Goal: Transaction & Acquisition: Purchase product/service

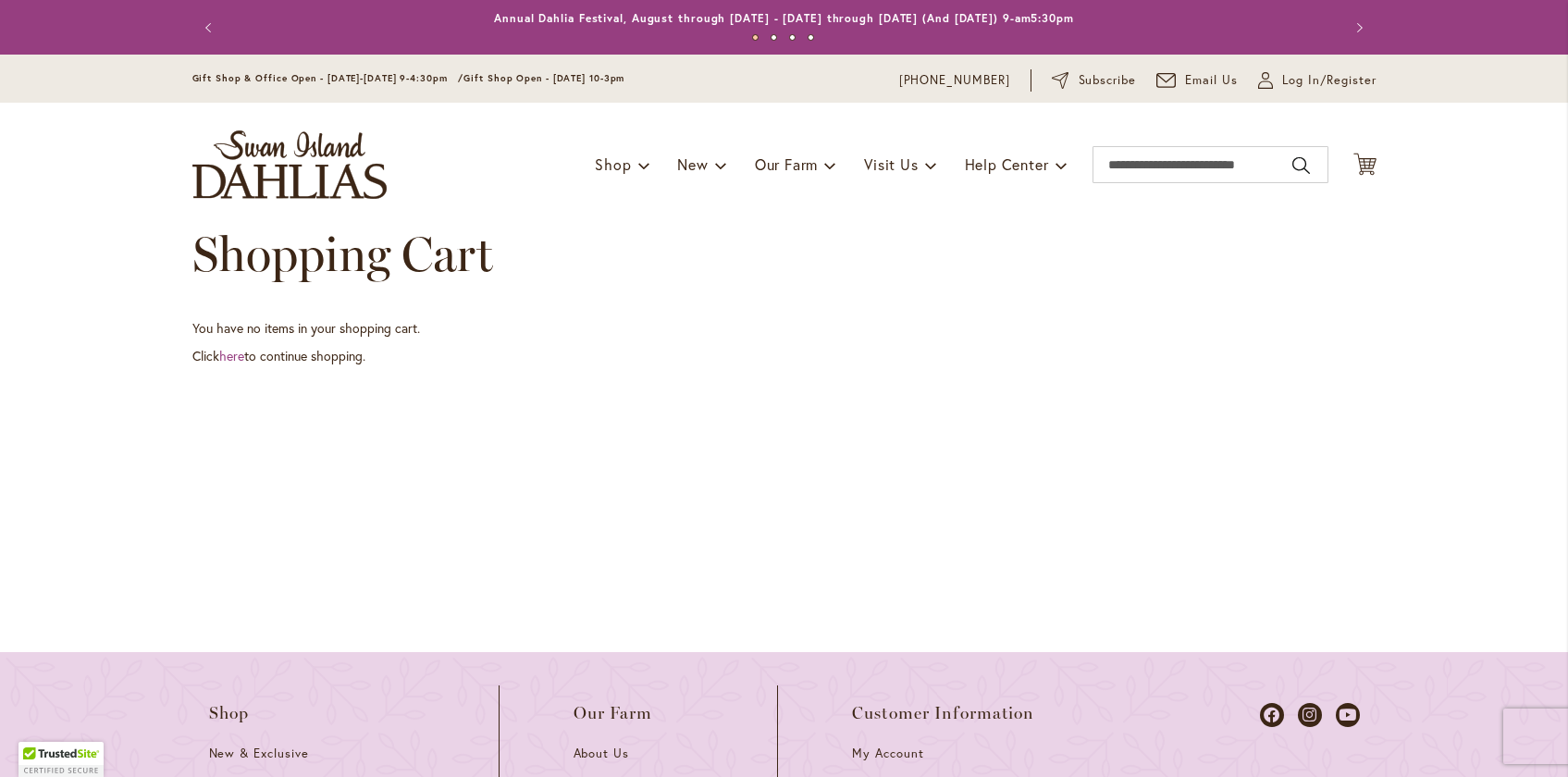
click at [206, 28] on button "Previous" at bounding box center [211, 28] width 37 height 37
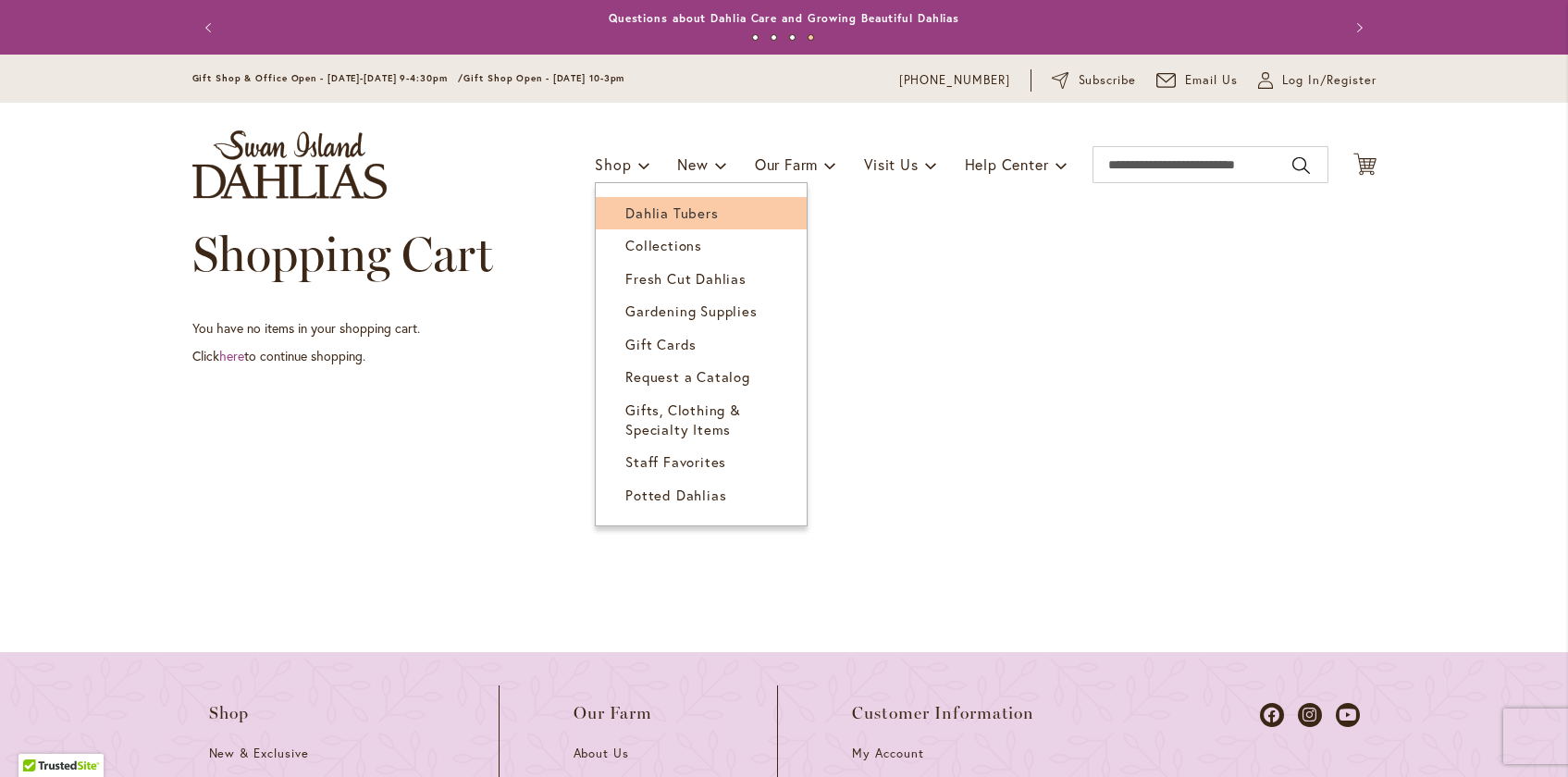
click at [647, 206] on span "Dahlia Tubers" at bounding box center [671, 213] width 92 height 19
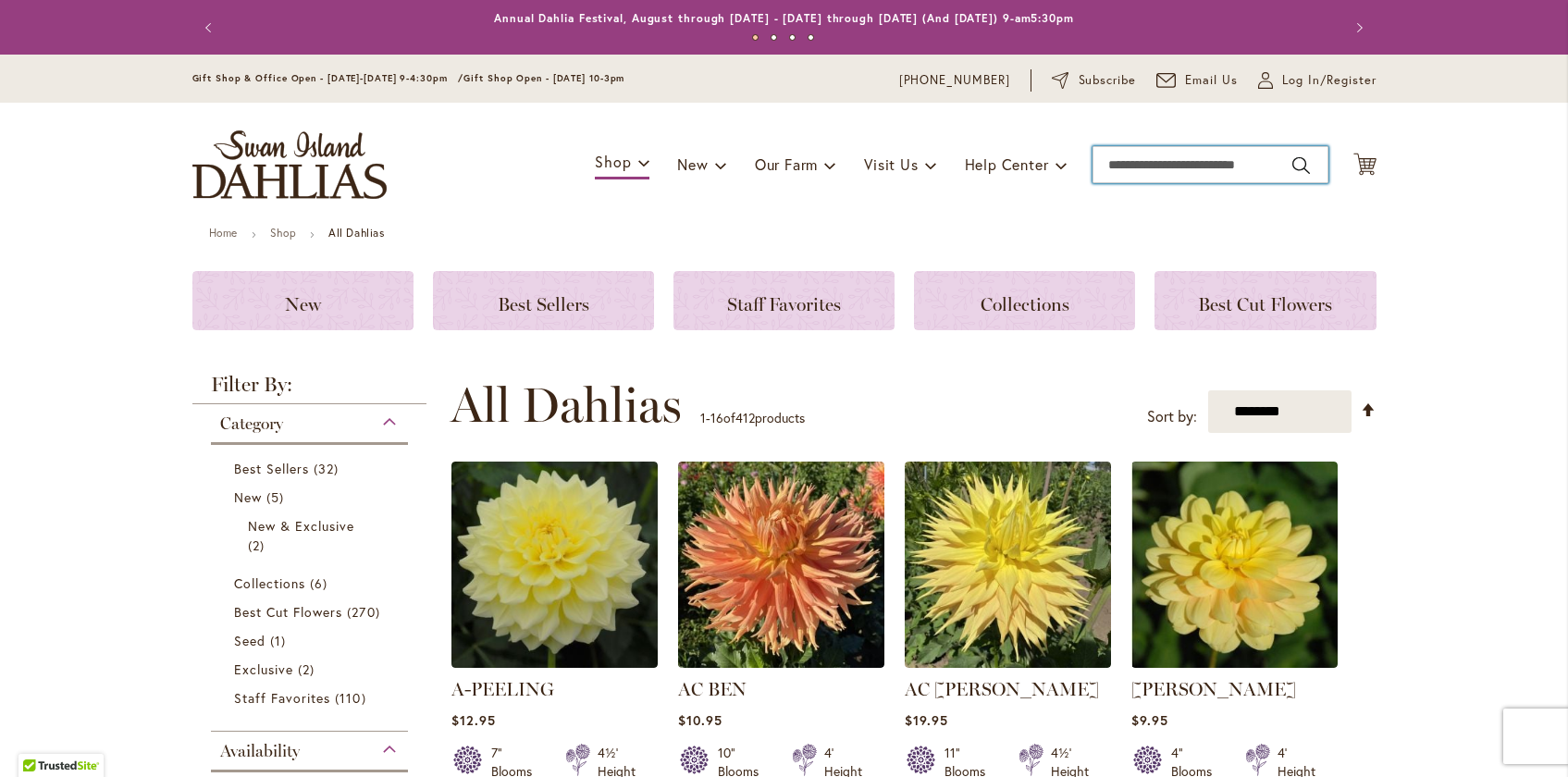
click at [1151, 160] on input "Search" at bounding box center [1210, 165] width 236 height 37
type input "********"
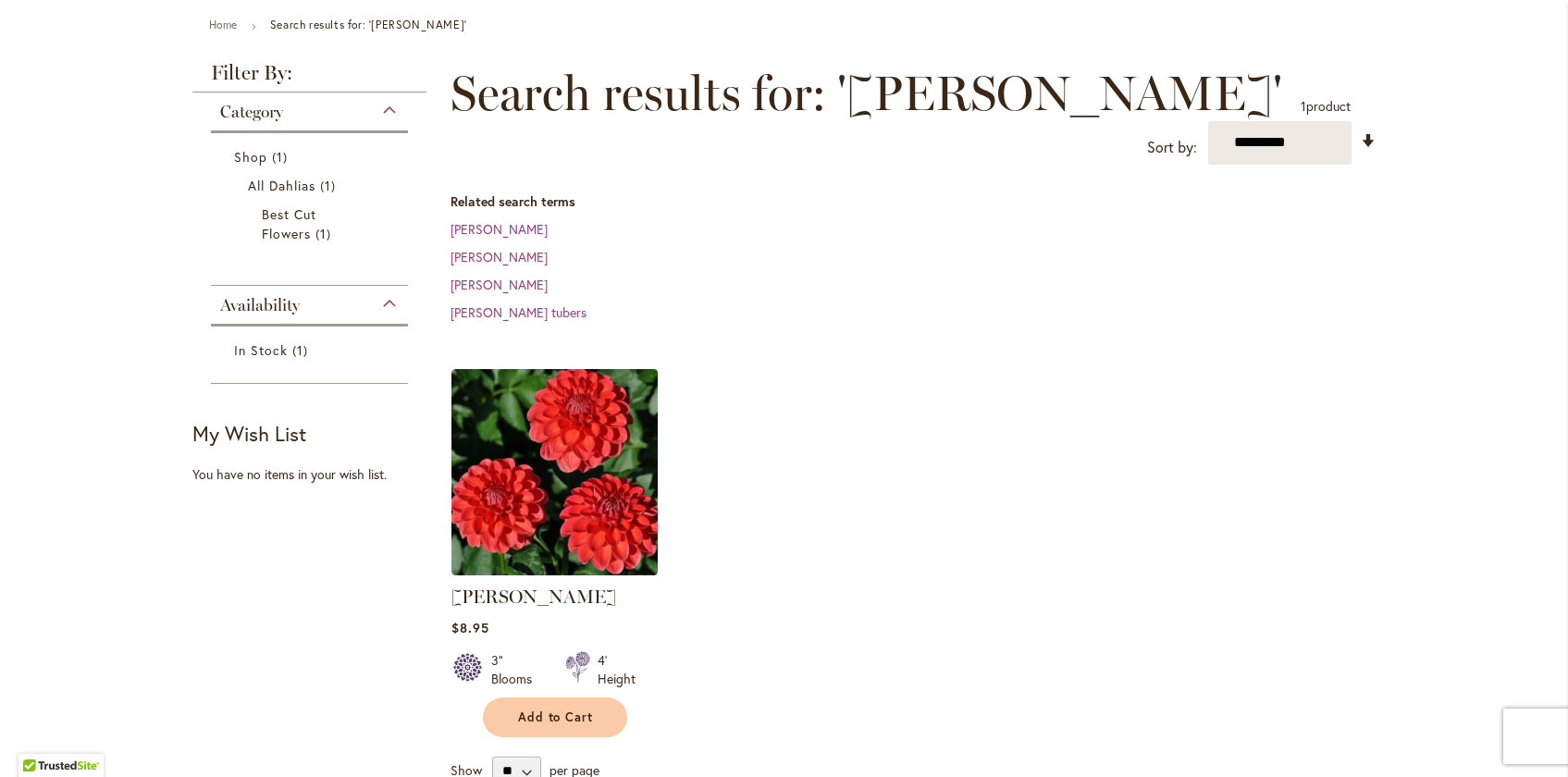
scroll to position [203, 0]
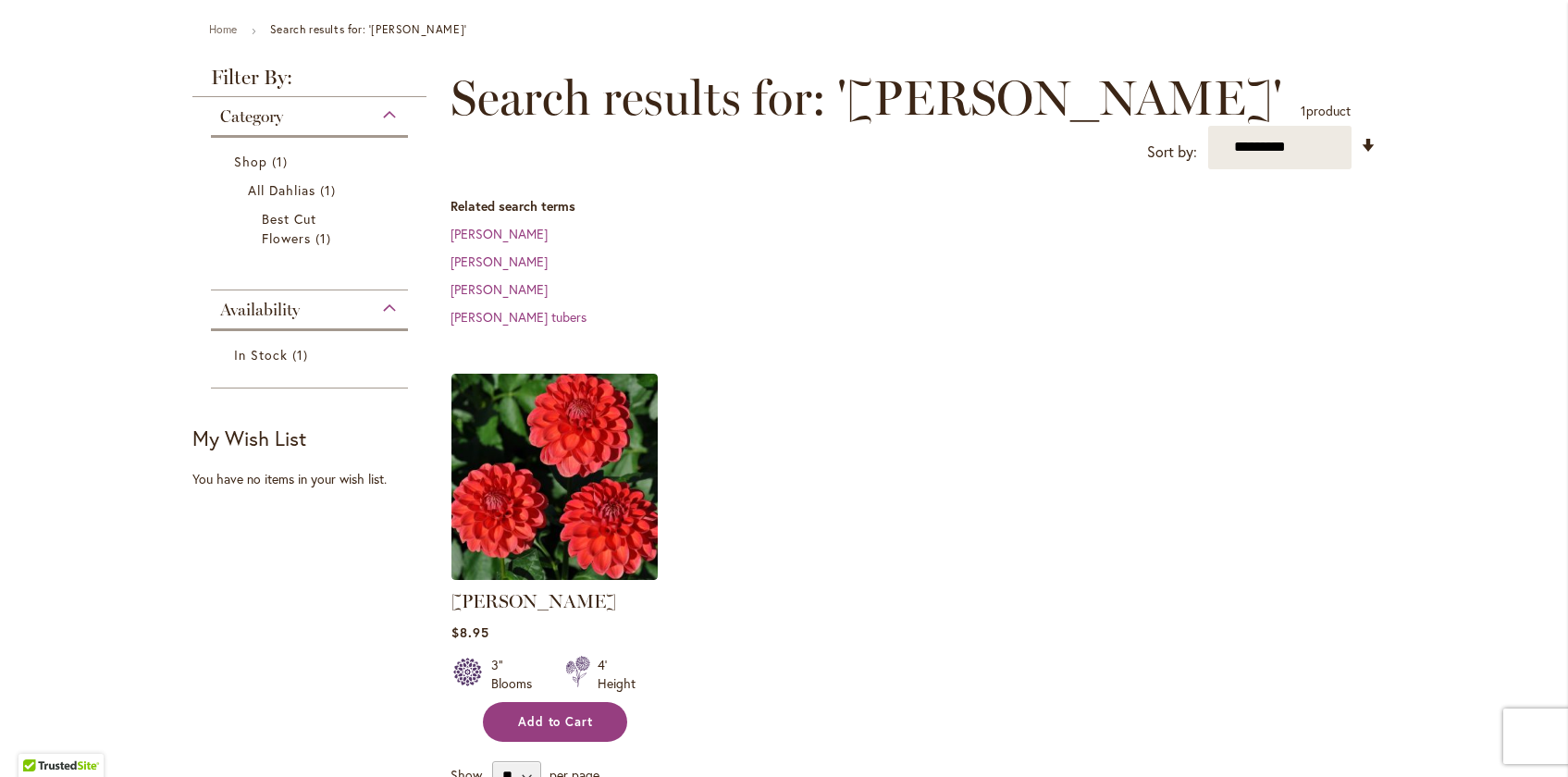
click at [570, 715] on span "Add to Cart" at bounding box center [556, 722] width 76 height 16
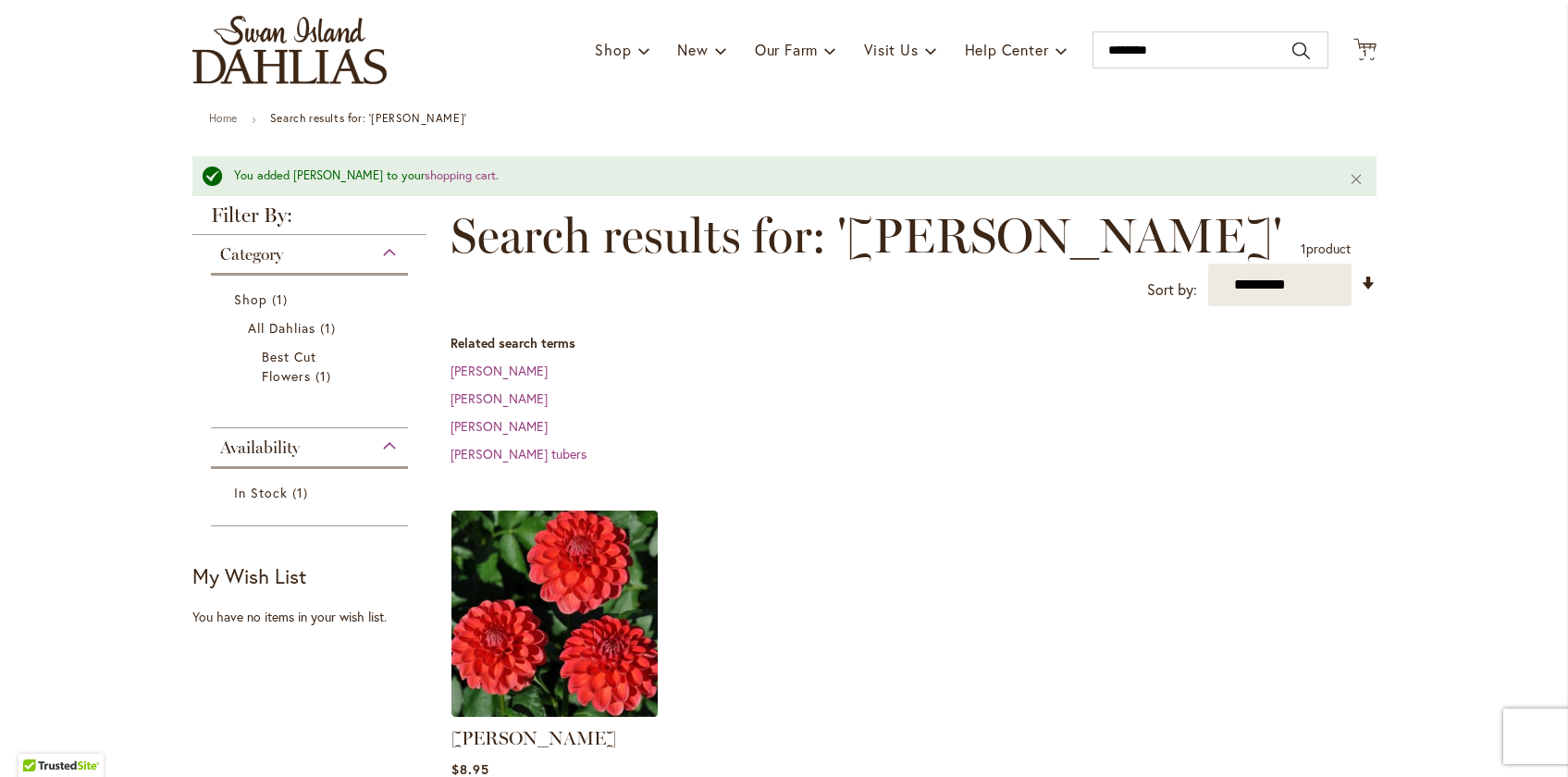
scroll to position [114, 0]
drag, startPoint x: 1184, startPoint y: 49, endPoint x: 983, endPoint y: 11, distance: 204.6
click at [984, 13] on div "Toggle Nav Shop Dahlia Tubers Collections Fresh Cut Dahlias Gardening Supplies …" at bounding box center [785, 50] width 1221 height 124
type input "******"
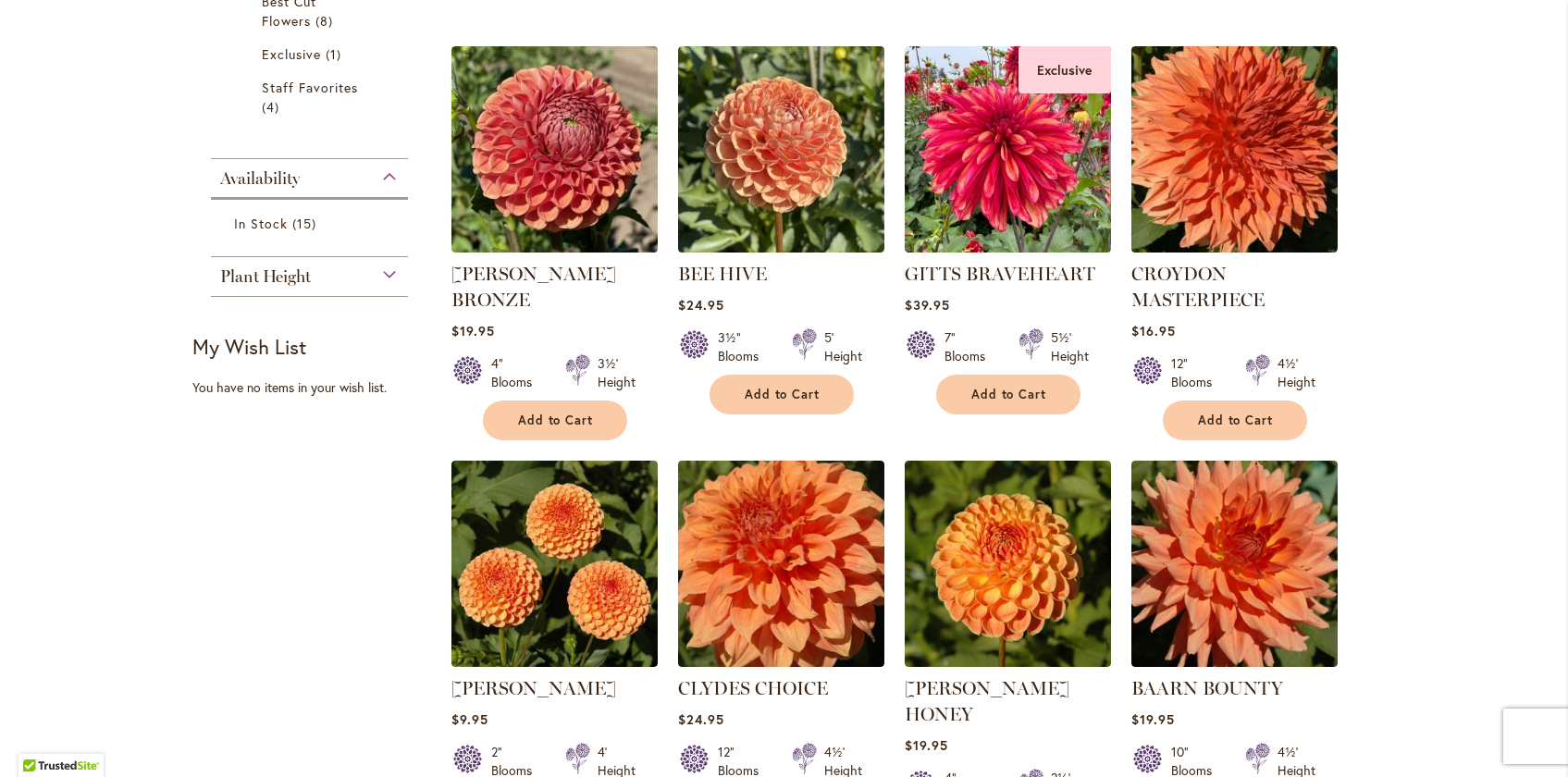
scroll to position [492, 0]
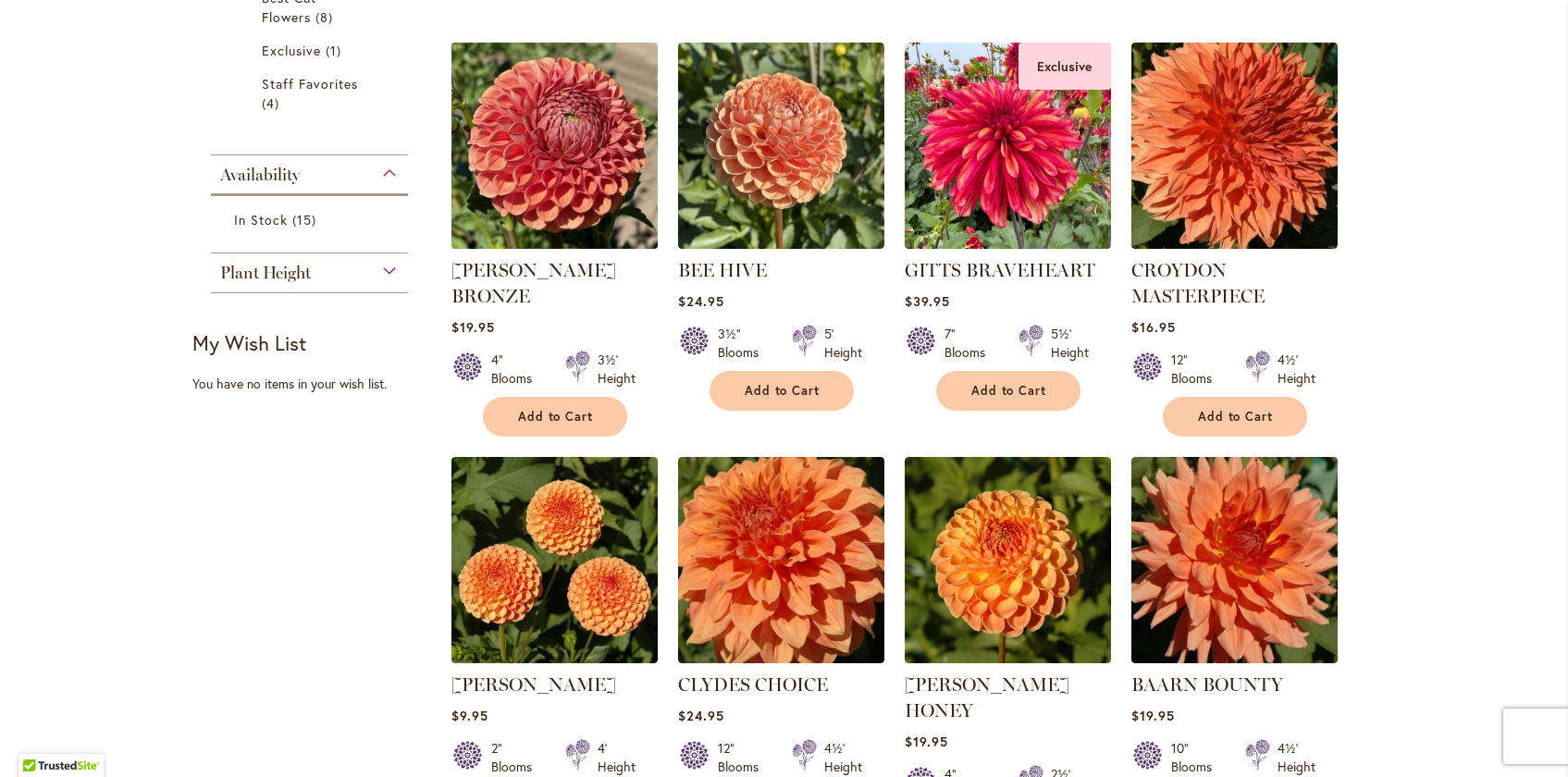
click at [570, 239] on img at bounding box center [554, 146] width 216 height 216
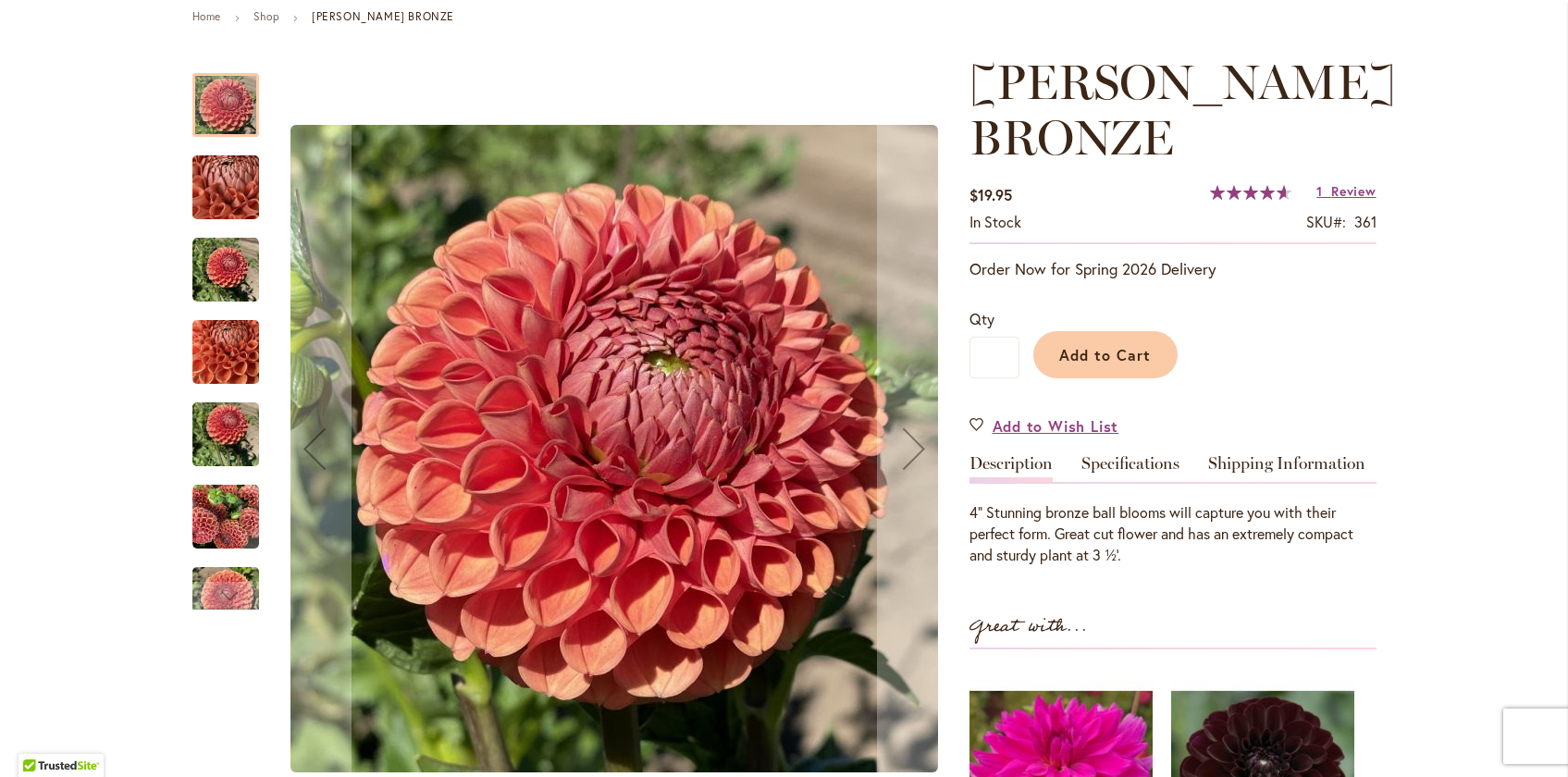
scroll to position [211, 0]
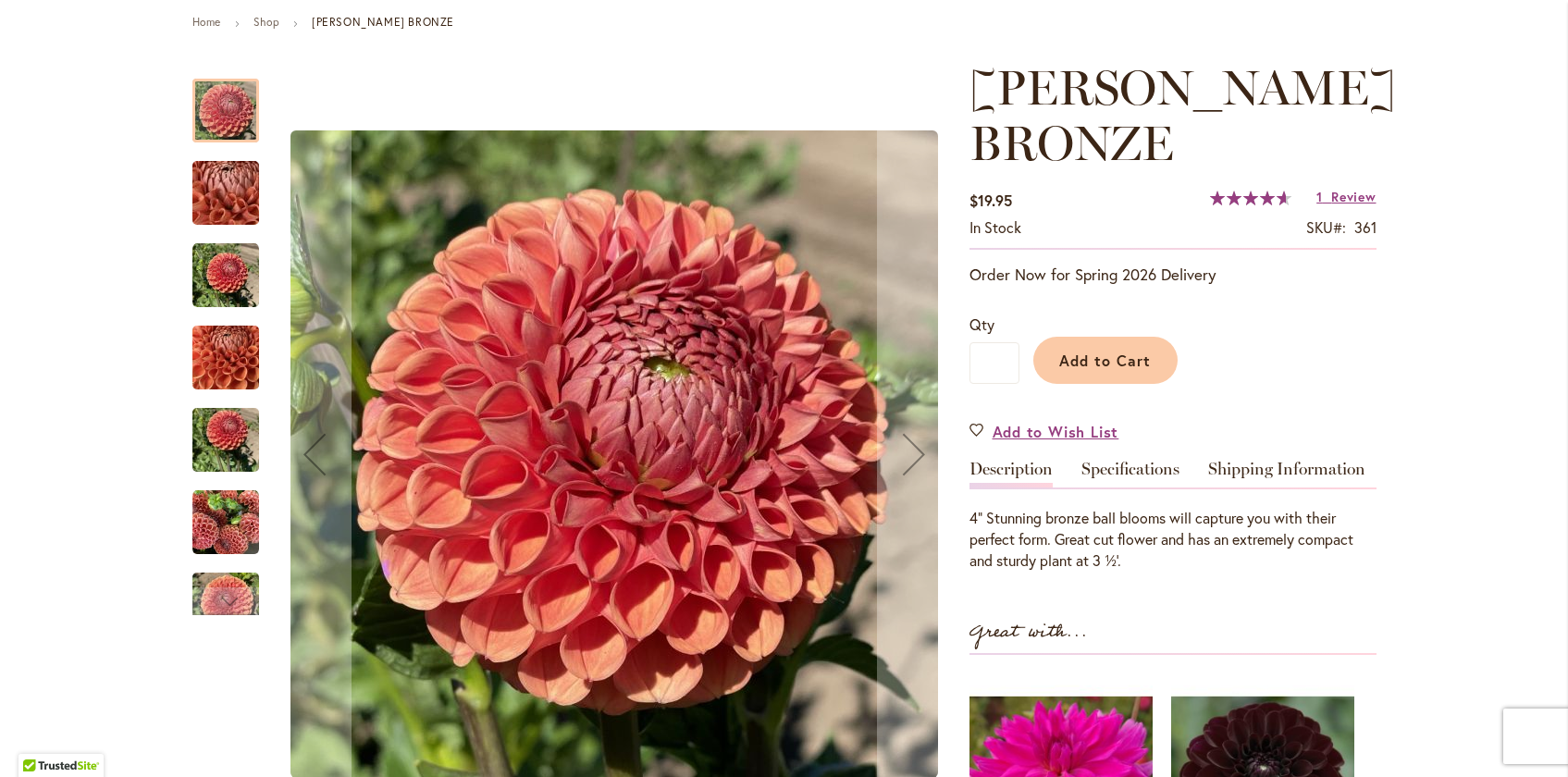
click at [232, 291] on img "CORNEL BRONZE" at bounding box center [225, 275] width 66 height 66
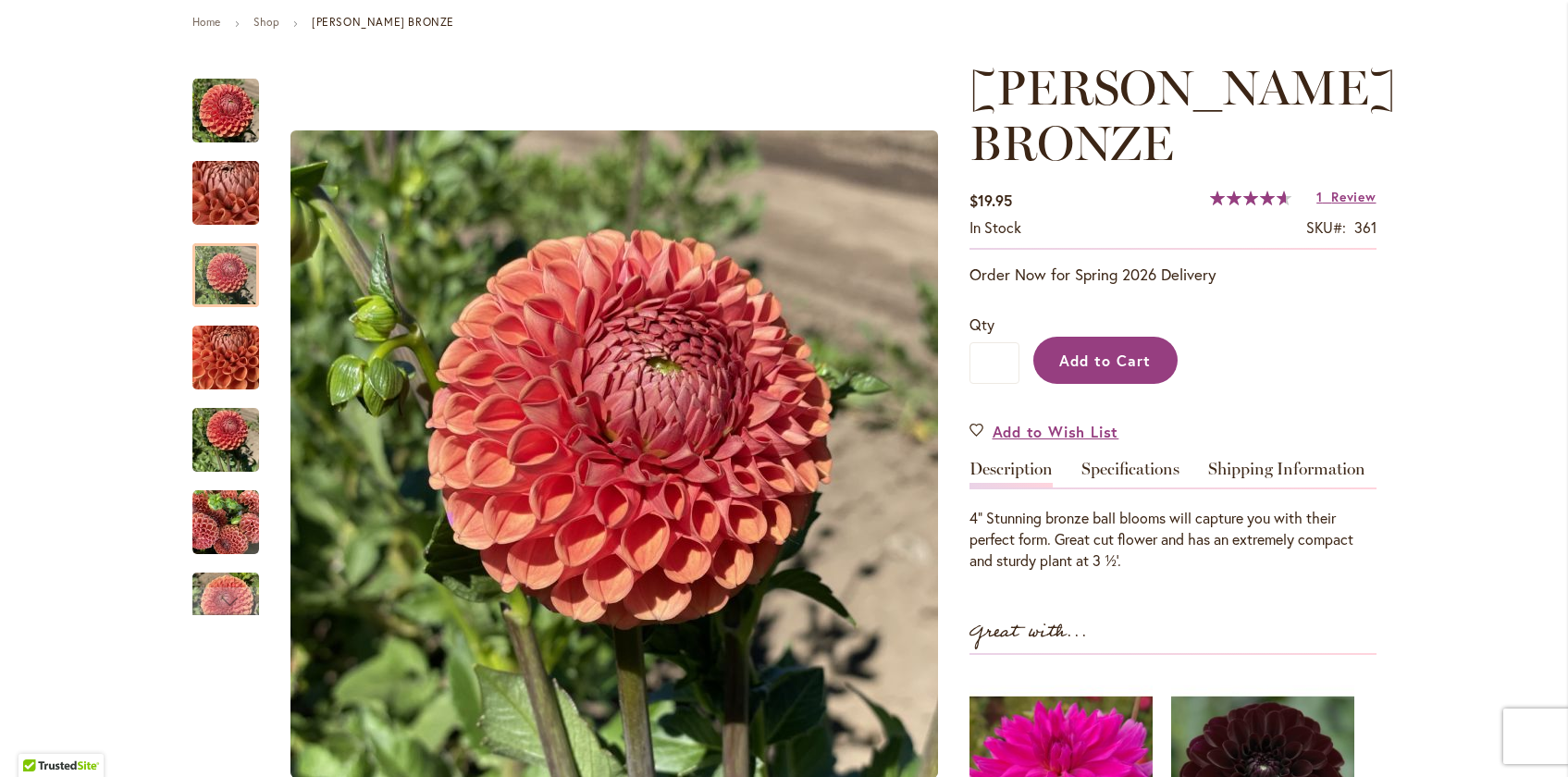
click at [1076, 359] on span "Add to Cart" at bounding box center [1105, 360] width 91 height 20
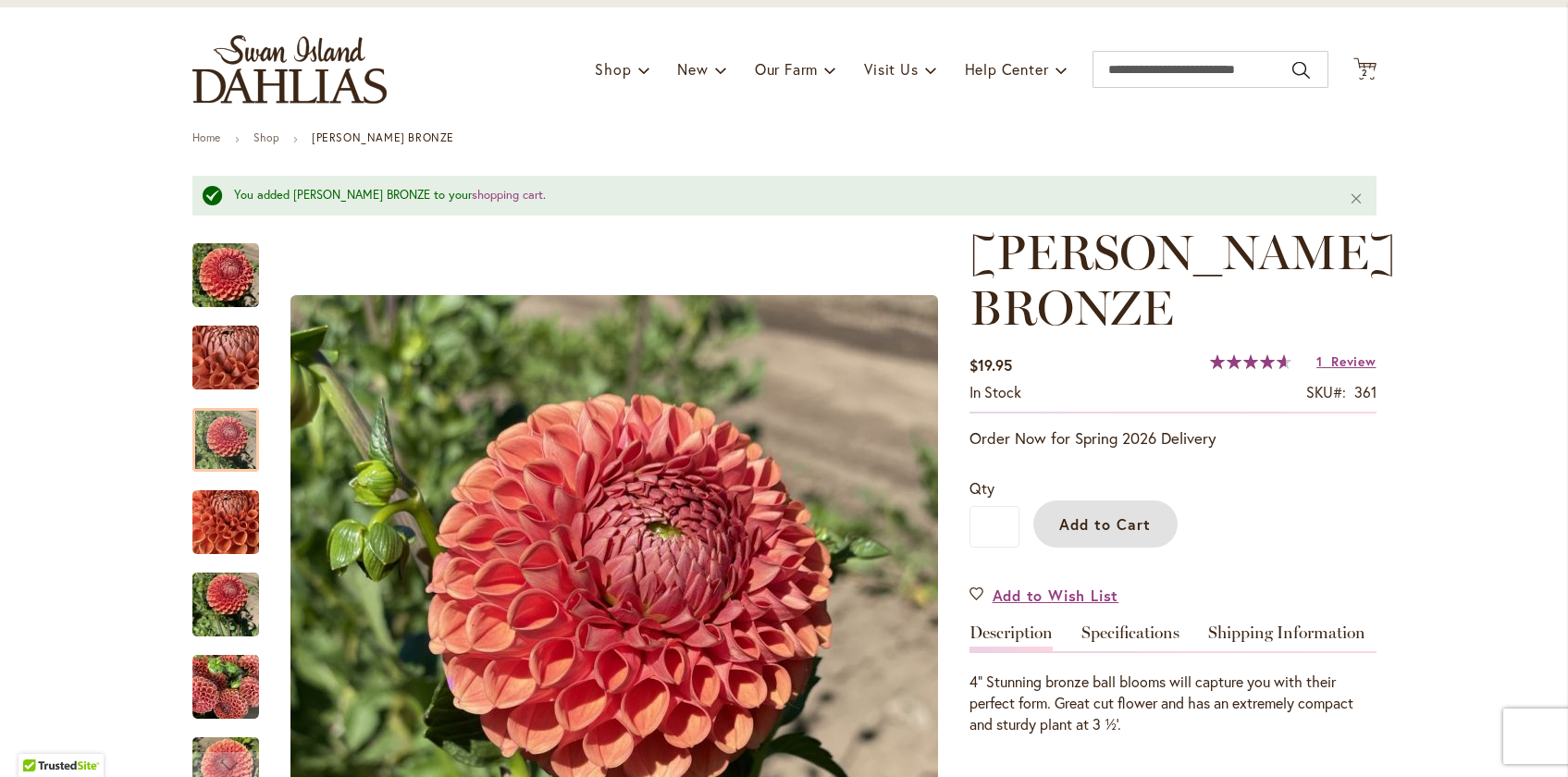
scroll to position [0, 0]
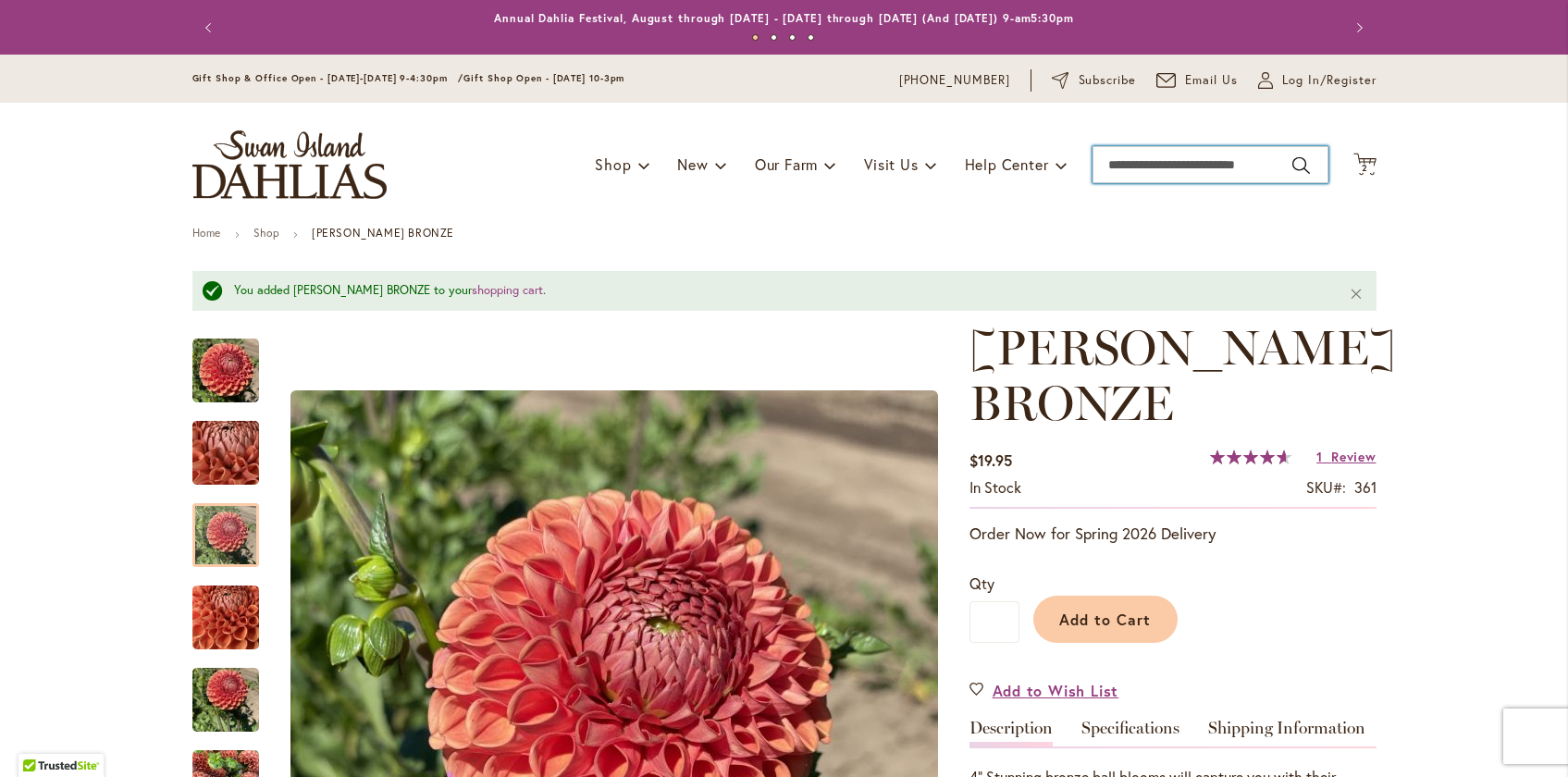
click at [1153, 154] on input "Search" at bounding box center [1210, 165] width 236 height 37
type input "**********"
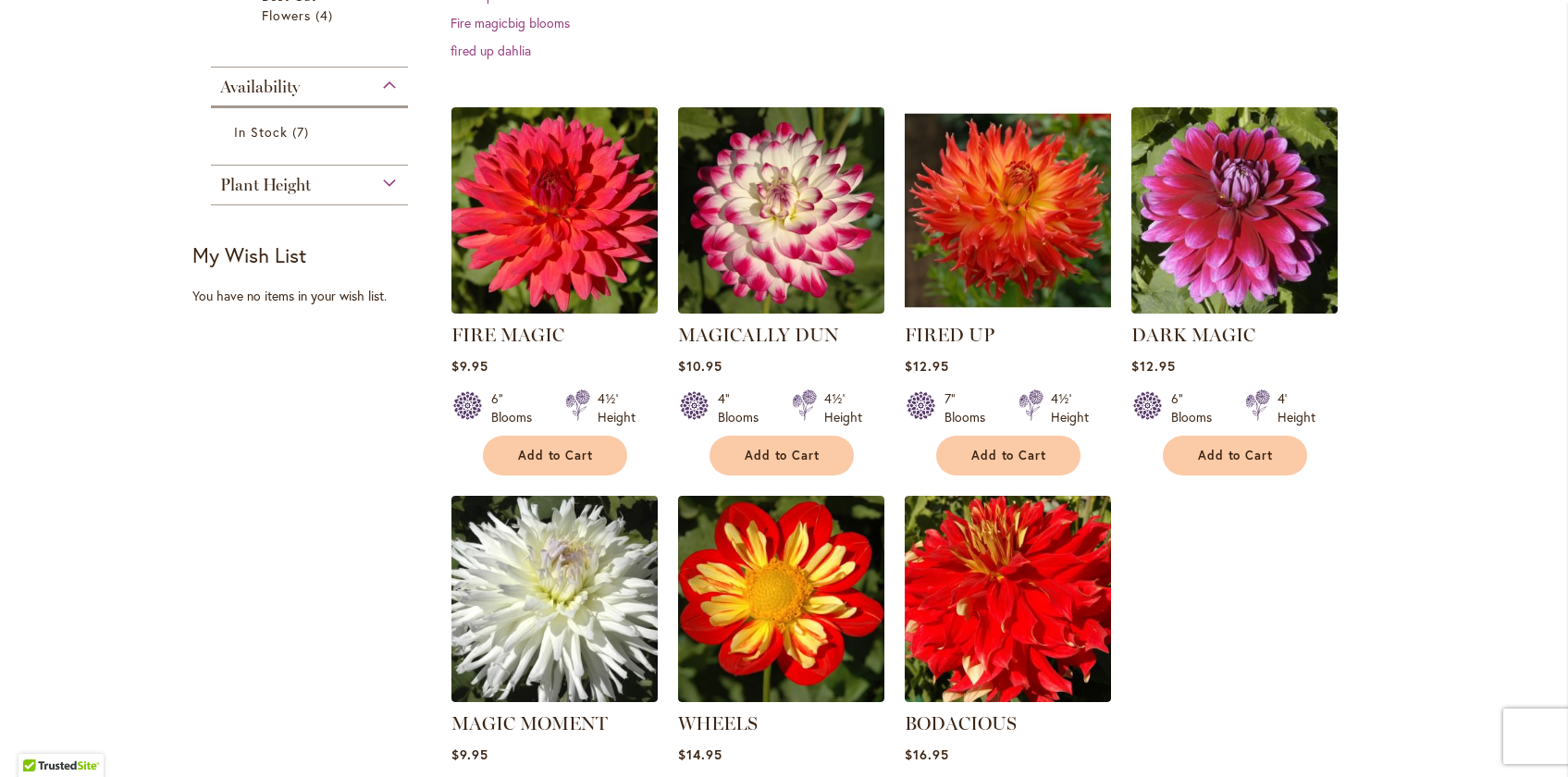
scroll to position [493, 0]
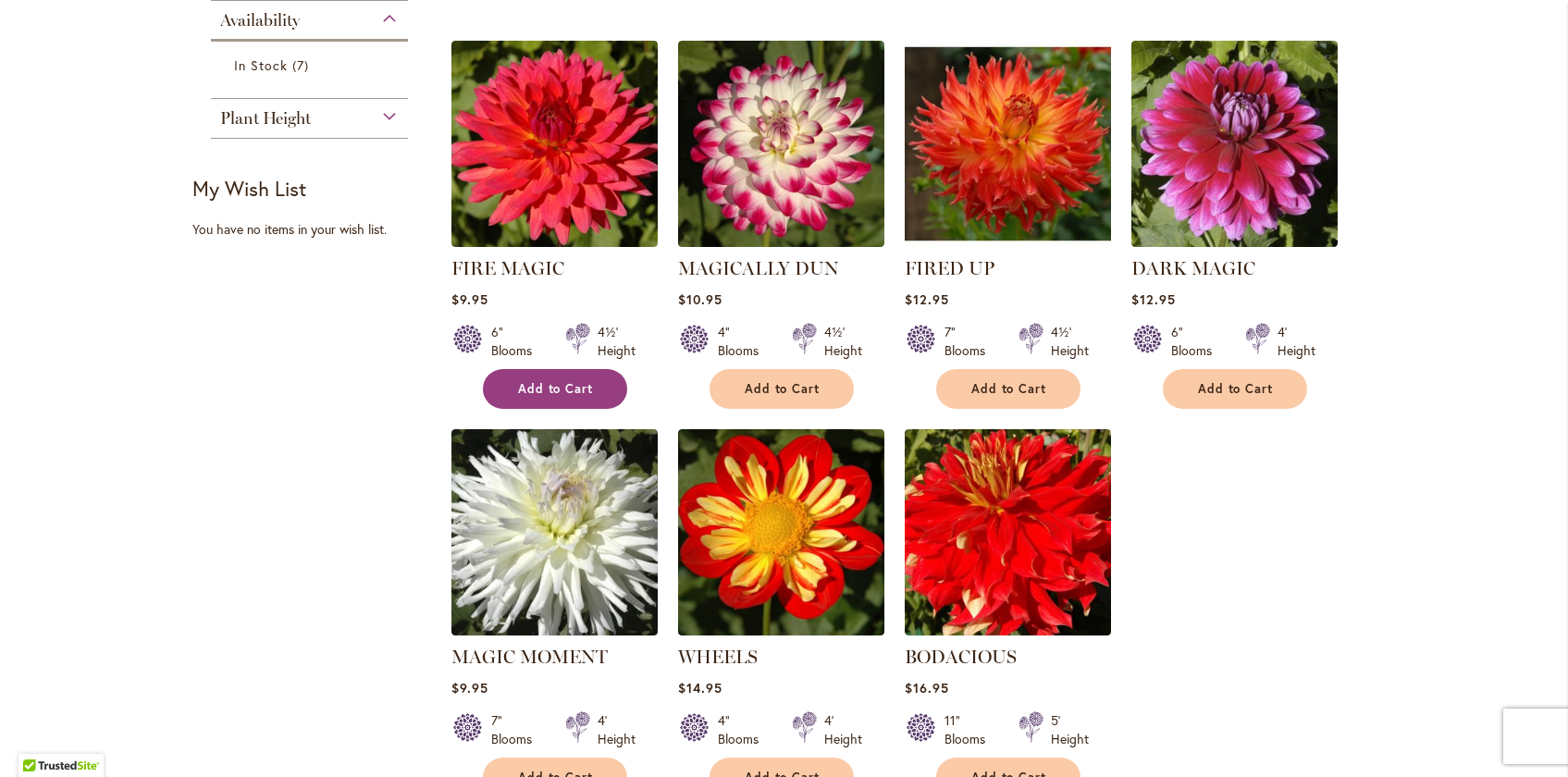
click at [553, 382] on span "Add to Cart" at bounding box center [556, 389] width 76 height 16
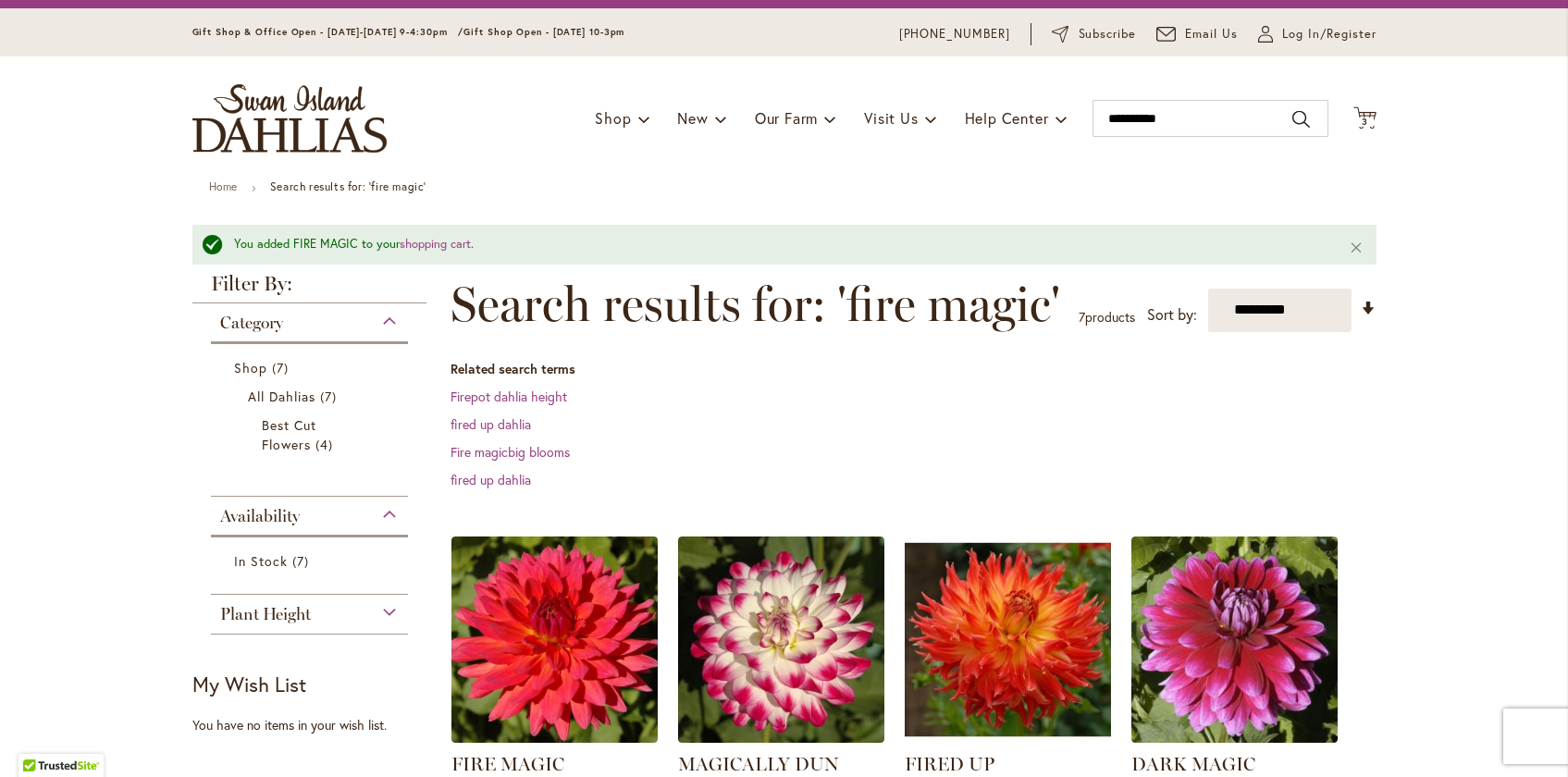
scroll to position [0, 0]
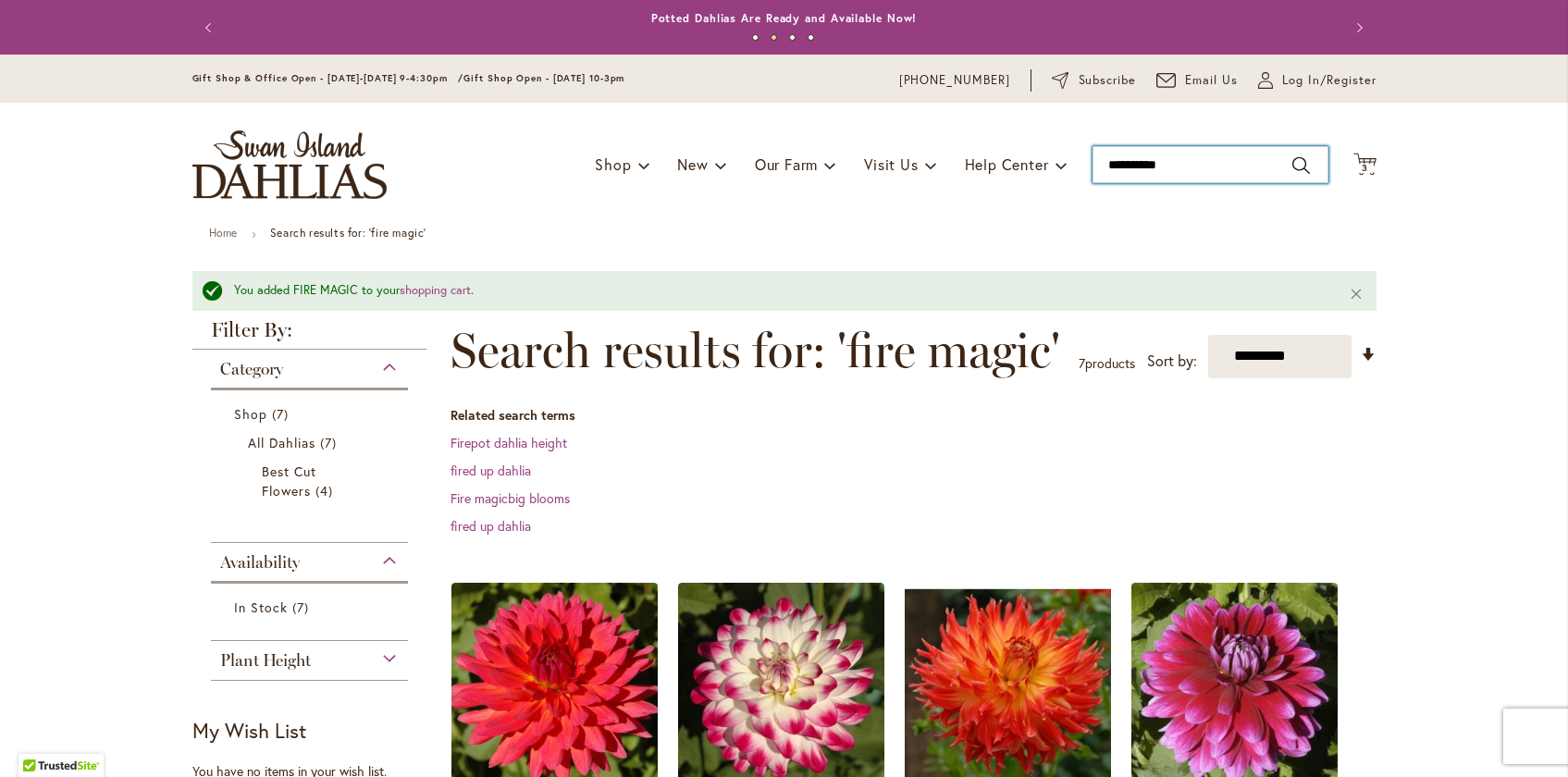
drag, startPoint x: 1171, startPoint y: 166, endPoint x: 1004, endPoint y: 142, distance: 168.7
click at [1007, 142] on div "Toggle Nav Shop Dahlia Tubers Collections Fresh Cut Dahlias Gardening Supplies …" at bounding box center [785, 164] width 1221 height 124
type input "*********"
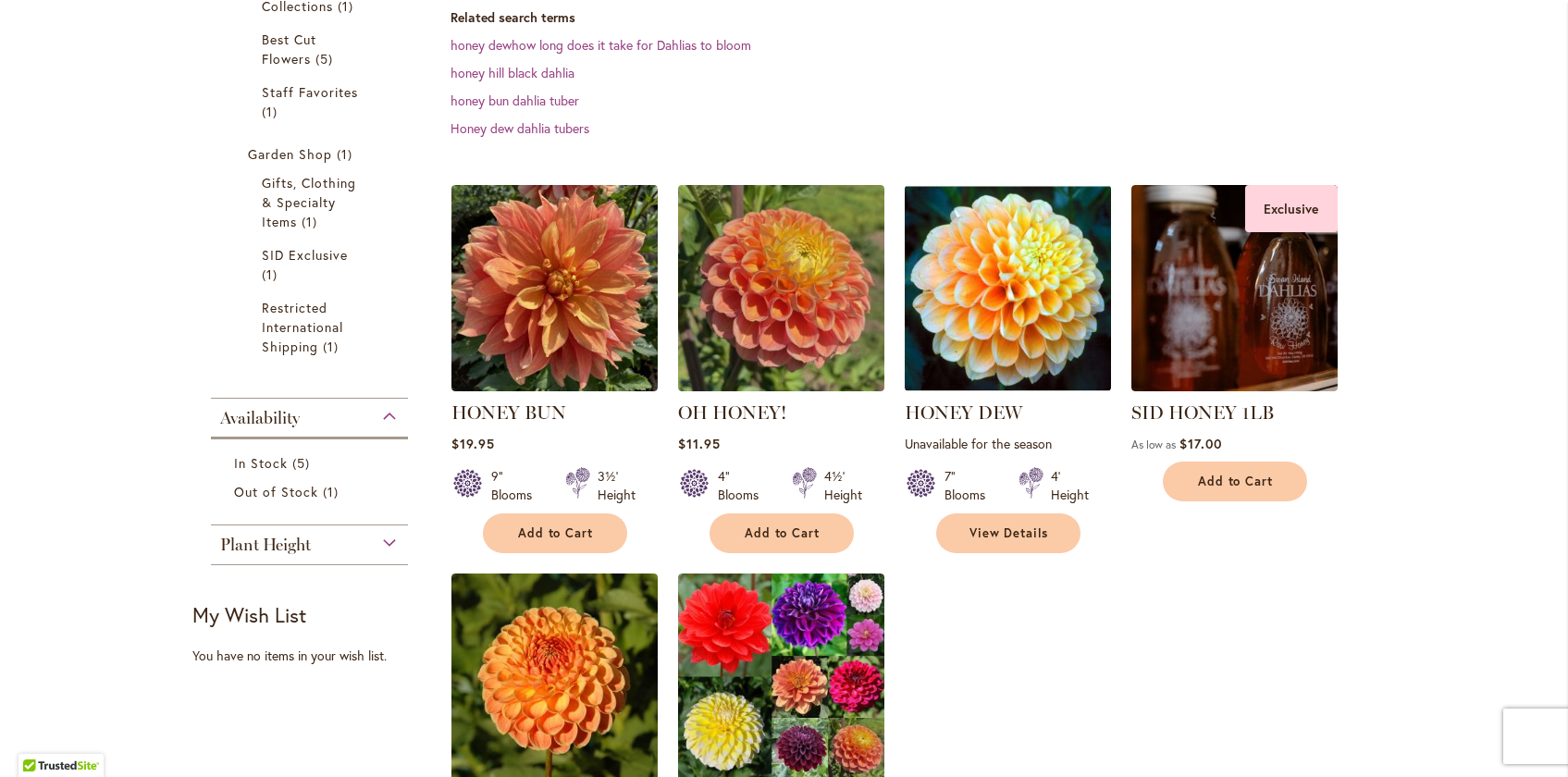
scroll to position [481, 0]
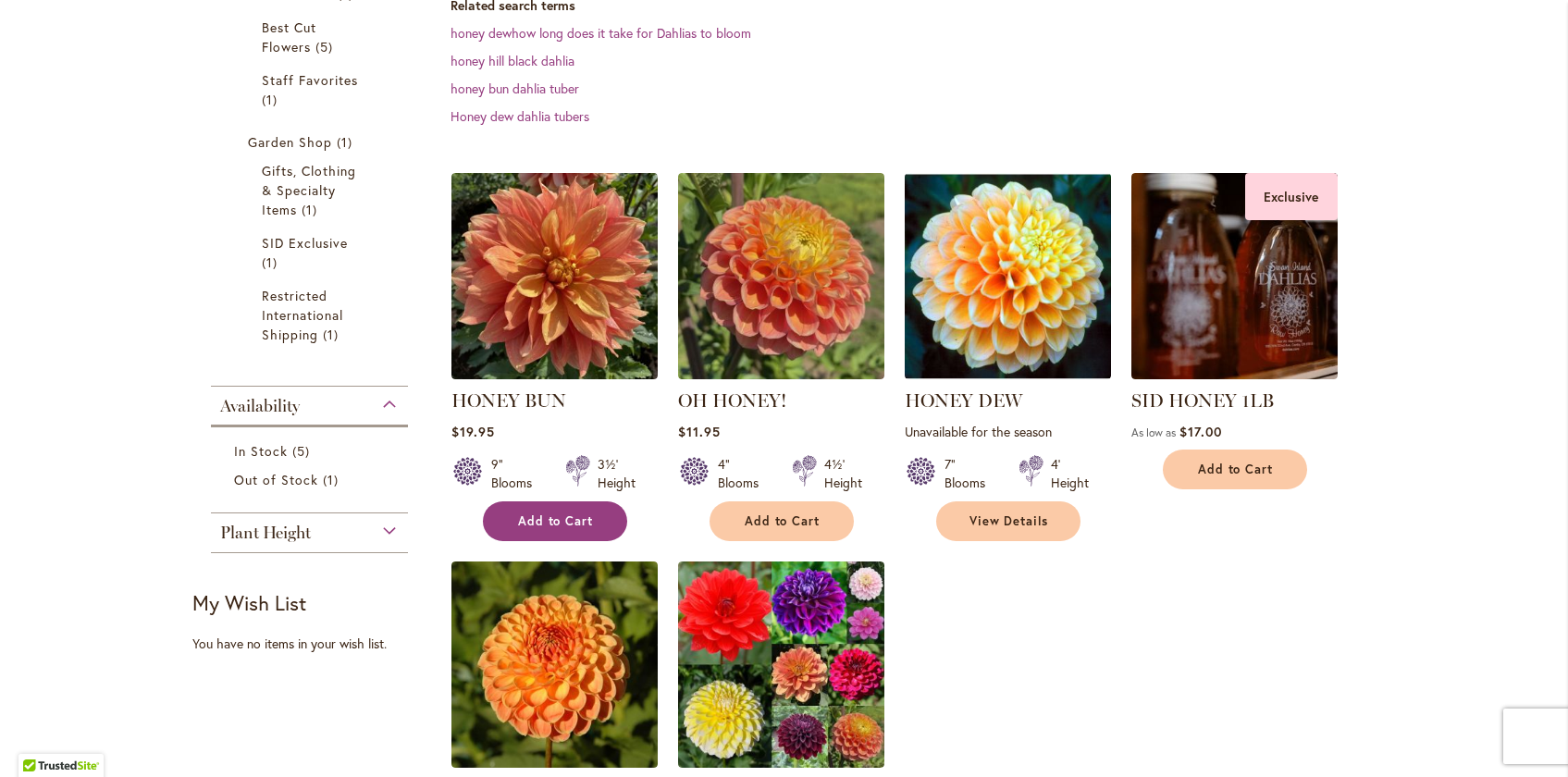
click at [533, 530] on span "Add to Cart" at bounding box center [556, 521] width 76 height 16
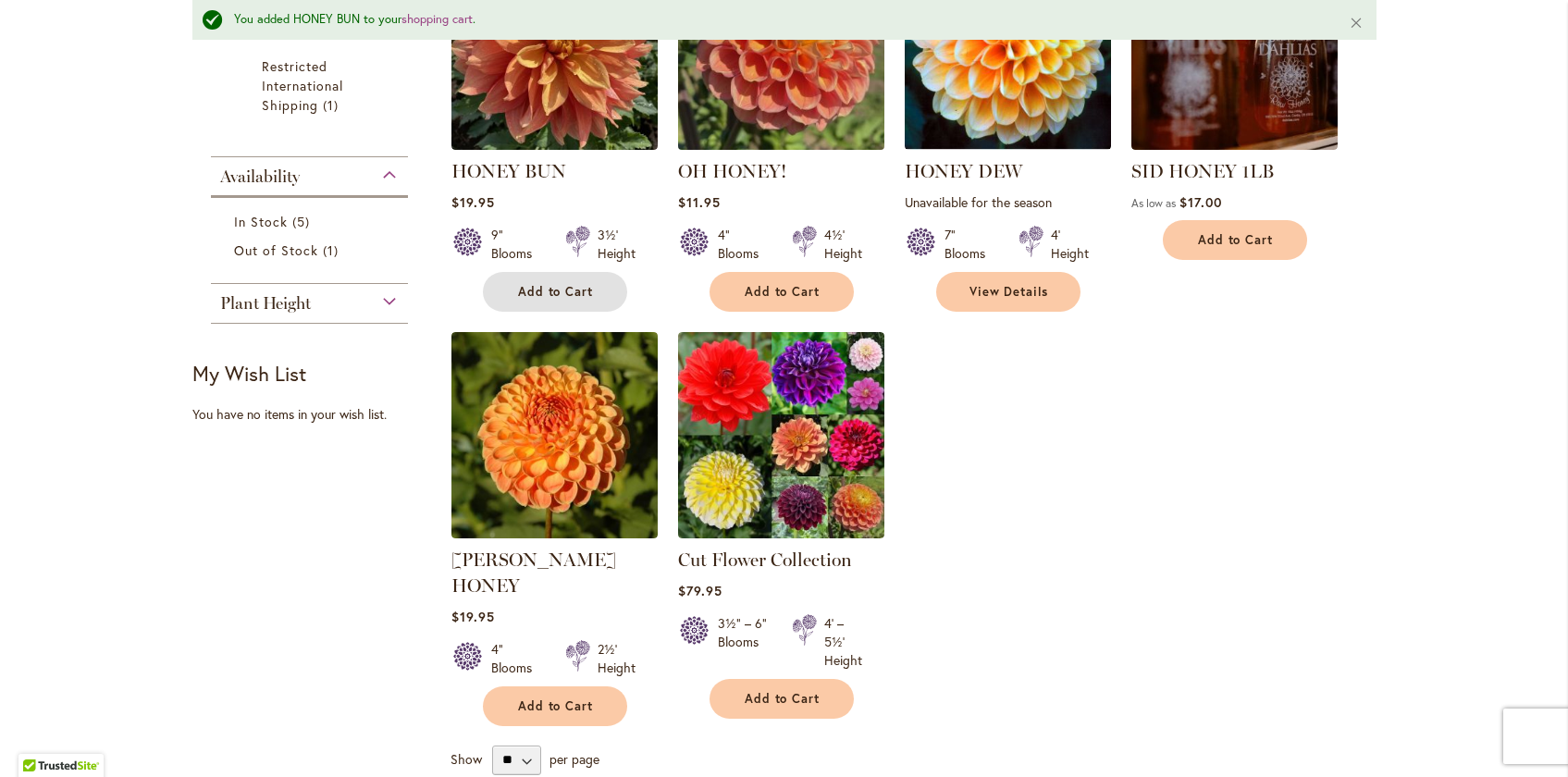
scroll to position [763, 0]
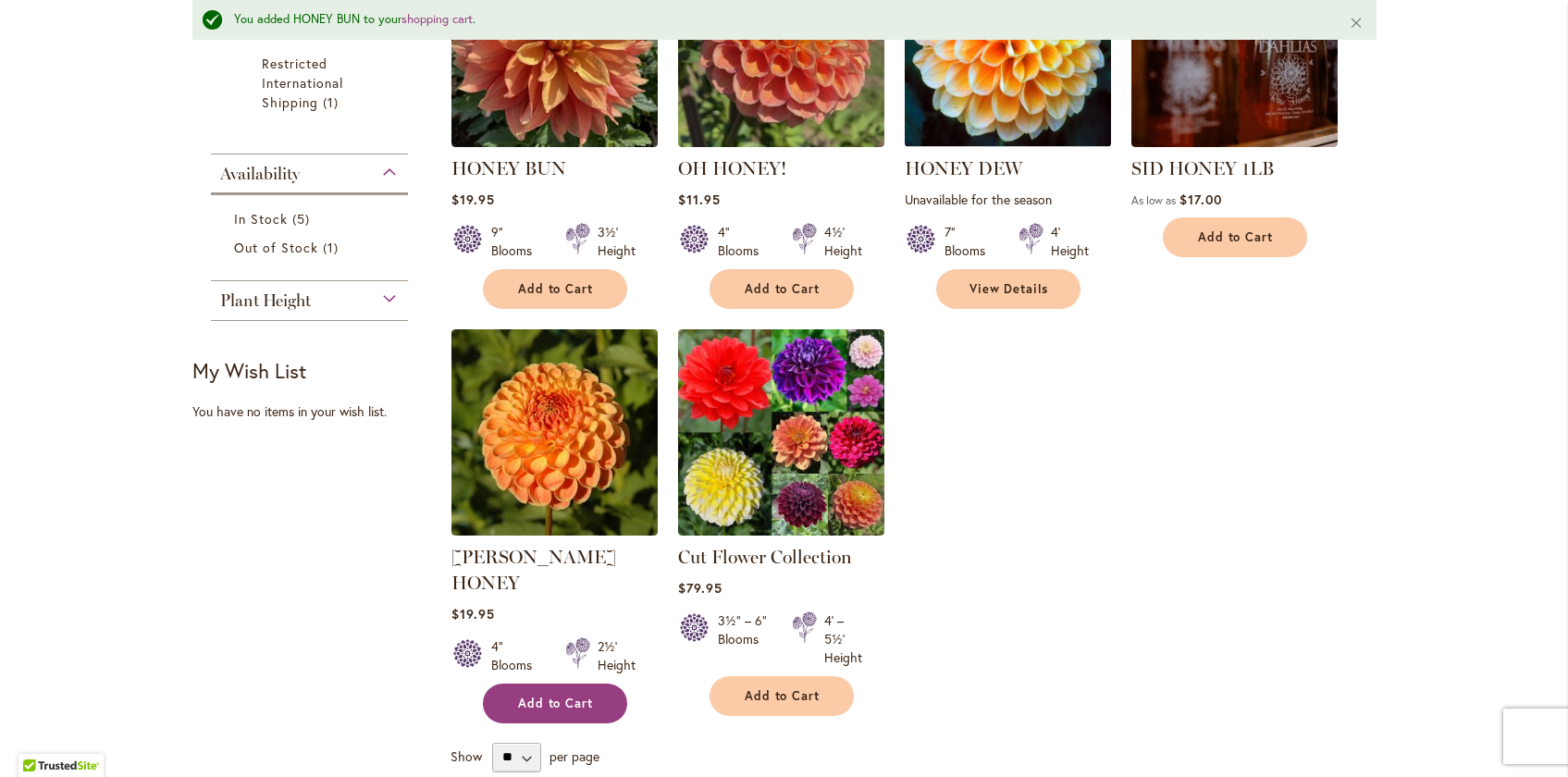
click at [524, 709] on button "Add to Cart" at bounding box center [555, 703] width 144 height 40
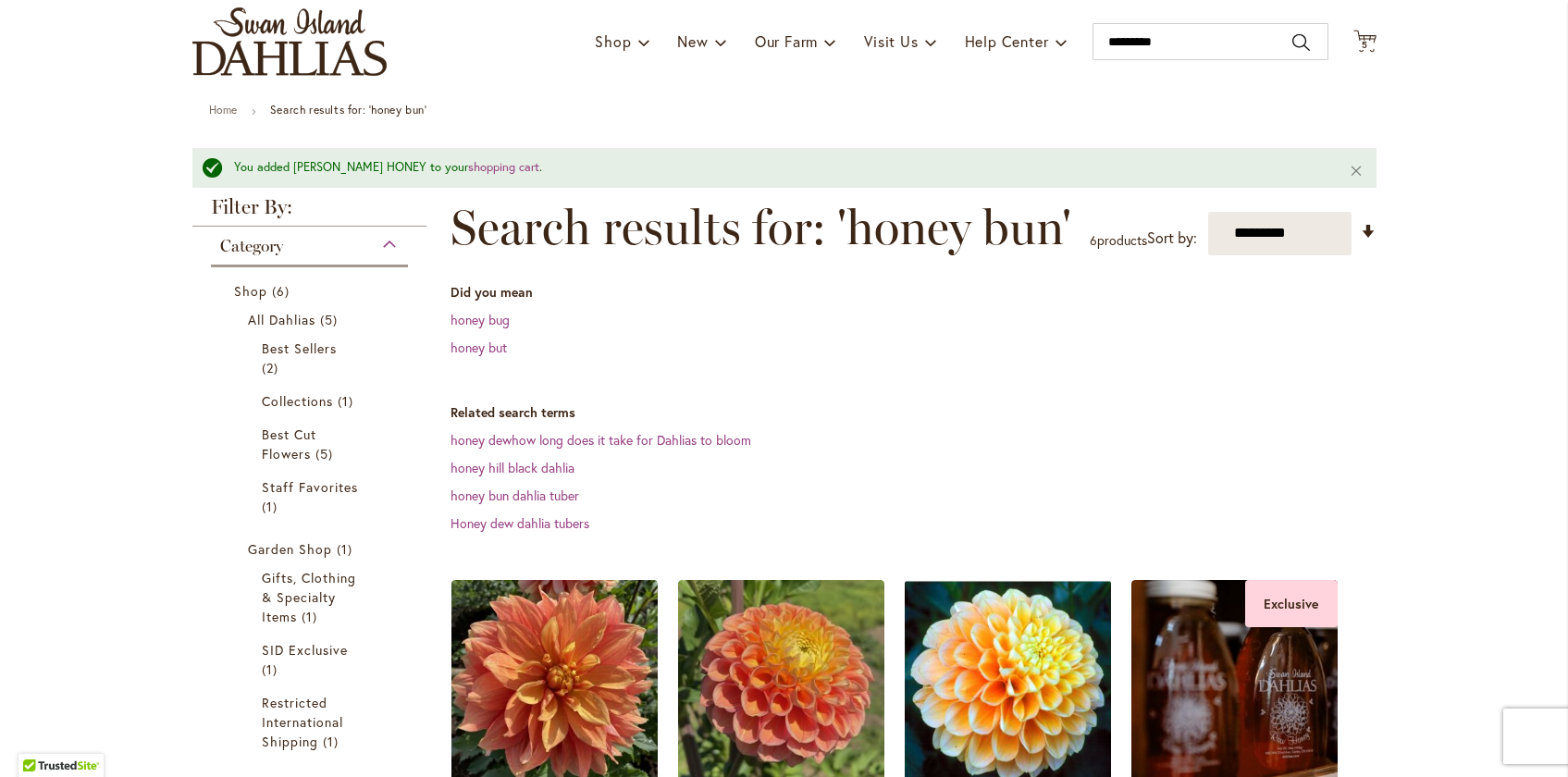
scroll to position [62, 0]
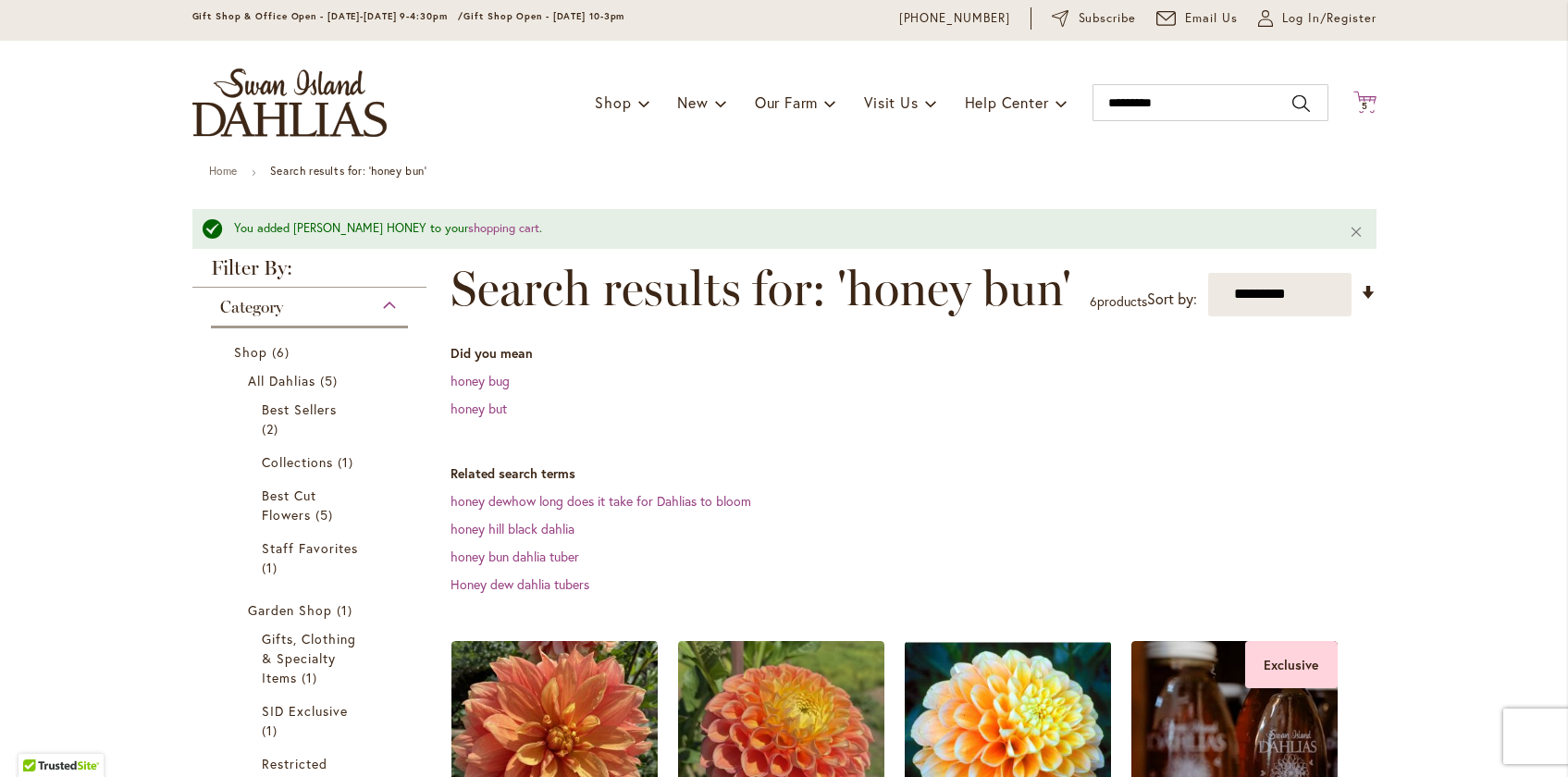
click at [1369, 98] on icon at bounding box center [1365, 102] width 23 height 22
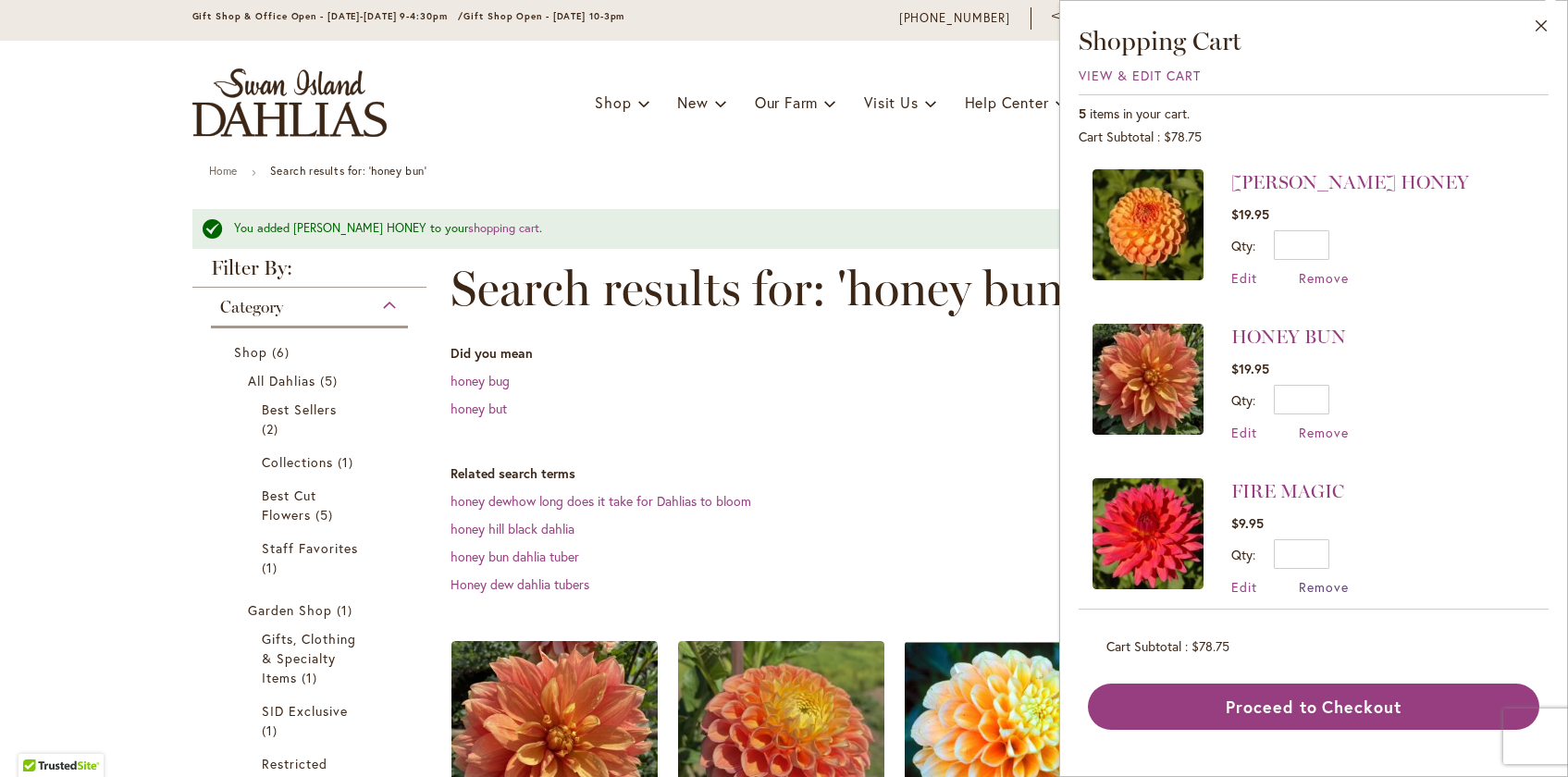
click at [1323, 581] on span "Remove" at bounding box center [1324, 587] width 50 height 18
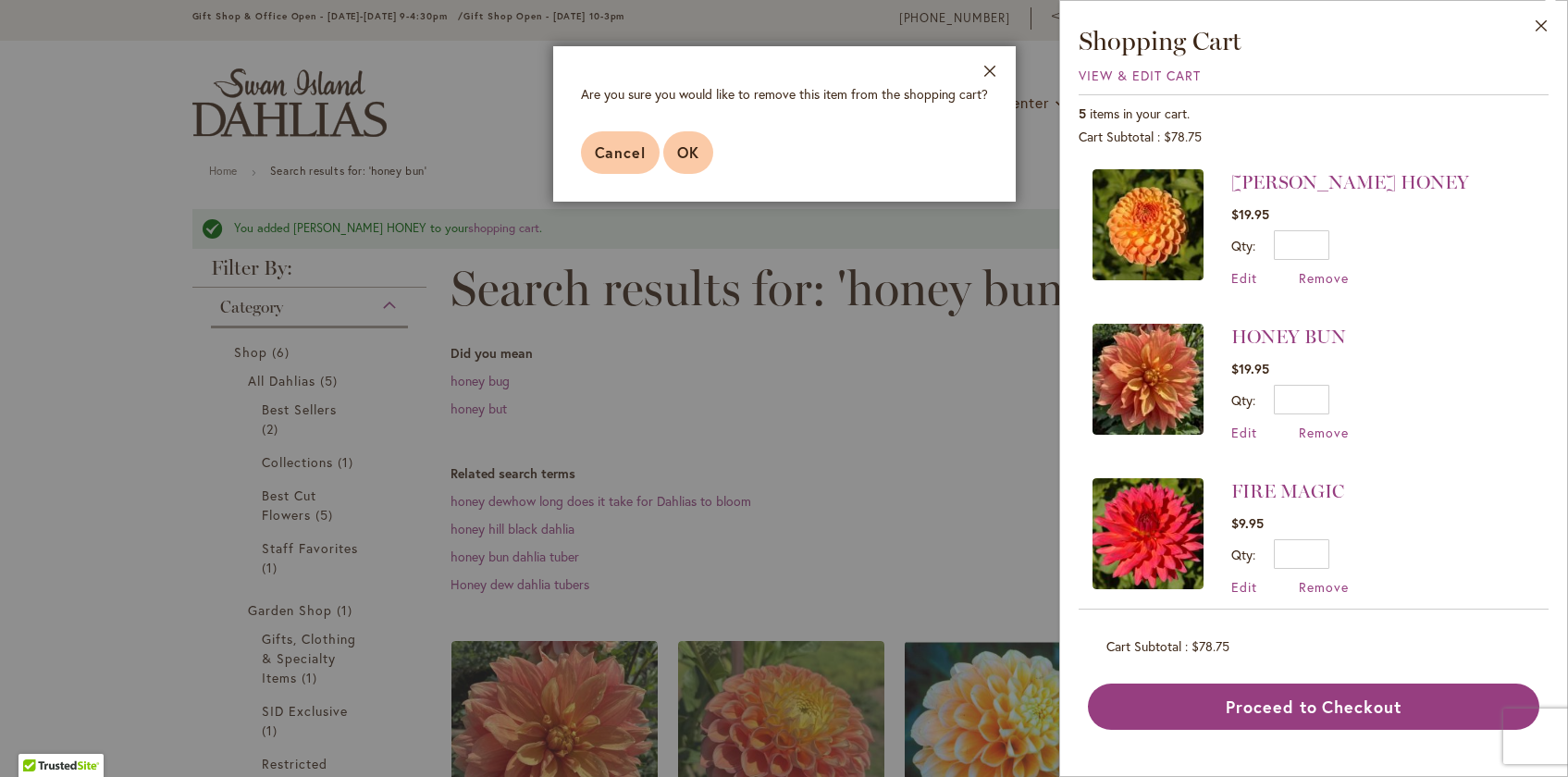
click at [692, 154] on span "OK" at bounding box center [688, 152] width 22 height 20
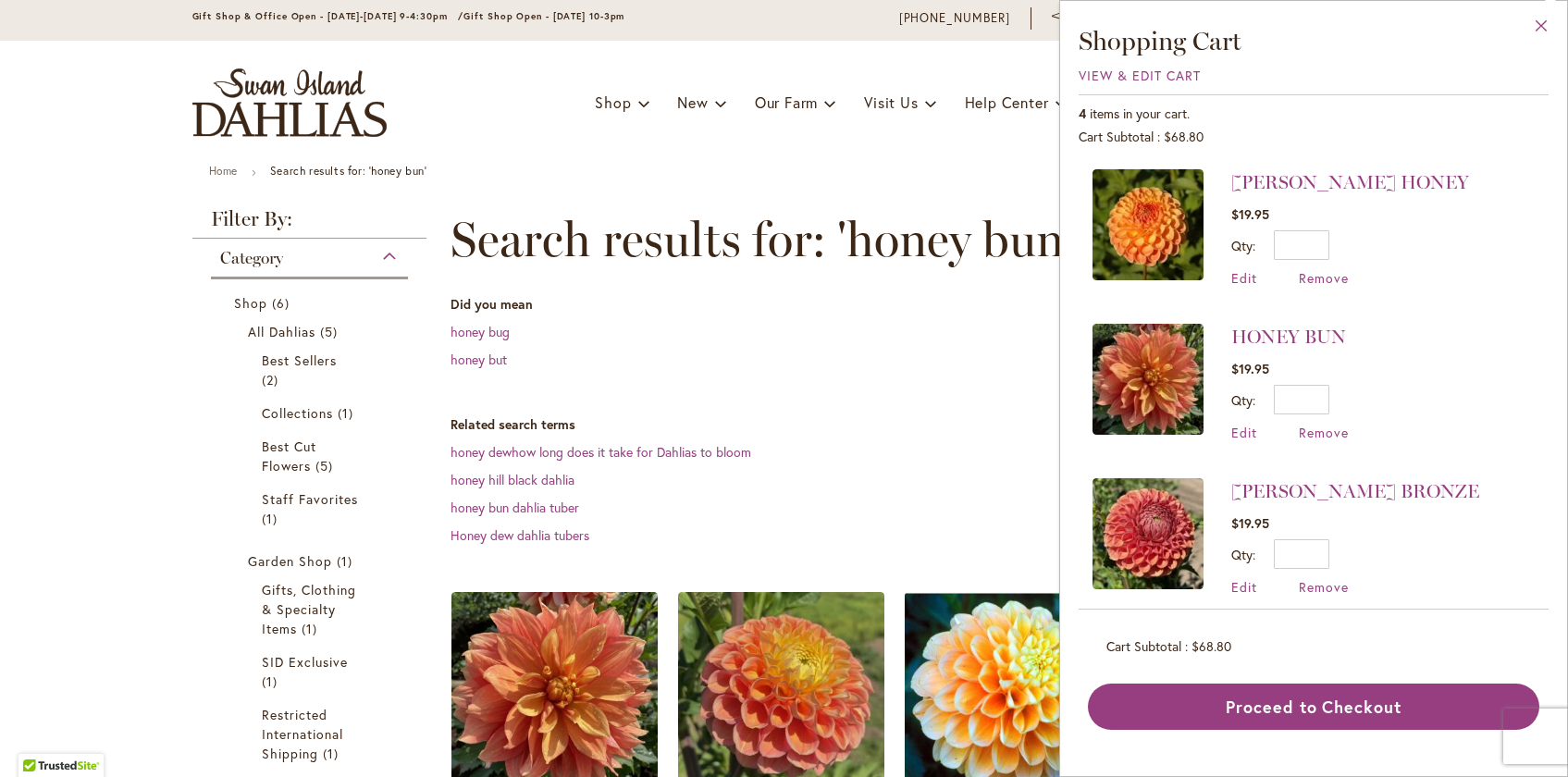
click at [1544, 25] on button "Close" at bounding box center [1541, 30] width 51 height 59
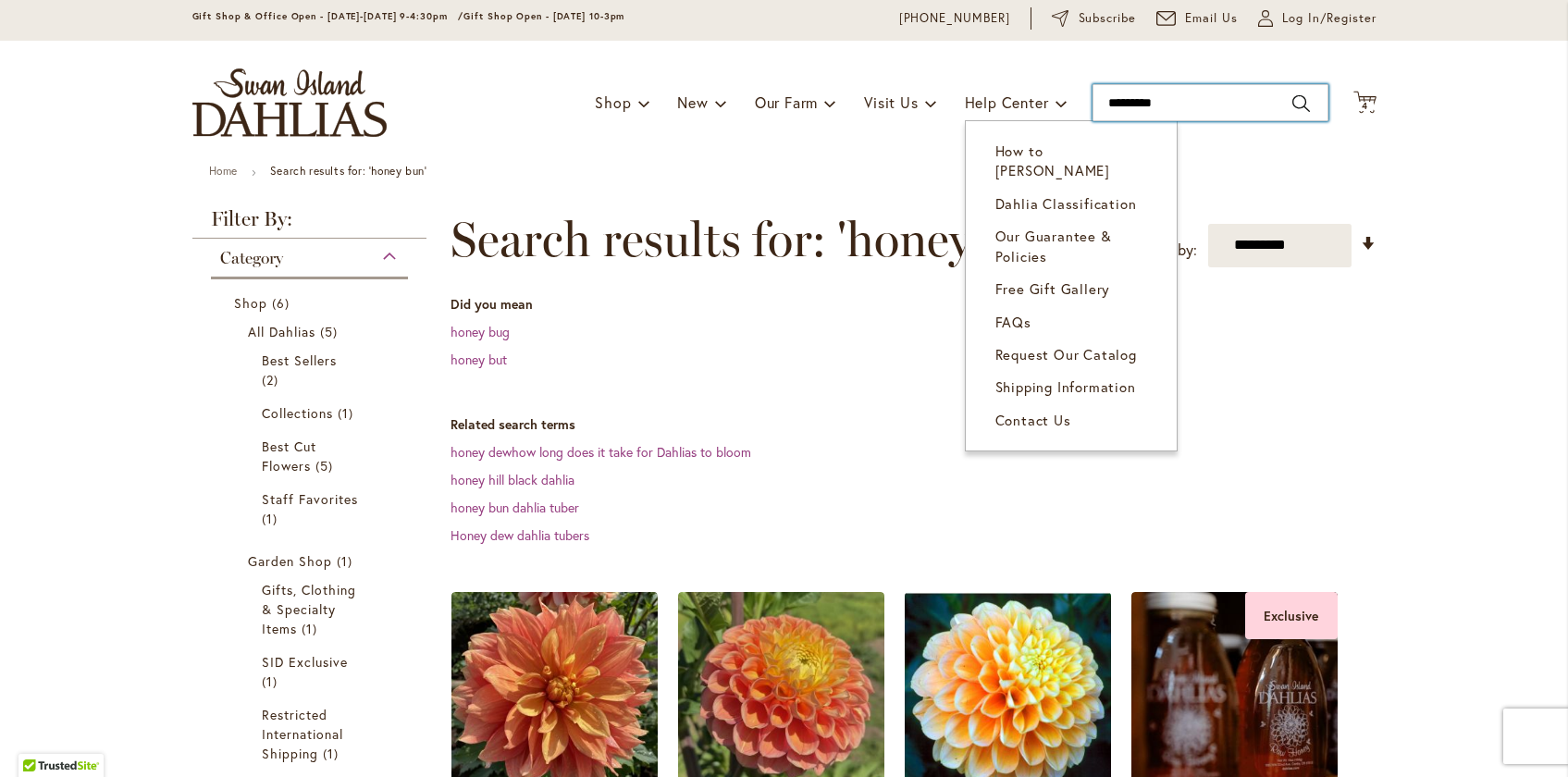
drag, startPoint x: 1239, startPoint y: 95, endPoint x: 961, endPoint y: 86, distance: 278.1
click at [963, 90] on div "Toggle Nav Shop Dahlia Tubers Collections Fresh Cut Dahlias Gardening Supplies …" at bounding box center [785, 103] width 1221 height 124
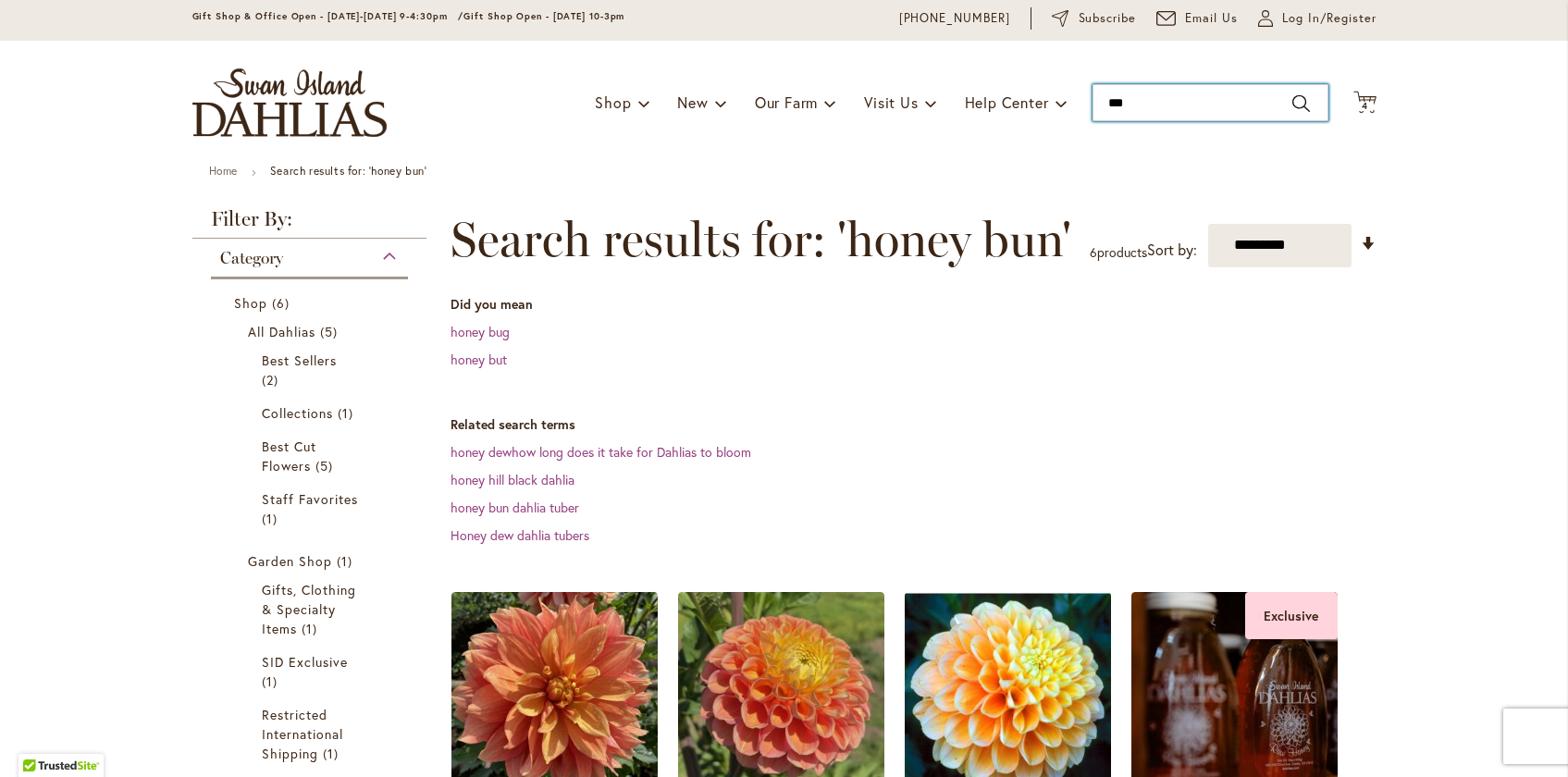
type input "****"
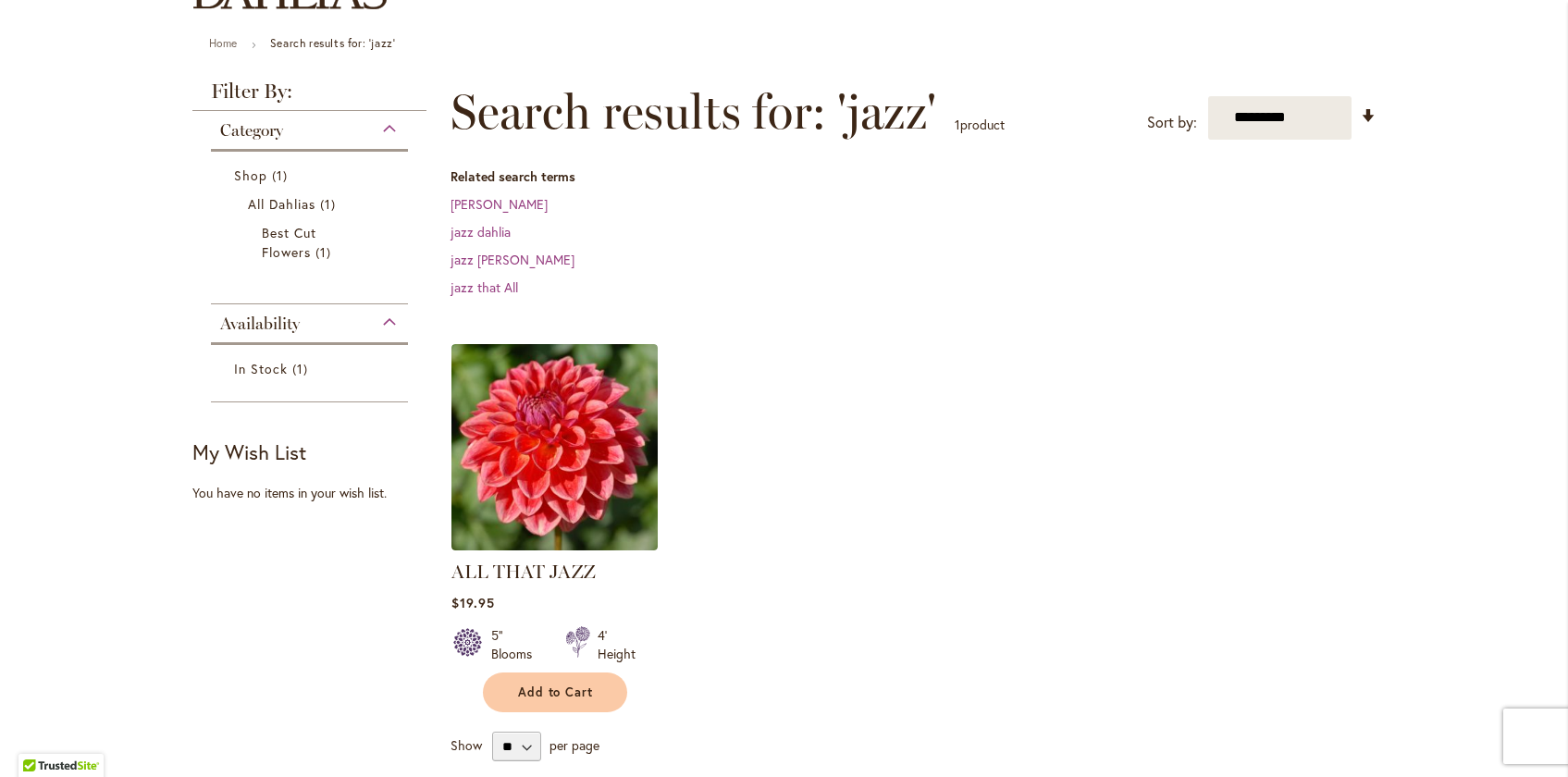
scroll to position [229, 0]
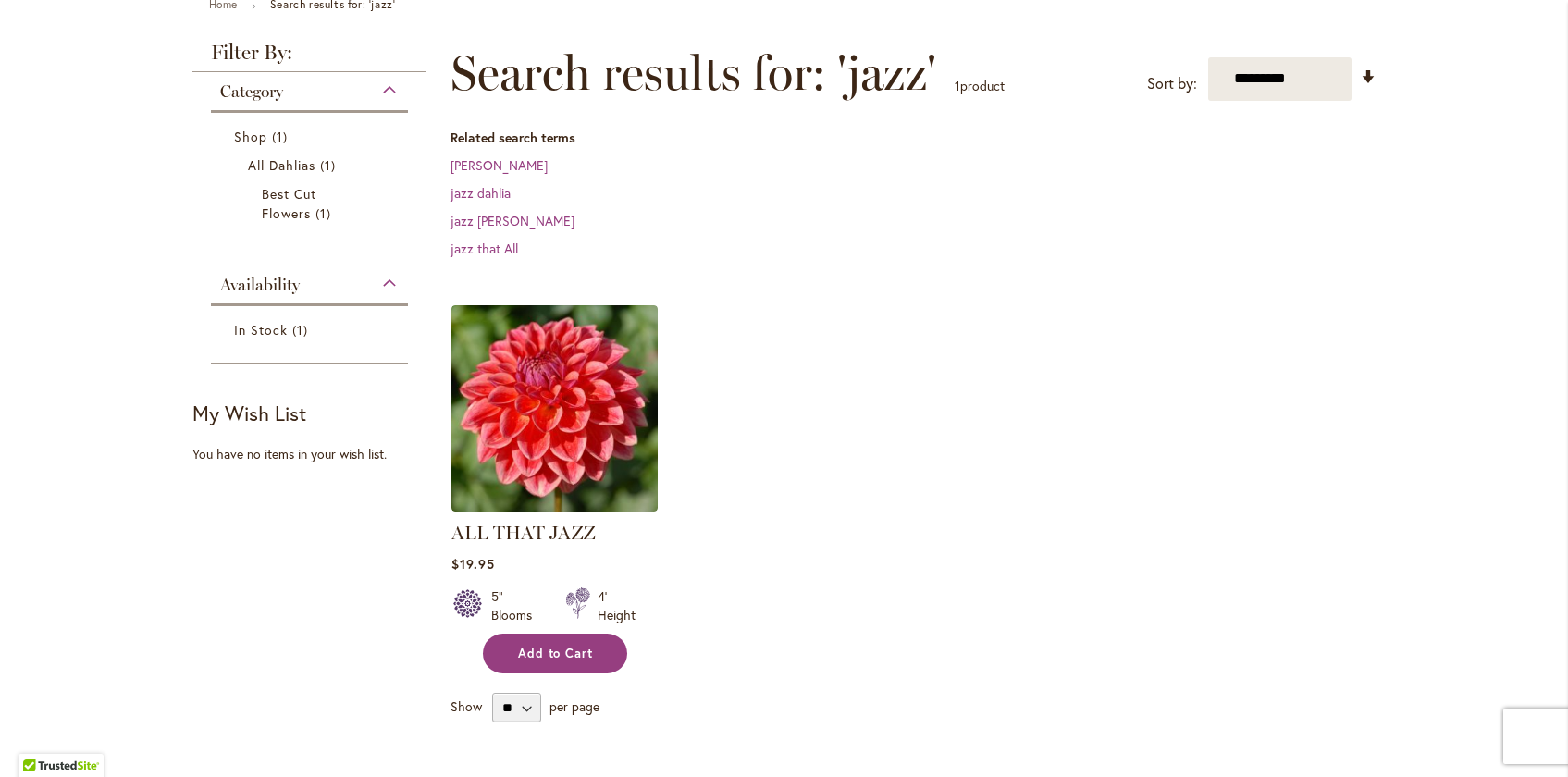
click at [557, 652] on span "Add to Cart" at bounding box center [556, 654] width 76 height 16
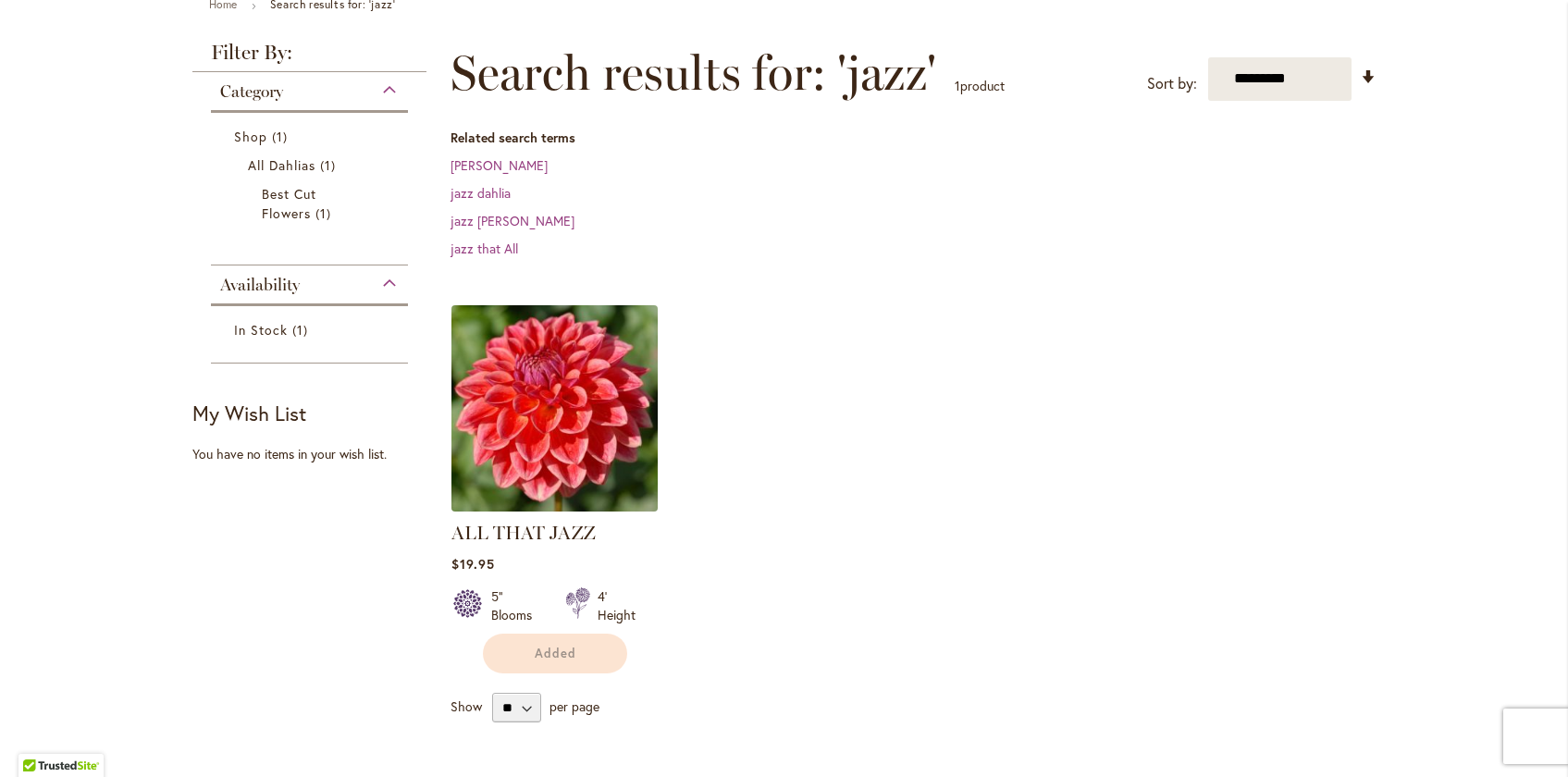
click at [549, 401] on img at bounding box center [554, 408] width 216 height 216
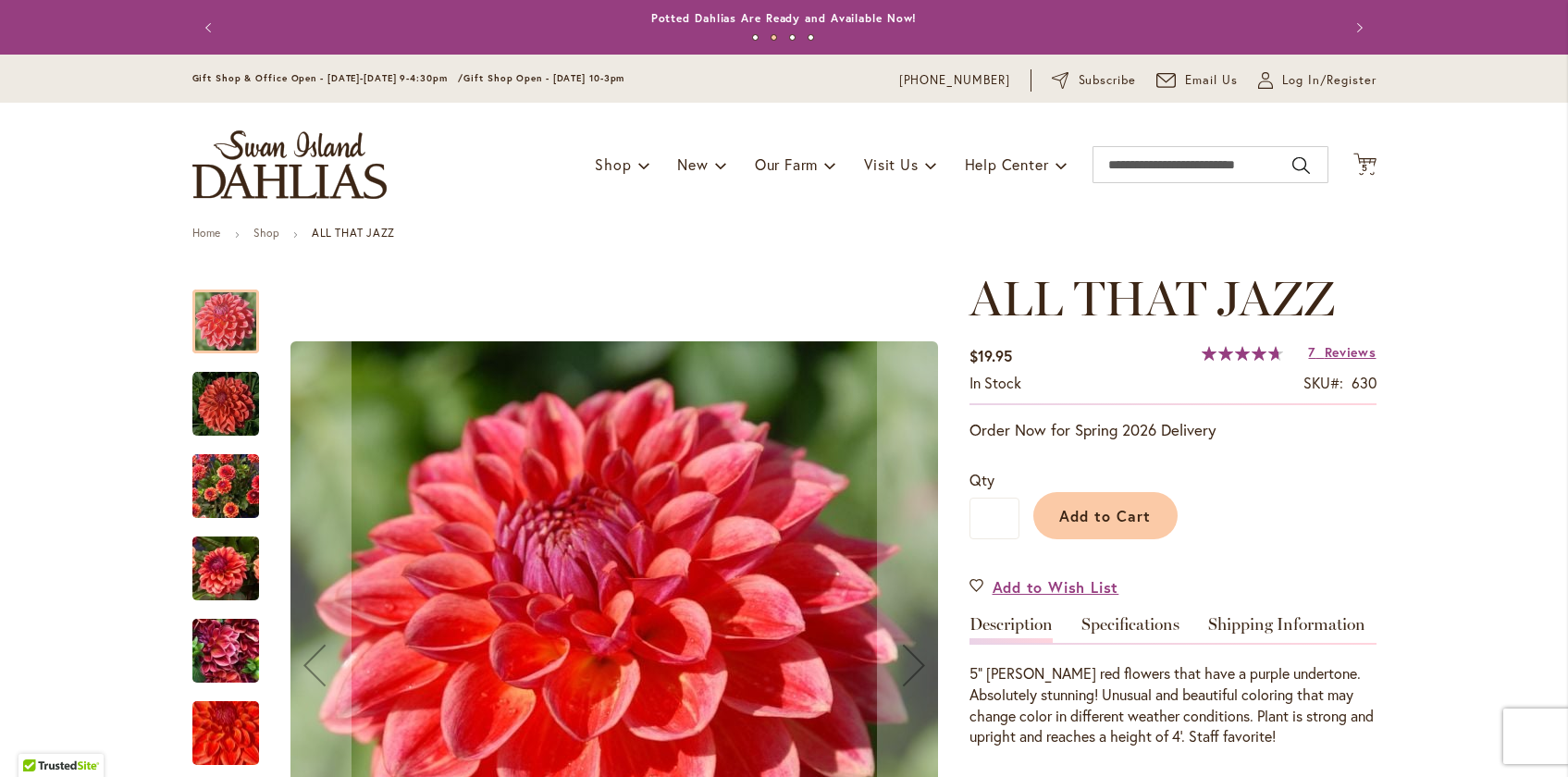
click at [234, 489] on img "ALL THAT JAZZ" at bounding box center [225, 486] width 66 height 89
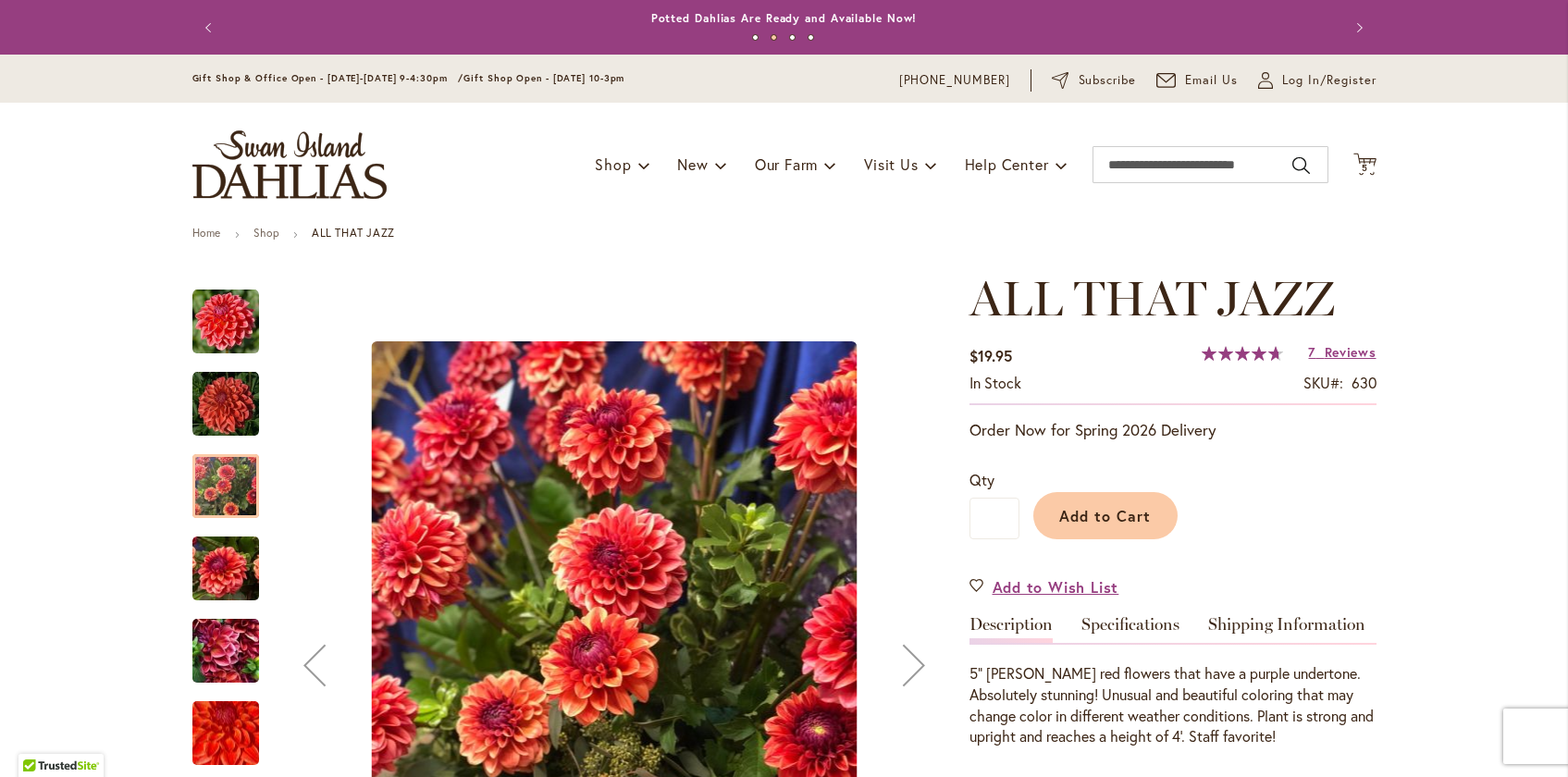
click at [227, 590] on img "ALL THAT JAZZ" at bounding box center [225, 569] width 66 height 89
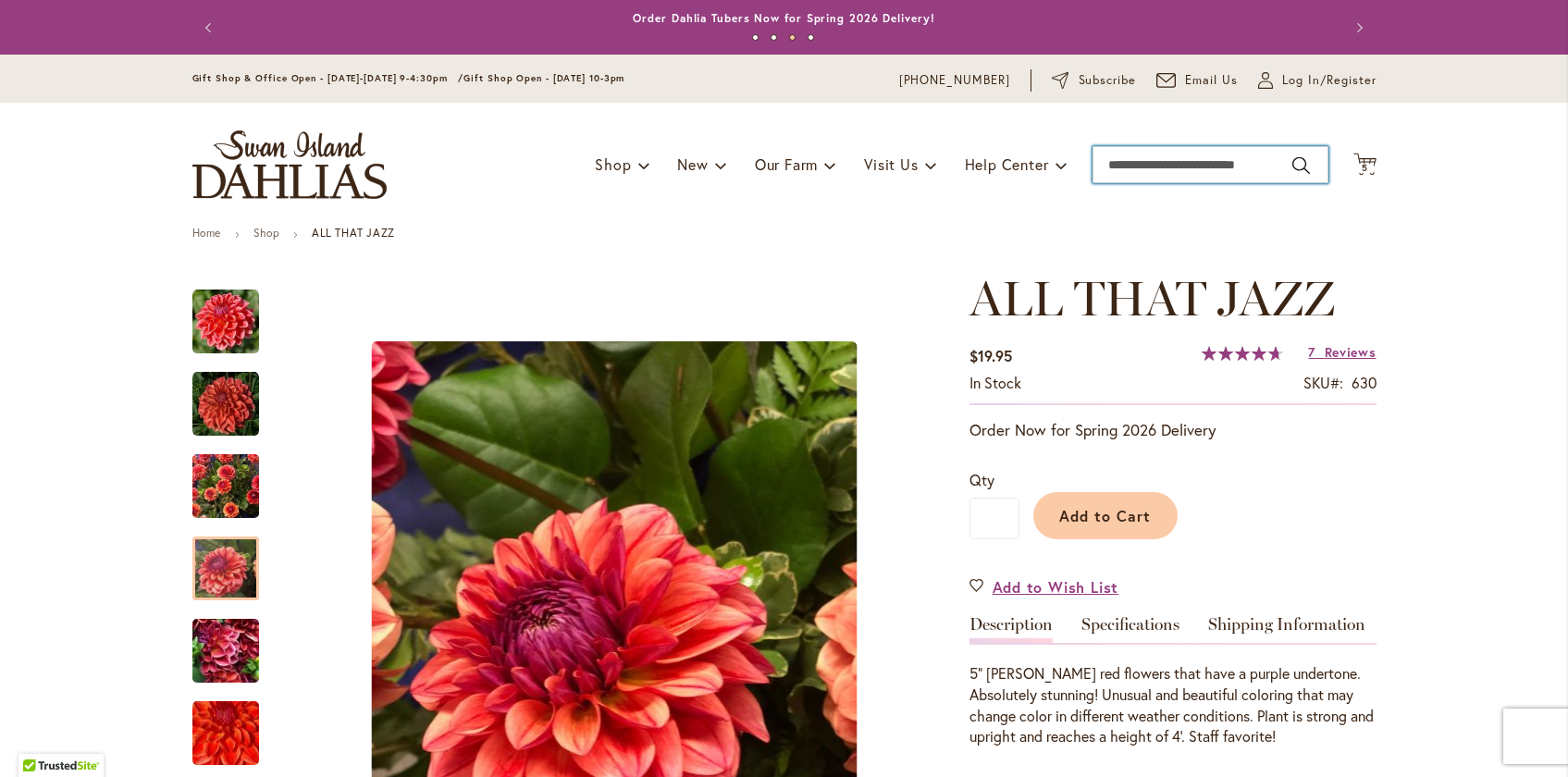
click at [1244, 175] on input "Search" at bounding box center [1210, 165] width 236 height 37
type input "**********"
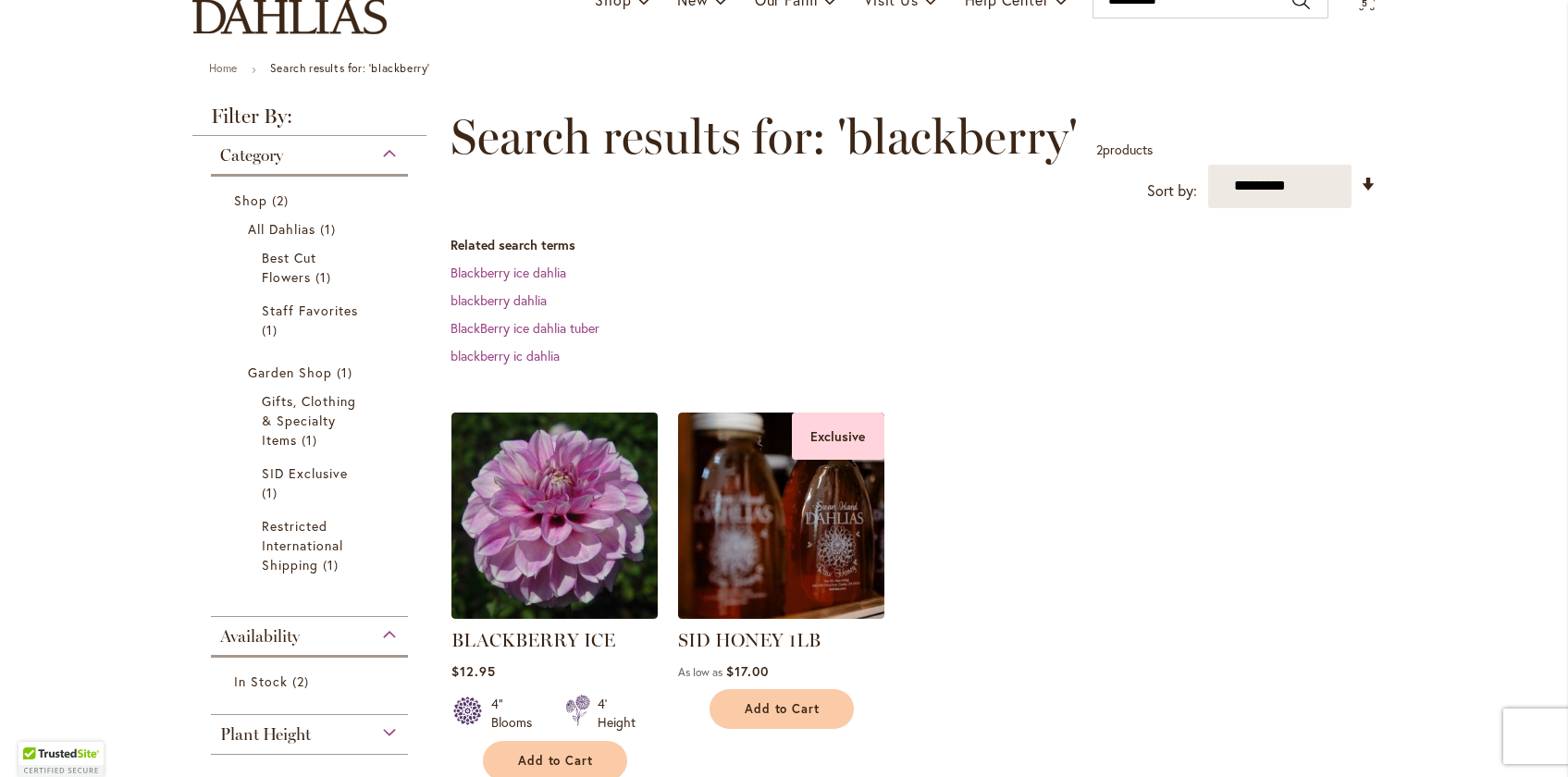
scroll to position [179, 0]
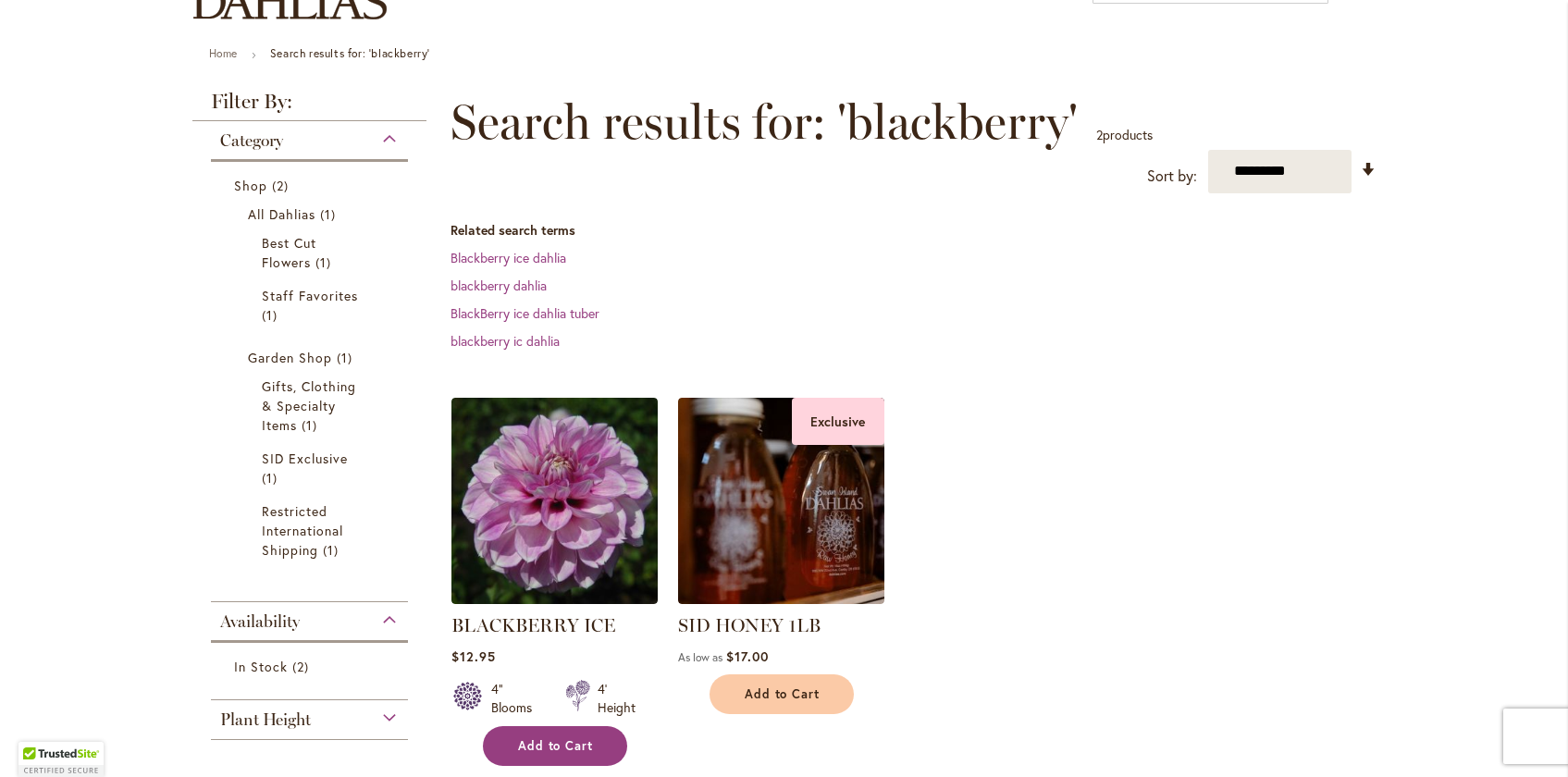
click at [532, 747] on span "Add to Cart" at bounding box center [556, 746] width 76 height 16
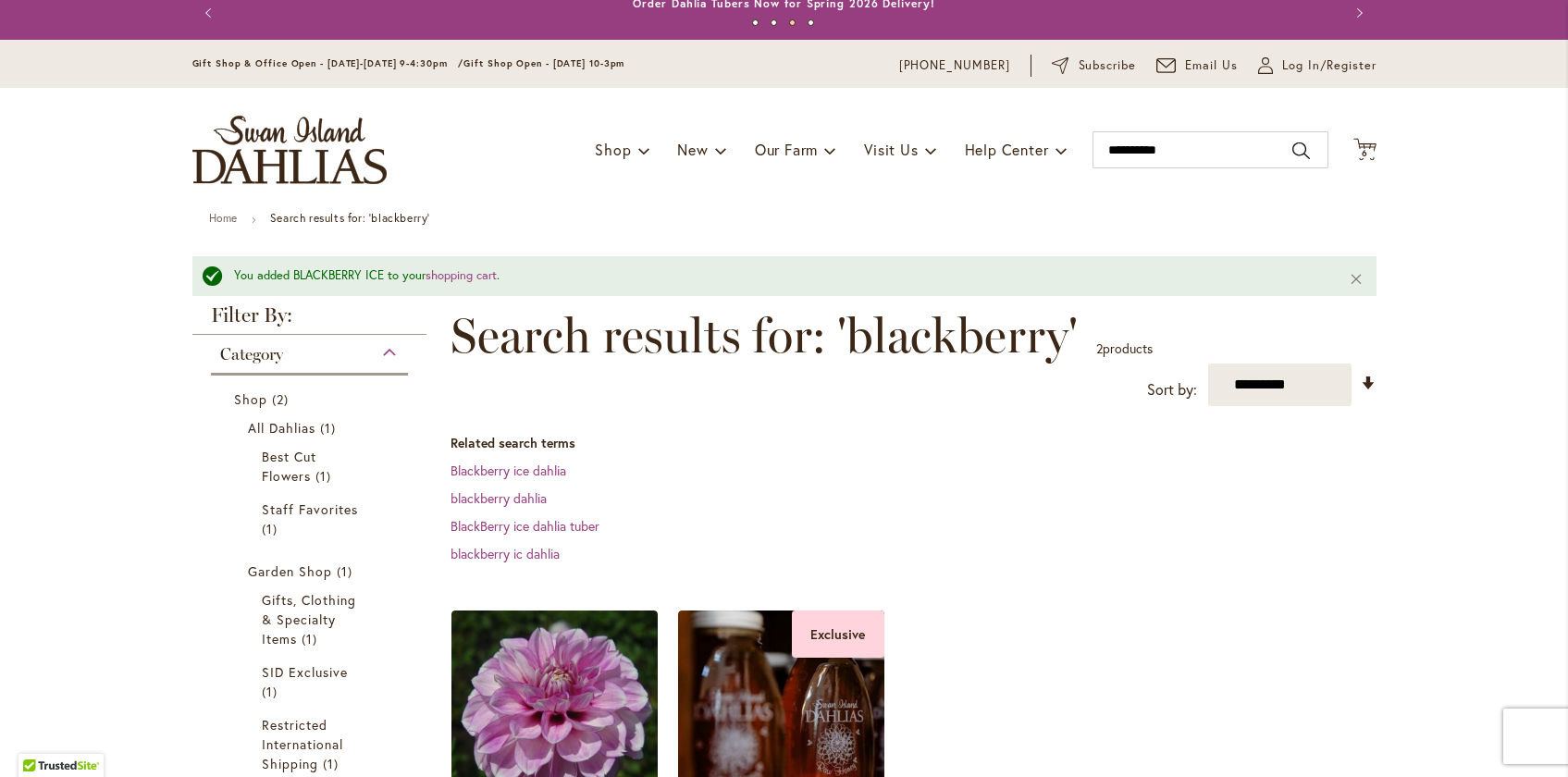
scroll to position [0, 0]
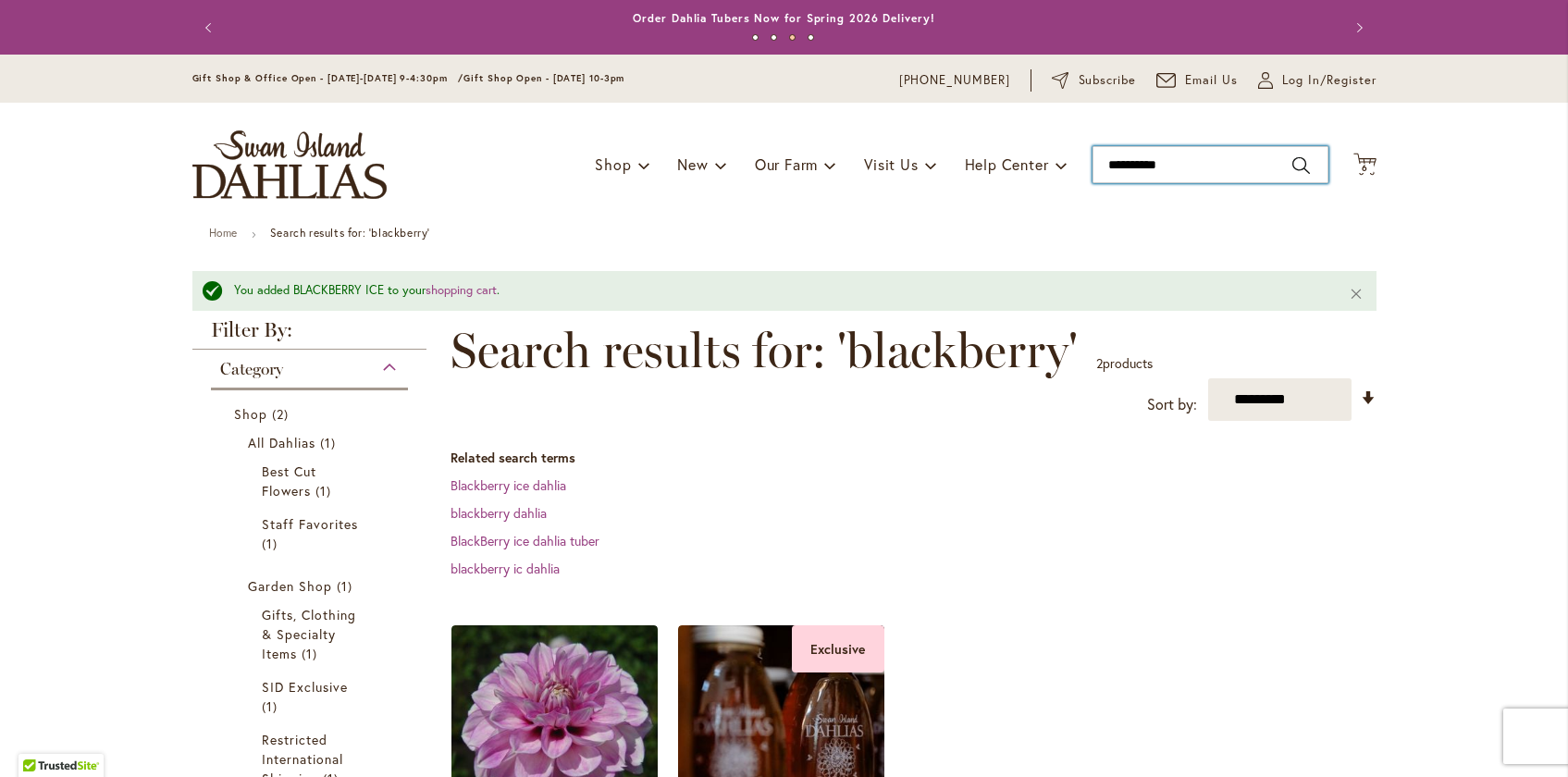
drag, startPoint x: 1190, startPoint y: 166, endPoint x: 968, endPoint y: 94, distance: 233.4
click at [970, 95] on header "Skip to Content Gift Shop & Office Open - Monday-Friday 9-4:30pm / Gift Shop Op…" at bounding box center [784, 141] width 1568 height 173
type input "**********"
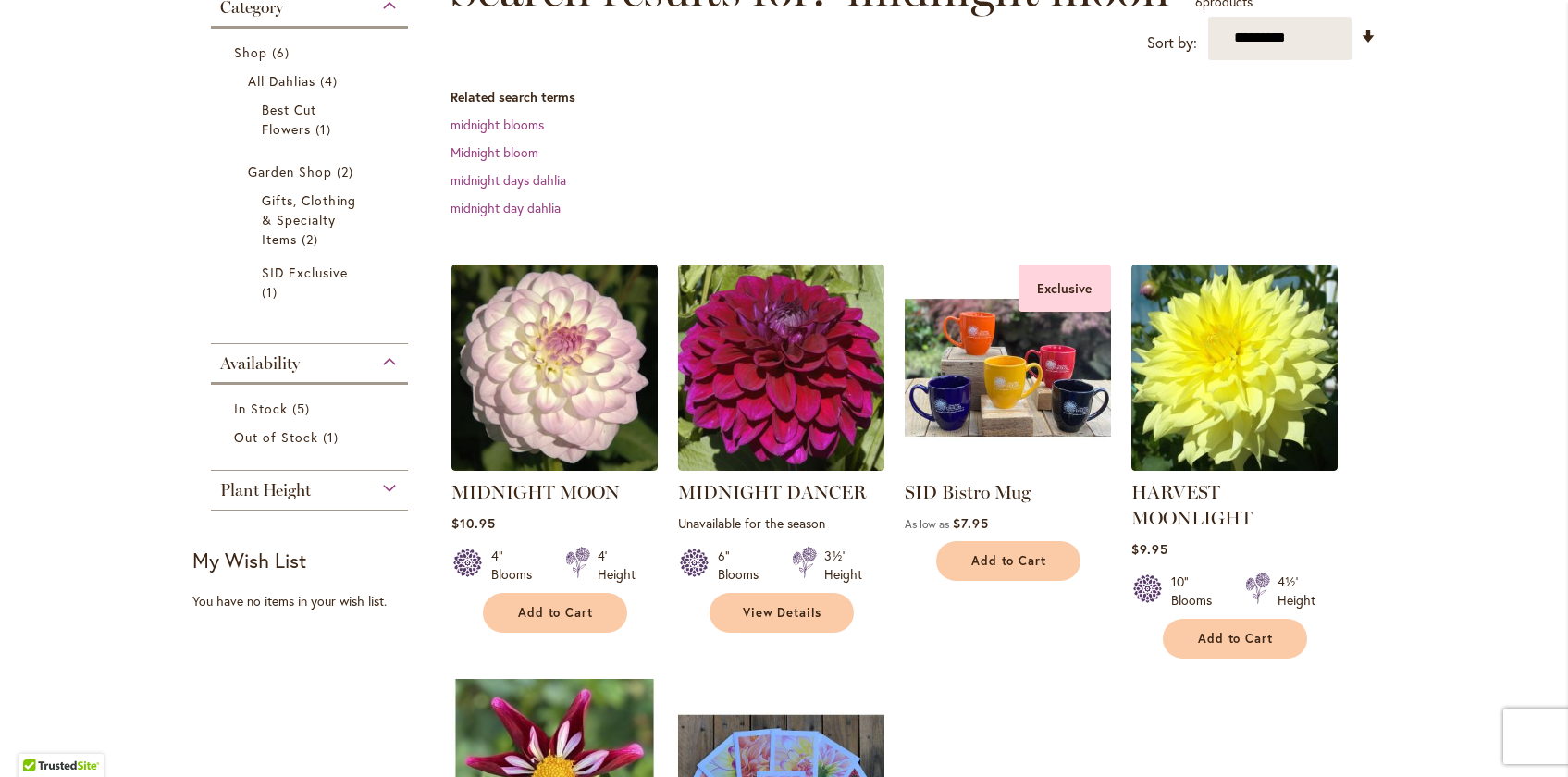
scroll to position [317, 0]
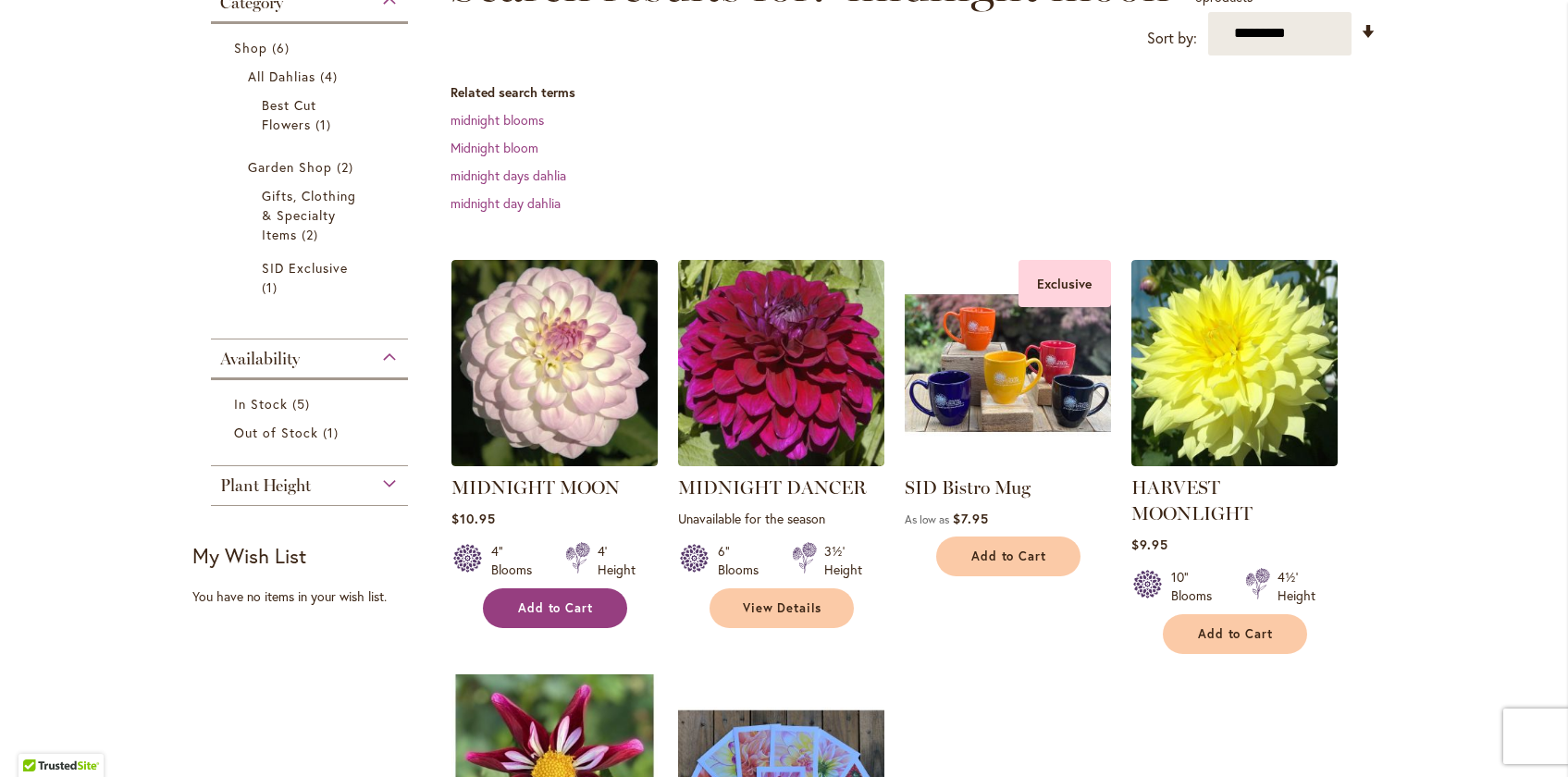
click at [571, 612] on span "Add to Cart" at bounding box center [556, 608] width 76 height 16
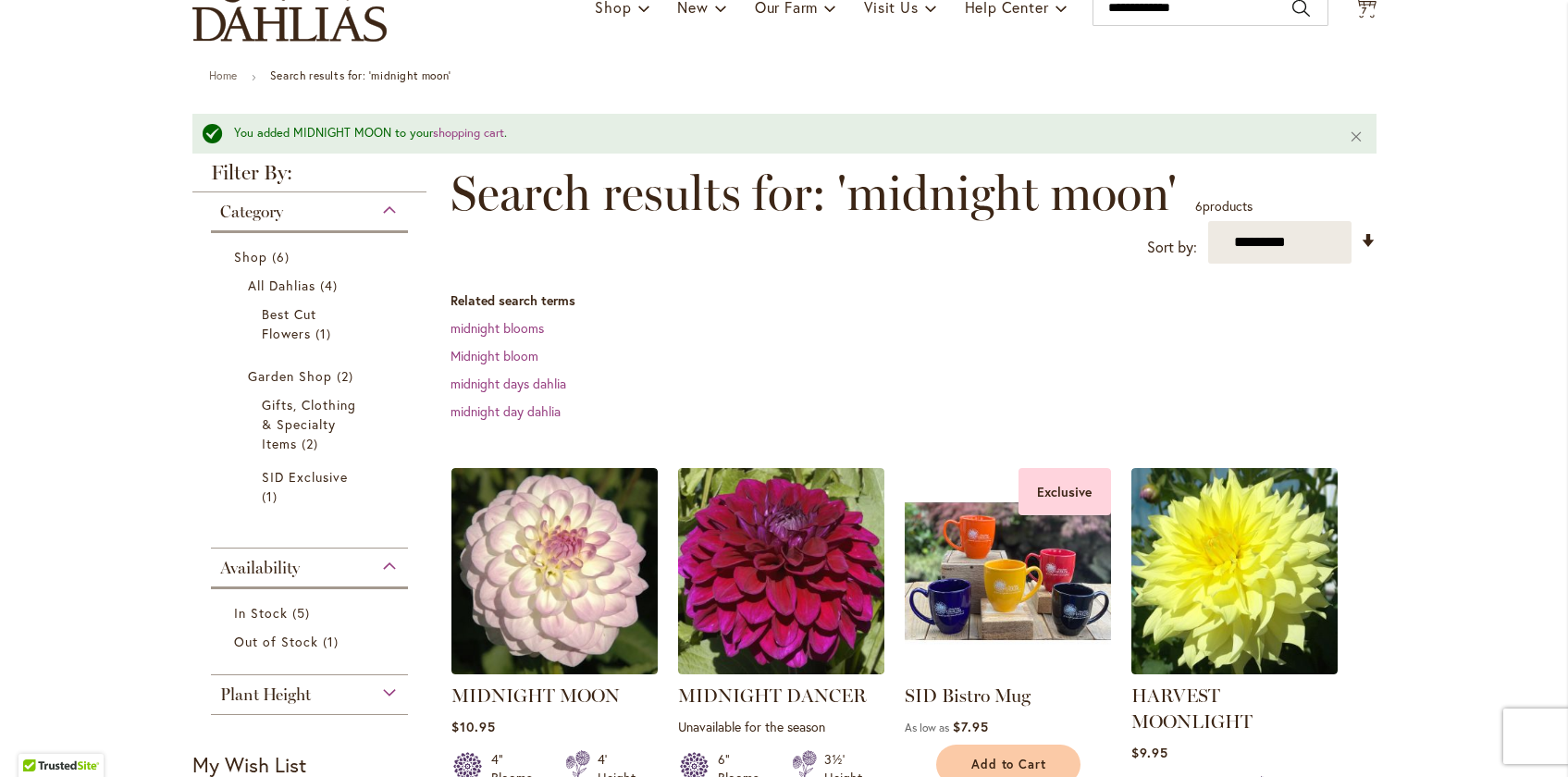
scroll to position [0, 0]
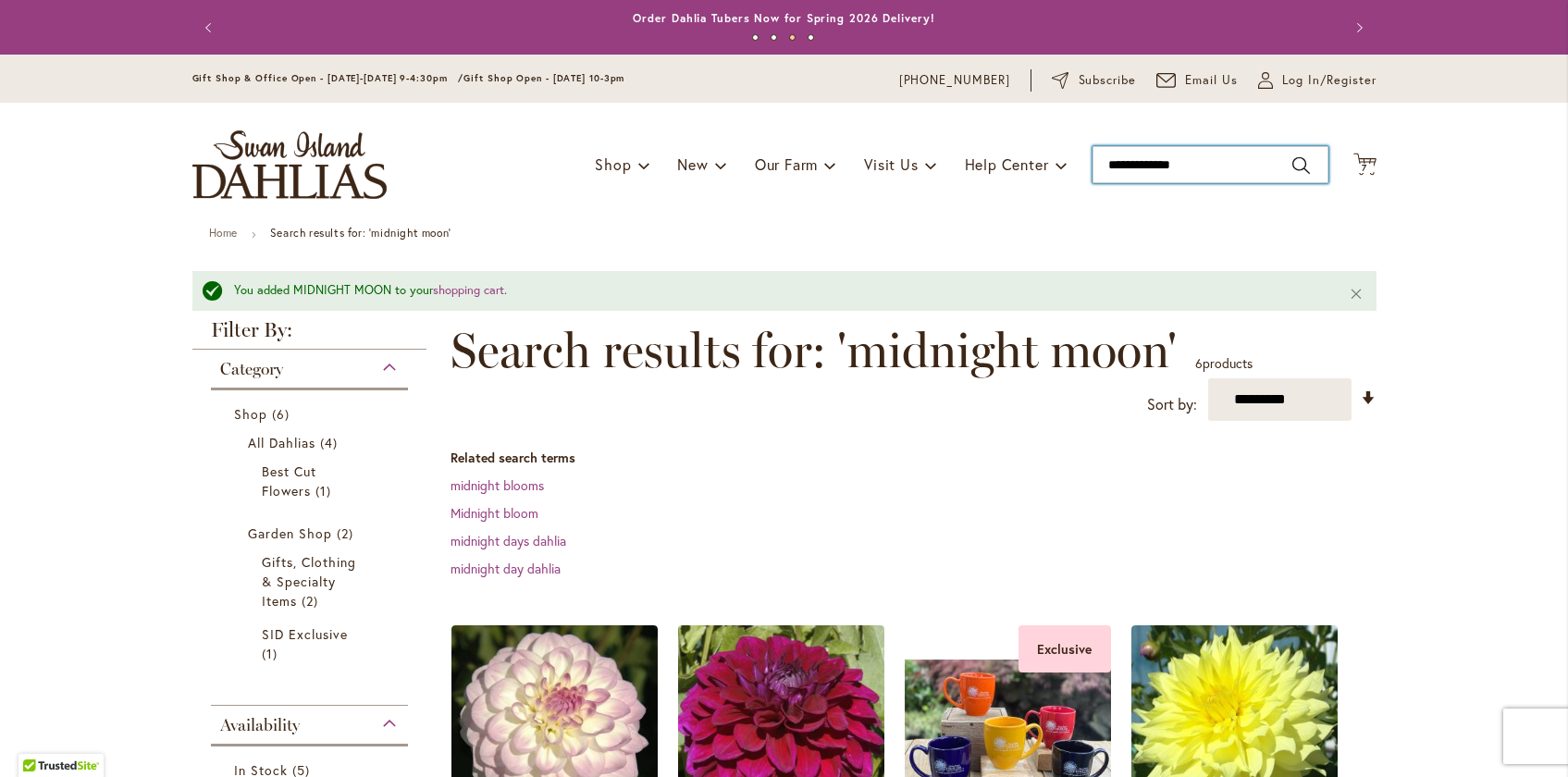
drag, startPoint x: 1215, startPoint y: 157, endPoint x: 1066, endPoint y: 119, distance: 153.8
click at [1066, 121] on div "Toggle Nav Shop Dahlia Tubers Collections Fresh Cut Dahlias Gardening Supplies …" at bounding box center [785, 164] width 1221 height 124
type input "*******"
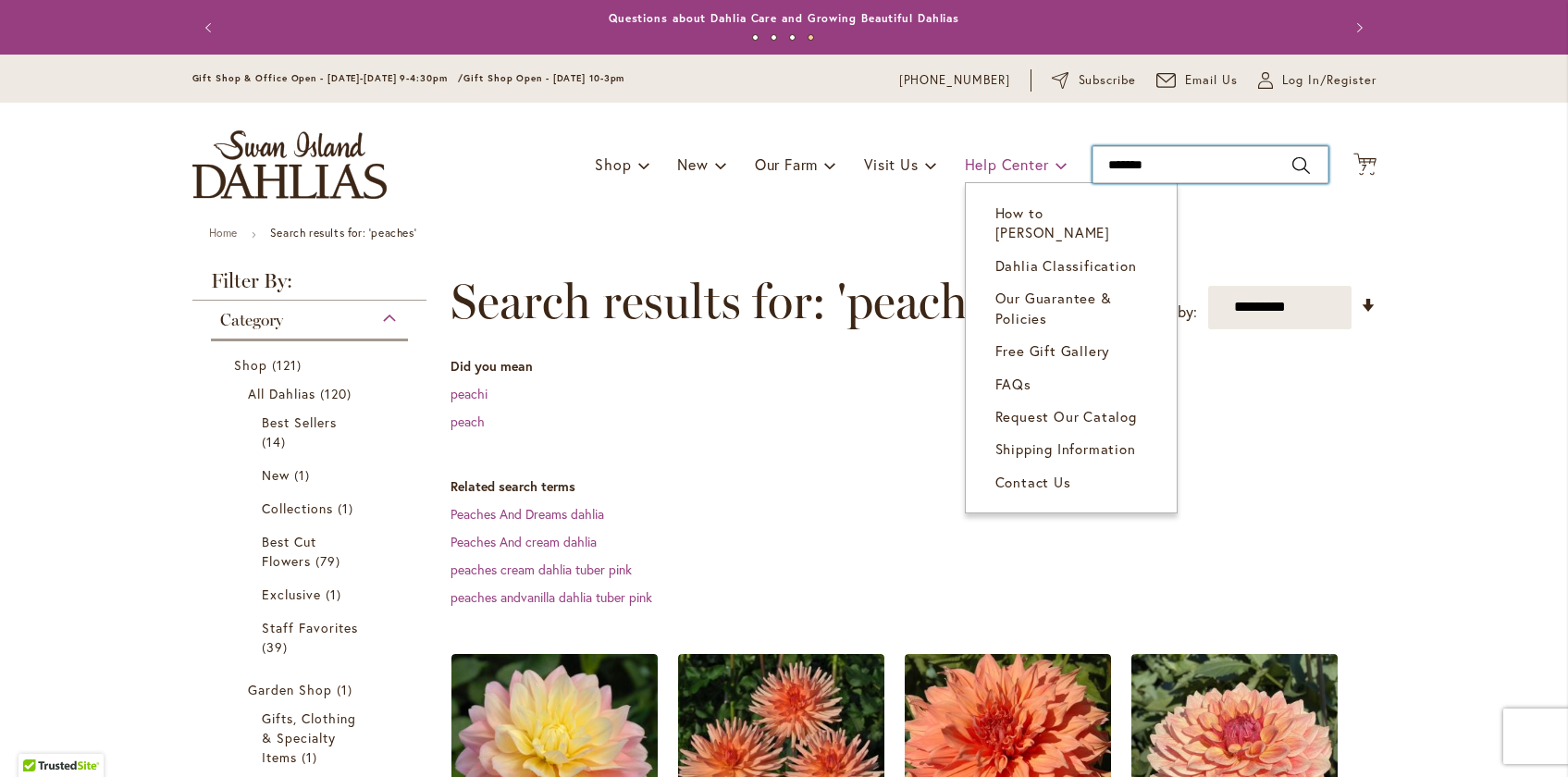
drag, startPoint x: 1164, startPoint y: 163, endPoint x: 1051, endPoint y: 146, distance: 114.3
click at [1051, 146] on div "Toggle Nav Shop Dahlia Tubers Collections Fresh Cut Dahlias Gardening Supplies …" at bounding box center [785, 164] width 1221 height 124
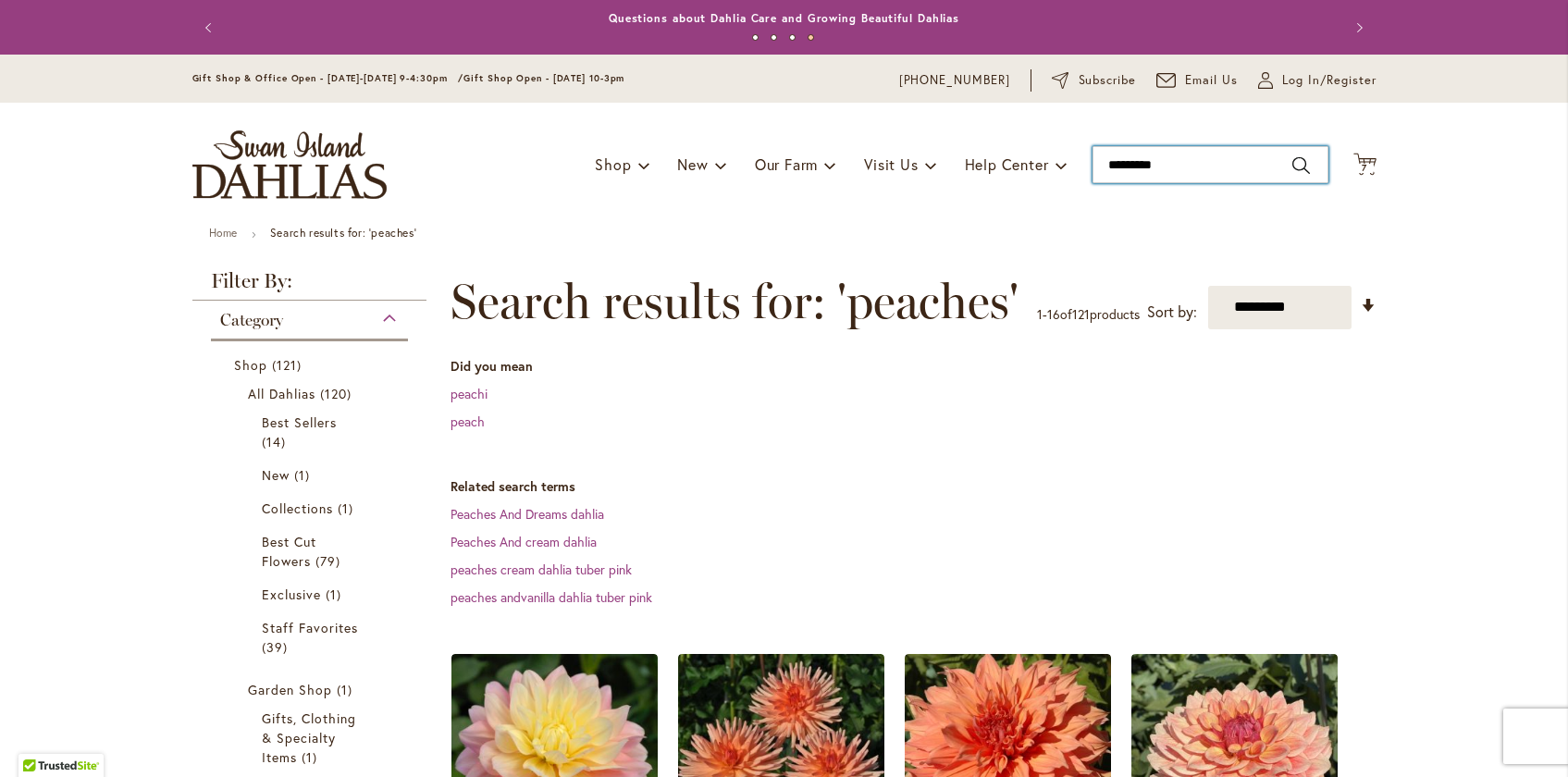
type input "**********"
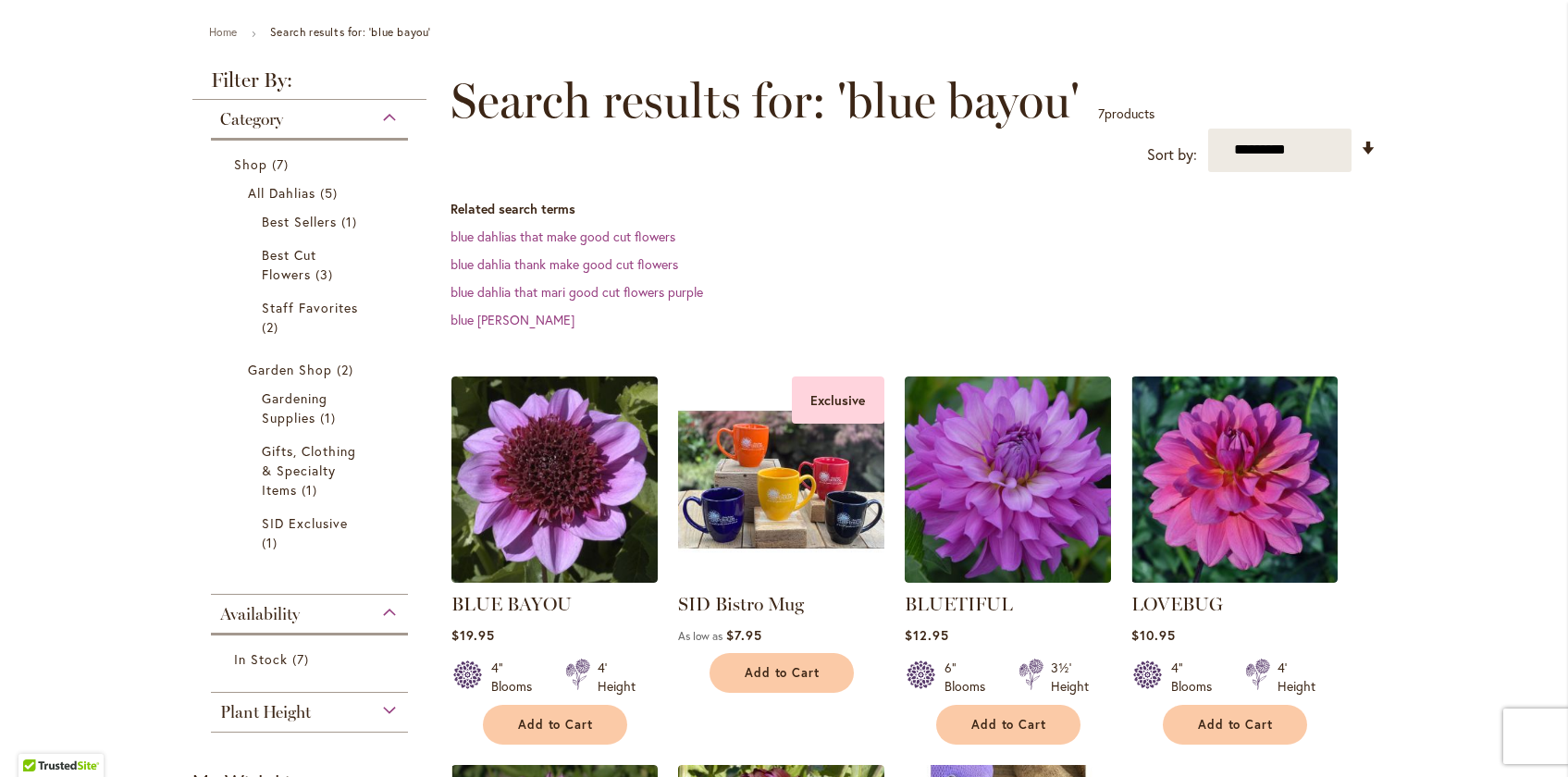
scroll to position [399, 0]
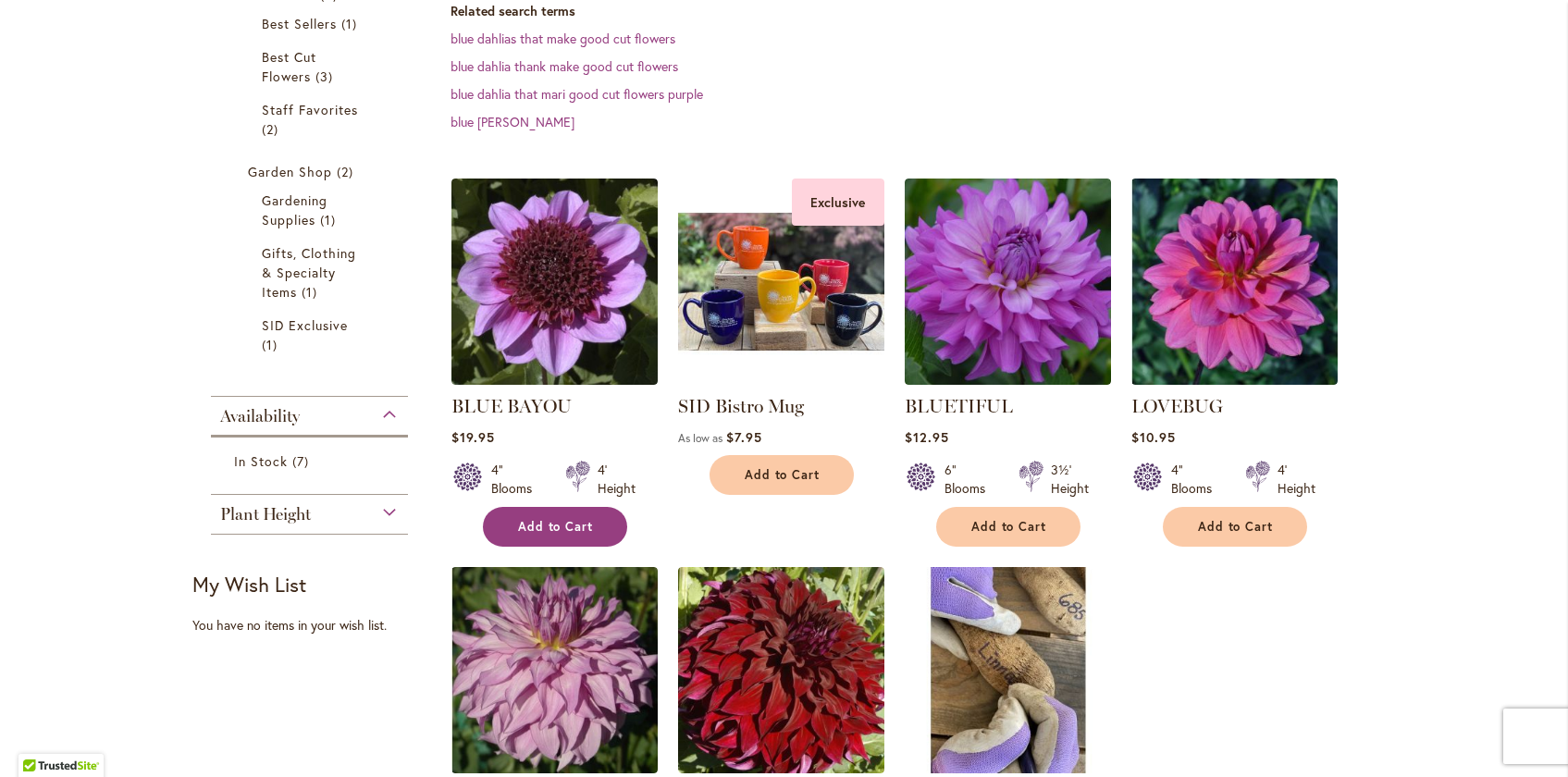
click at [555, 527] on span "Add to Cart" at bounding box center [556, 527] width 76 height 16
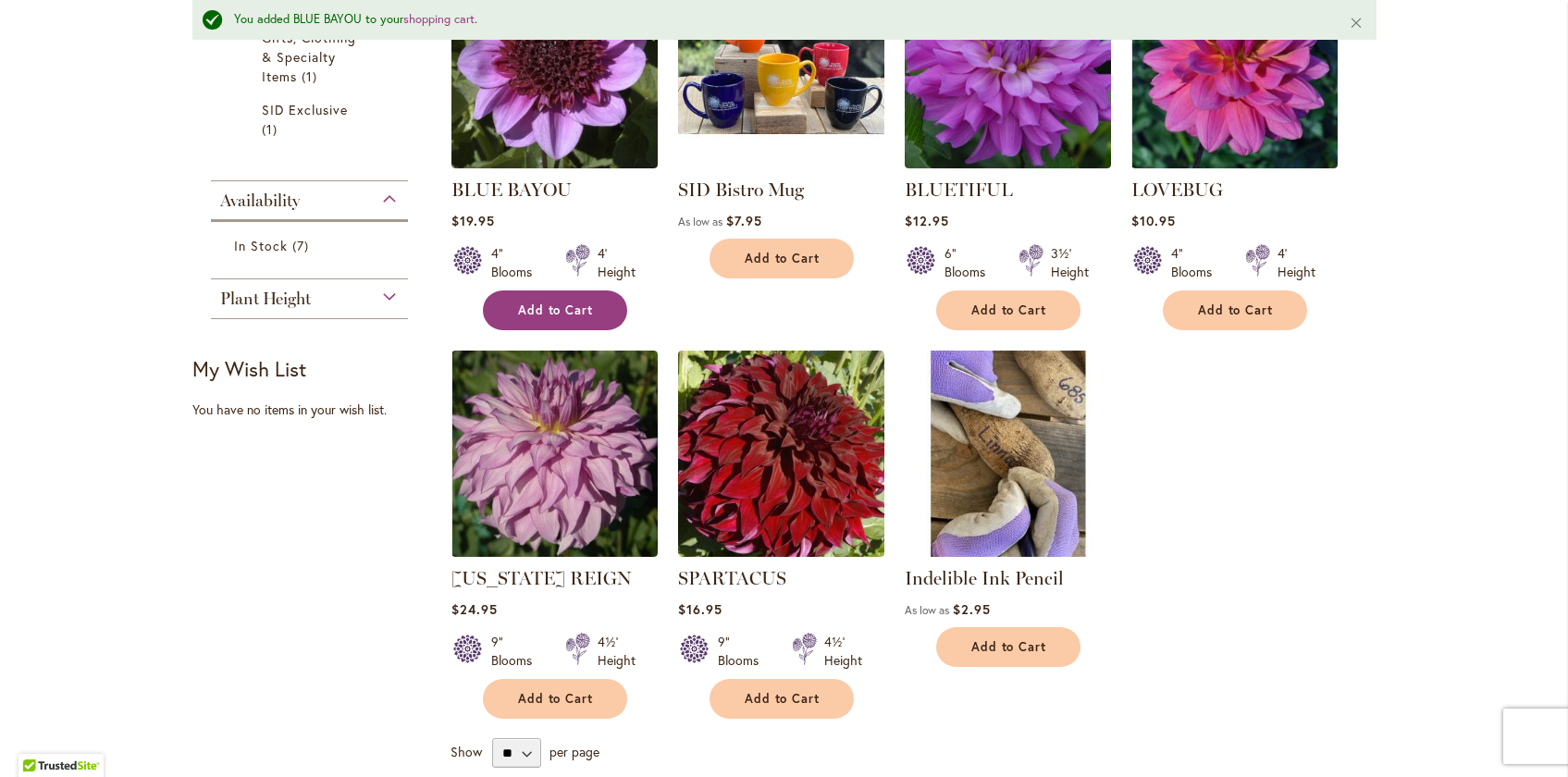
scroll to position [801, 0]
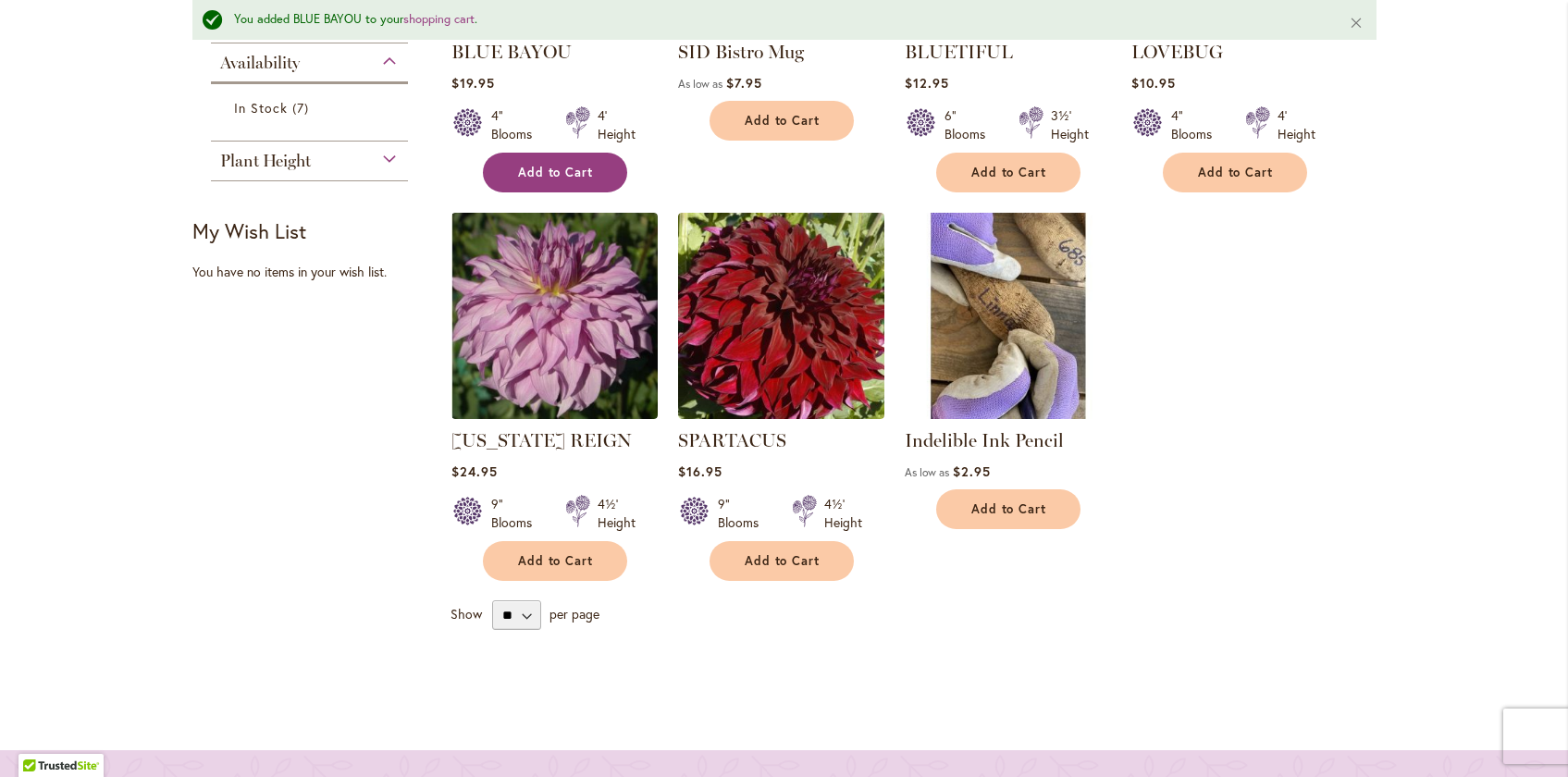
click at [555, 527] on div "9" Blooms 4½' Height" at bounding box center [554, 506] width 206 height 52
click at [1023, 498] on button "Add to Cart" at bounding box center [1008, 509] width 144 height 40
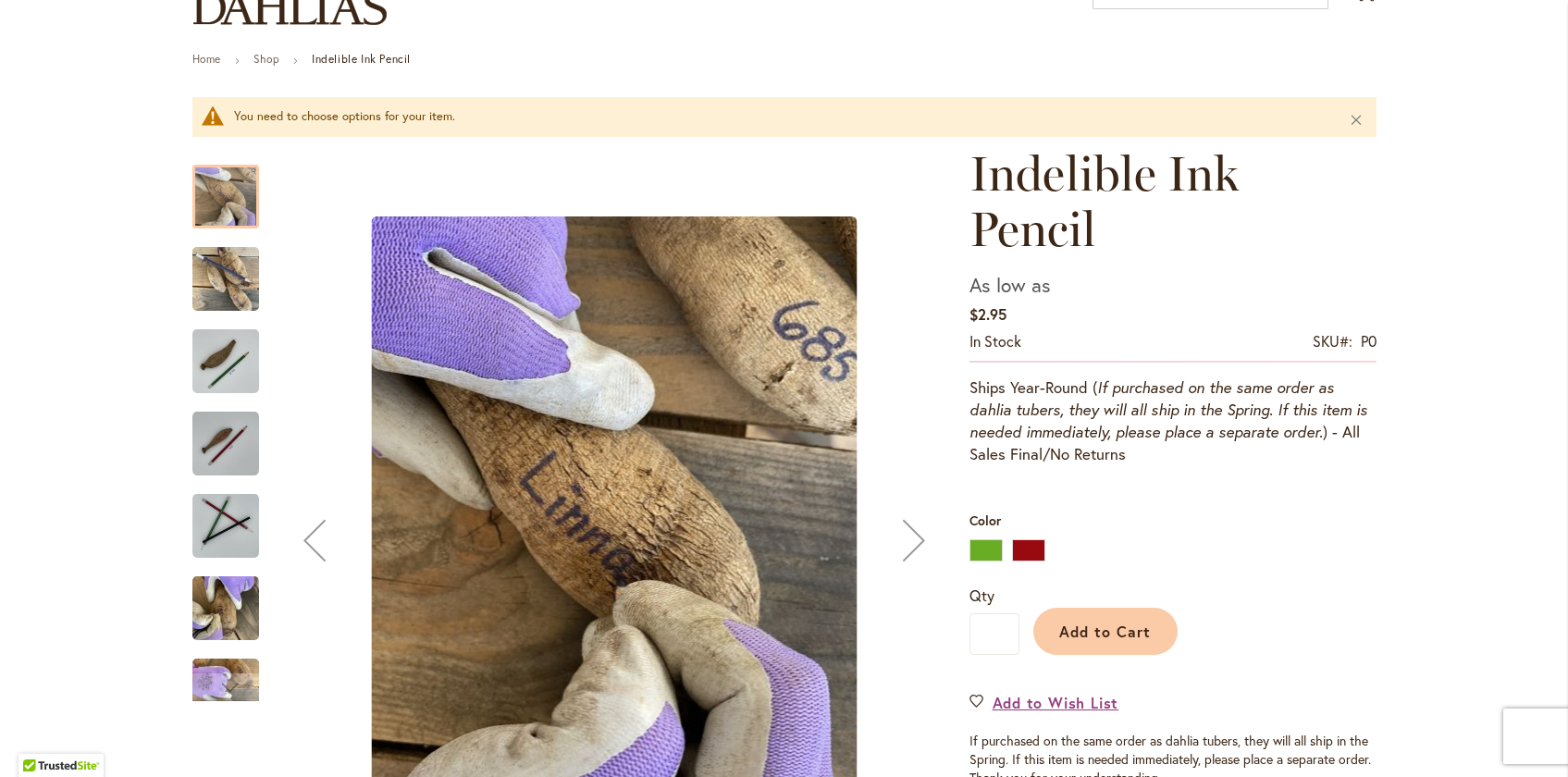
scroll to position [184, 0]
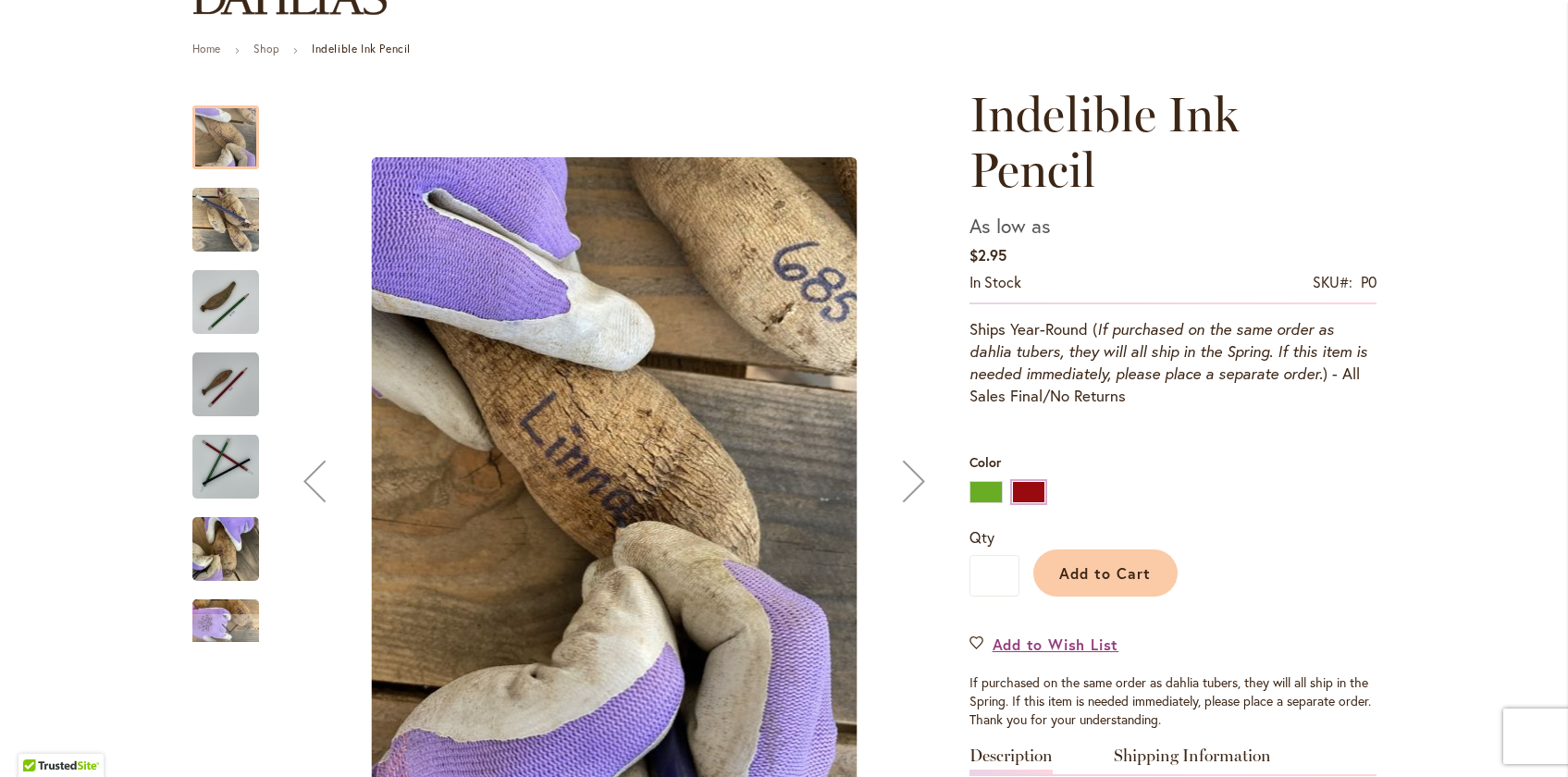
click at [1025, 527] on div "Add to Cart" at bounding box center [1197, 569] width 357 height 84
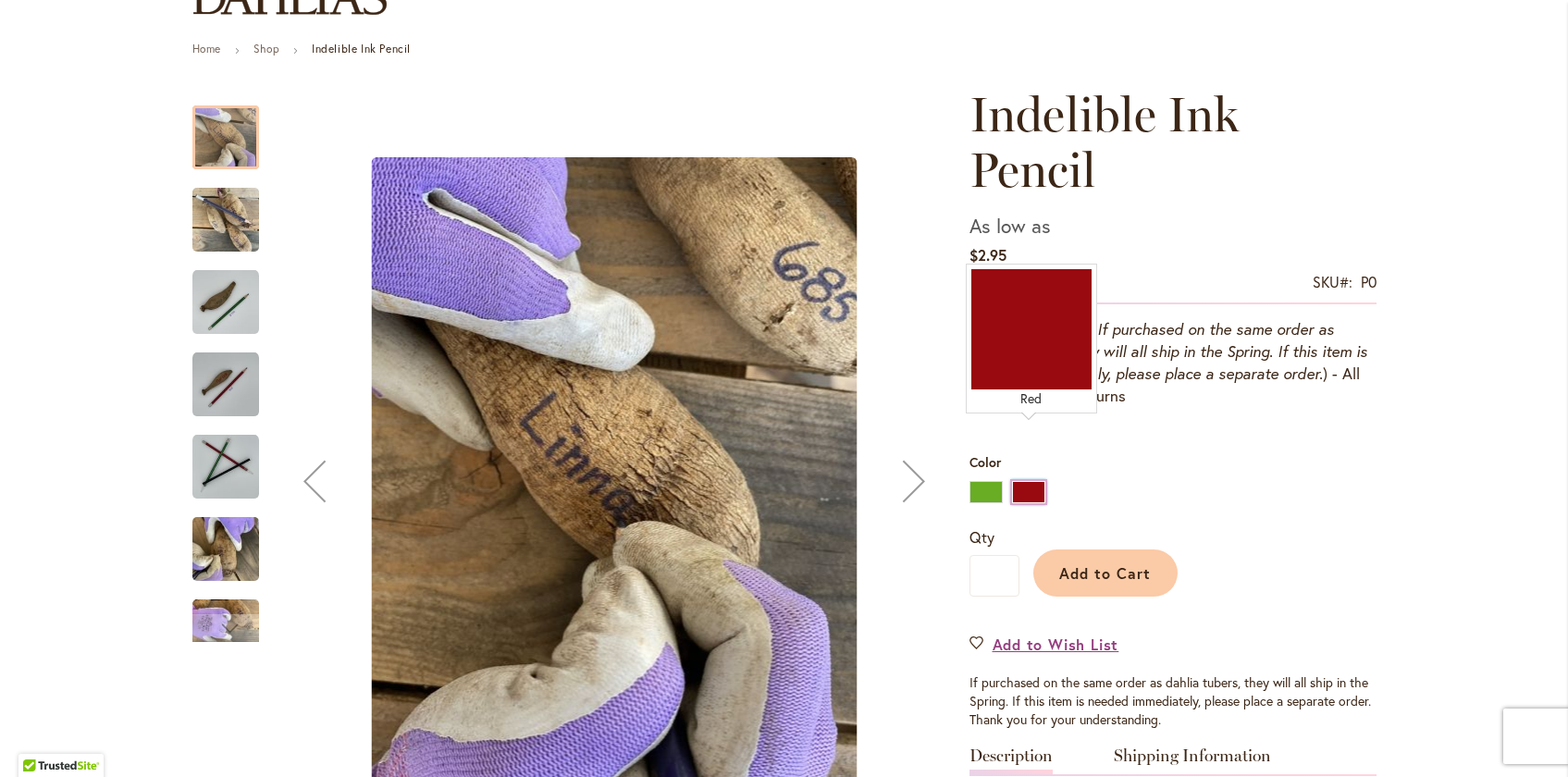
click at [1031, 481] on div "Red" at bounding box center [1028, 493] width 34 height 22
type input "****"
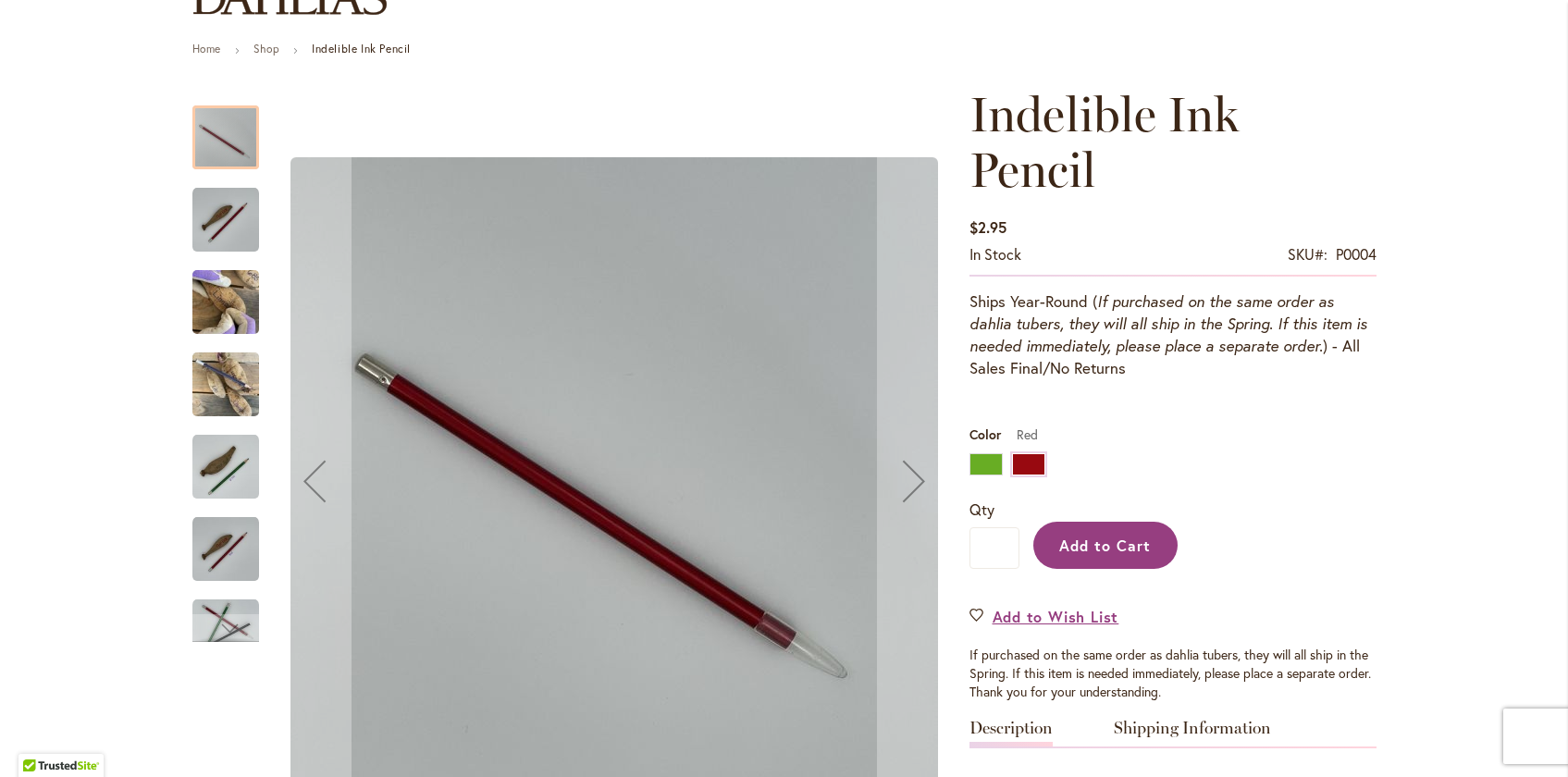
click at [1081, 522] on button "Add to Cart" at bounding box center [1105, 546] width 144 height 48
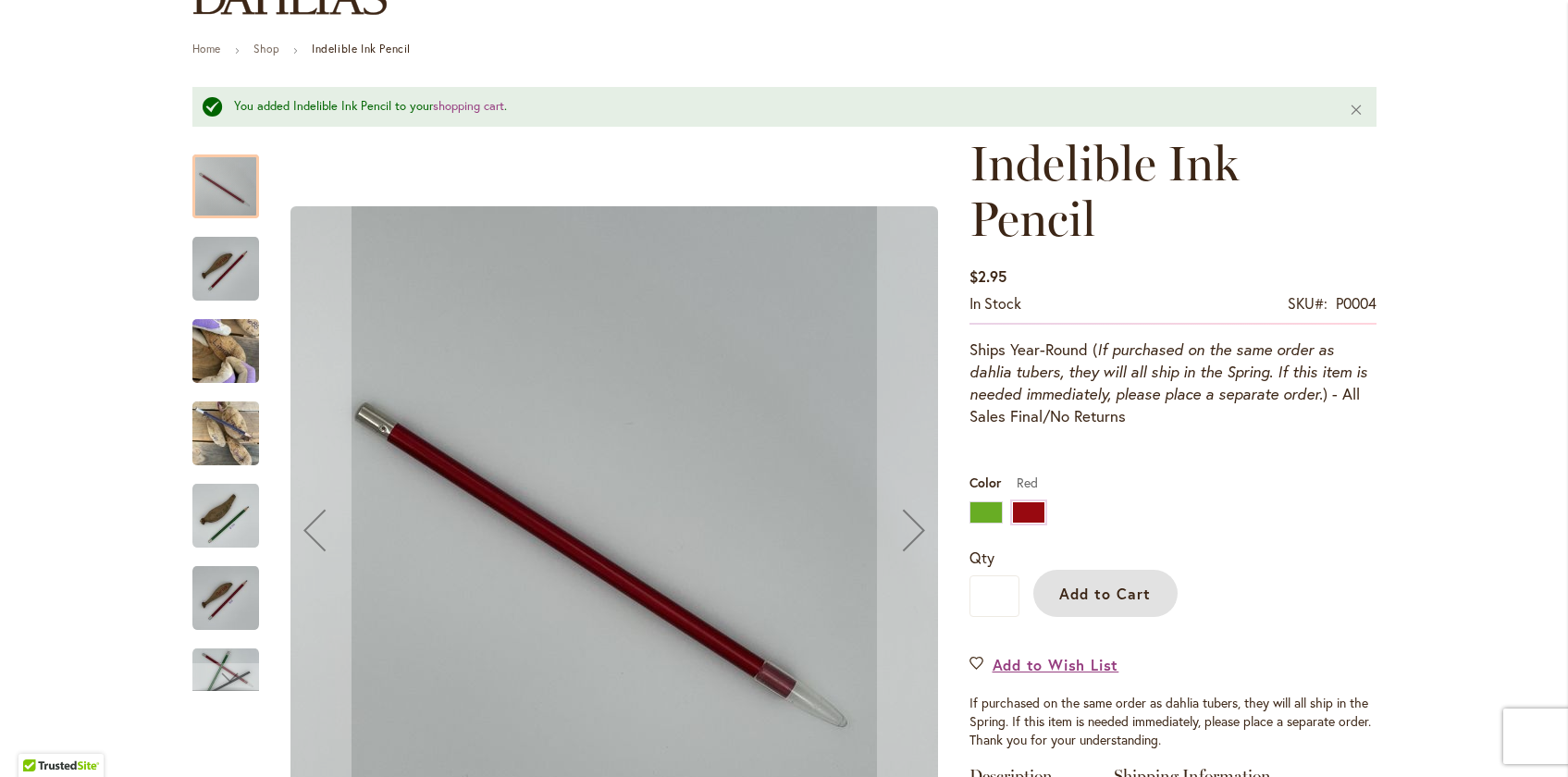
scroll to position [0, 0]
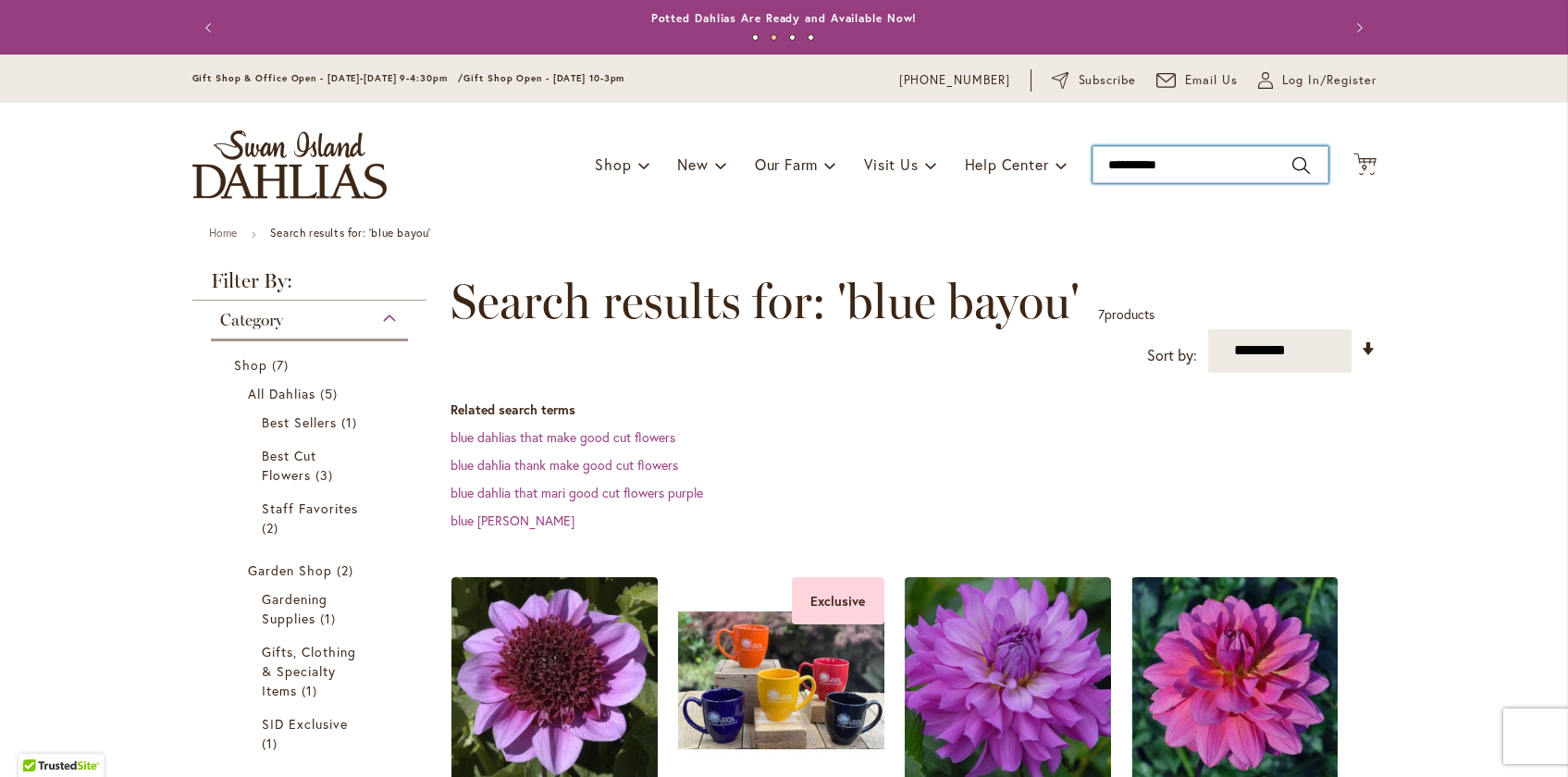
drag, startPoint x: 1195, startPoint y: 156, endPoint x: 1094, endPoint y: 155, distance: 101.0
click at [1094, 155] on input "**********" at bounding box center [1210, 165] width 236 height 37
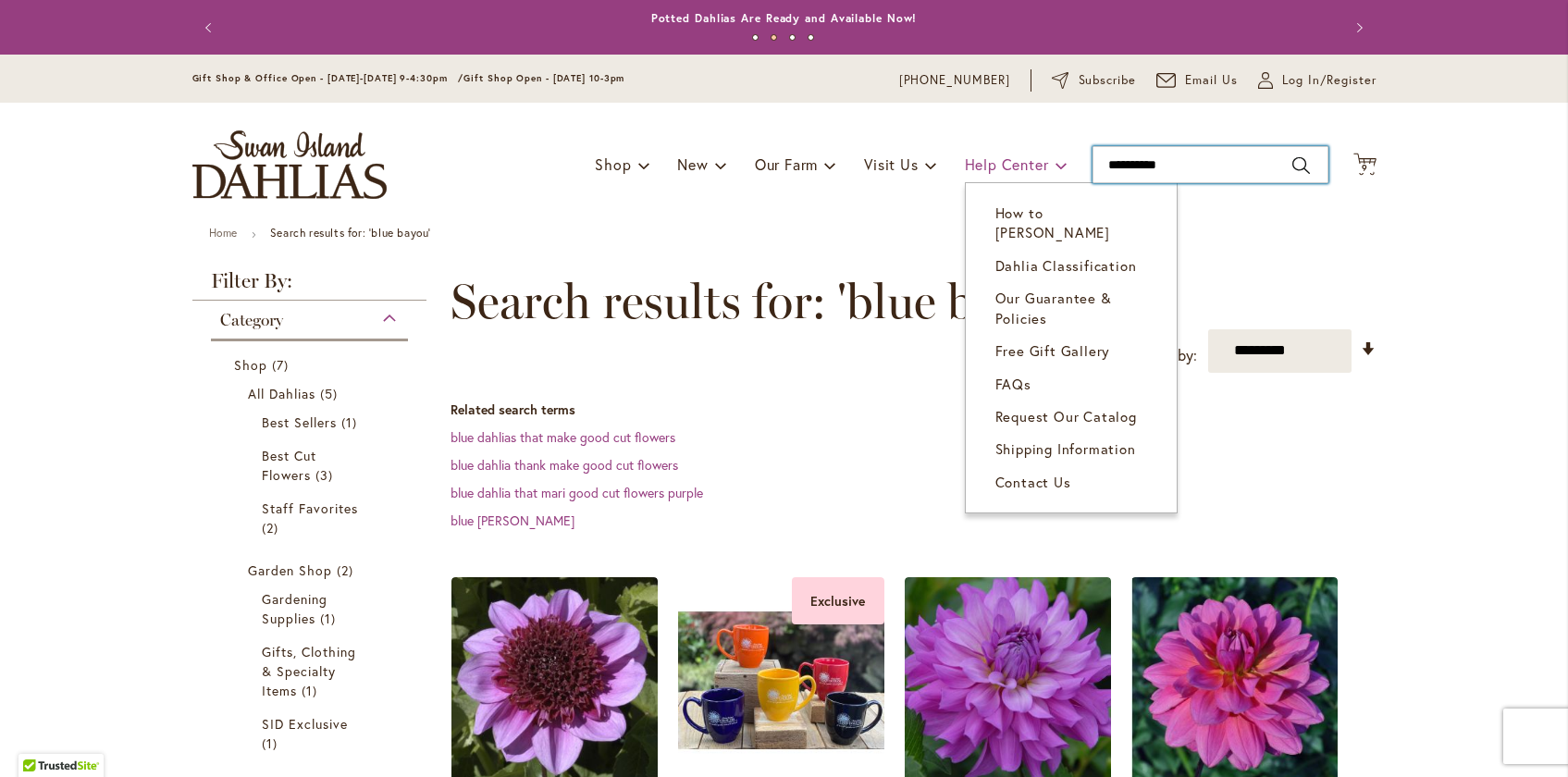
drag, startPoint x: 1179, startPoint y: 168, endPoint x: 1058, endPoint y: 160, distance: 121.3
click at [1058, 160] on div "Toggle Nav Shop Dahlia Tubers Collections Fresh Cut Dahlias Gardening Supplies …" at bounding box center [785, 164] width 1221 height 124
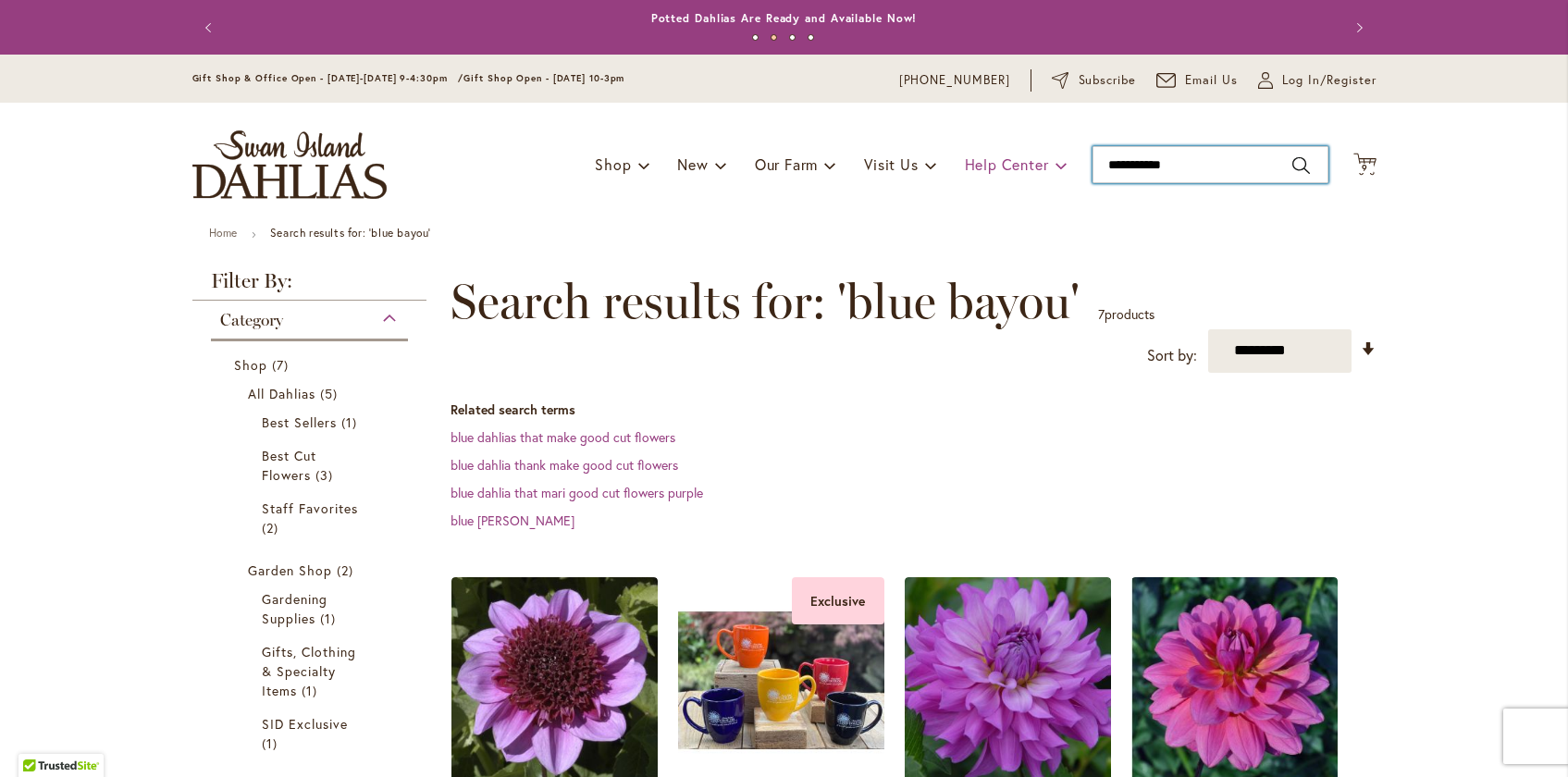
type input "**********"
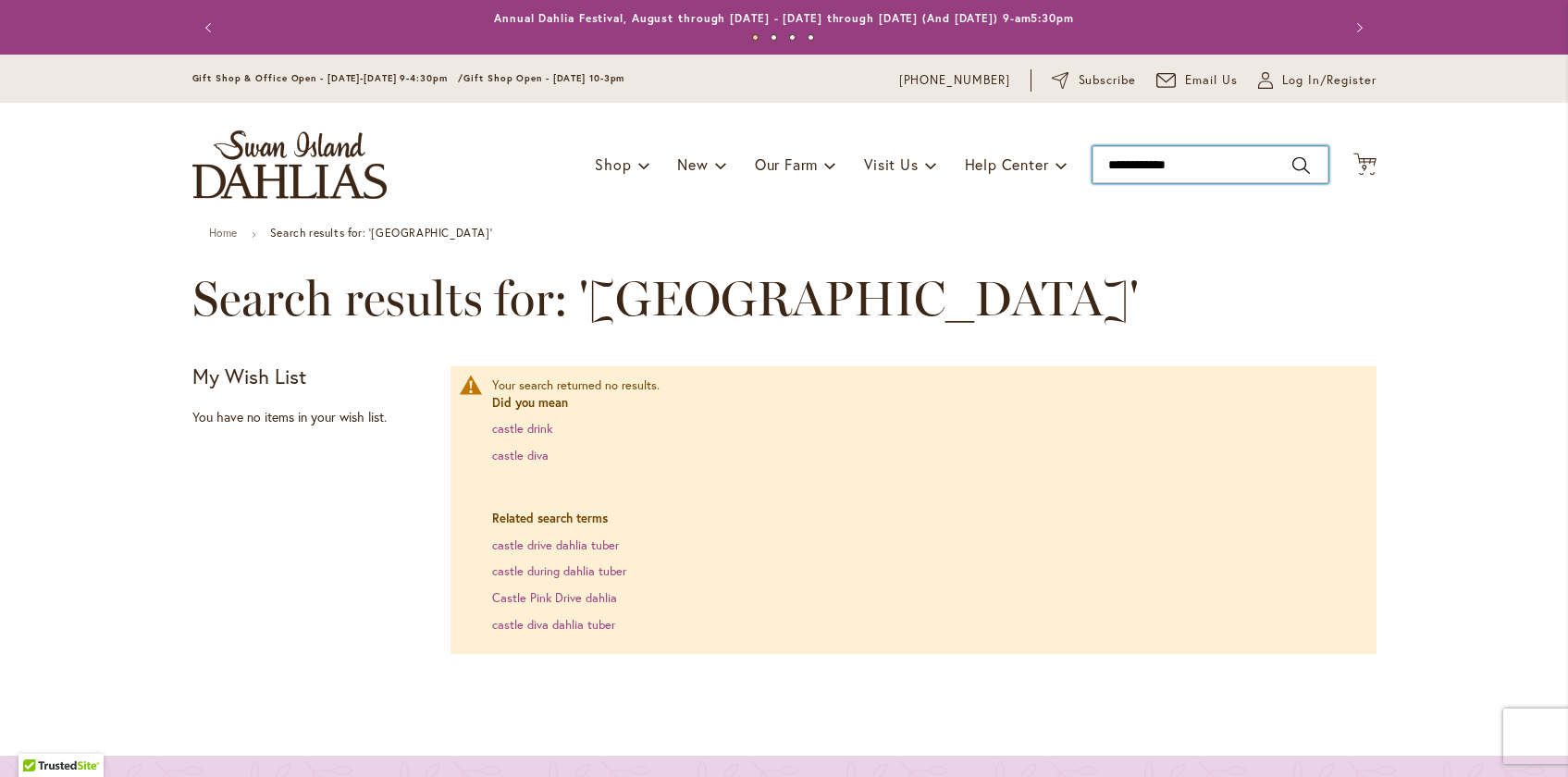
drag, startPoint x: 1192, startPoint y: 170, endPoint x: 1091, endPoint y: 138, distance: 105.9
click at [1091, 139] on div "Toggle Nav Shop Dahlia Tubers Collections Fresh Cut Dahlias Gardening Supplies …" at bounding box center [785, 164] width 1221 height 124
type input "**********"
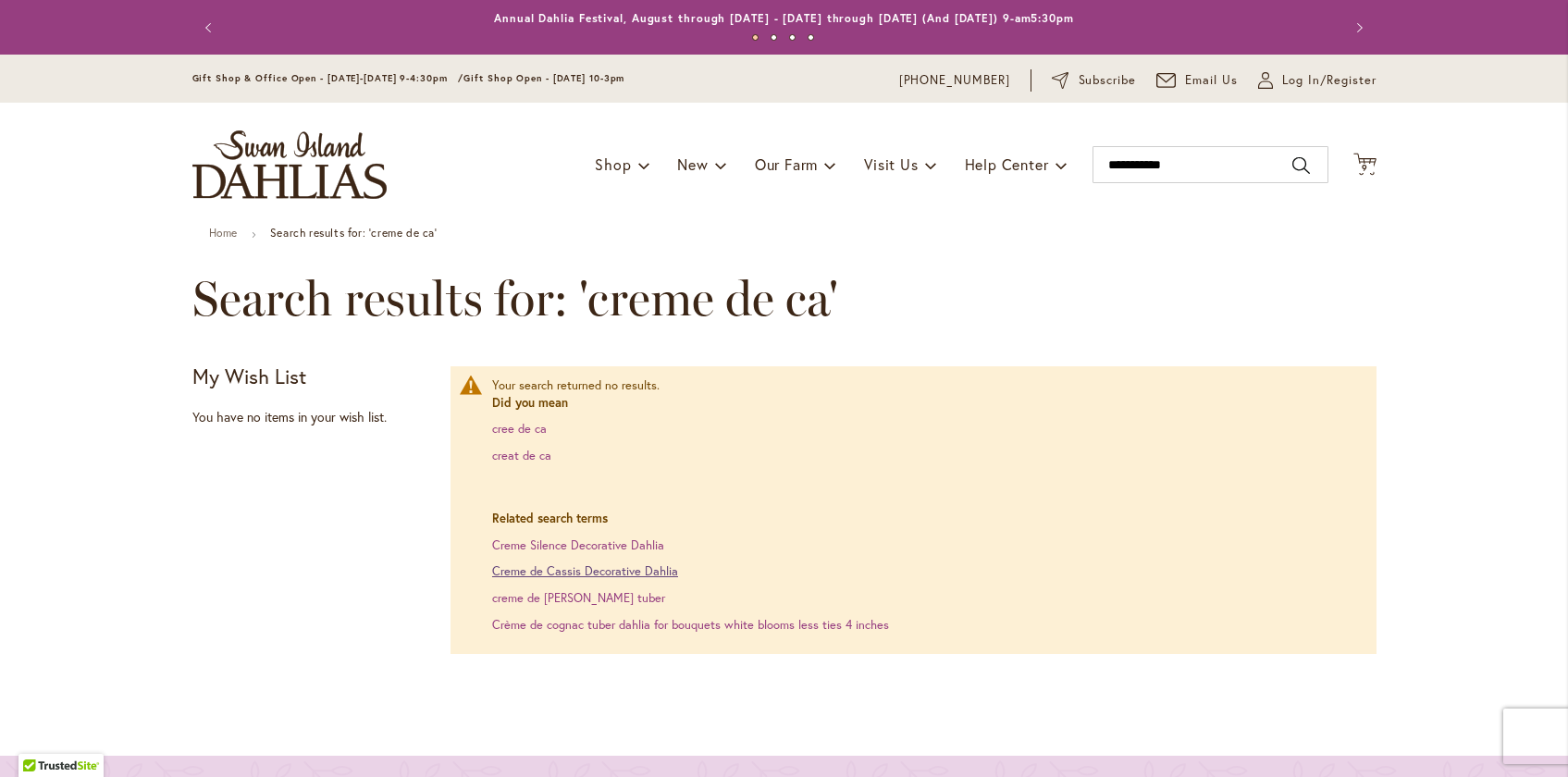
click at [576, 576] on link "Creme de Cassis Decorative Dahlia" at bounding box center [585, 571] width 186 height 16
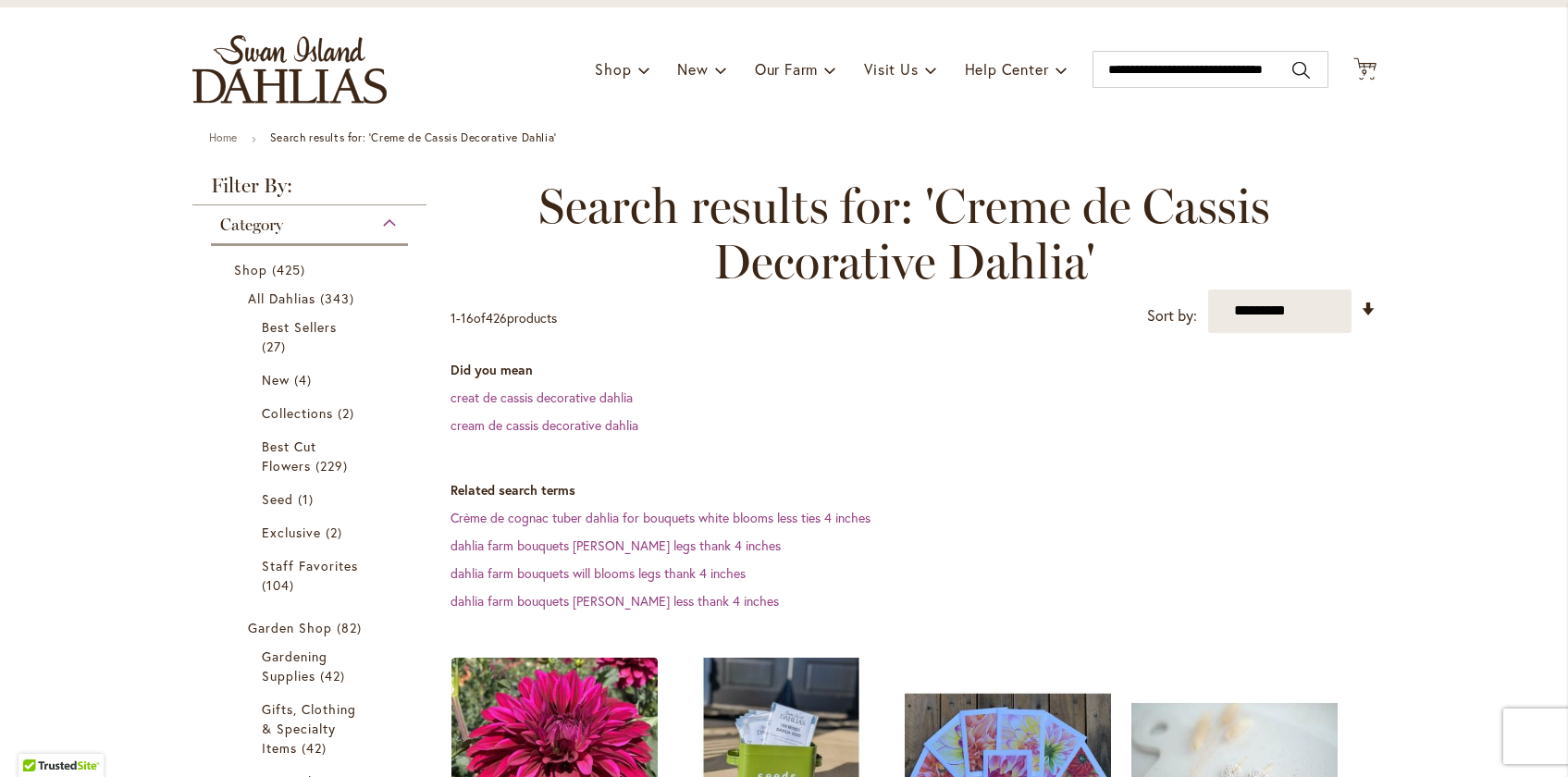
scroll to position [75, 0]
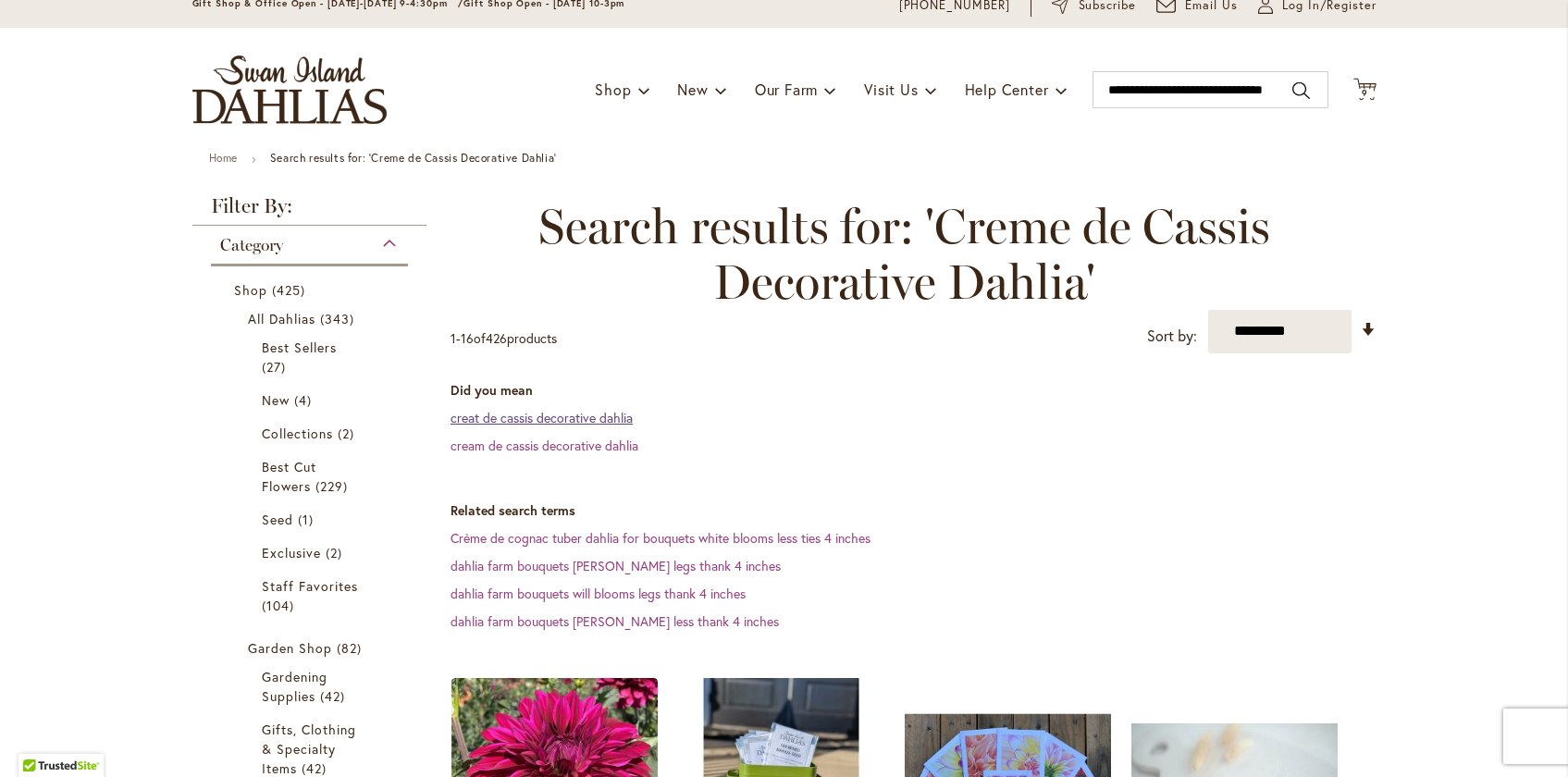
click at [580, 422] on link "creat de cassis decorative dahlia" at bounding box center [541, 418] width 182 height 18
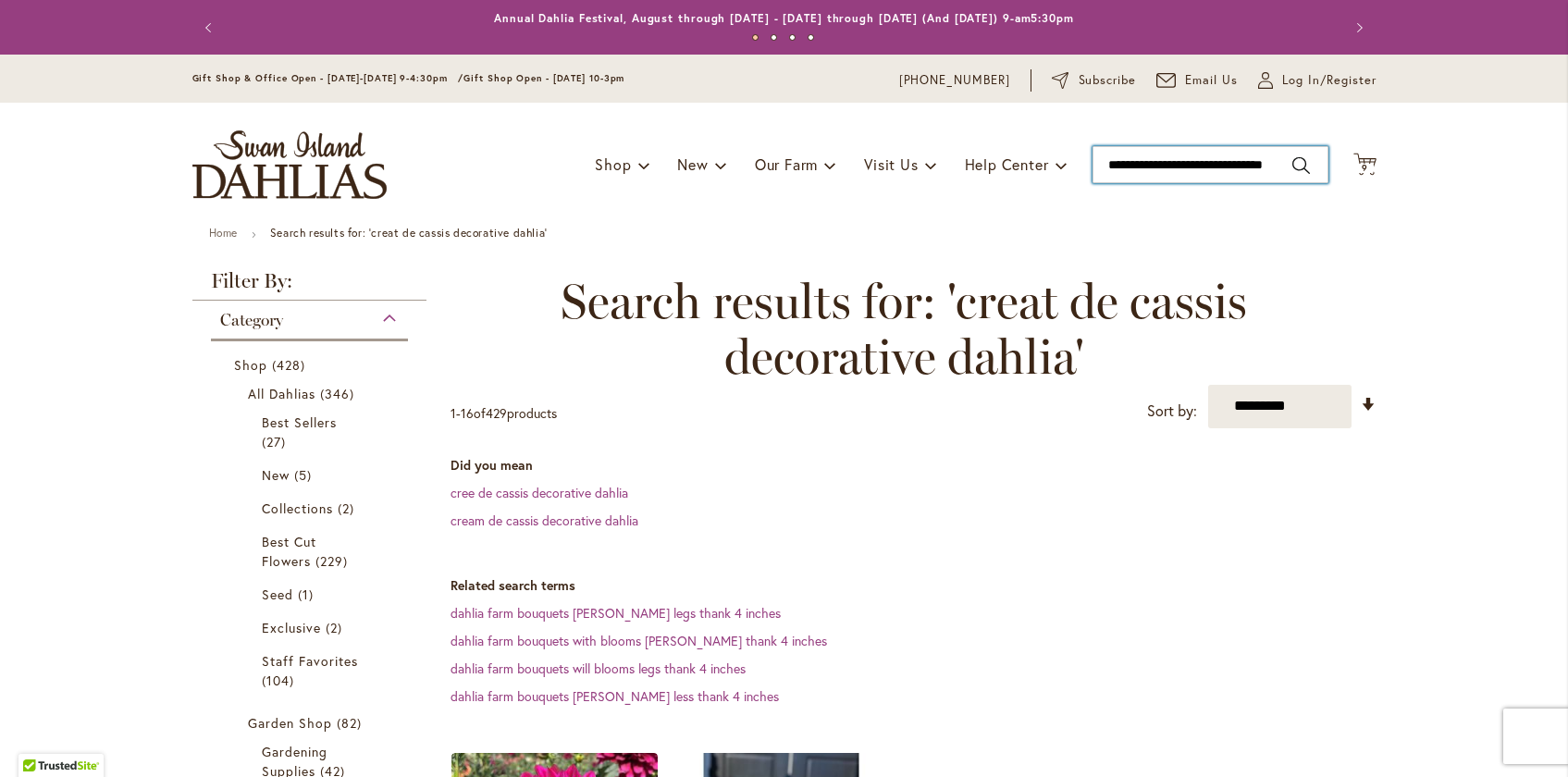
click at [1139, 160] on input "**********" at bounding box center [1210, 165] width 236 height 37
type input "**********"
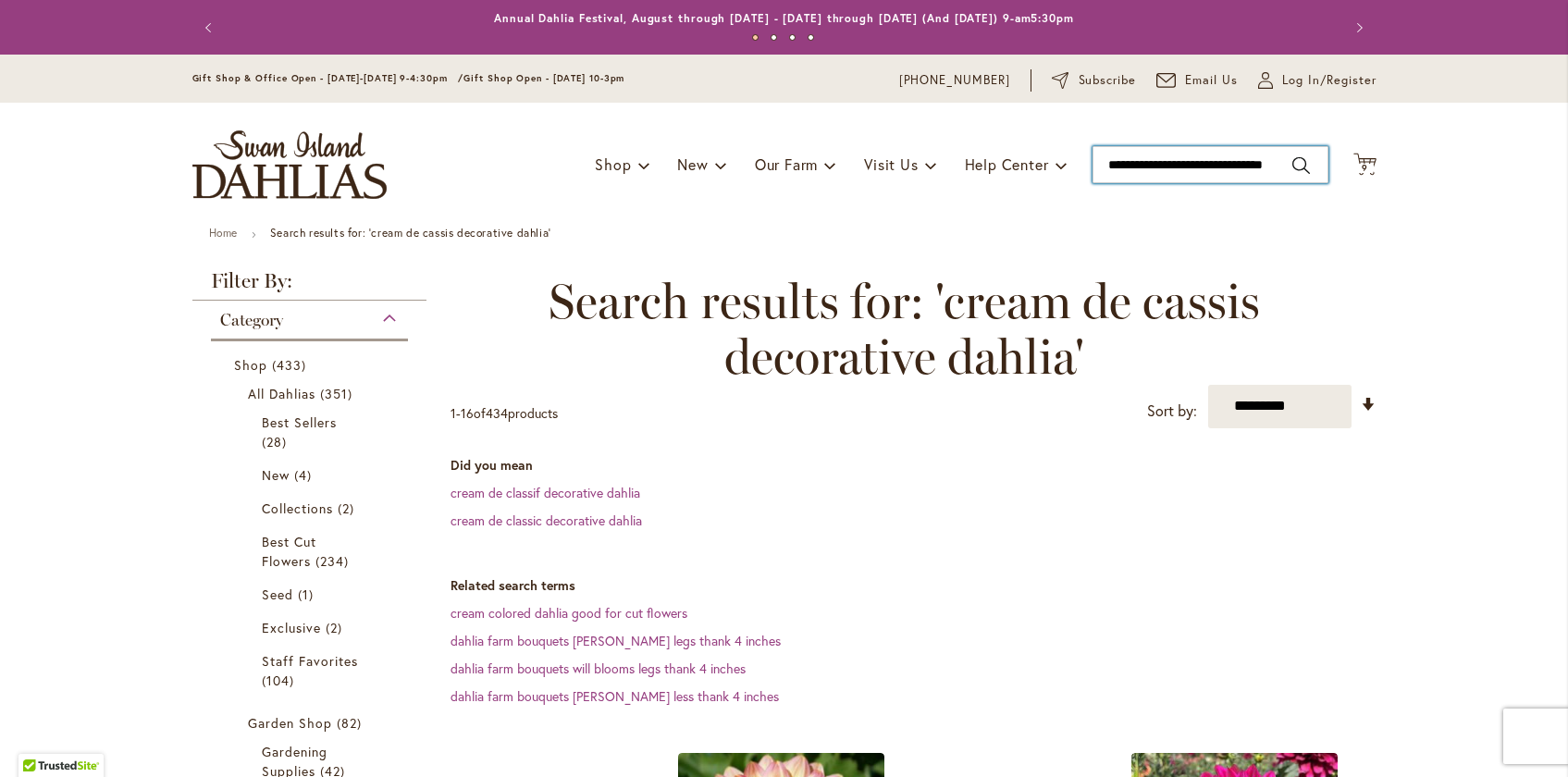
scroll to position [0, 35]
drag, startPoint x: 1107, startPoint y: 163, endPoint x: 1551, endPoint y: 173, distance: 444.1
click at [1551, 173] on header "Skip to Content Gift Shop & Office Open - Monday-Friday 9-4:30pm / Gift Shop Op…" at bounding box center [784, 141] width 1568 height 173
type input "******"
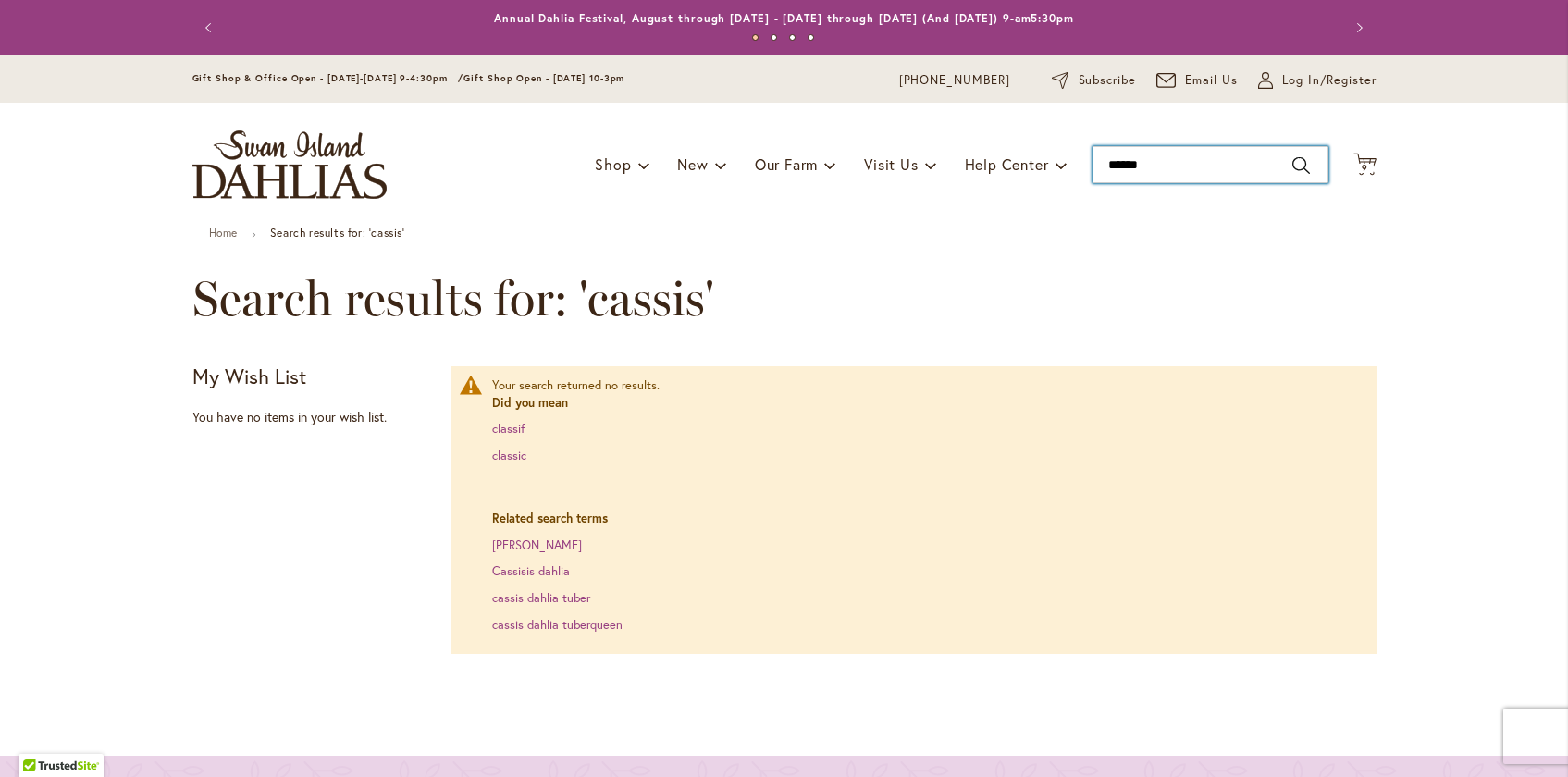
drag, startPoint x: 1154, startPoint y: 164, endPoint x: 1065, endPoint y: 146, distance: 90.8
click at [1072, 148] on div "Toggle Nav Shop Dahlia Tubers Collections Fresh Cut Dahlias Gardening Supplies …" at bounding box center [785, 164] width 1221 height 124
type input "********"
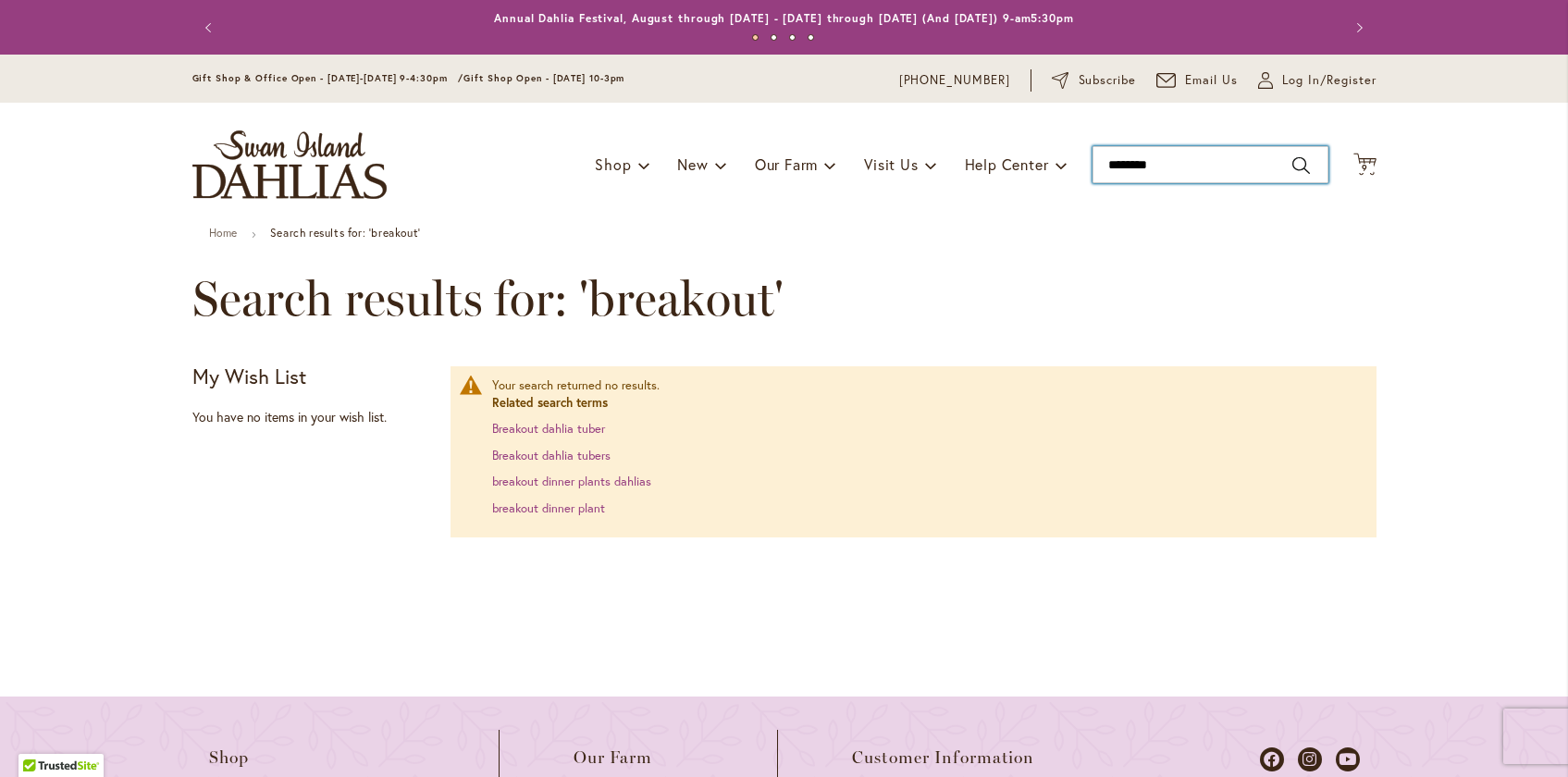
drag, startPoint x: 1174, startPoint y: 169, endPoint x: 1029, endPoint y: 136, distance: 148.7
click at [1029, 136] on div "Toggle Nav Shop Dahlia Tubers Collections Fresh Cut Dahlias Gardening Supplies …" at bounding box center [785, 164] width 1221 height 124
type input "**********"
drag, startPoint x: 1190, startPoint y: 163, endPoint x: 1033, endPoint y: 134, distance: 159.7
click at [1033, 140] on div "Toggle Nav Shop Dahlia Tubers Collections Fresh Cut Dahlias Gardening Supplies …" at bounding box center [785, 164] width 1221 height 124
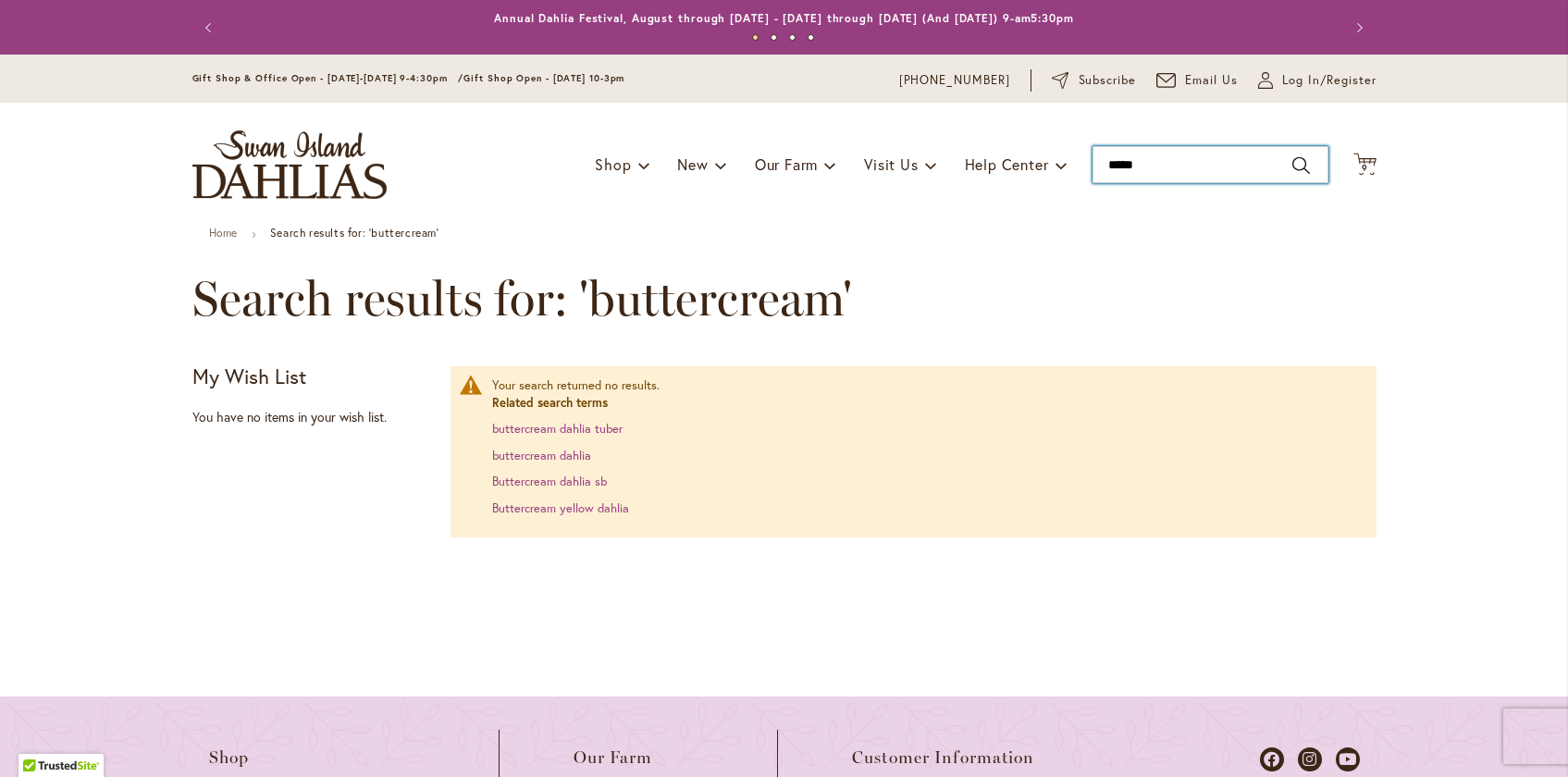
type input "******"
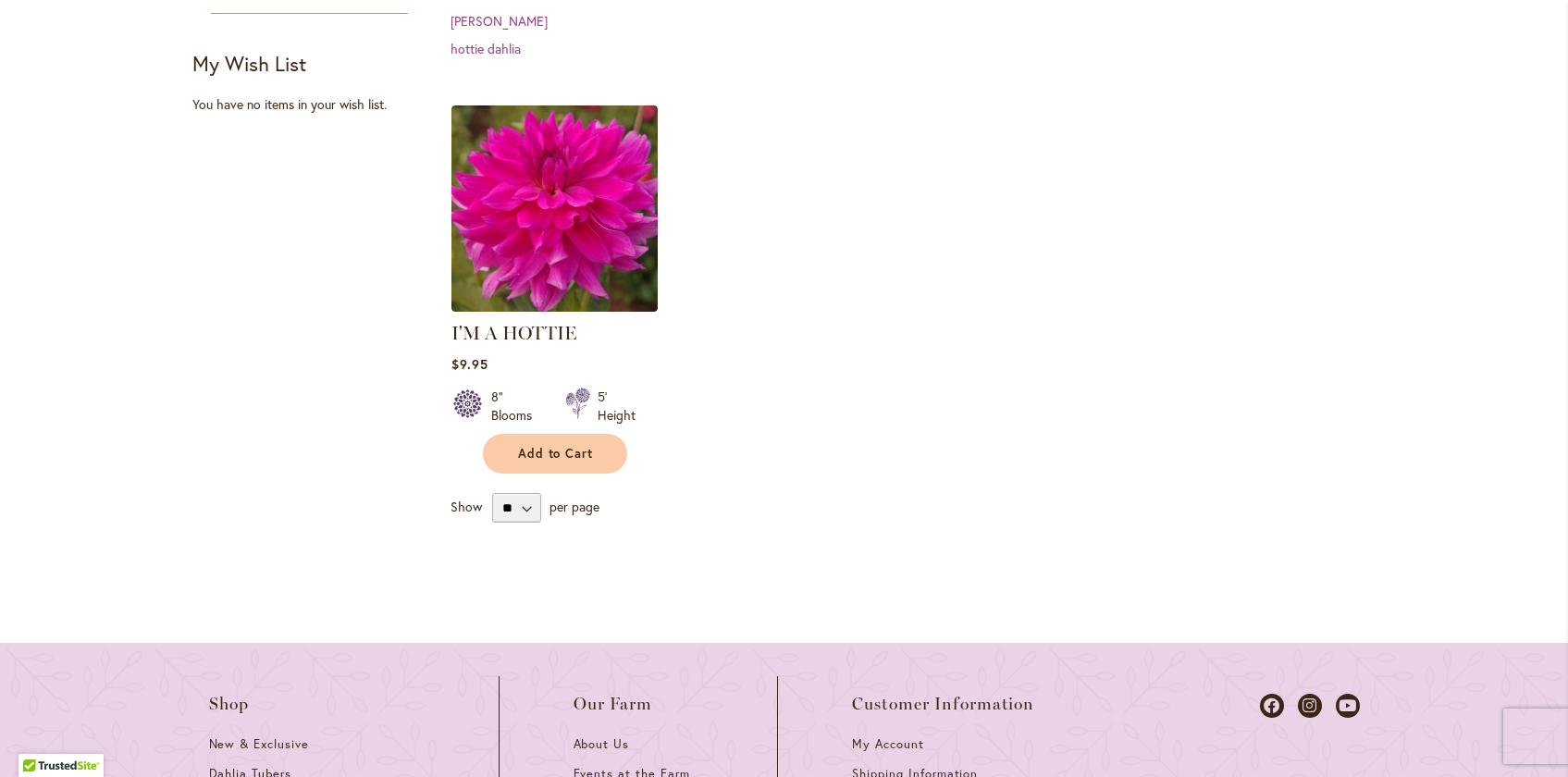
scroll to position [717, 0]
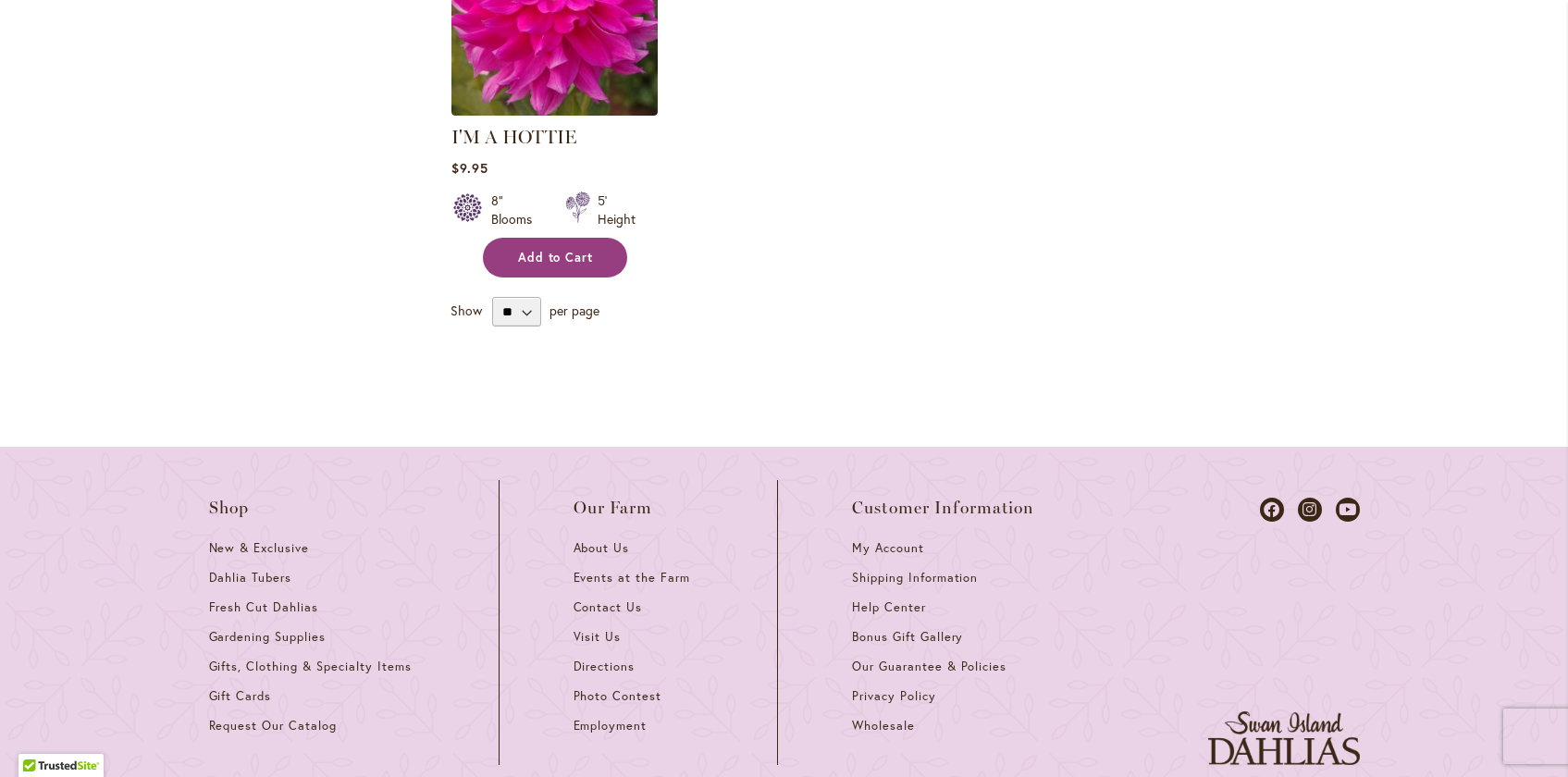
click at [555, 250] on span "Add to Cart" at bounding box center [556, 257] width 76 height 16
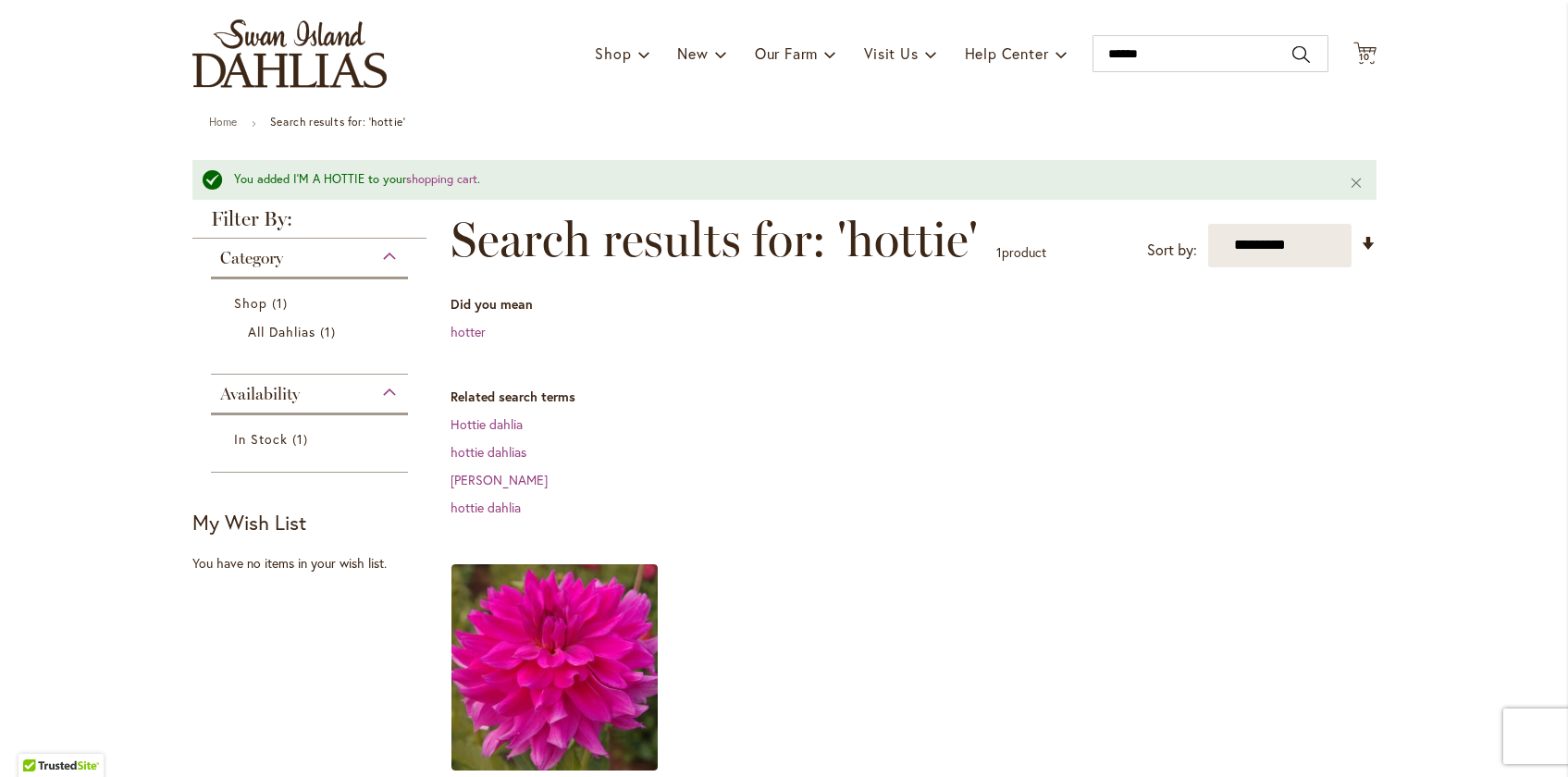
scroll to position [106, 0]
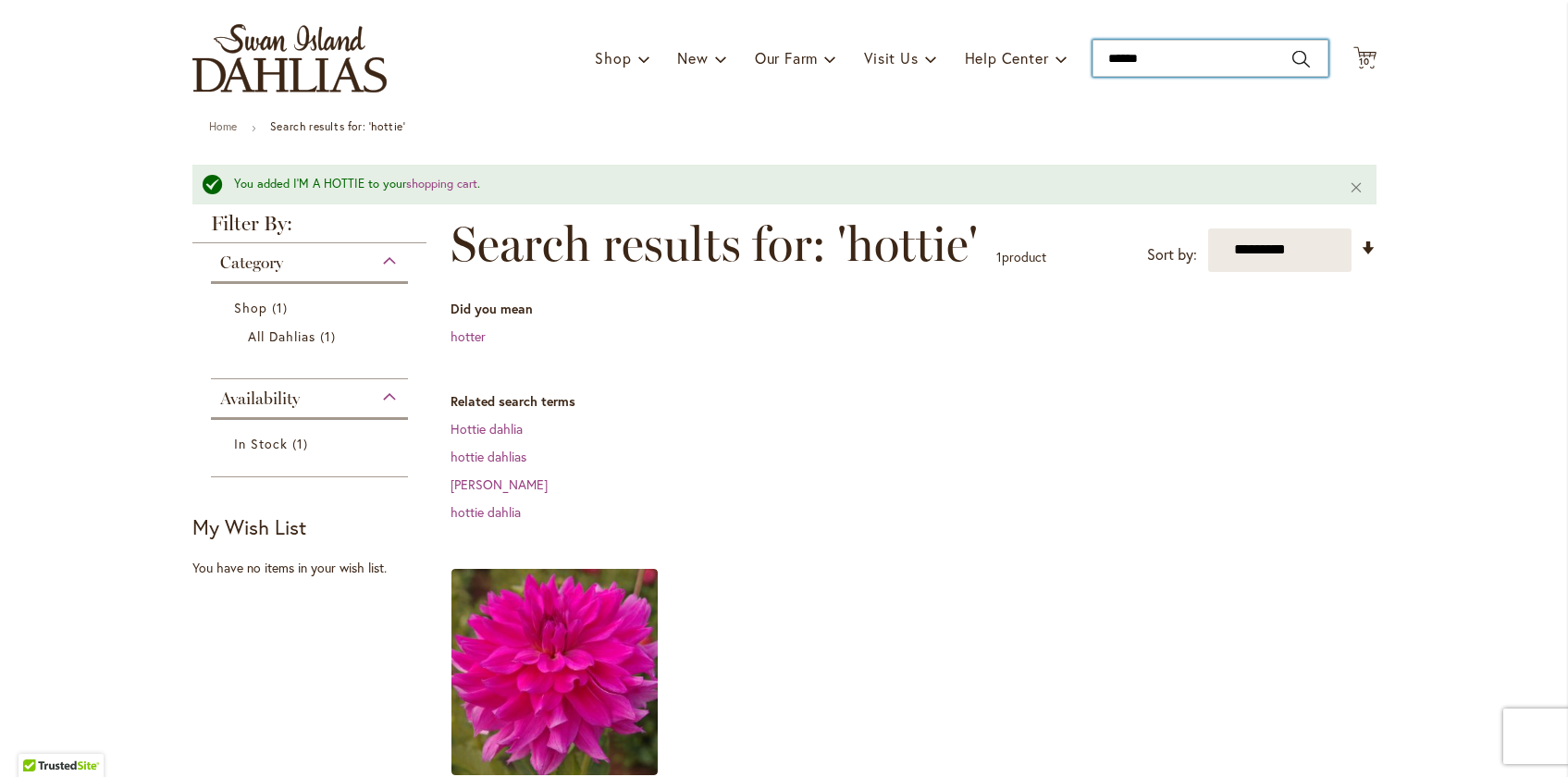
drag, startPoint x: 1182, startPoint y: 53, endPoint x: 1044, endPoint y: 31, distance: 139.7
click at [1044, 31] on div "Toggle Nav Shop Dahlia Tubers Collections Fresh Cut Dahlias Gardening Supplies …" at bounding box center [785, 58] width 1221 height 124
type input "**********"
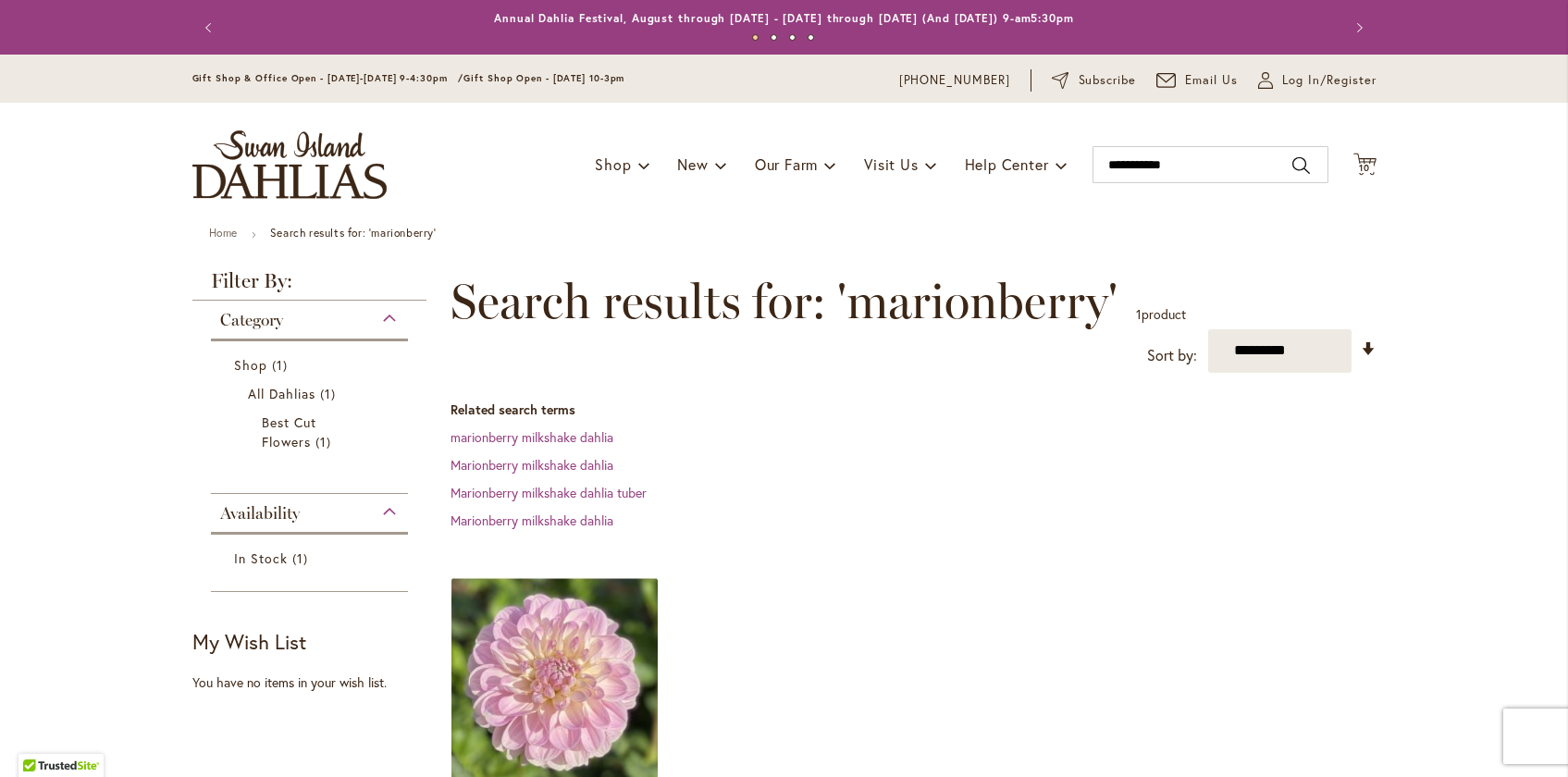
click at [1180, 91] on div "Gift Shop & Office Open - Monday-Friday 9-4:30pm / Gift Shop Open - Saturday 10…" at bounding box center [784, 79] width 1568 height 49
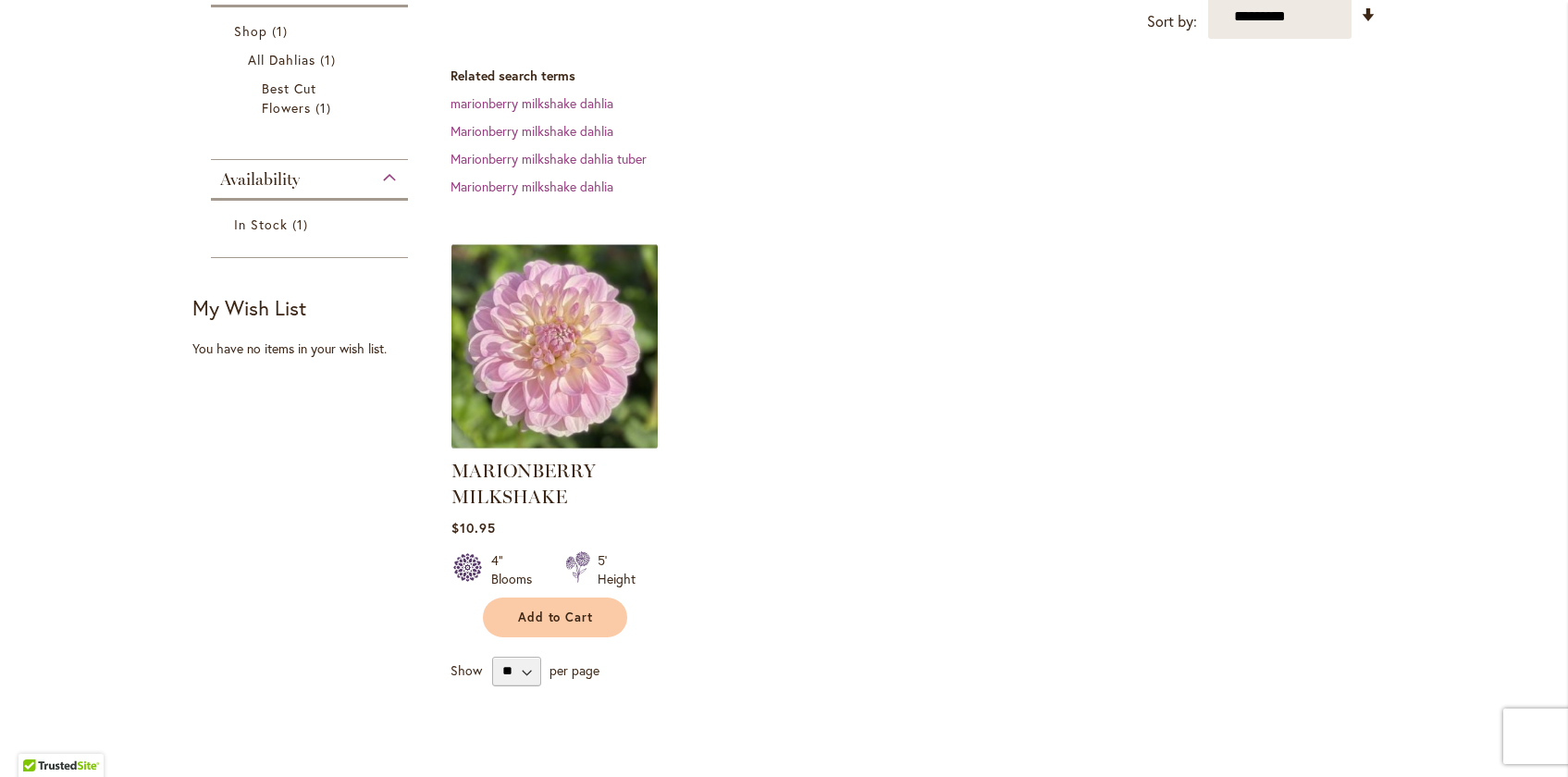
scroll to position [503, 0]
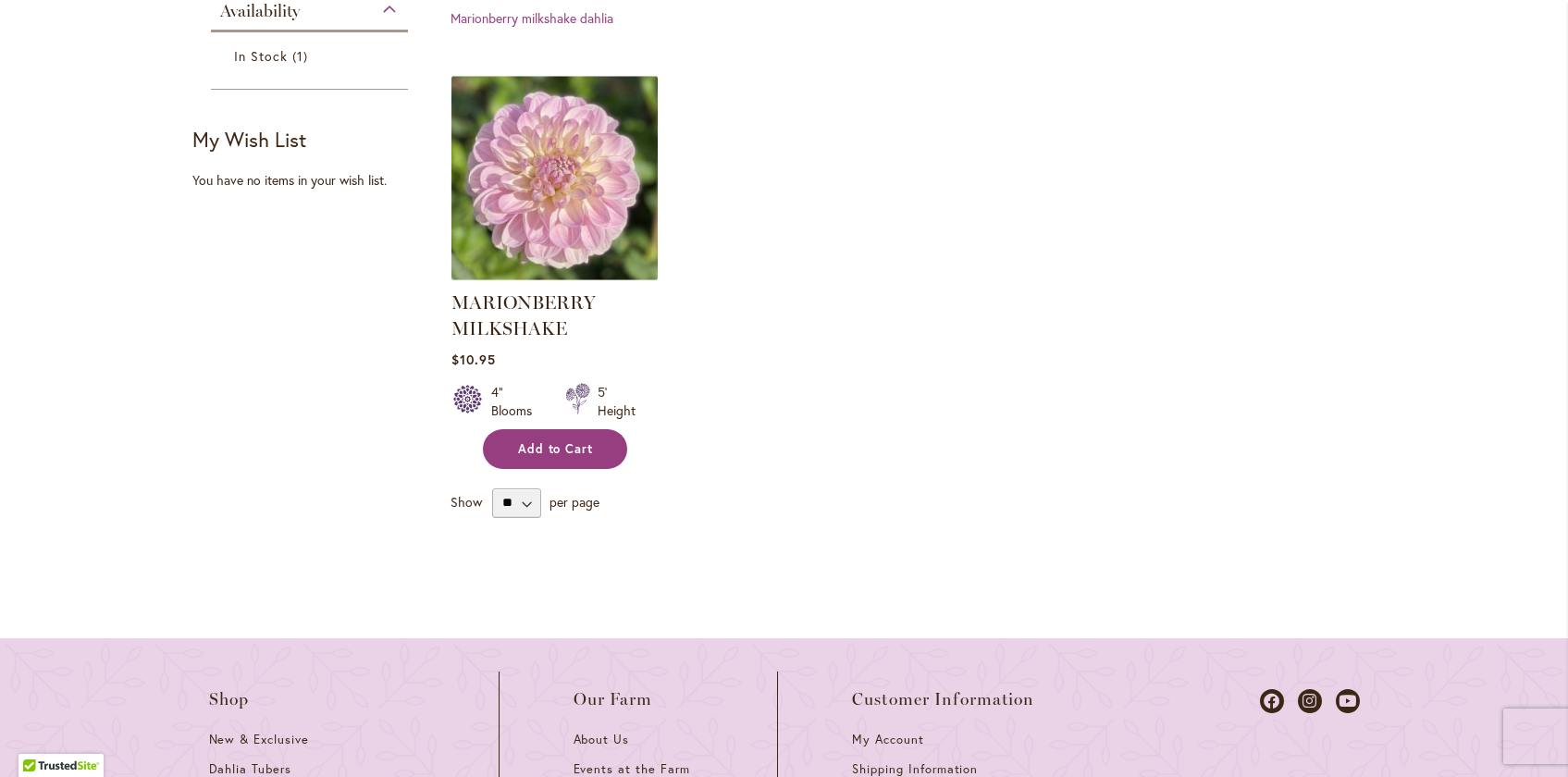
click at [530, 437] on button "Add to Cart" at bounding box center [555, 449] width 144 height 40
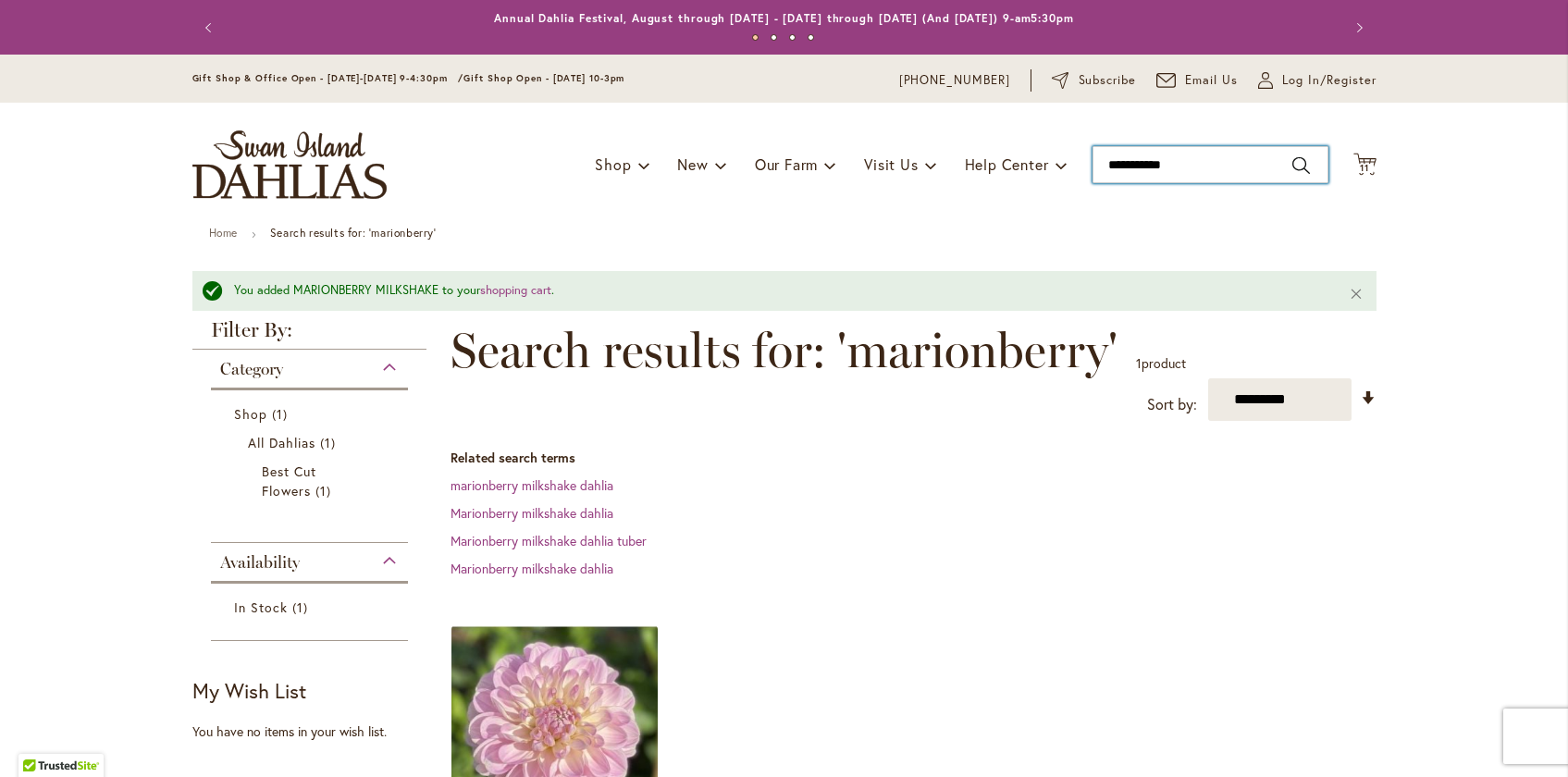
drag, startPoint x: 1219, startPoint y: 166, endPoint x: 914, endPoint y: 130, distance: 307.1
click at [924, 132] on div "Toggle Nav Shop Dahlia Tubers Collections Fresh Cut Dahlias Gardening Supplies …" at bounding box center [785, 164] width 1221 height 124
type input "****"
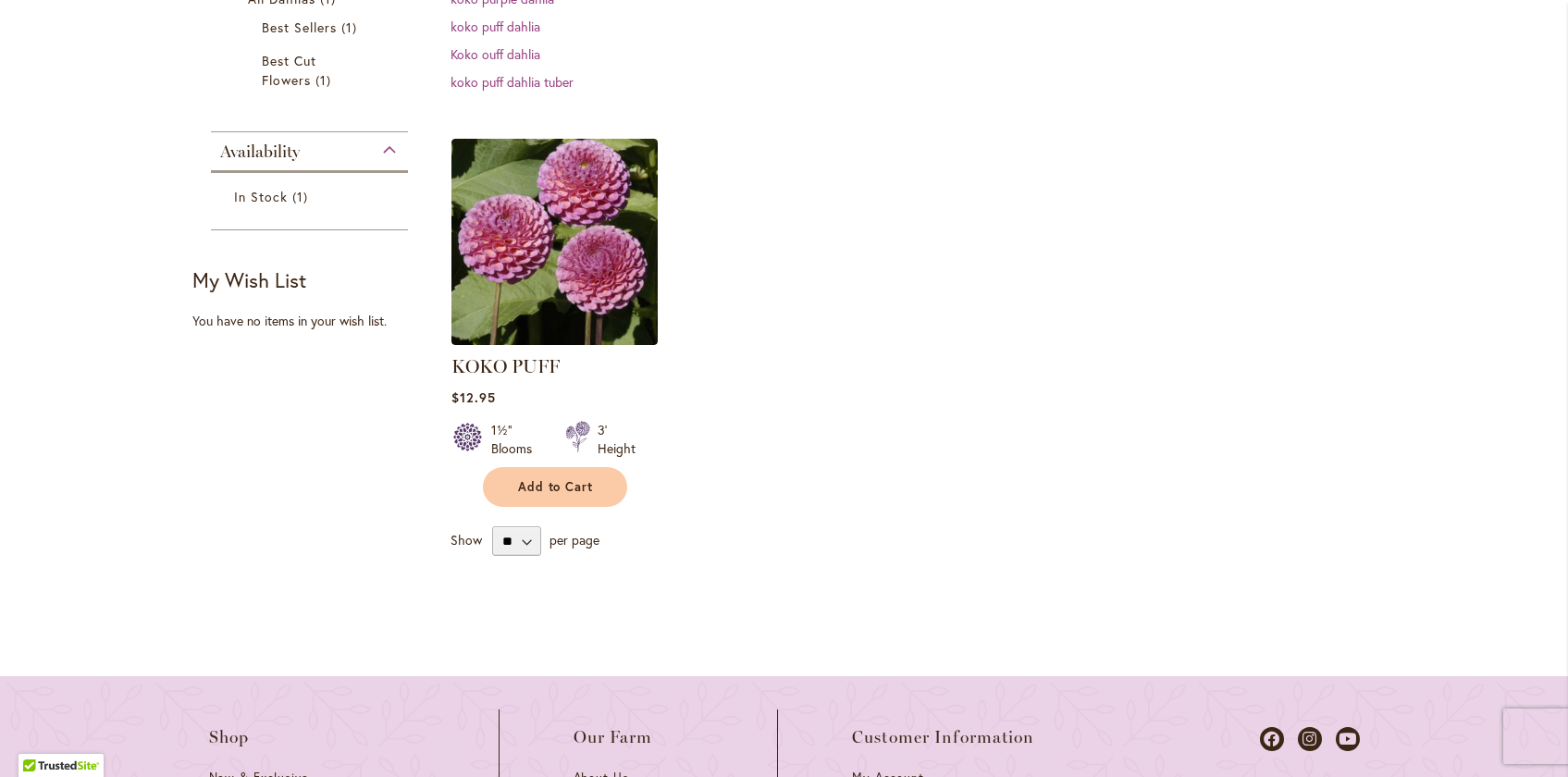
scroll to position [597, 0]
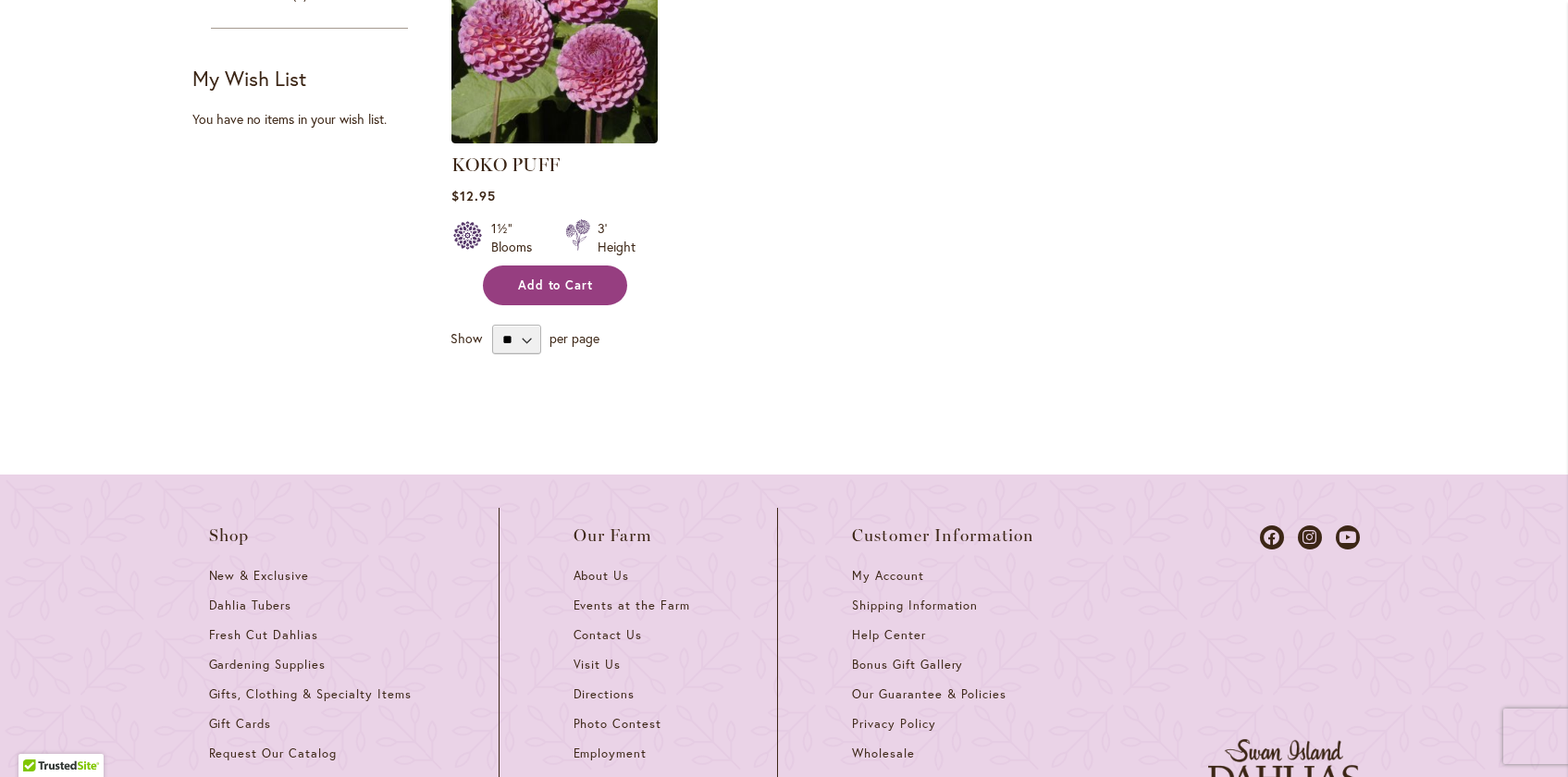
click at [553, 286] on span "Add to Cart" at bounding box center [556, 285] width 76 height 16
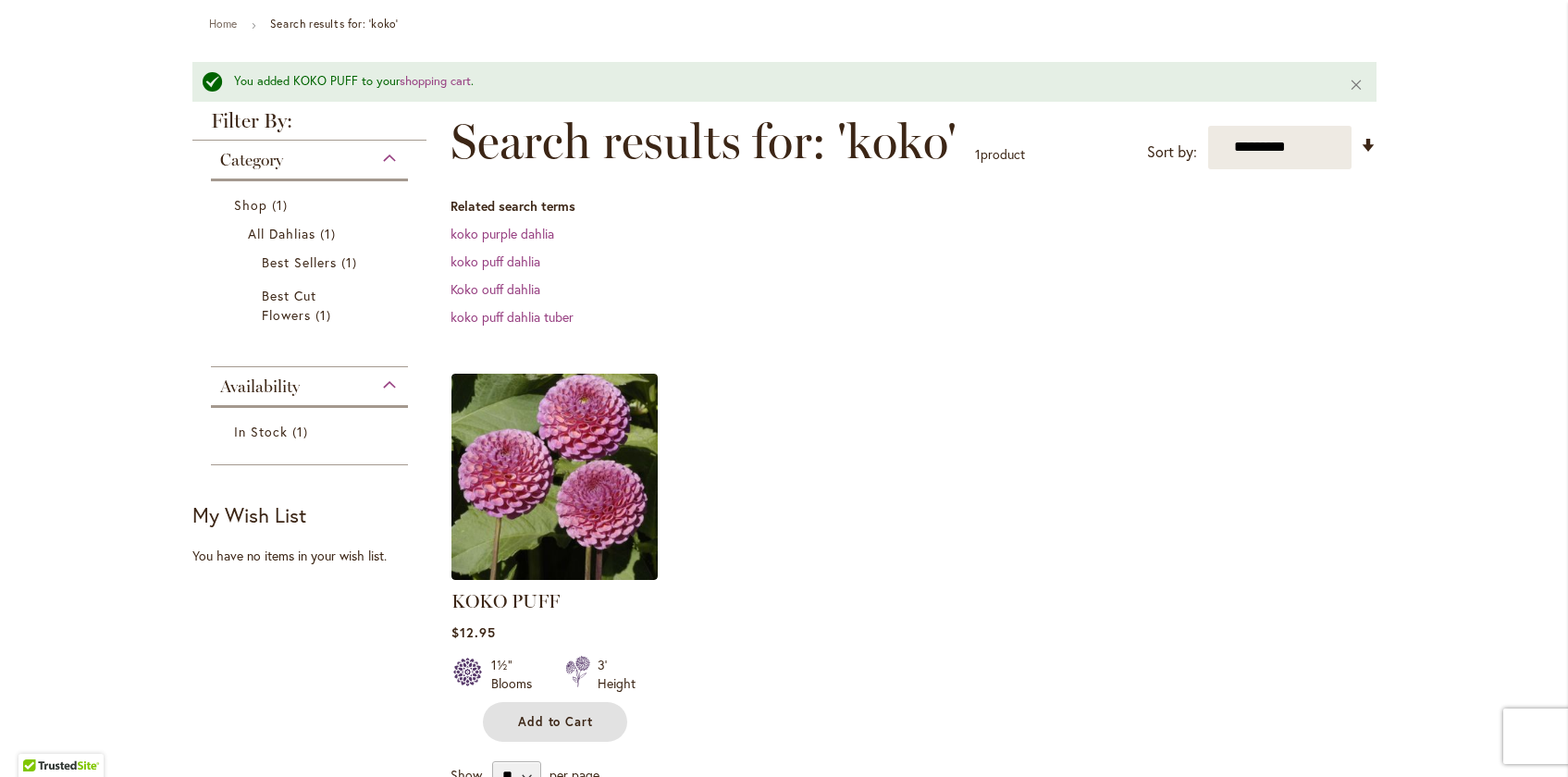
scroll to position [220, 0]
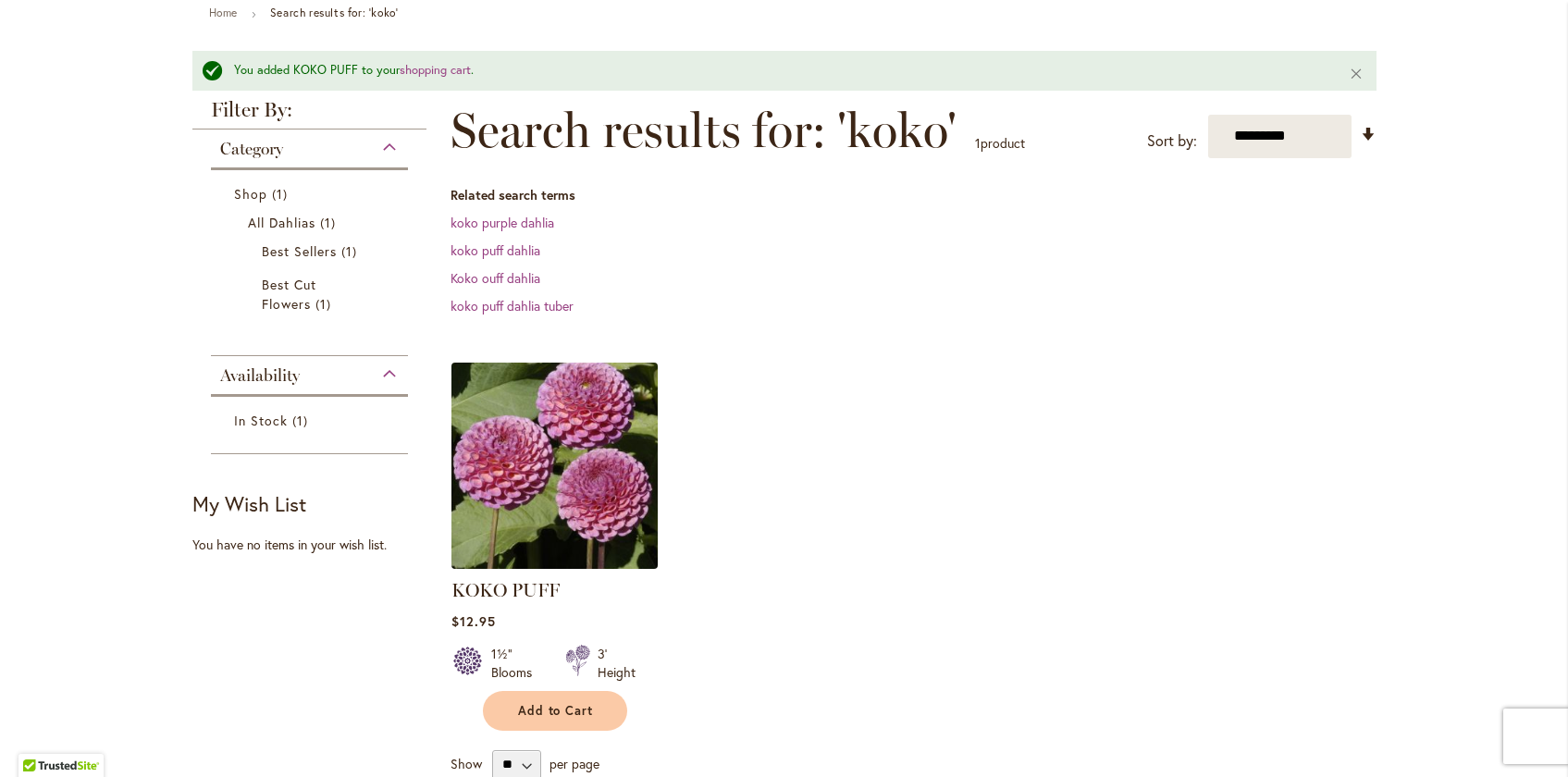
click at [541, 451] on img at bounding box center [554, 465] width 216 height 216
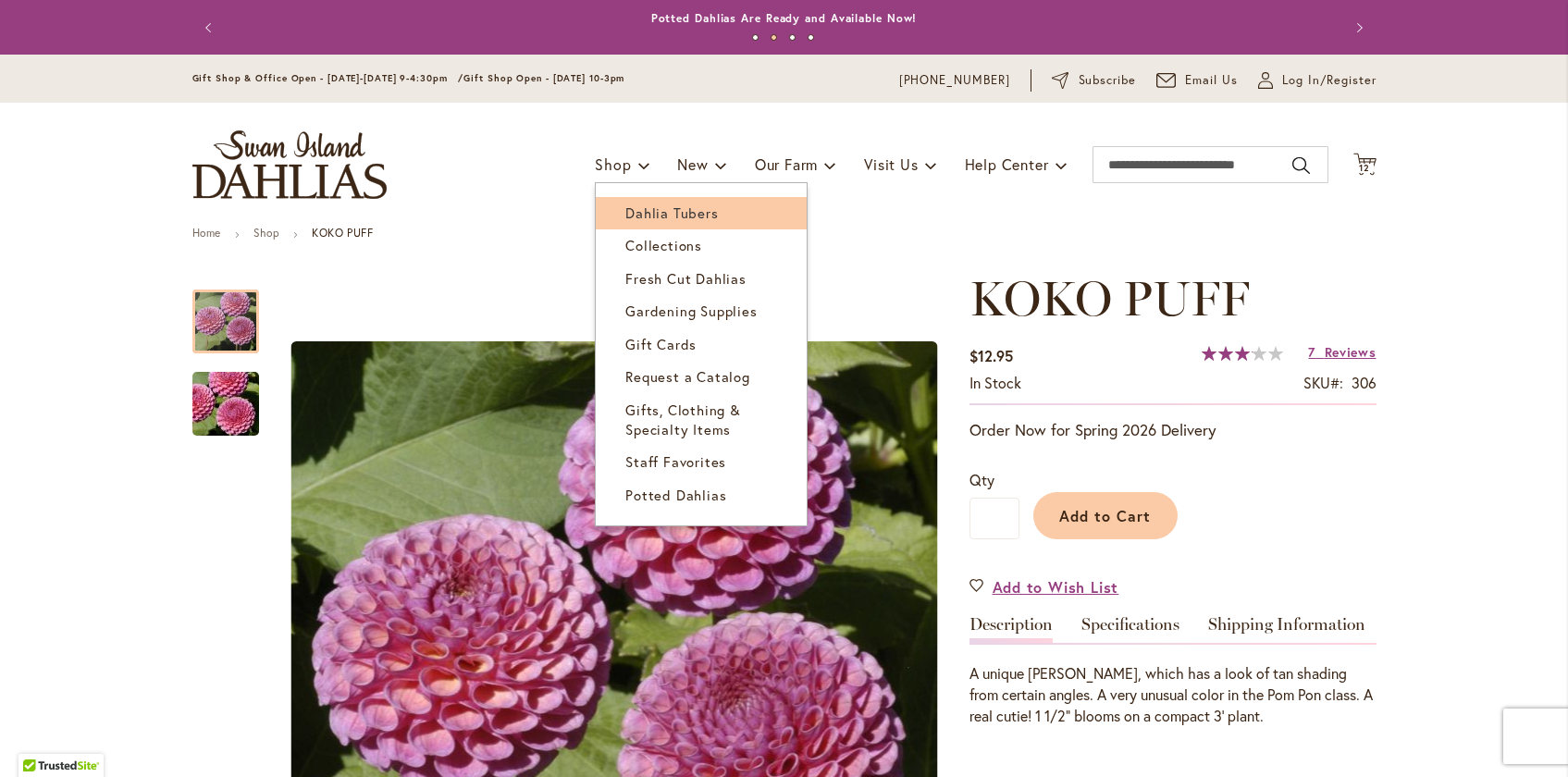
click at [653, 217] on span "Dahlia Tubers" at bounding box center [671, 213] width 92 height 19
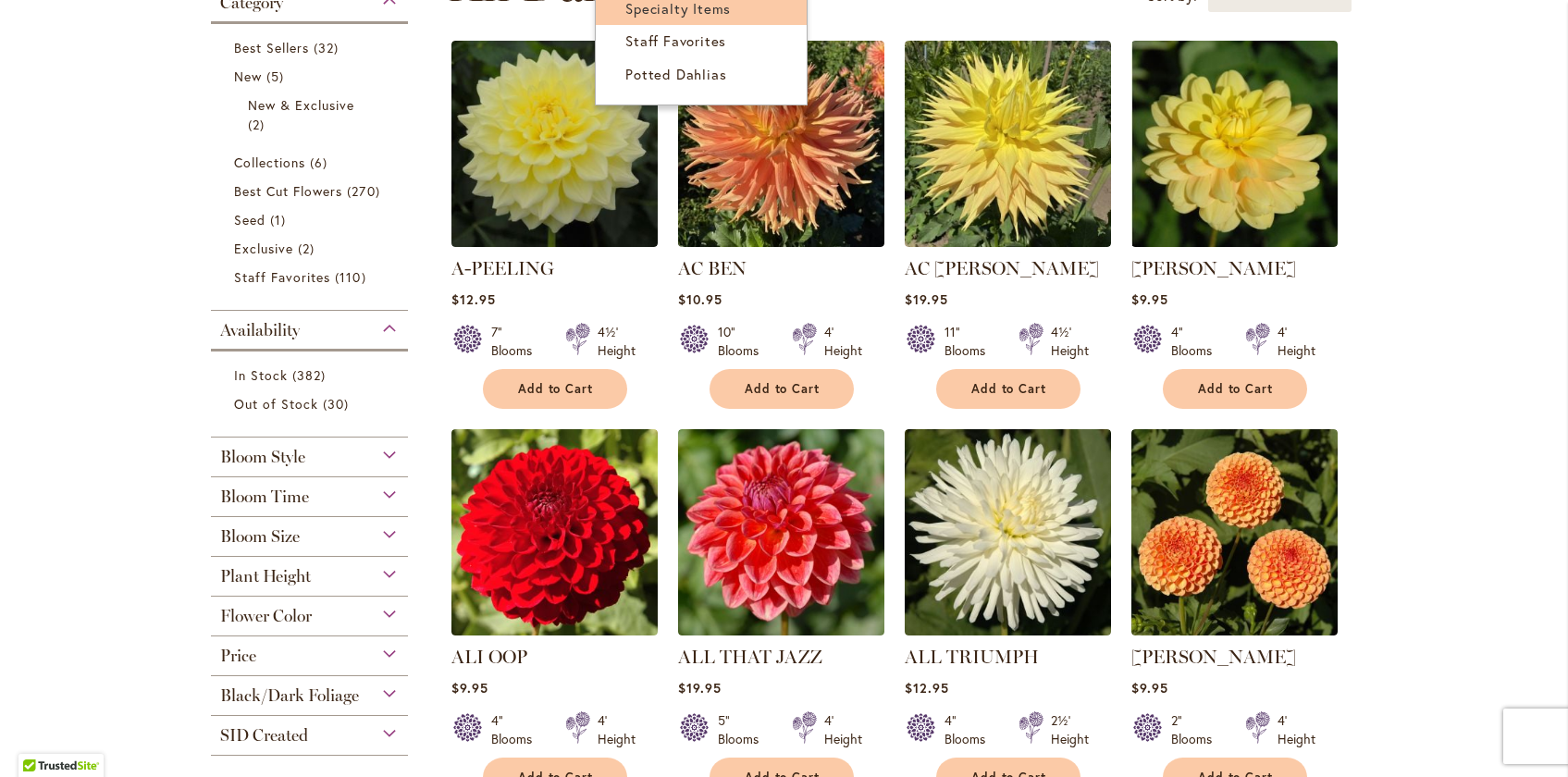
scroll to position [653, 0]
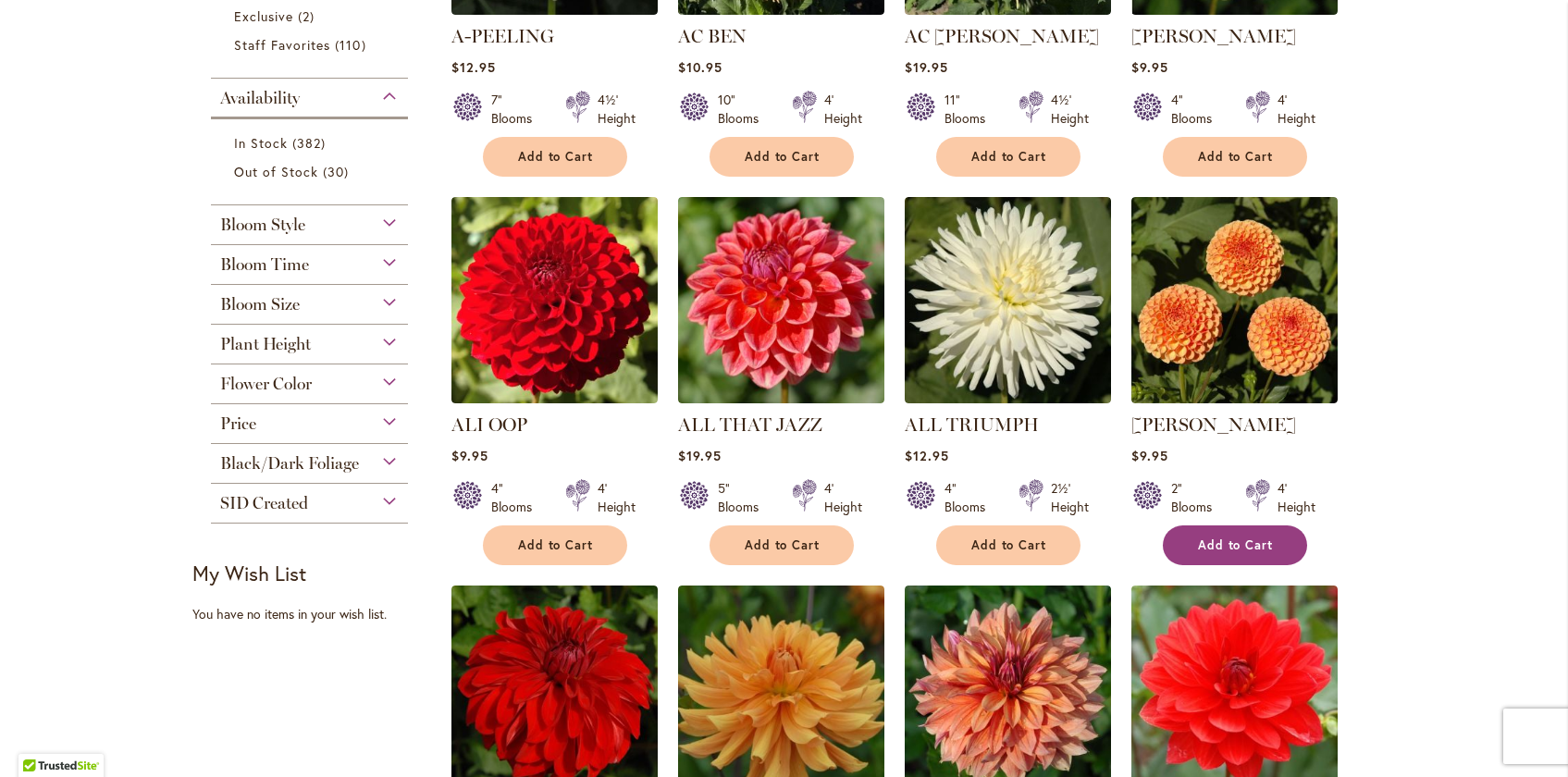
click at [1230, 542] on span "Add to Cart" at bounding box center [1235, 545] width 76 height 16
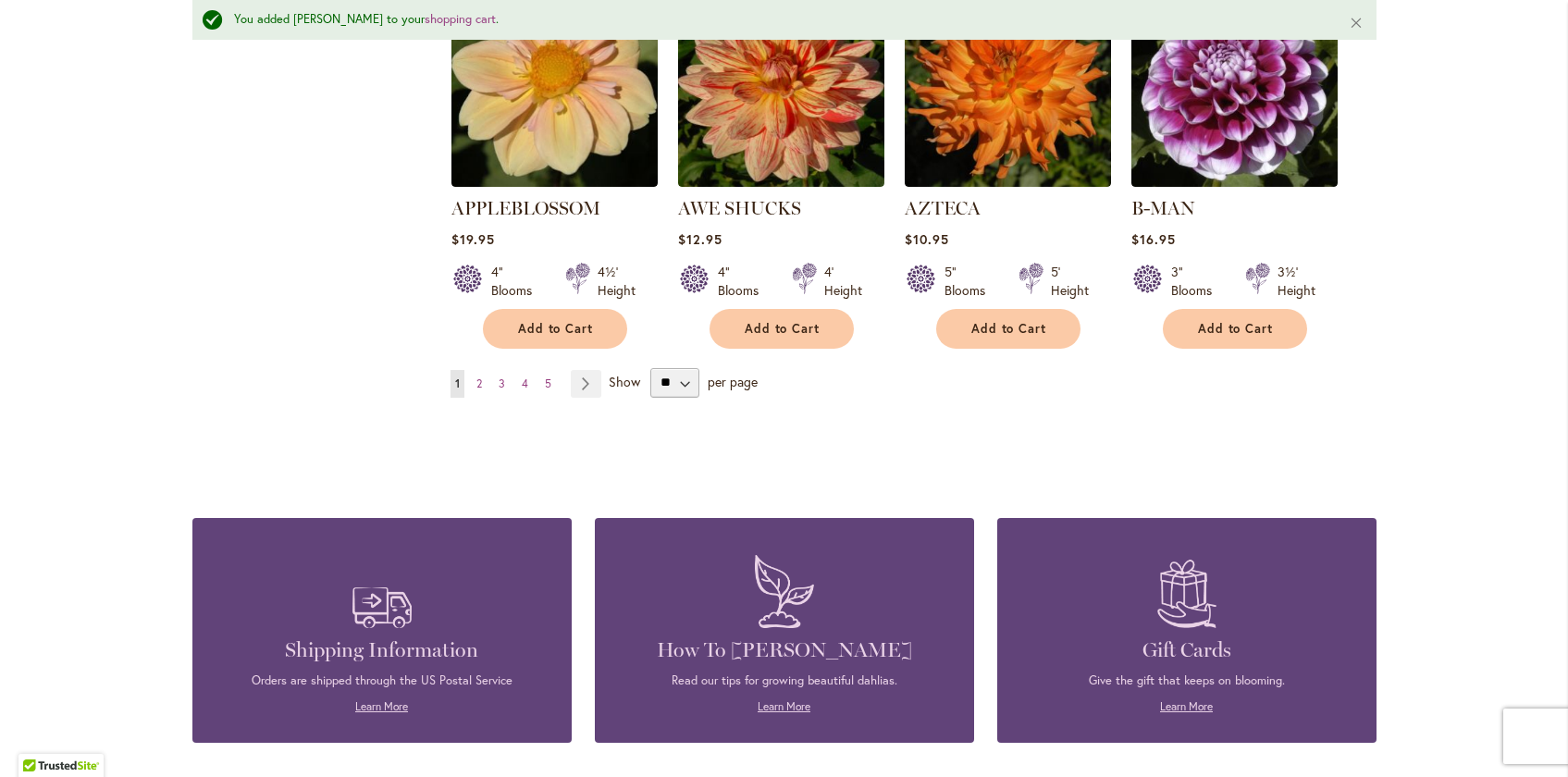
scroll to position [0, 0]
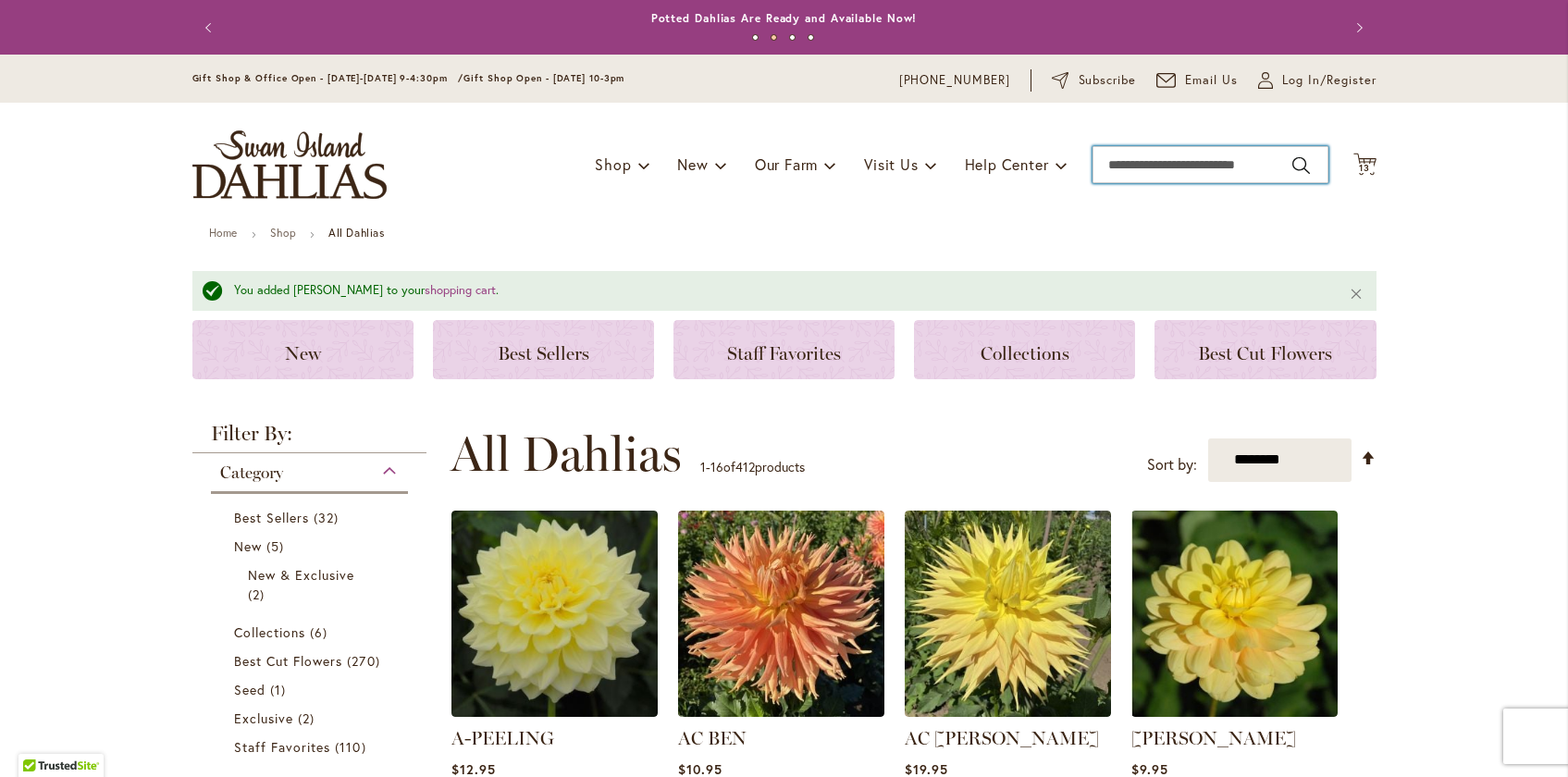
click at [1155, 160] on input "Search" at bounding box center [1210, 165] width 236 height 37
type input "*****"
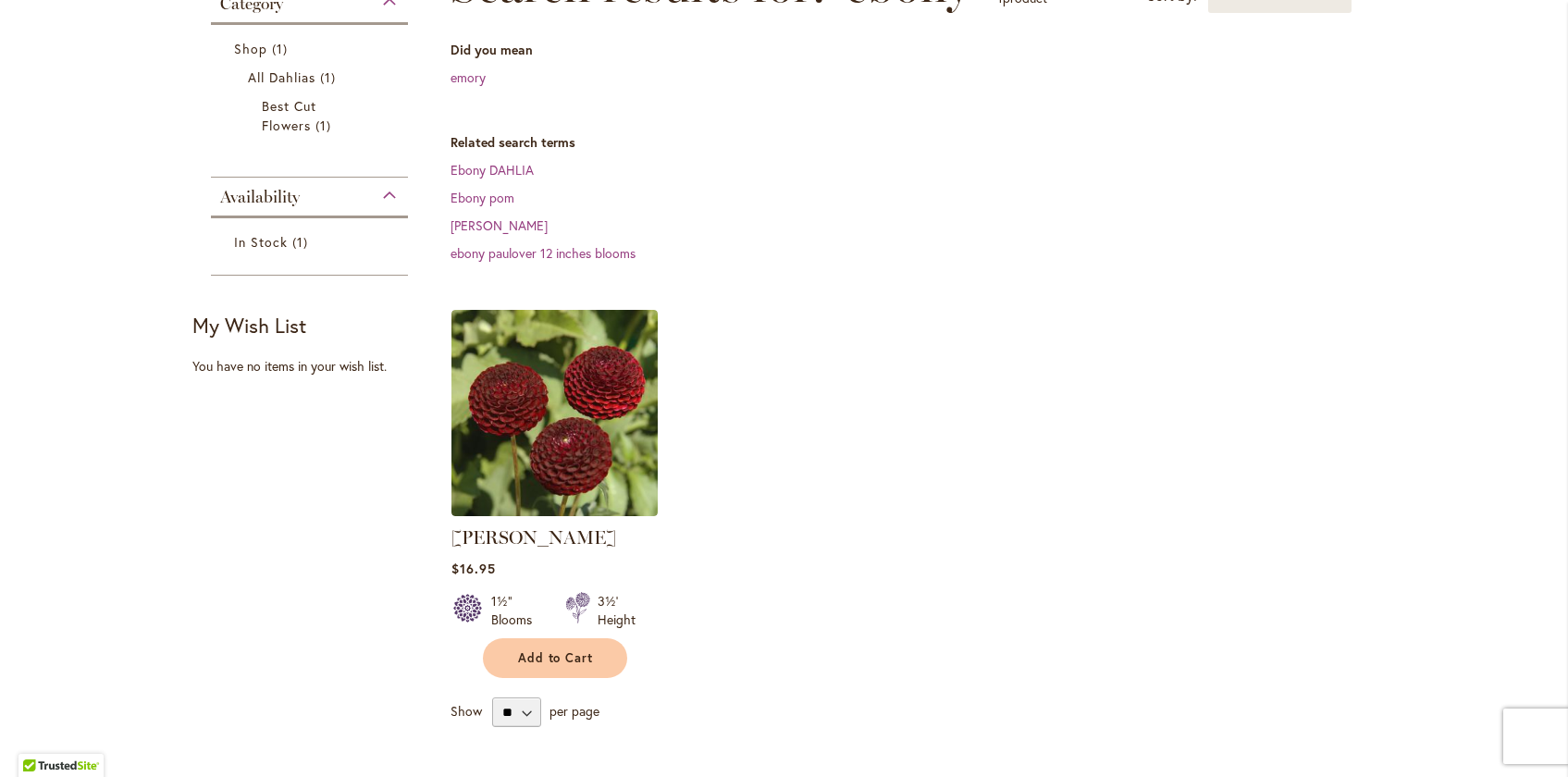
scroll to position [367, 0]
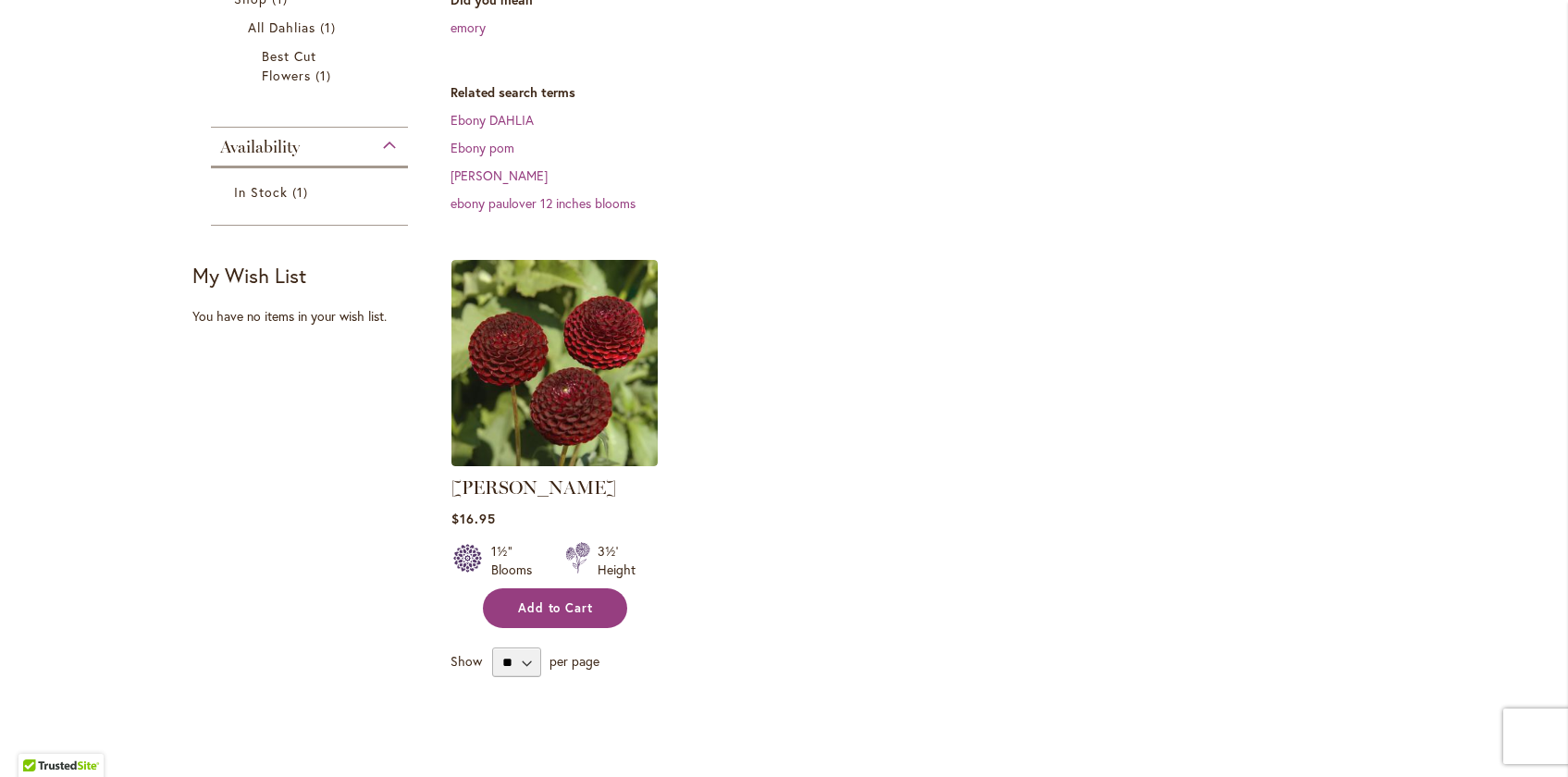
click at [542, 615] on span "Add to Cart" at bounding box center [556, 608] width 76 height 16
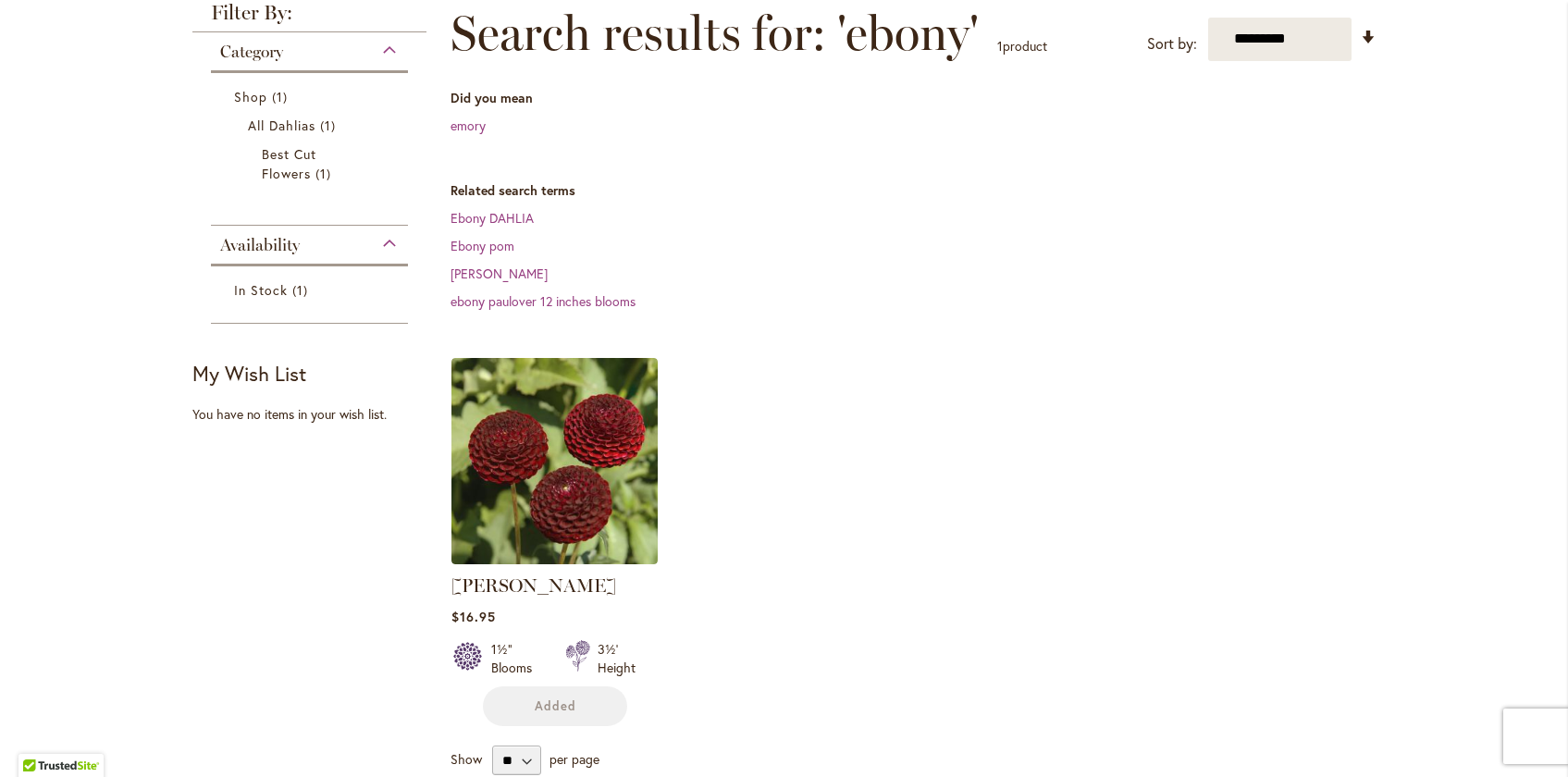
scroll to position [0, 0]
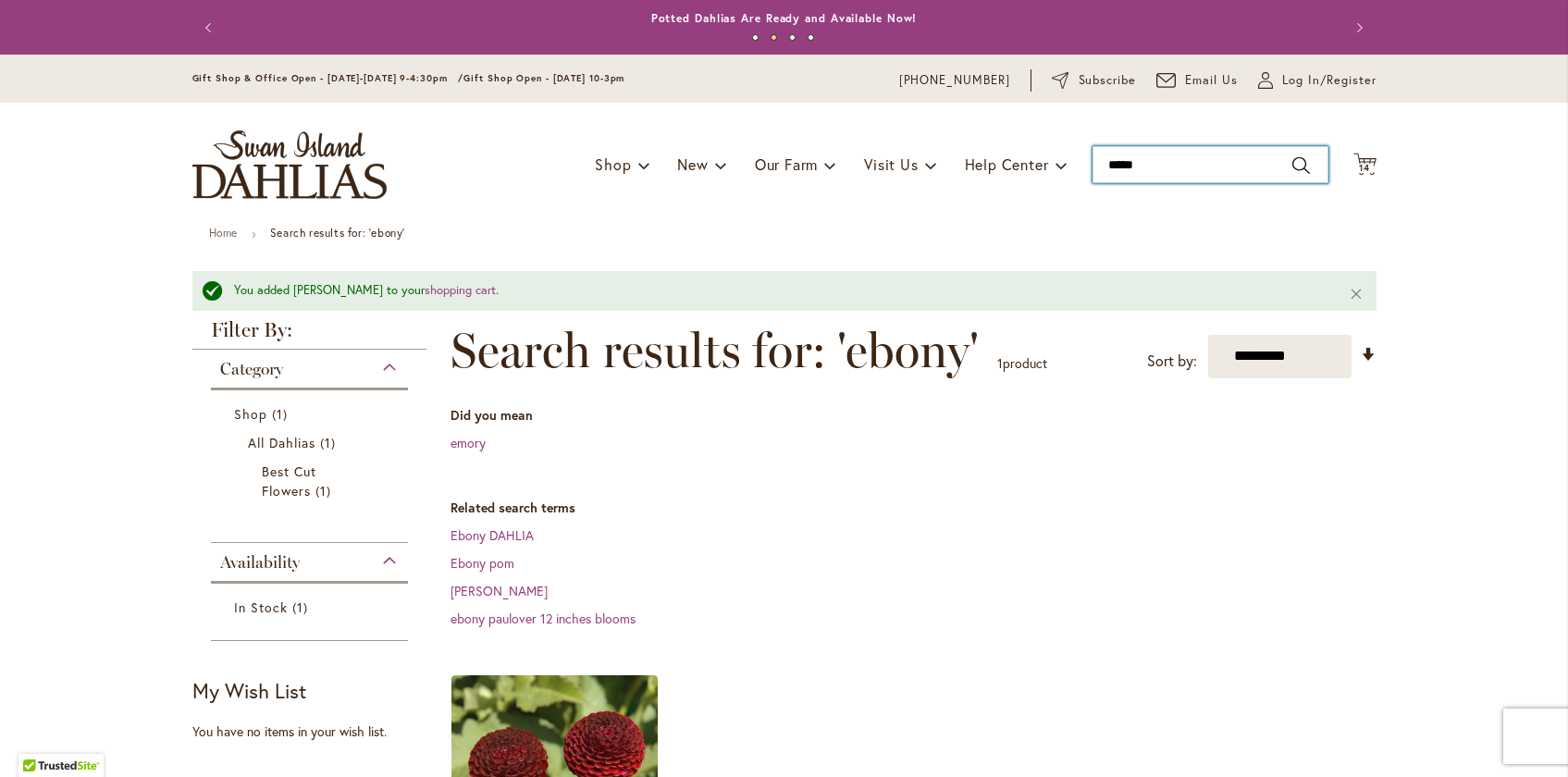
drag, startPoint x: 1201, startPoint y: 172, endPoint x: 947, endPoint y: 139, distance: 256.1
click at [949, 140] on div "Toggle Nav Shop Dahlia Tubers Collections Fresh Cut Dahlias Gardening Supplies …" at bounding box center [785, 164] width 1221 height 124
type input "*****"
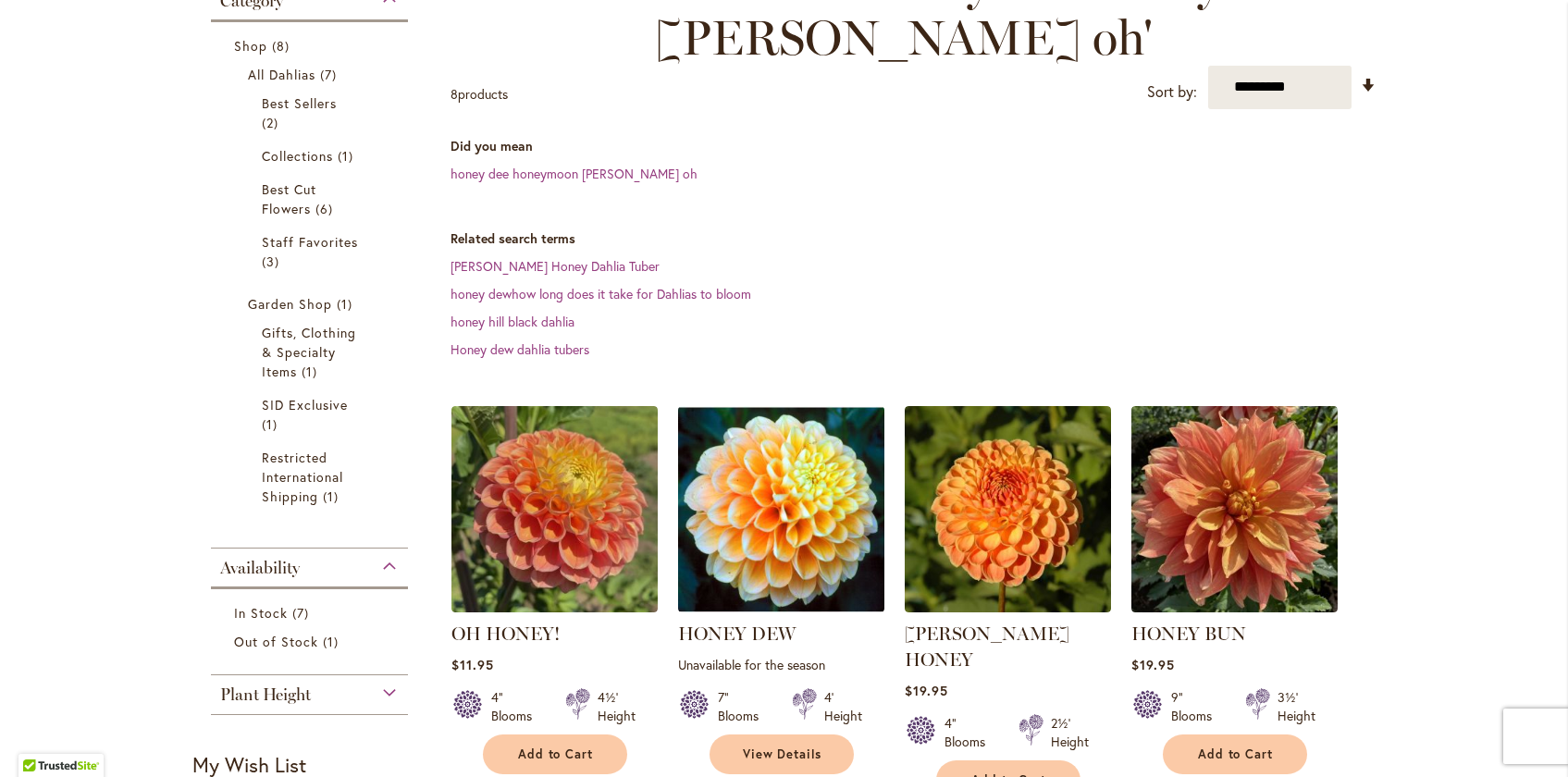
scroll to position [524, 0]
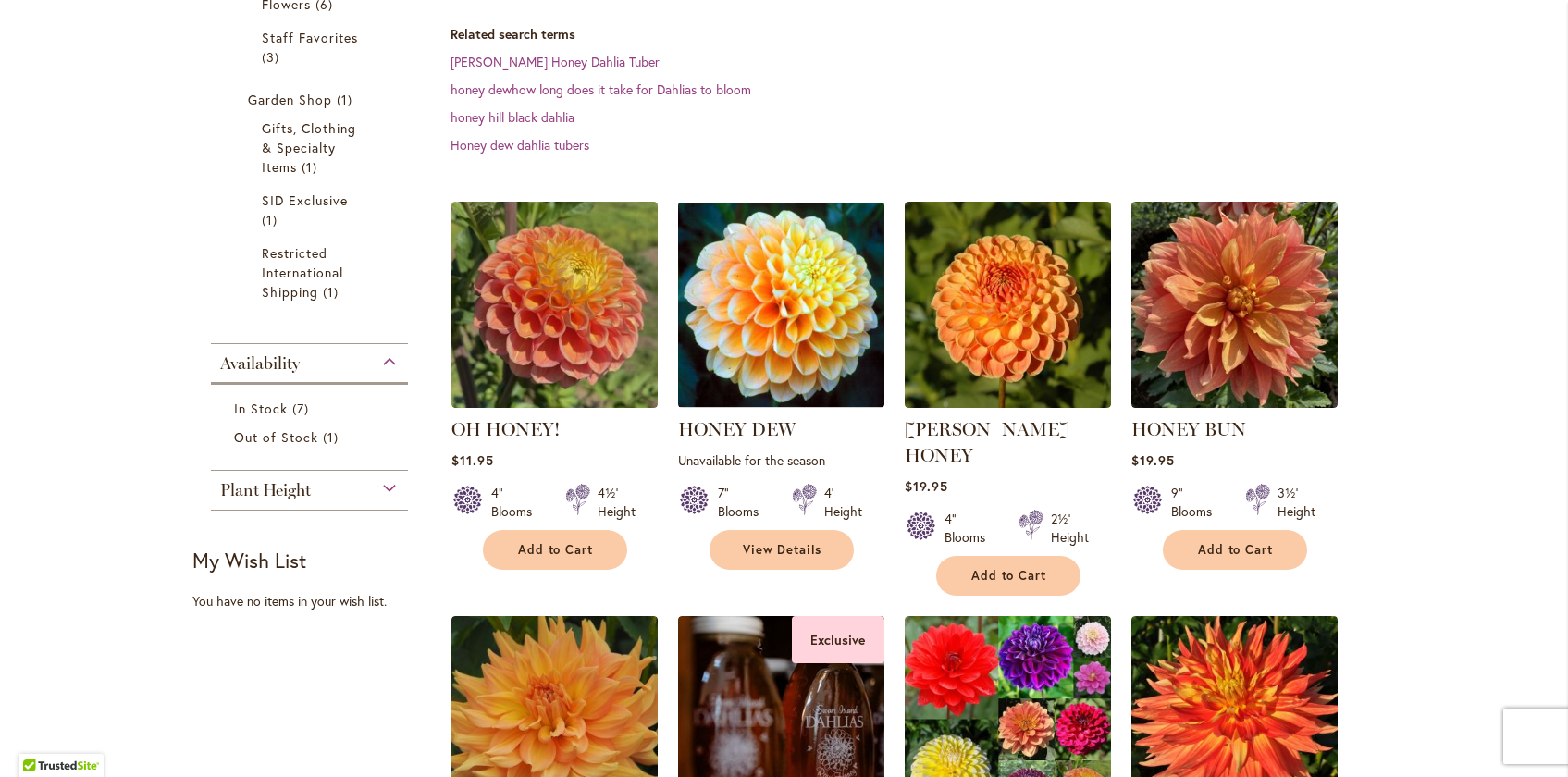
click at [495, 453] on div "$11.95" at bounding box center [554, 460] width 206 height 18
click at [1012, 568] on span "Add to Cart" at bounding box center [1009, 576] width 76 height 16
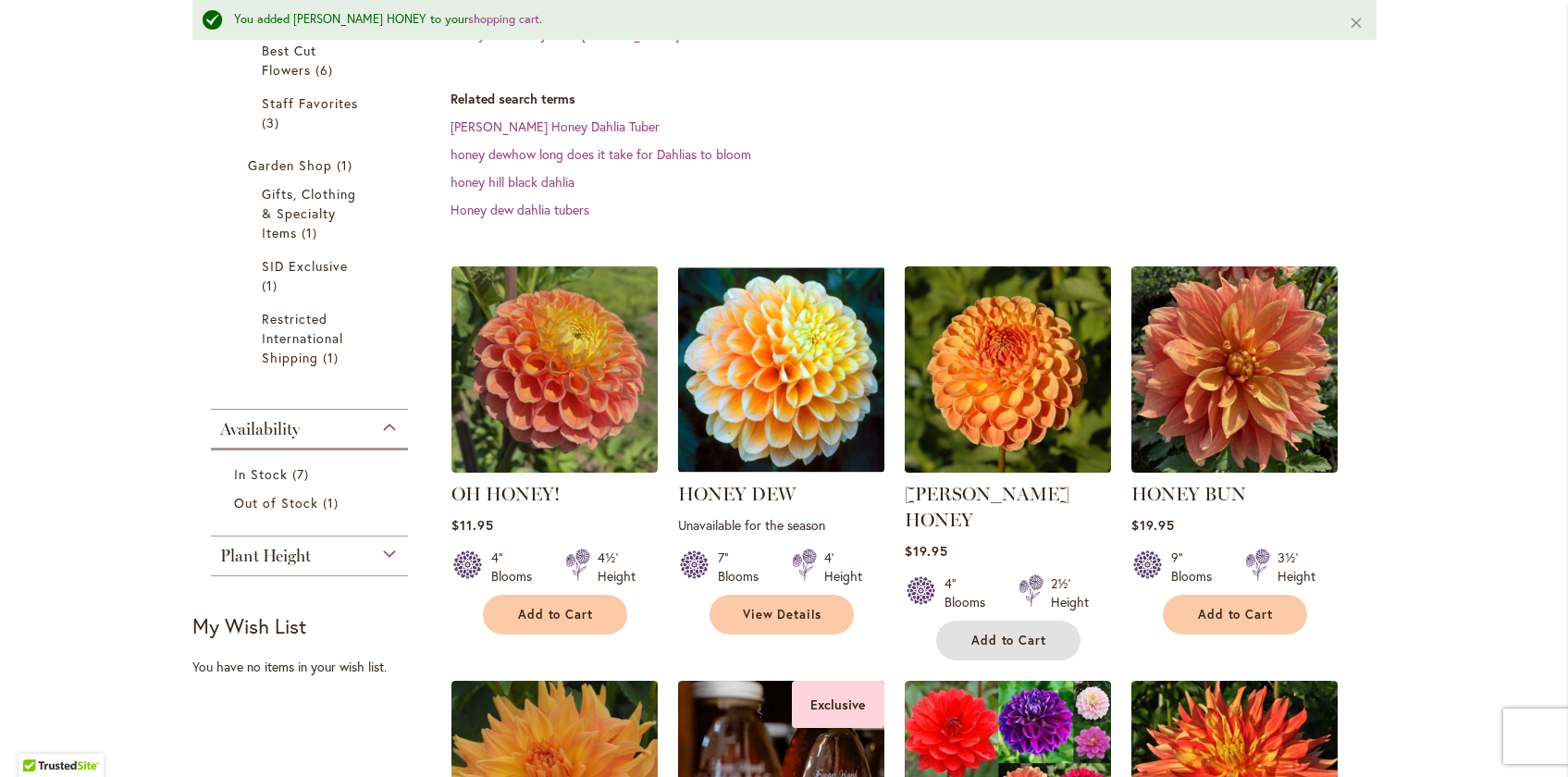
scroll to position [504, 0]
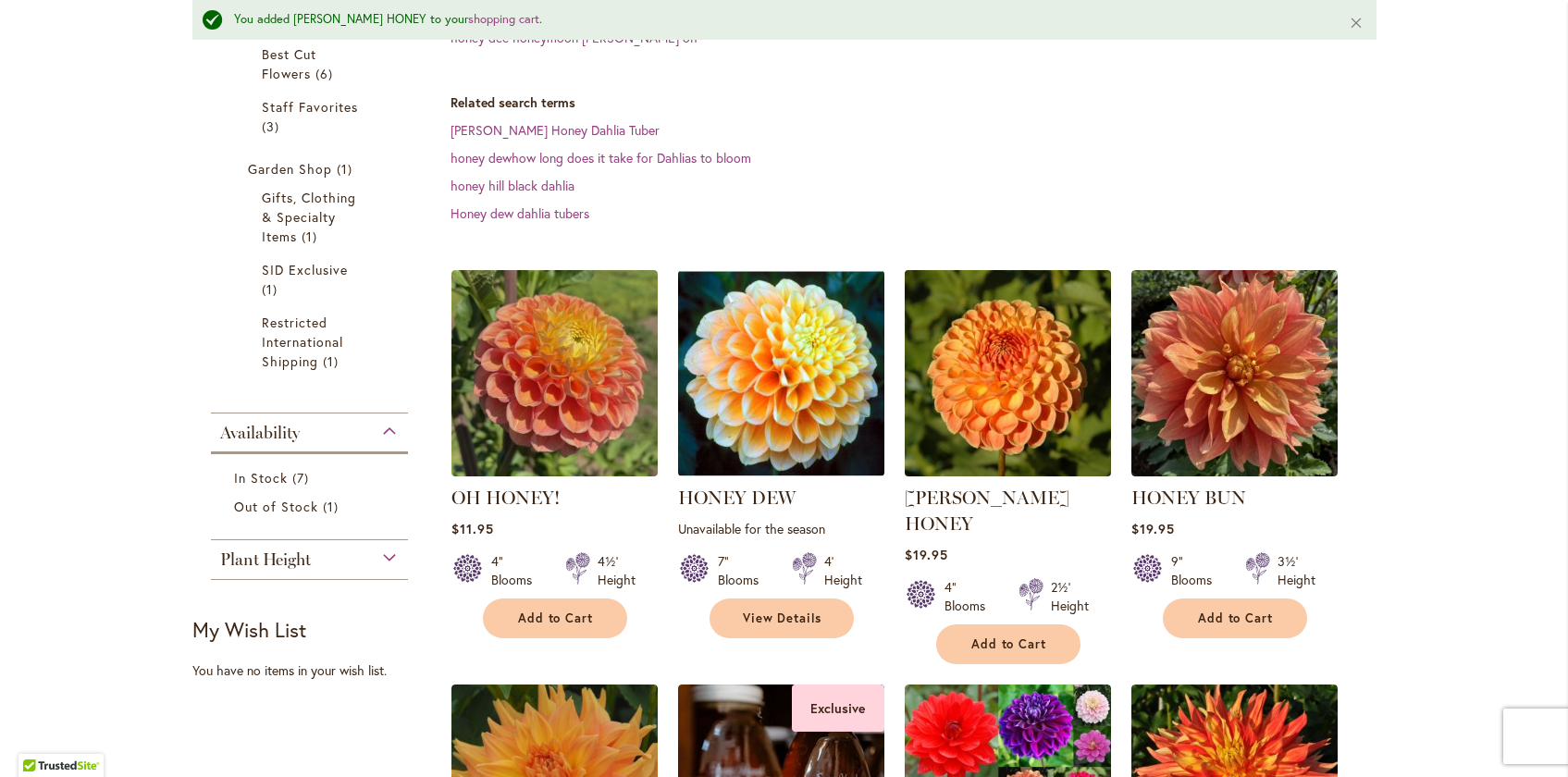
click at [1005, 364] on img at bounding box center [1007, 374] width 216 height 216
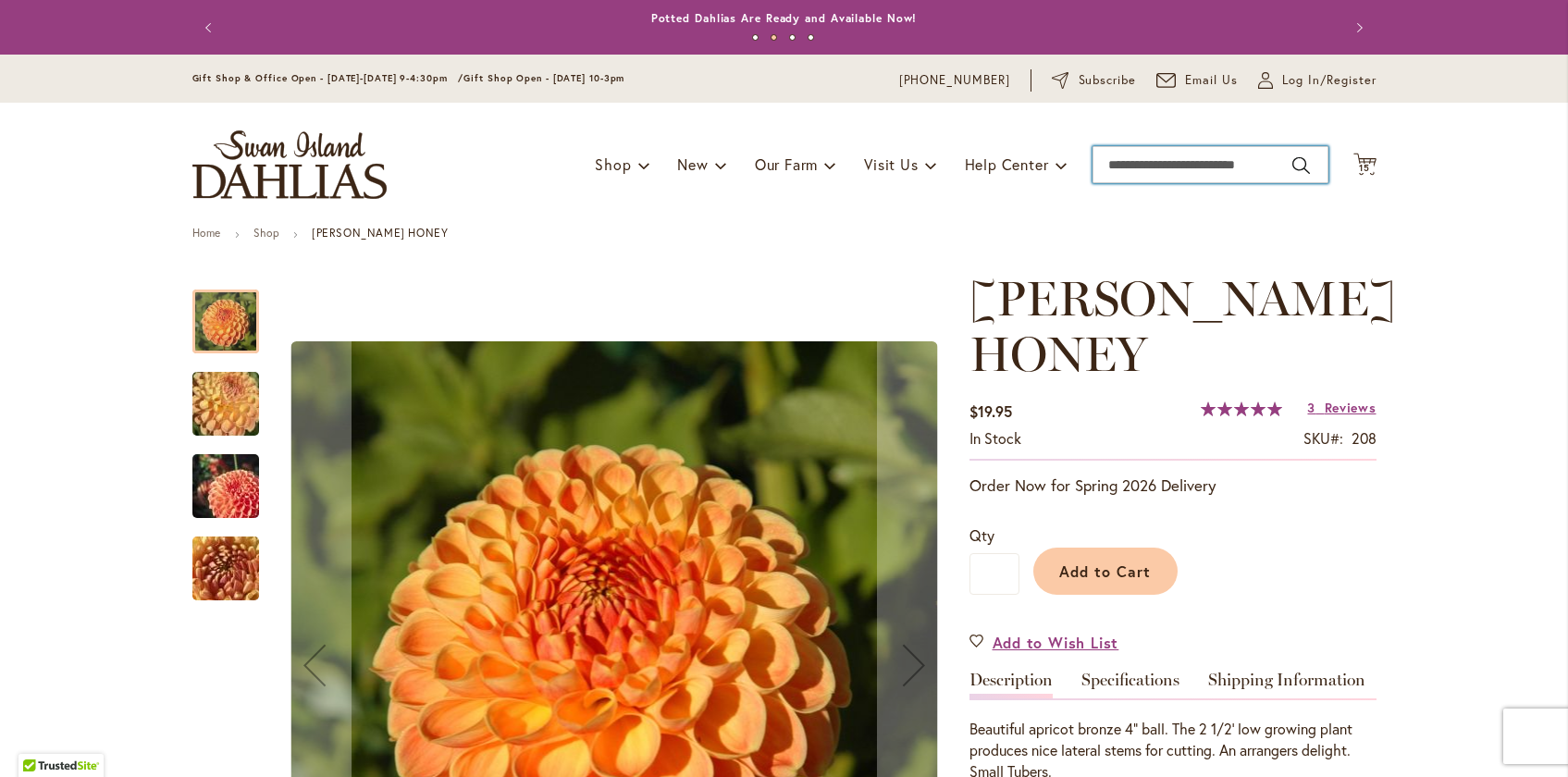
click at [1167, 160] on input "Search" at bounding box center [1210, 165] width 236 height 37
type input "******"
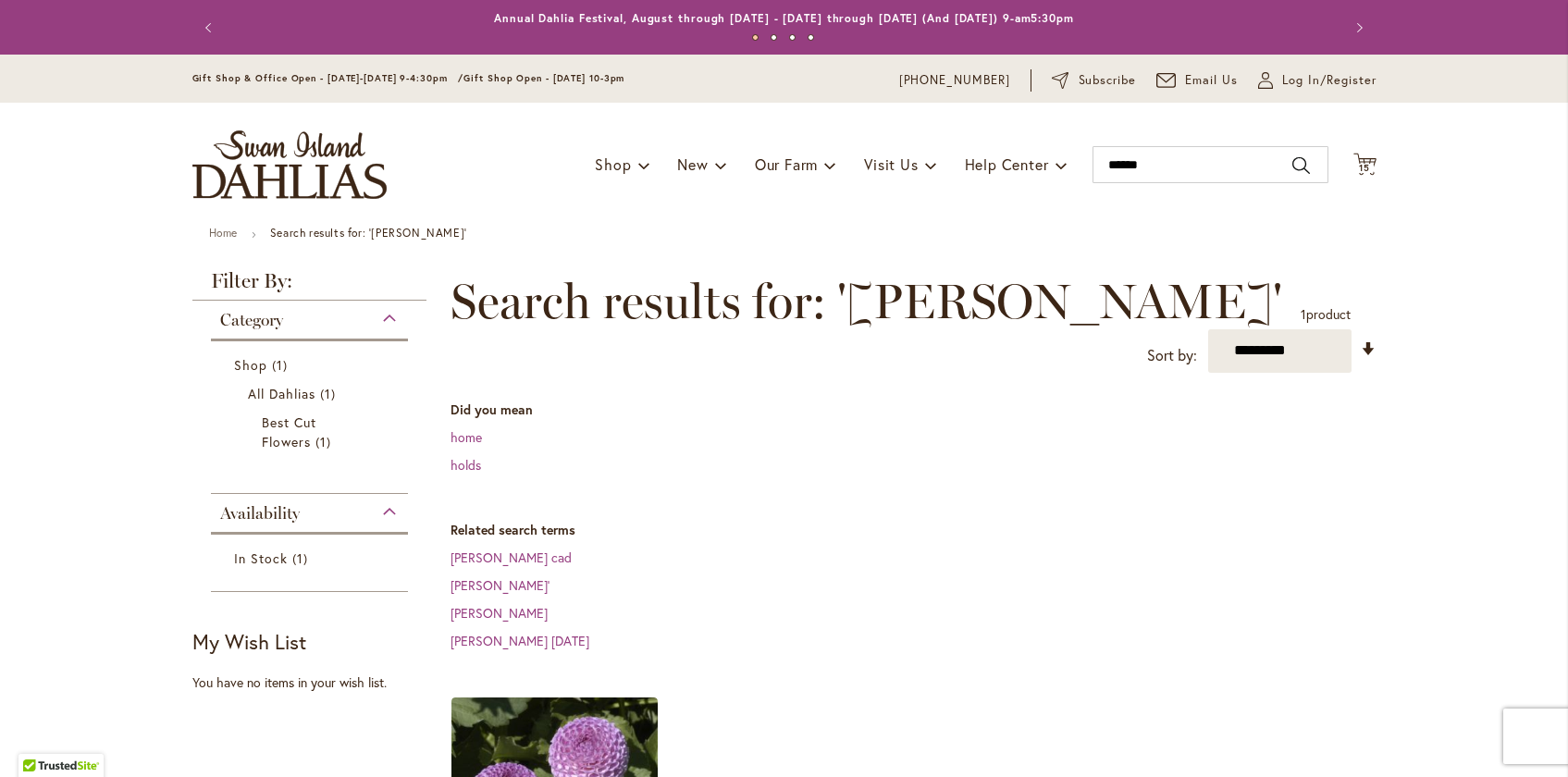
scroll to position [379, 0]
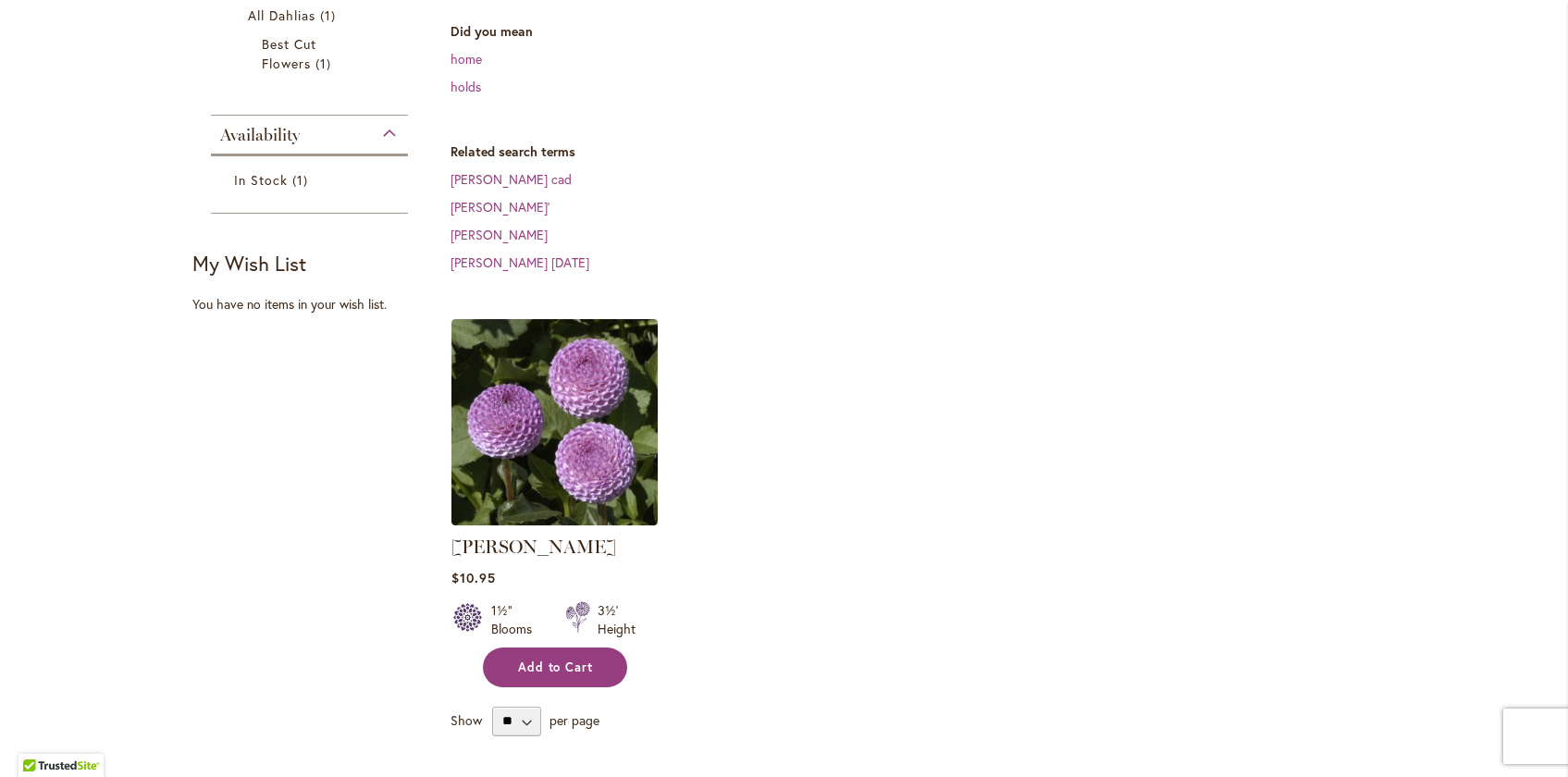
click at [516, 648] on button "Add to Cart" at bounding box center [555, 668] width 144 height 40
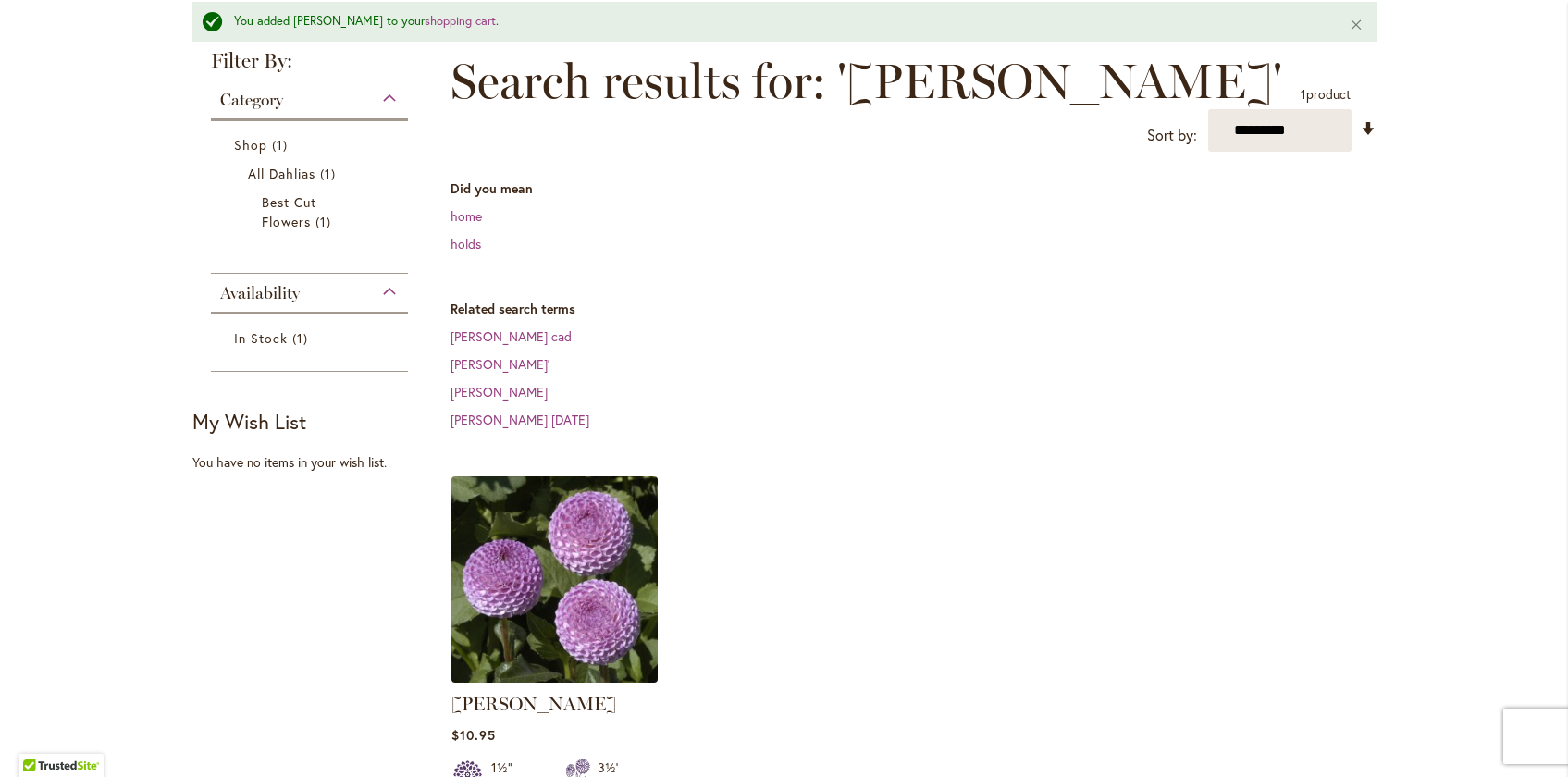
scroll to position [0, 0]
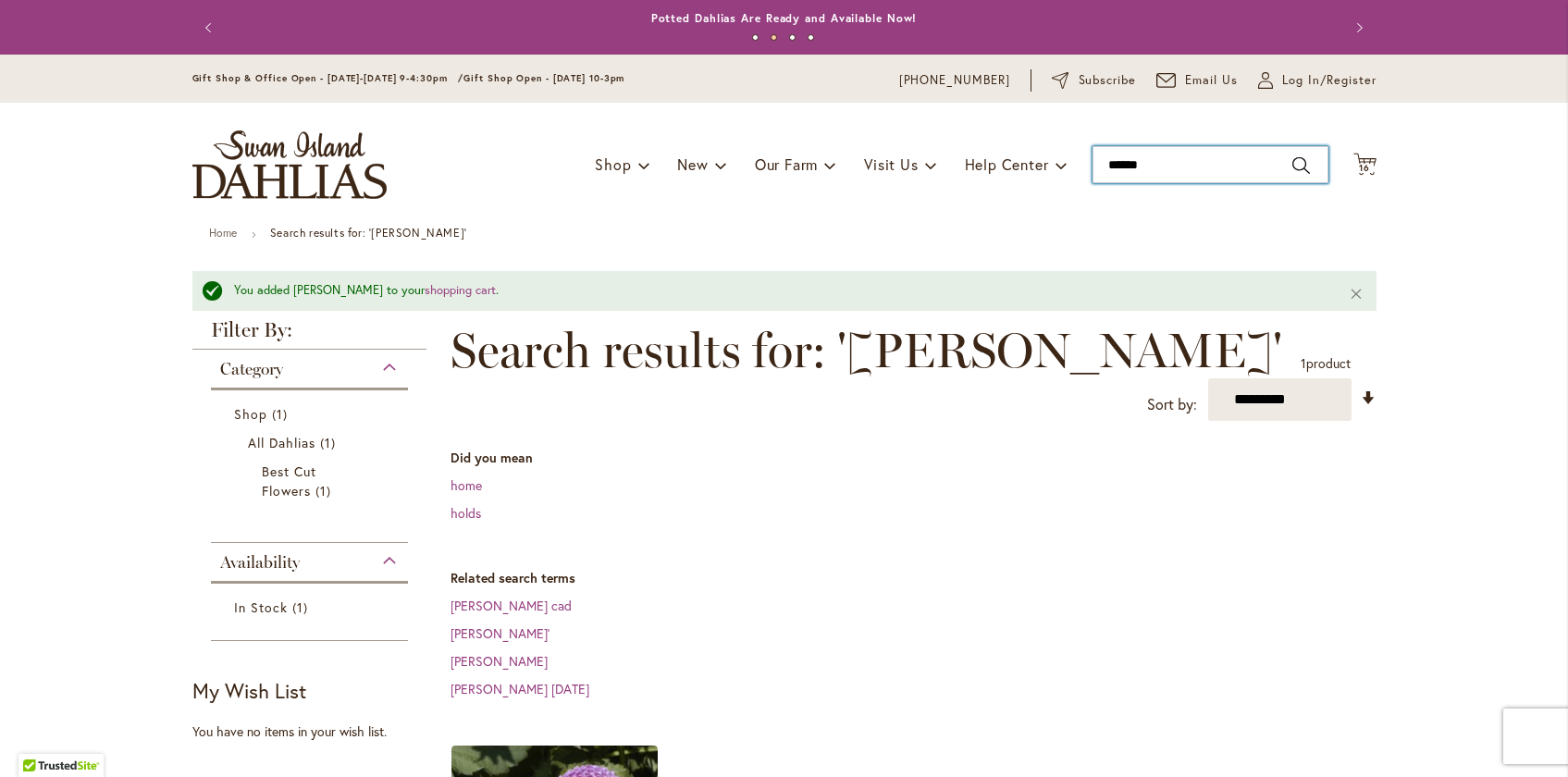
drag, startPoint x: 1190, startPoint y: 163, endPoint x: 989, endPoint y: 128, distance: 204.0
click at [989, 131] on div "Toggle Nav Shop Dahlia Tubers Collections Fresh Cut Dahlias Gardening Supplies …" at bounding box center [785, 164] width 1221 height 124
type input "*****"
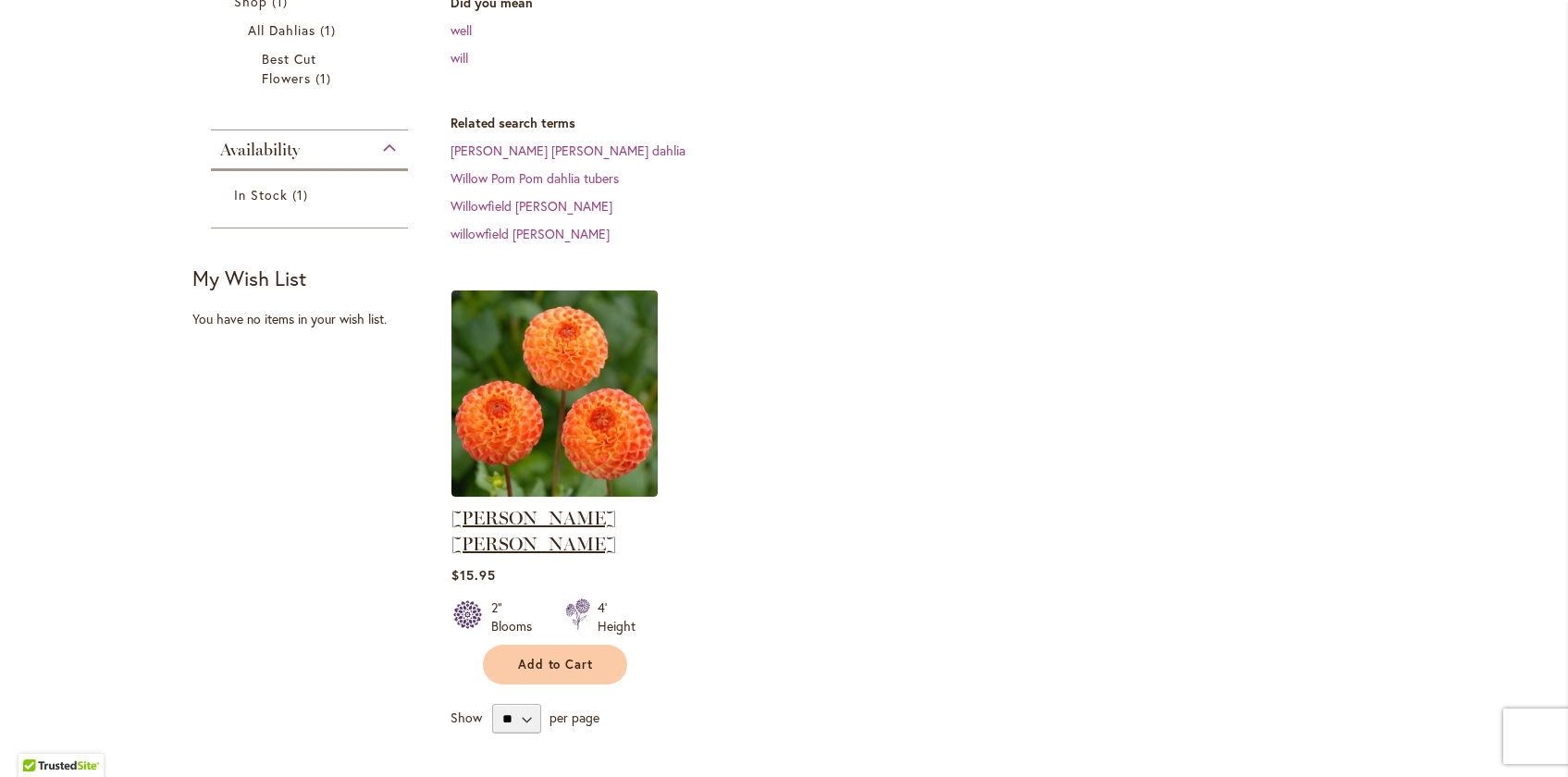
scroll to position [368, 0]
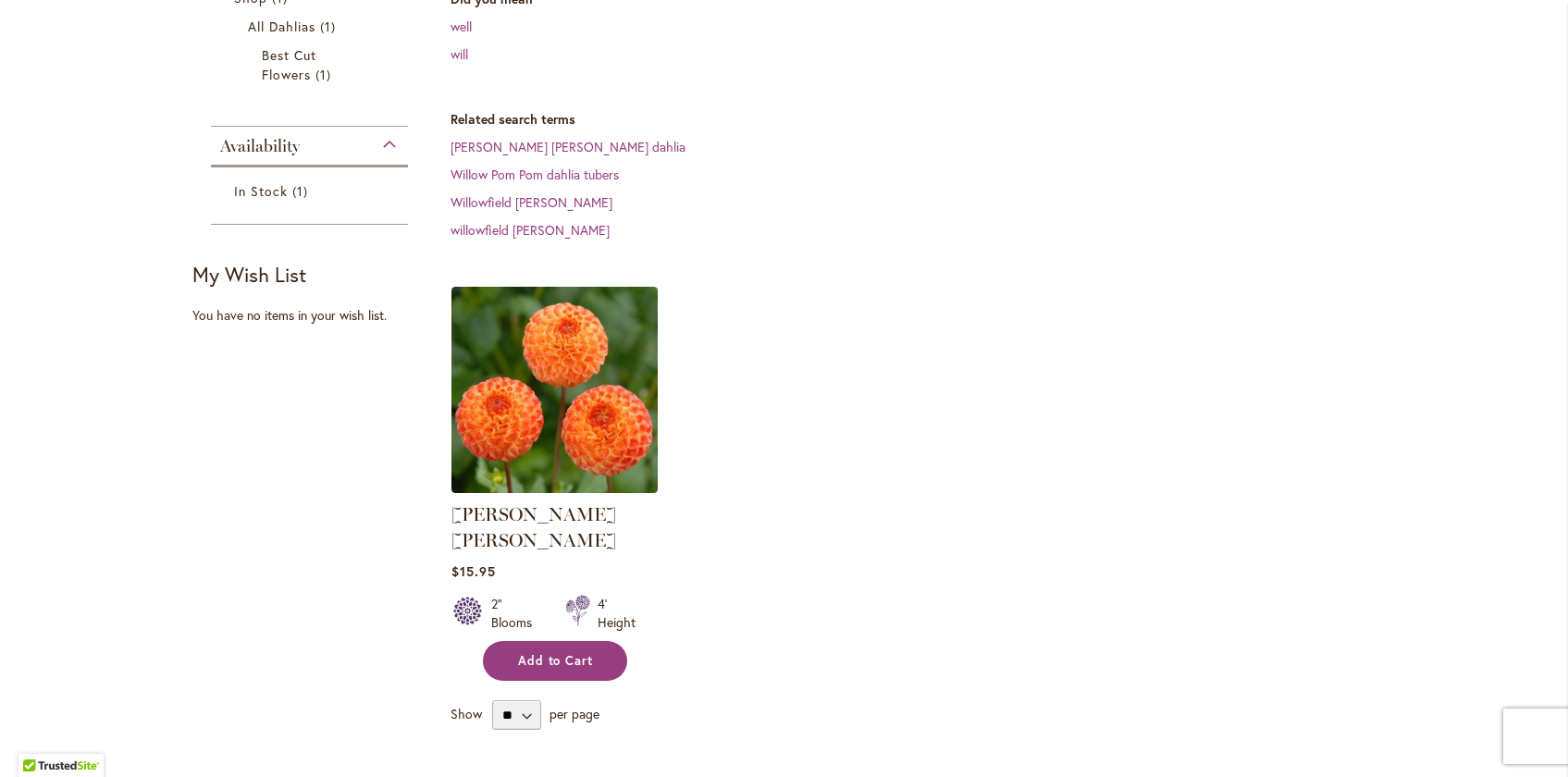
click at [562, 653] on span "Add to Cart" at bounding box center [556, 660] width 76 height 16
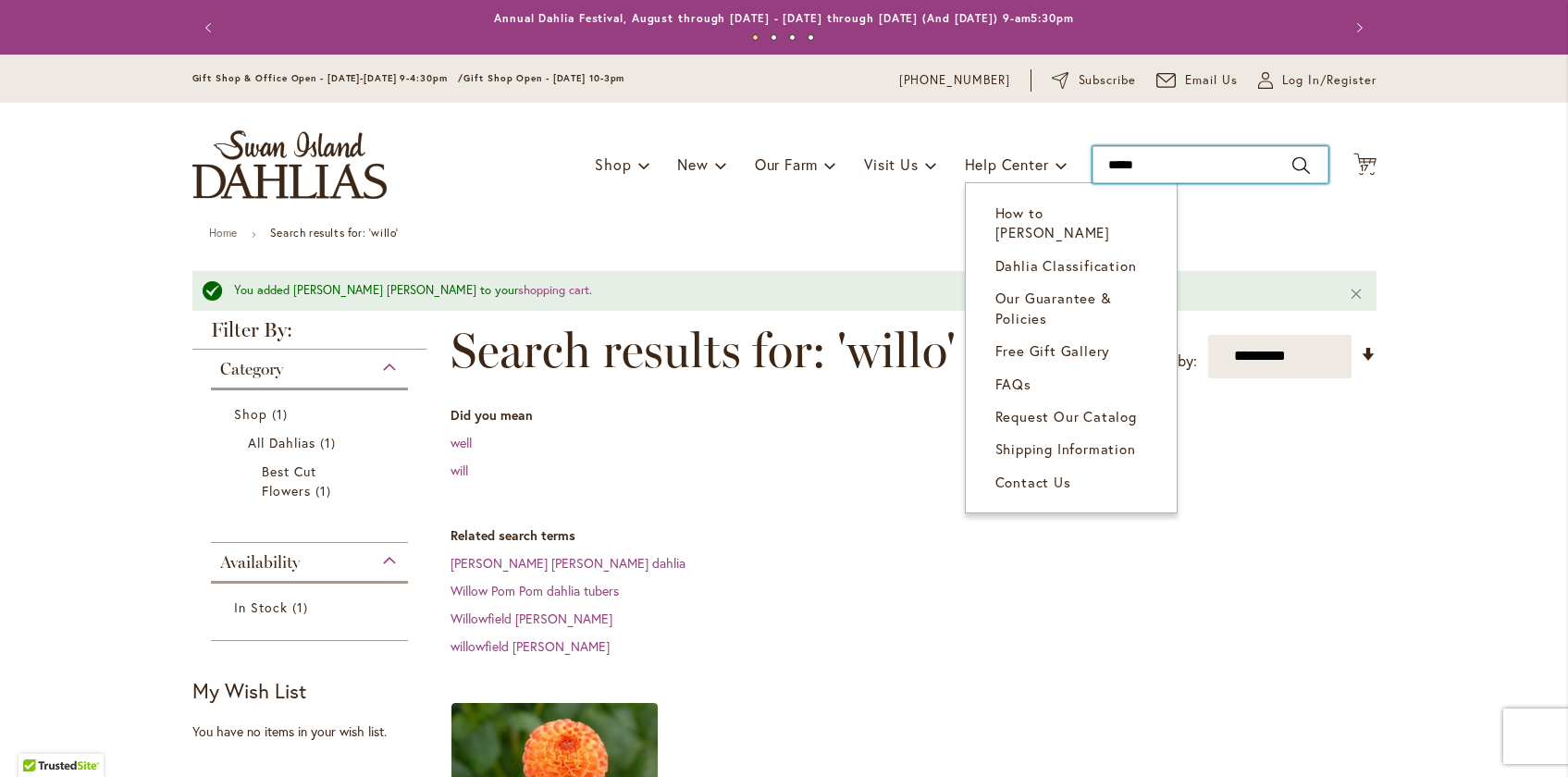
drag, startPoint x: 1147, startPoint y: 165, endPoint x: 986, endPoint y: 136, distance: 163.6
click at [986, 136] on div "Toggle Nav Shop Dahlia Tubers Collections Fresh Cut Dahlias Gardening Supplies …" at bounding box center [785, 164] width 1221 height 124
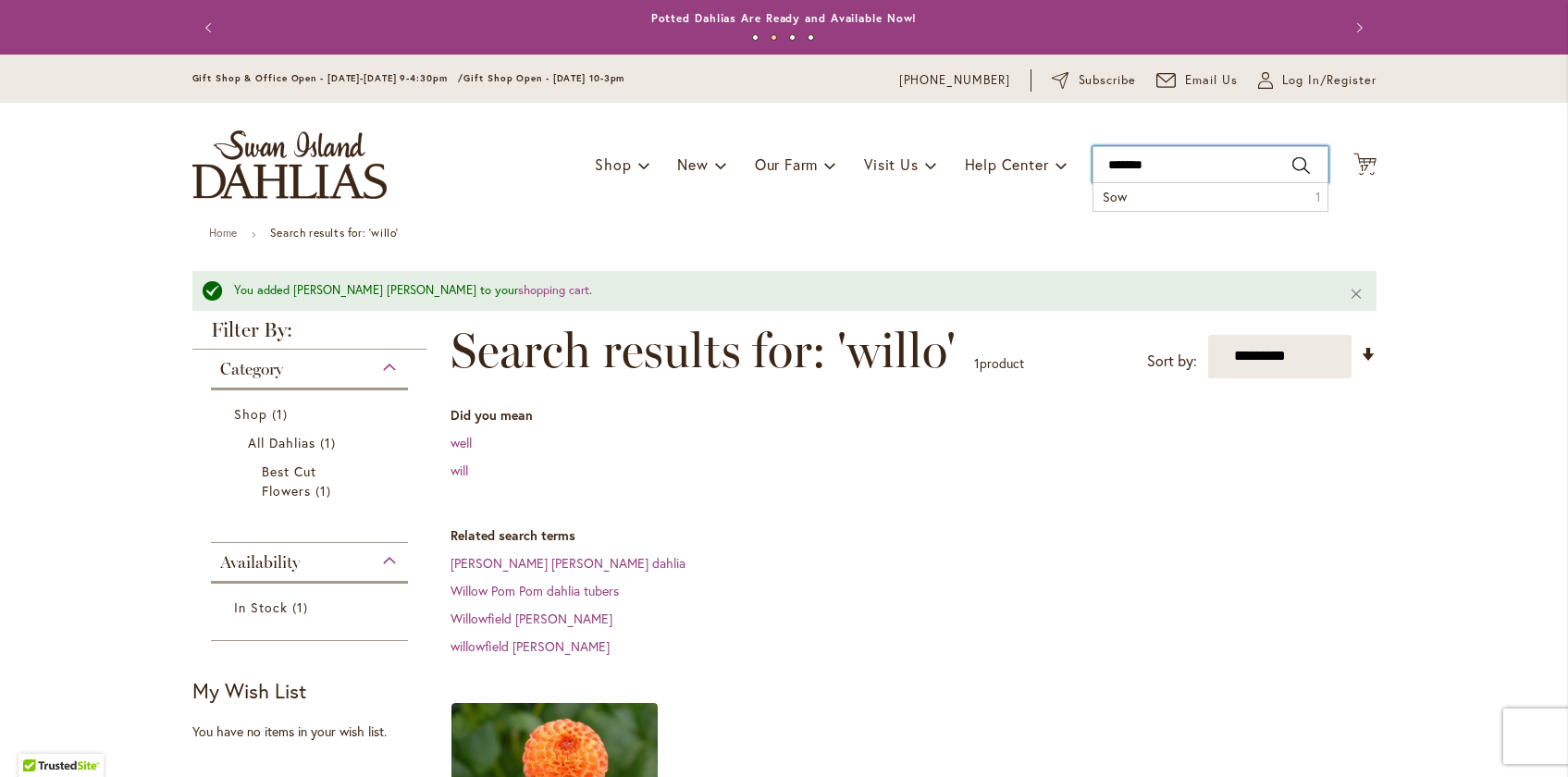
type input "********"
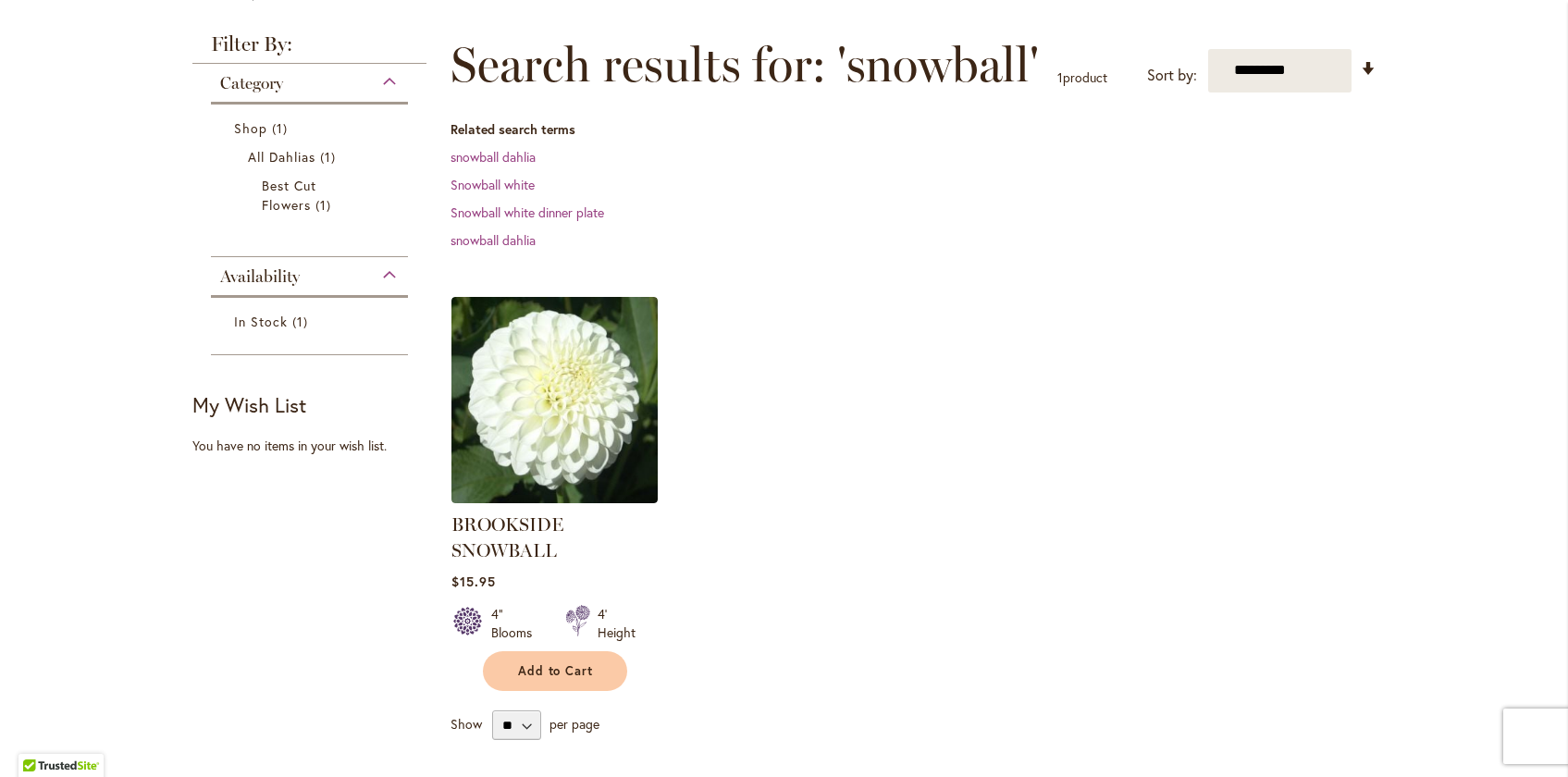
scroll to position [253, 0]
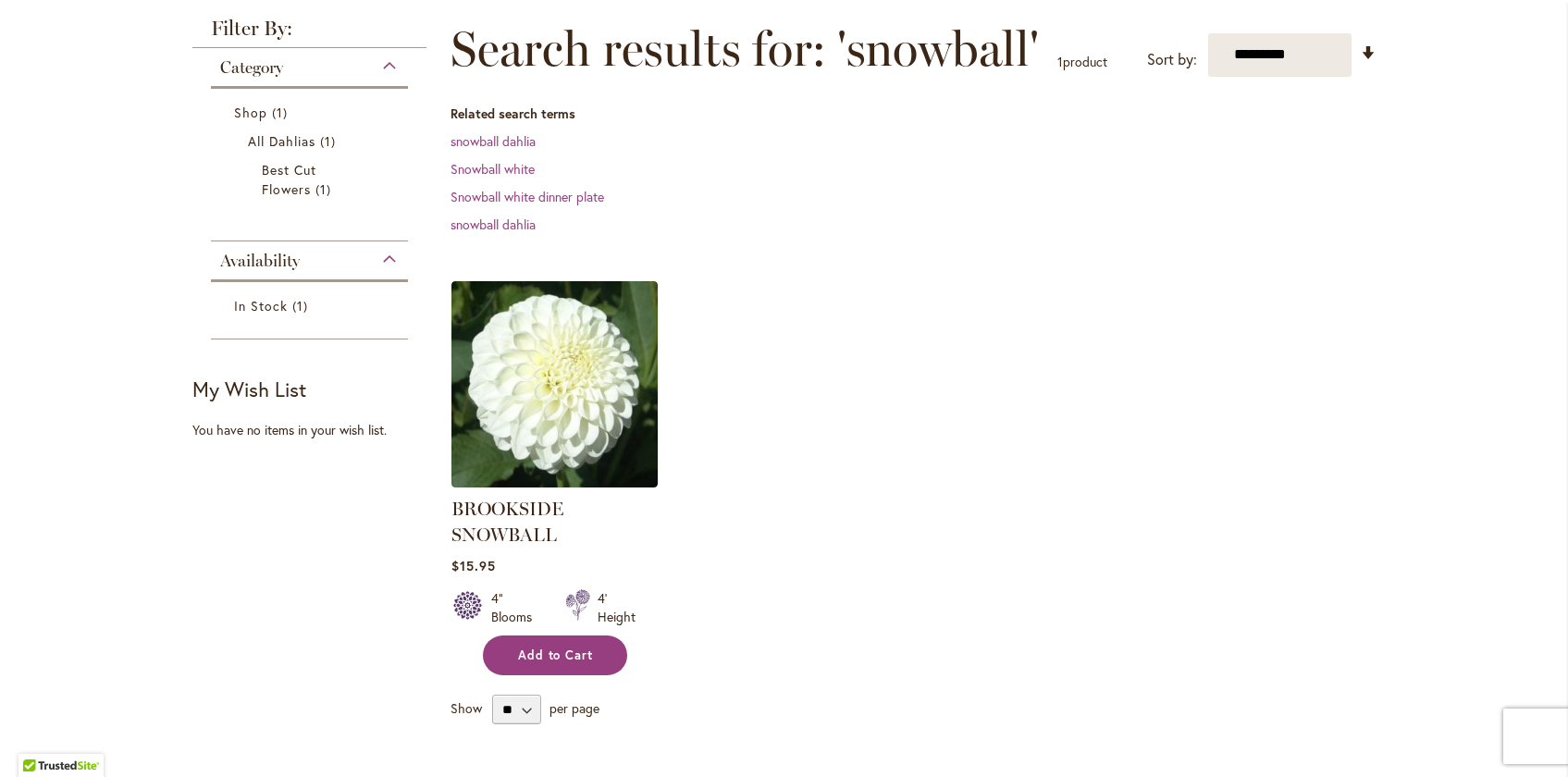
click at [521, 650] on span "Add to Cart" at bounding box center [556, 656] width 76 height 16
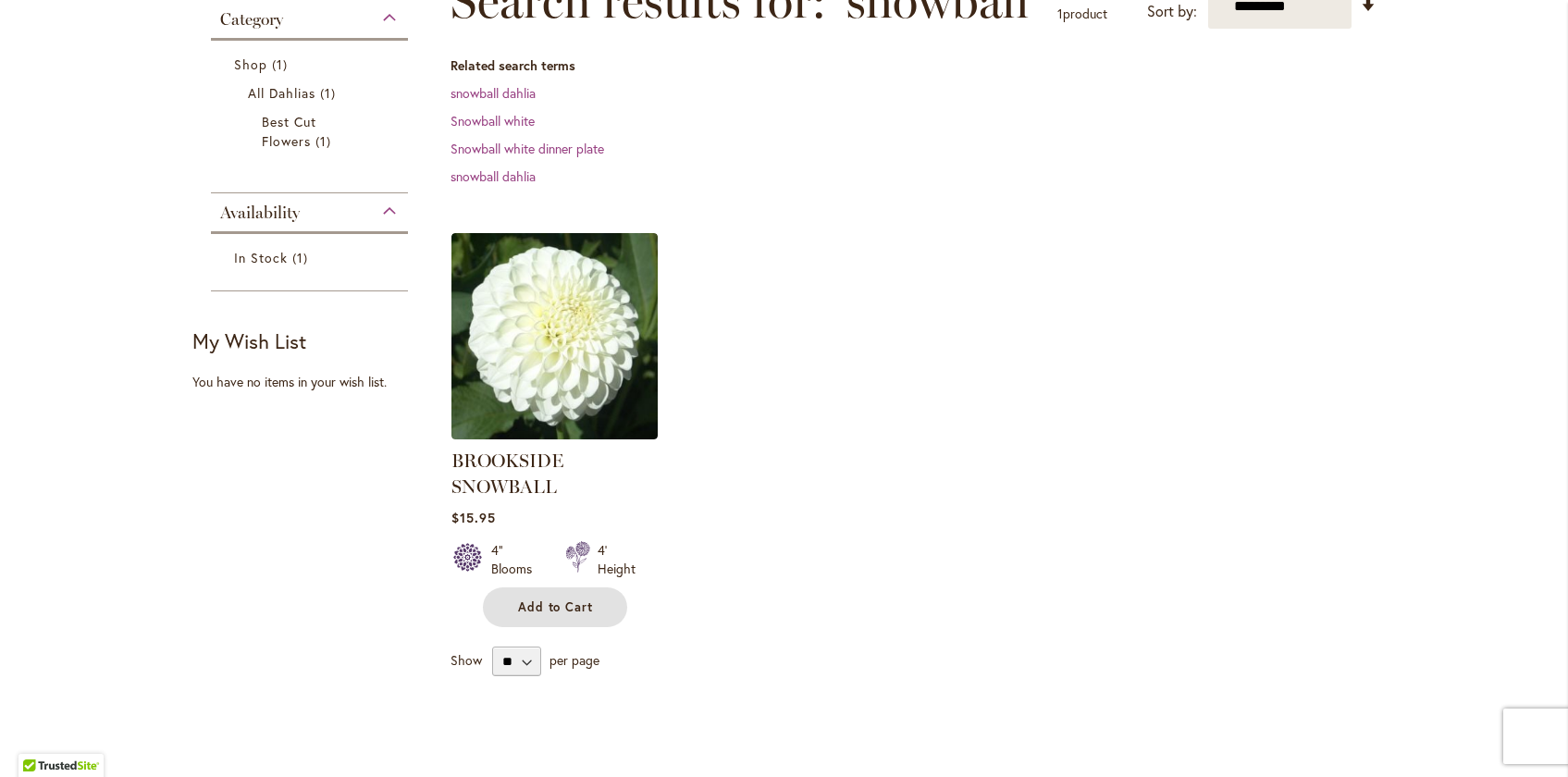
scroll to position [49, 0]
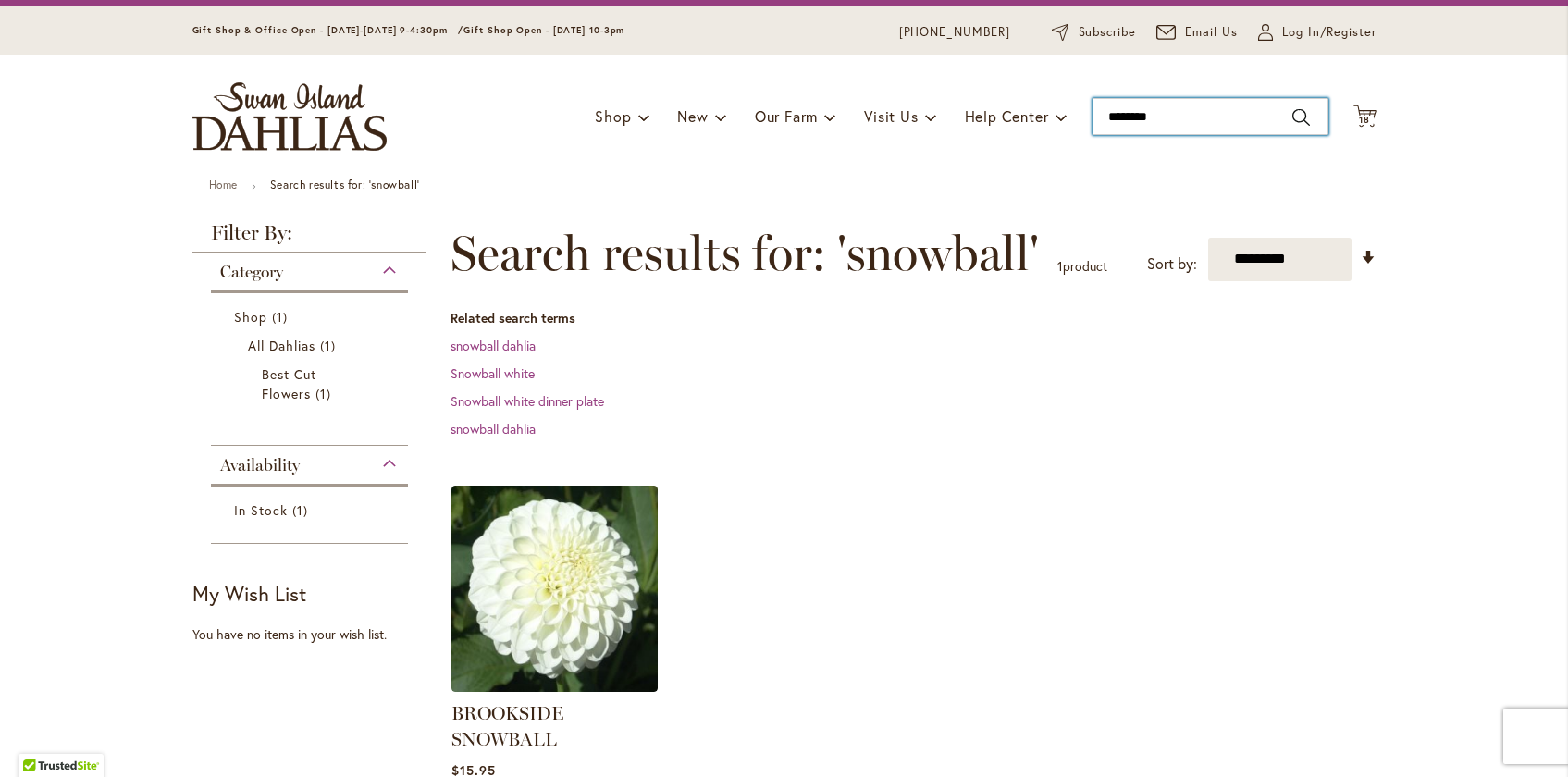
drag, startPoint x: 1167, startPoint y: 114, endPoint x: 872, endPoint y: 69, distance: 298.4
click at [875, 74] on div "Toggle Nav Shop Dahlia Tubers Collections Fresh Cut Dahlias Gardening Supplies …" at bounding box center [785, 117] width 1221 height 124
type input "*******"
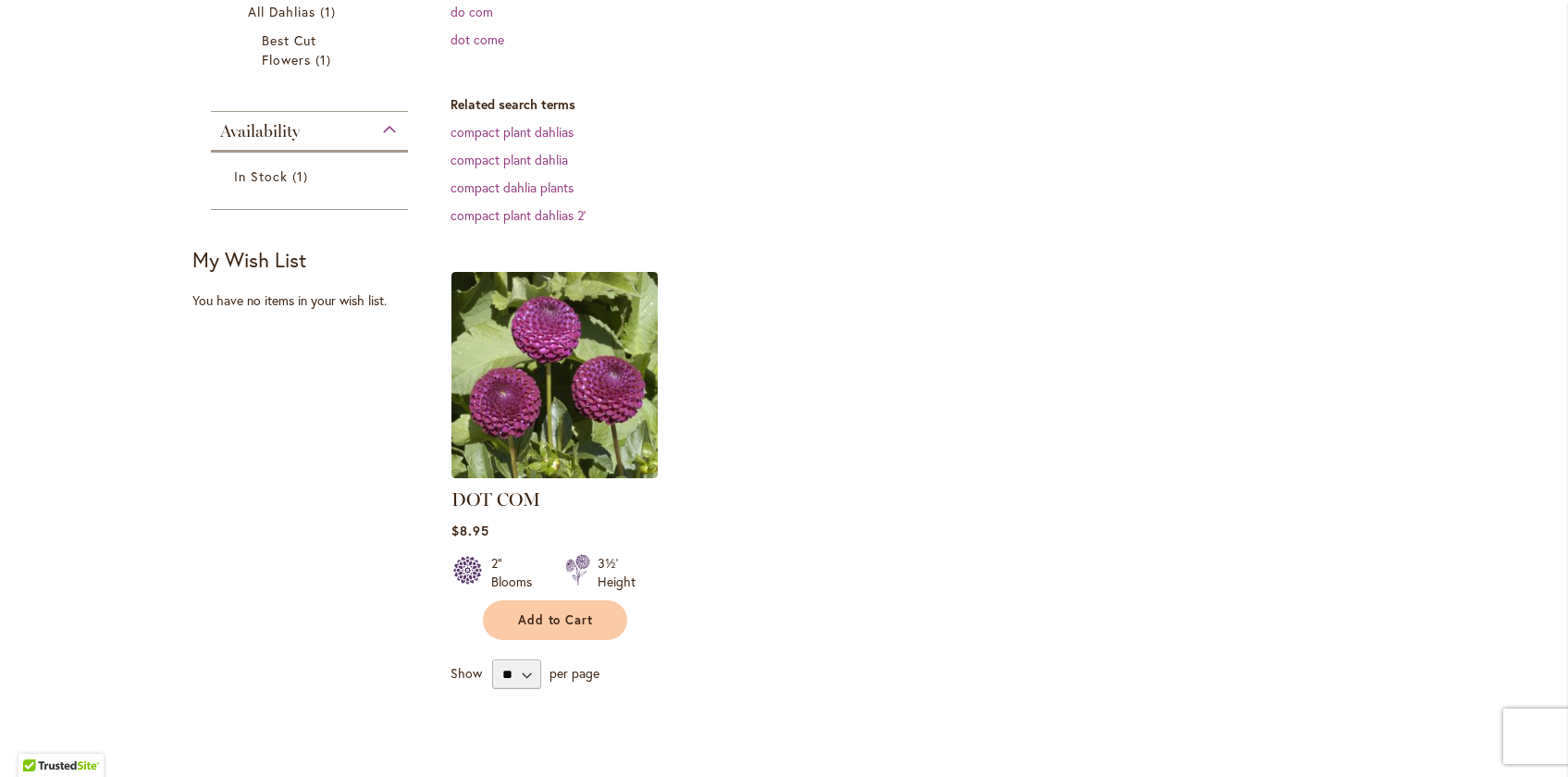
scroll to position [495, 0]
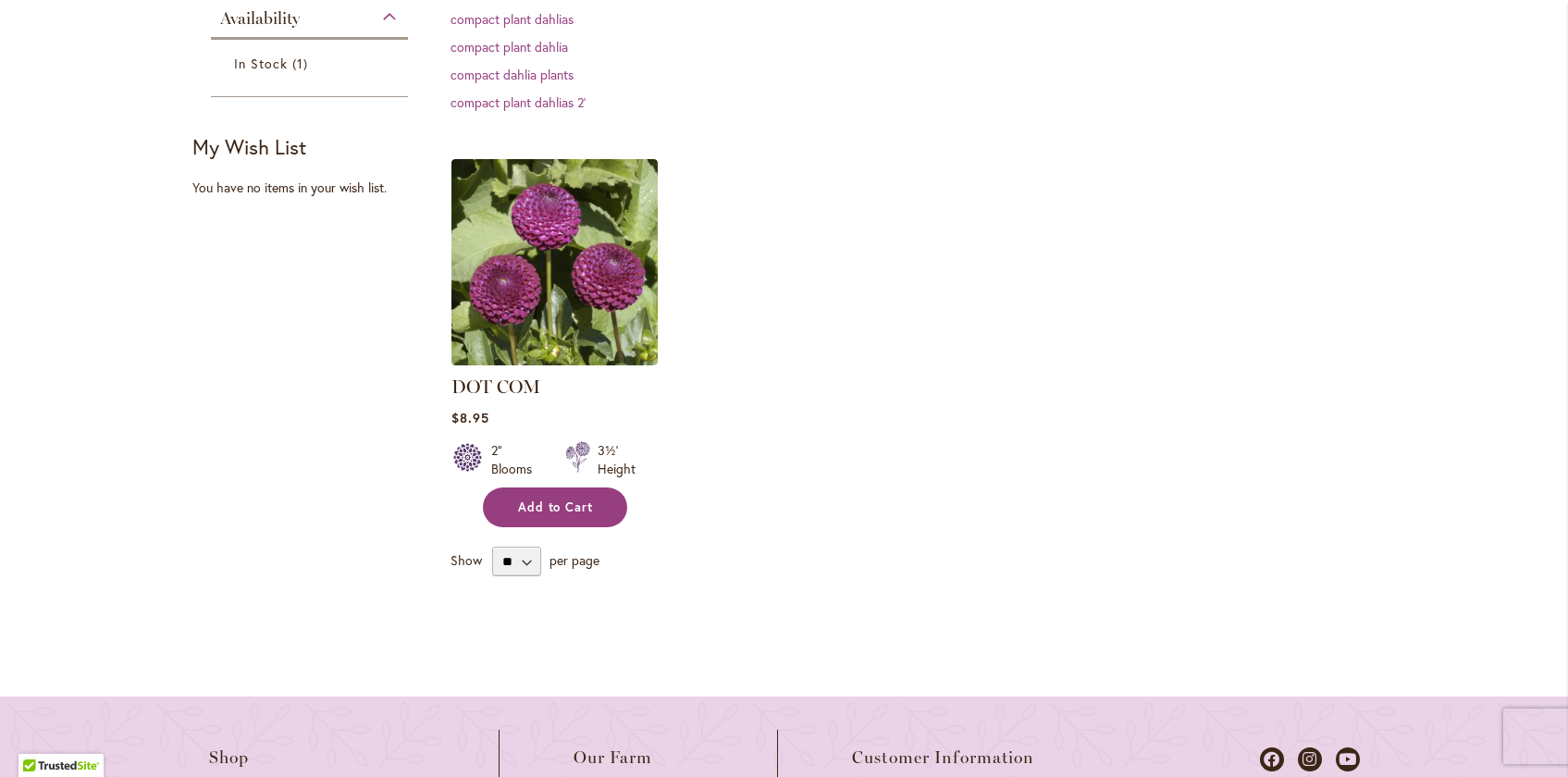
click at [571, 513] on span "Add to Cart" at bounding box center [556, 507] width 76 height 16
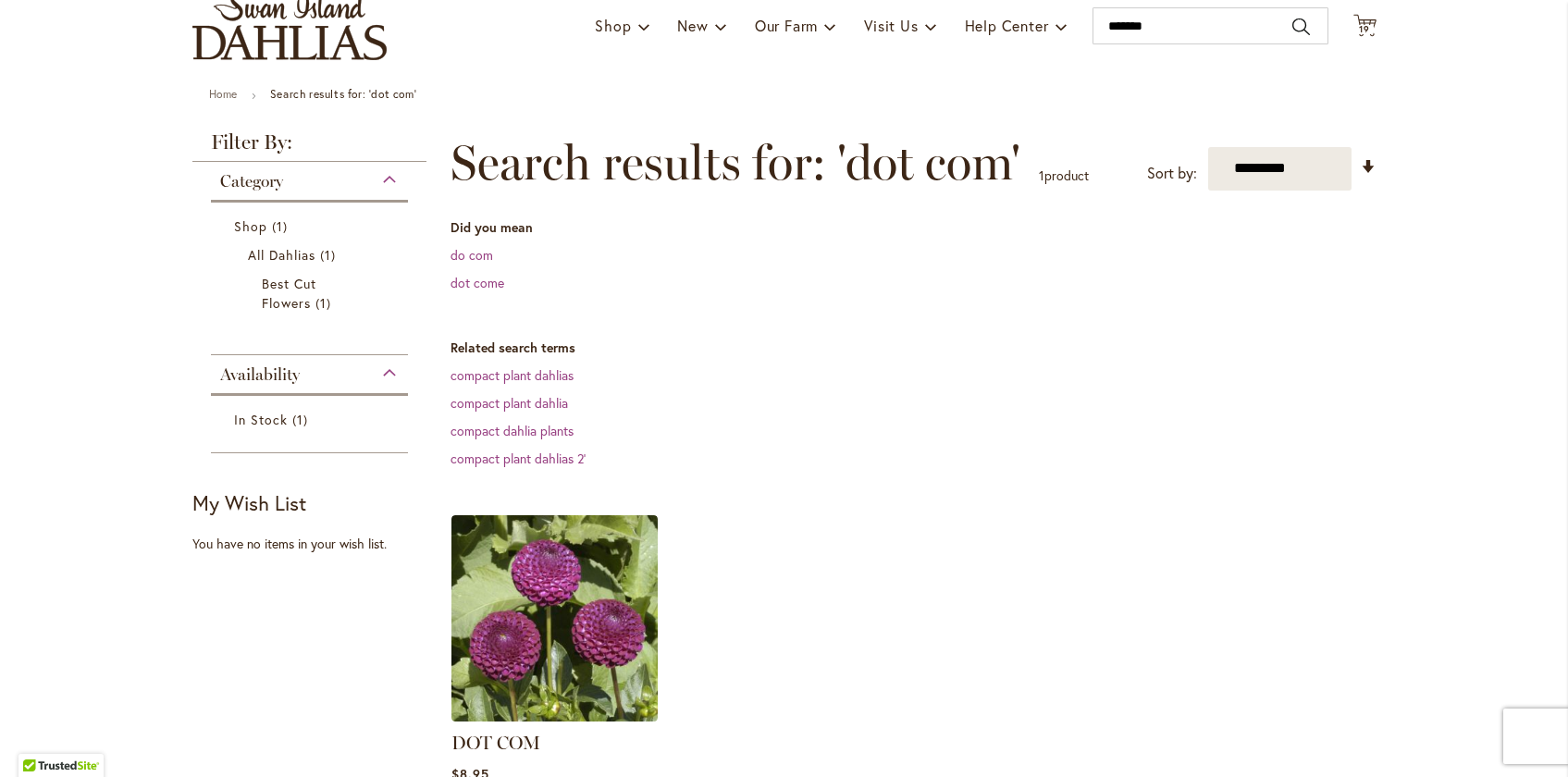
scroll to position [0, 0]
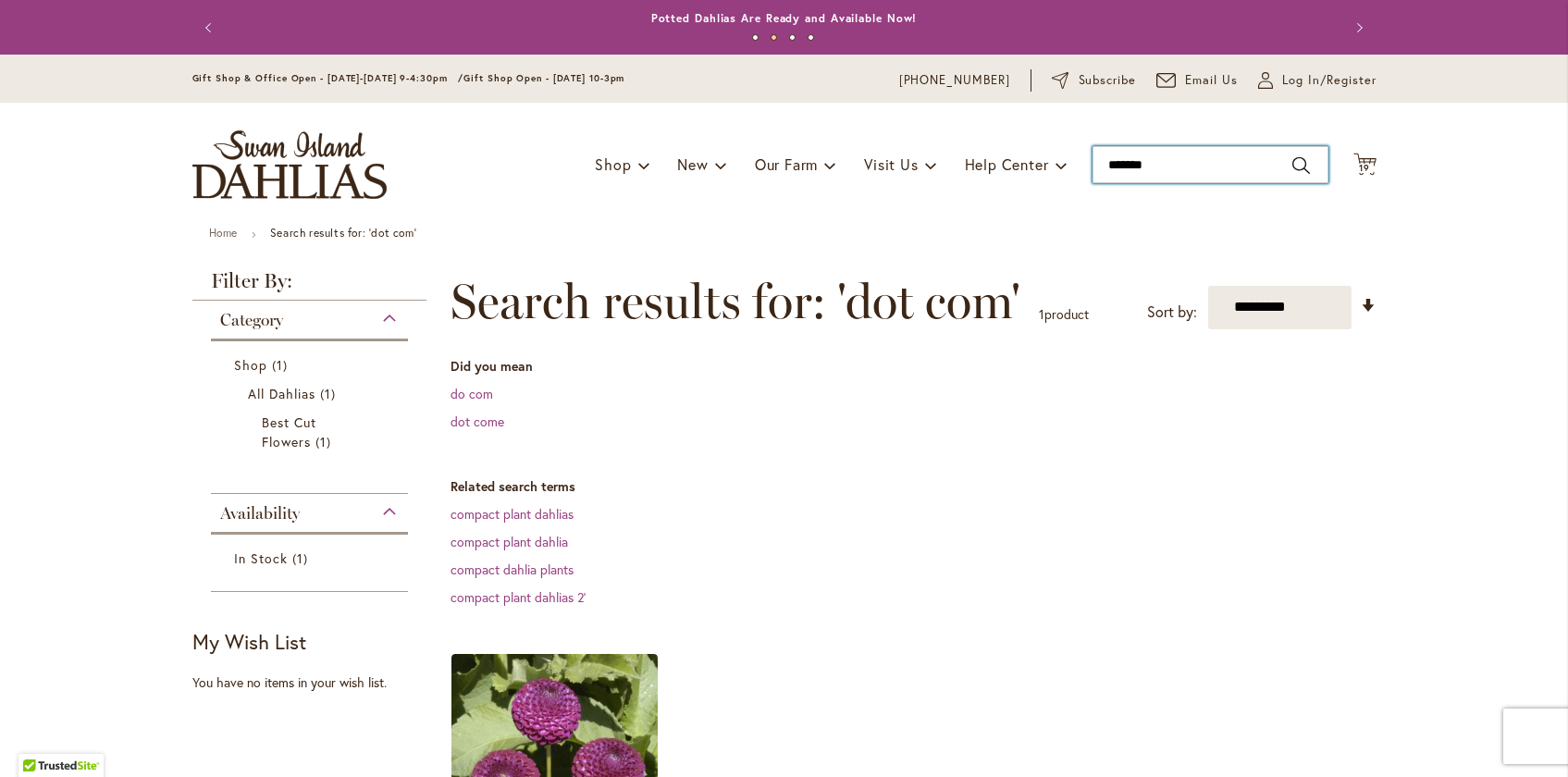
drag, startPoint x: 1189, startPoint y: 165, endPoint x: 948, endPoint y: 116, distance: 245.9
click at [951, 118] on div "Toggle Nav Shop Dahlia Tubers Collections Fresh Cut Dahlias Gardening Supplies …" at bounding box center [785, 164] width 1221 height 124
type input "*****"
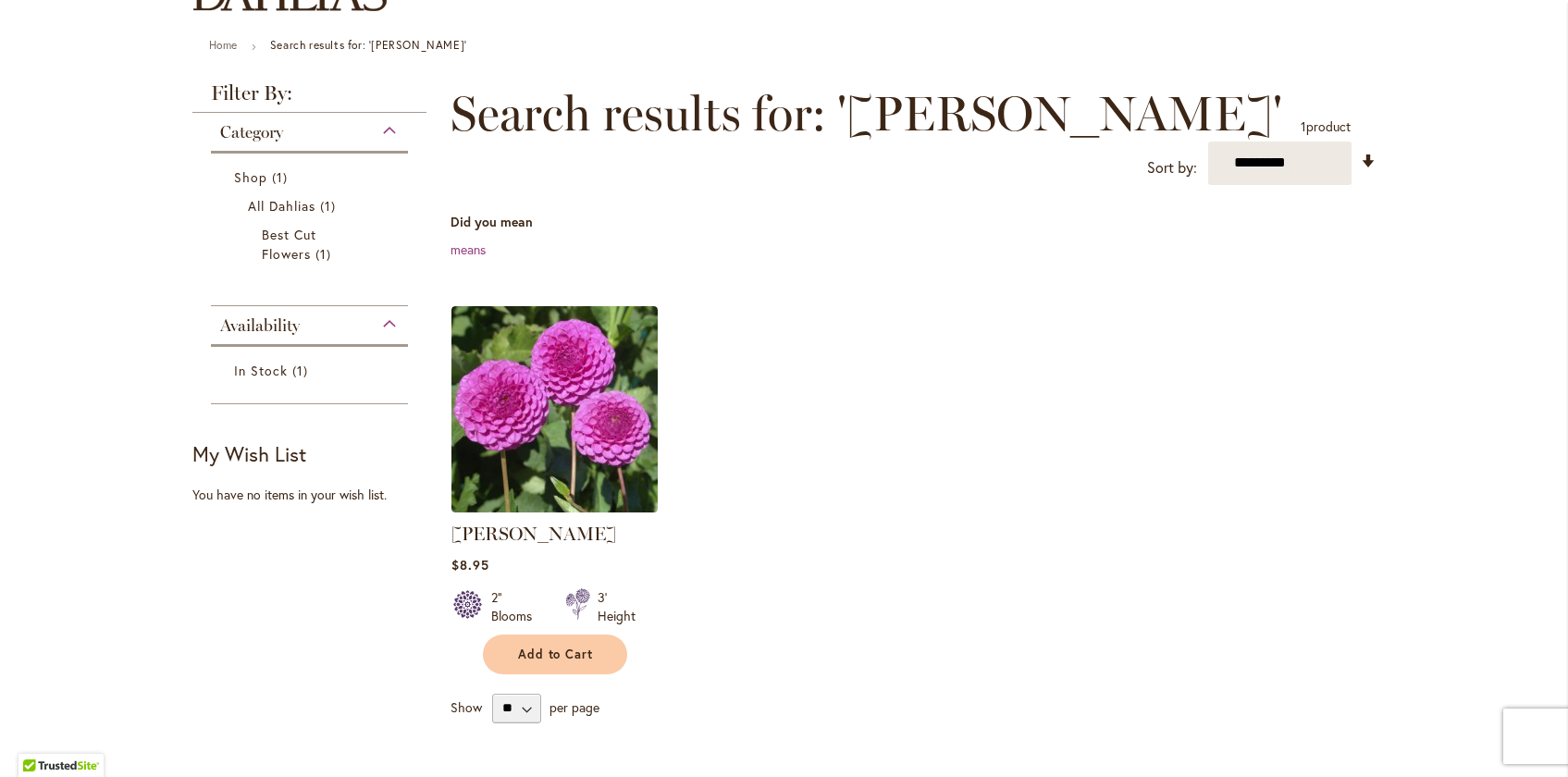
scroll to position [271, 0]
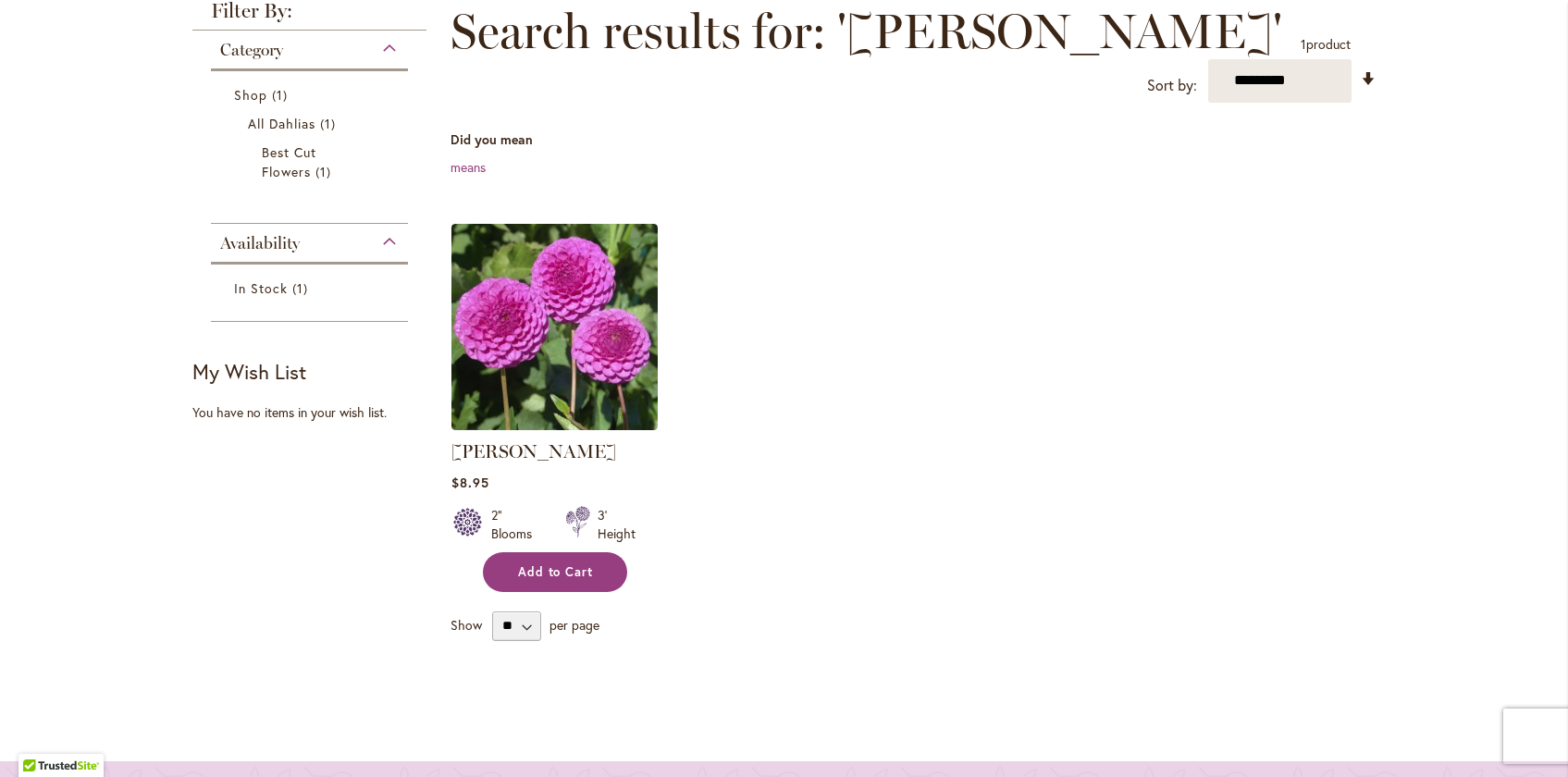
click at [520, 552] on button "Add to Cart" at bounding box center [555, 572] width 144 height 40
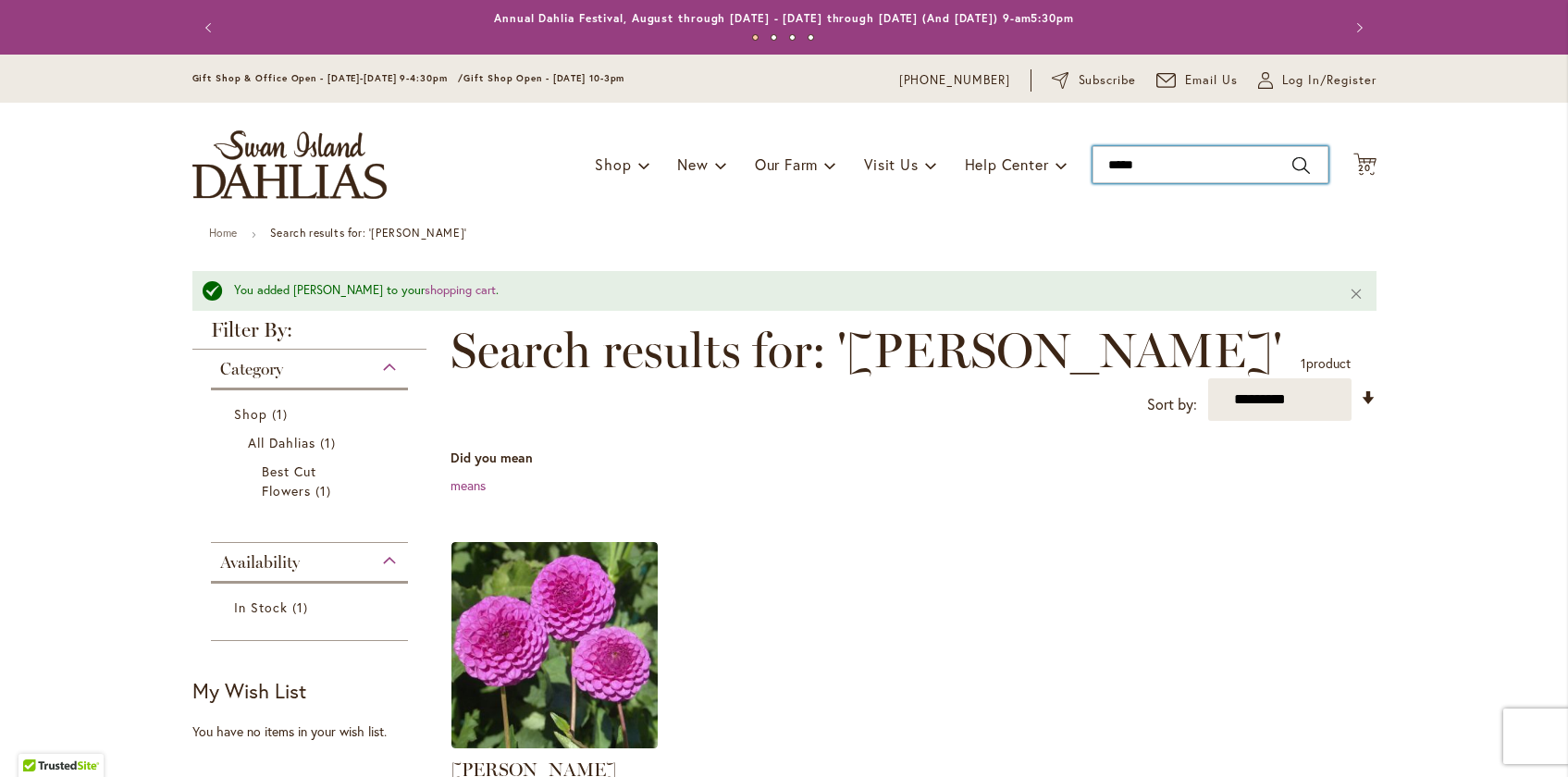
drag, startPoint x: 1157, startPoint y: 160, endPoint x: 1041, endPoint y: 145, distance: 117.0
click at [1044, 147] on div "Toggle Nav Shop Dahlia Tubers Collections Fresh Cut Dahlias Gardening Supplies …" at bounding box center [785, 164] width 1221 height 124
type input "*******"
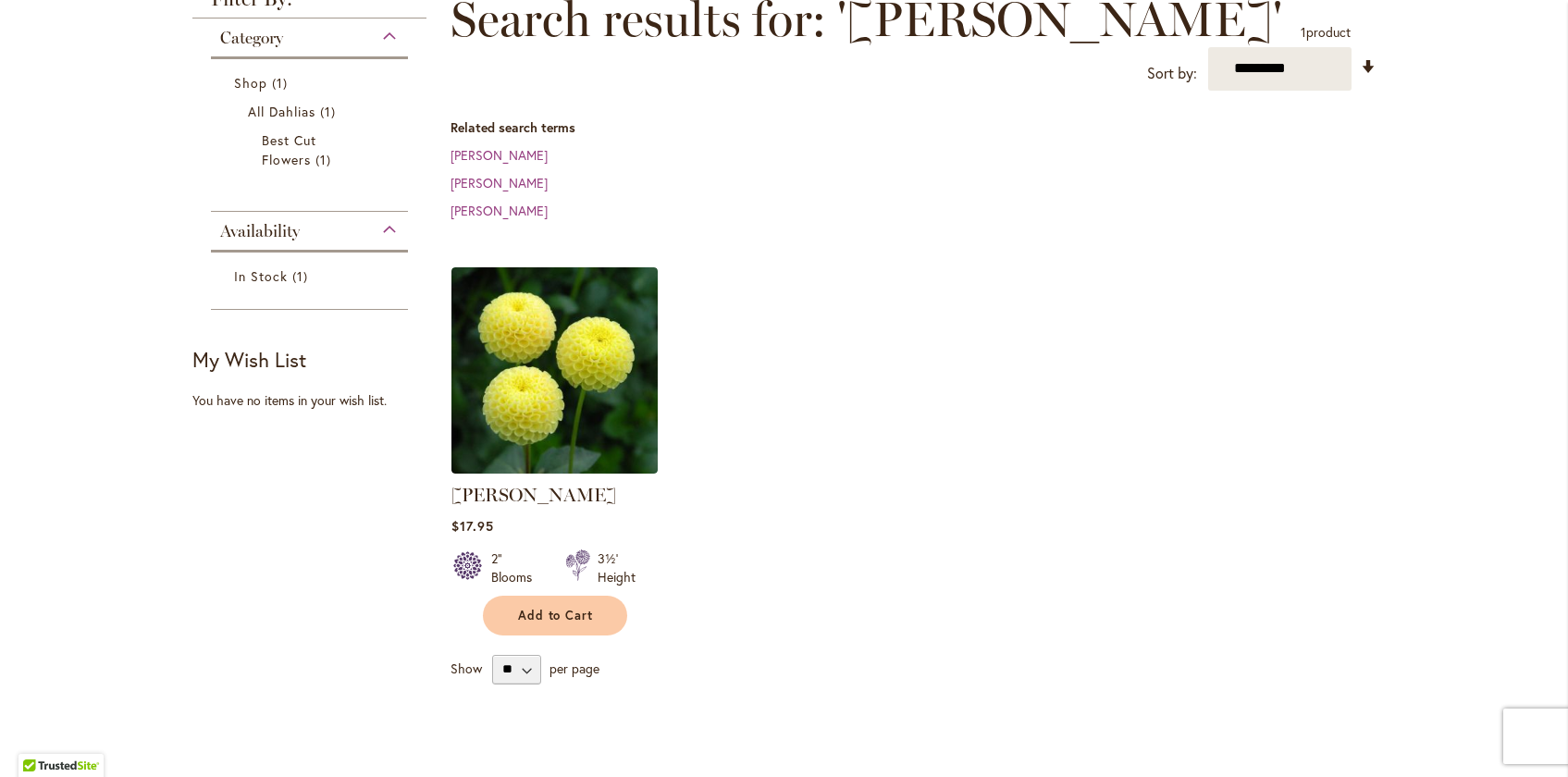
scroll to position [297, 0]
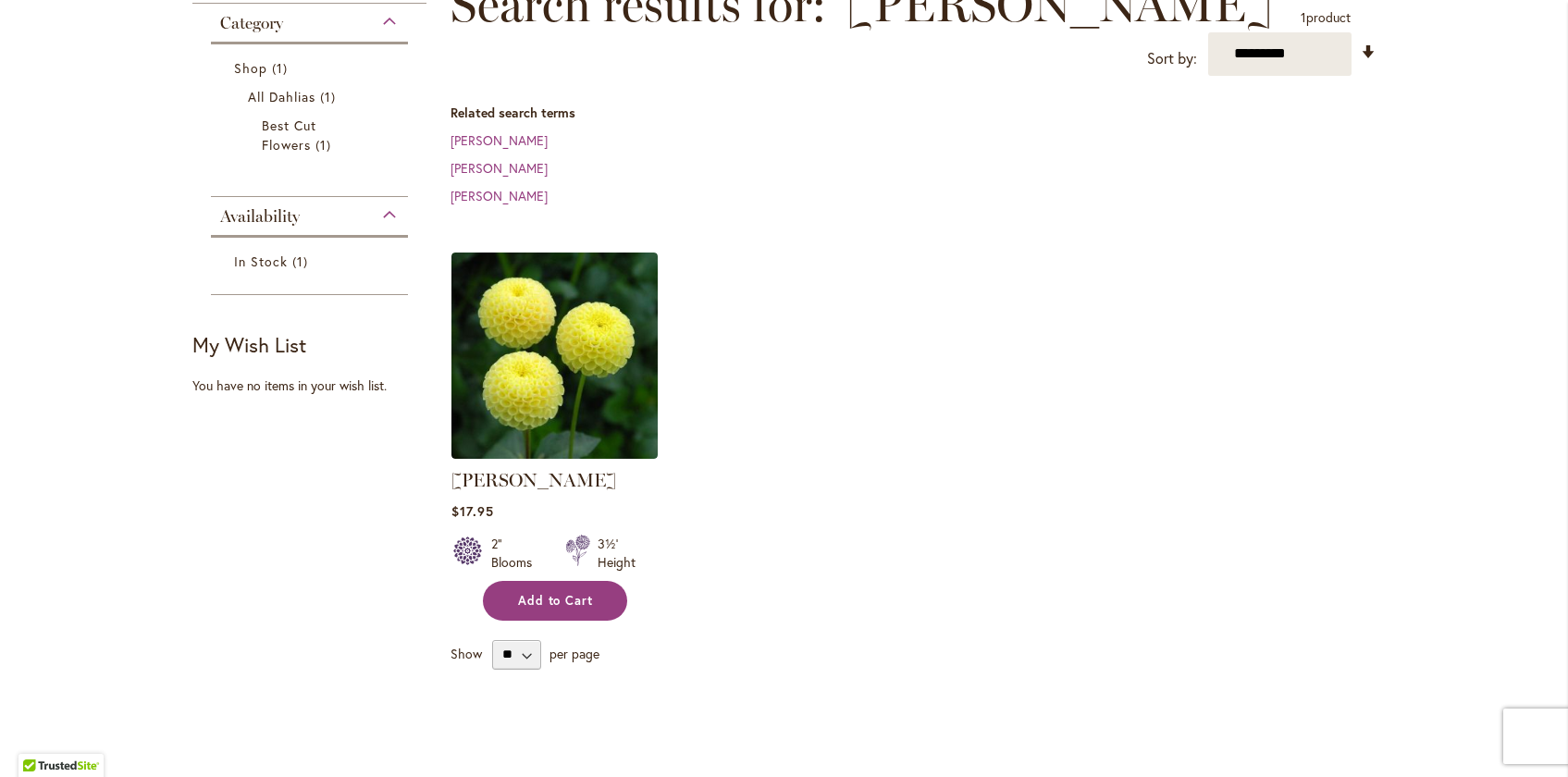
click at [539, 593] on span "Add to Cart" at bounding box center [556, 601] width 76 height 16
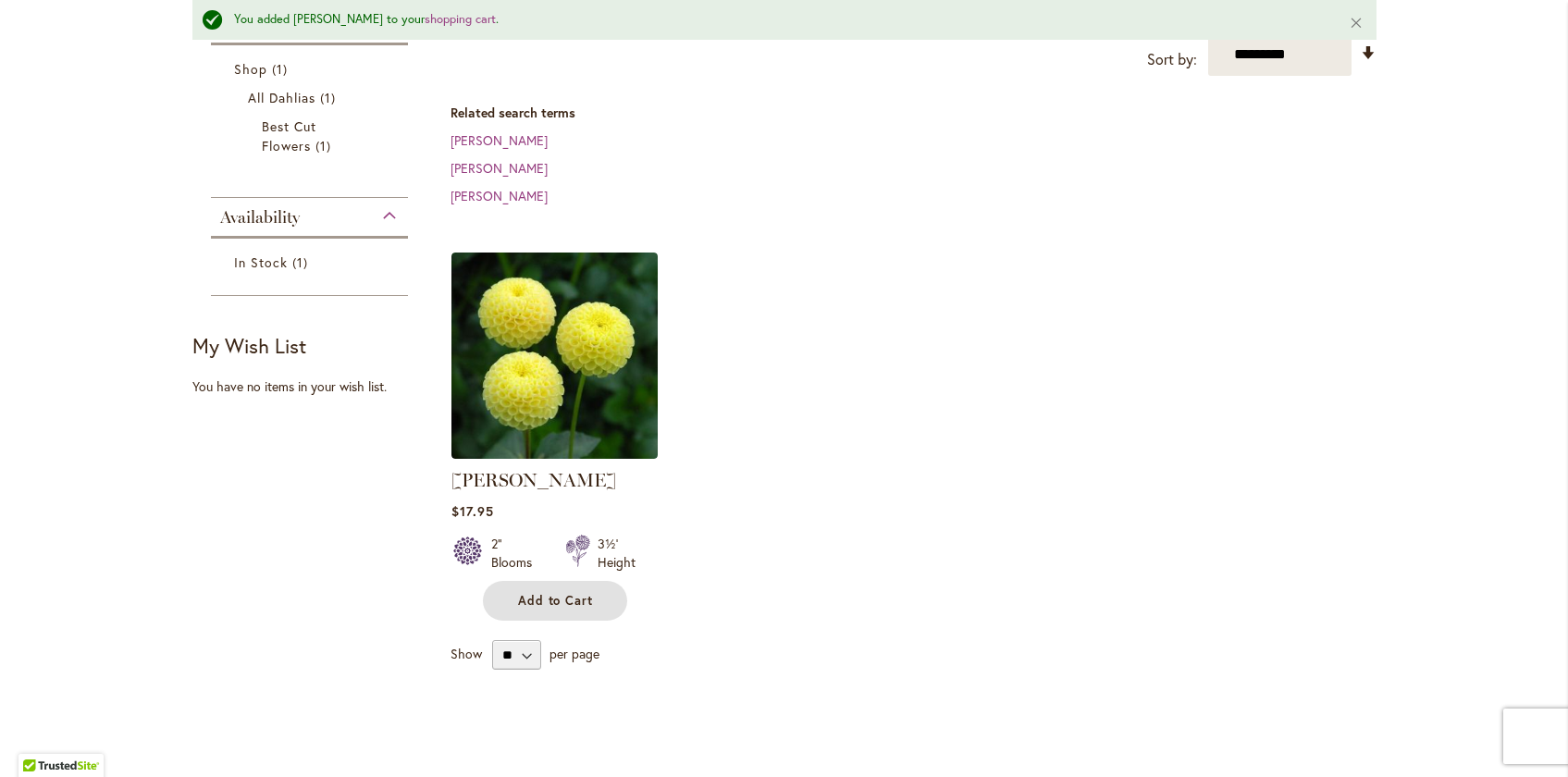
scroll to position [0, 0]
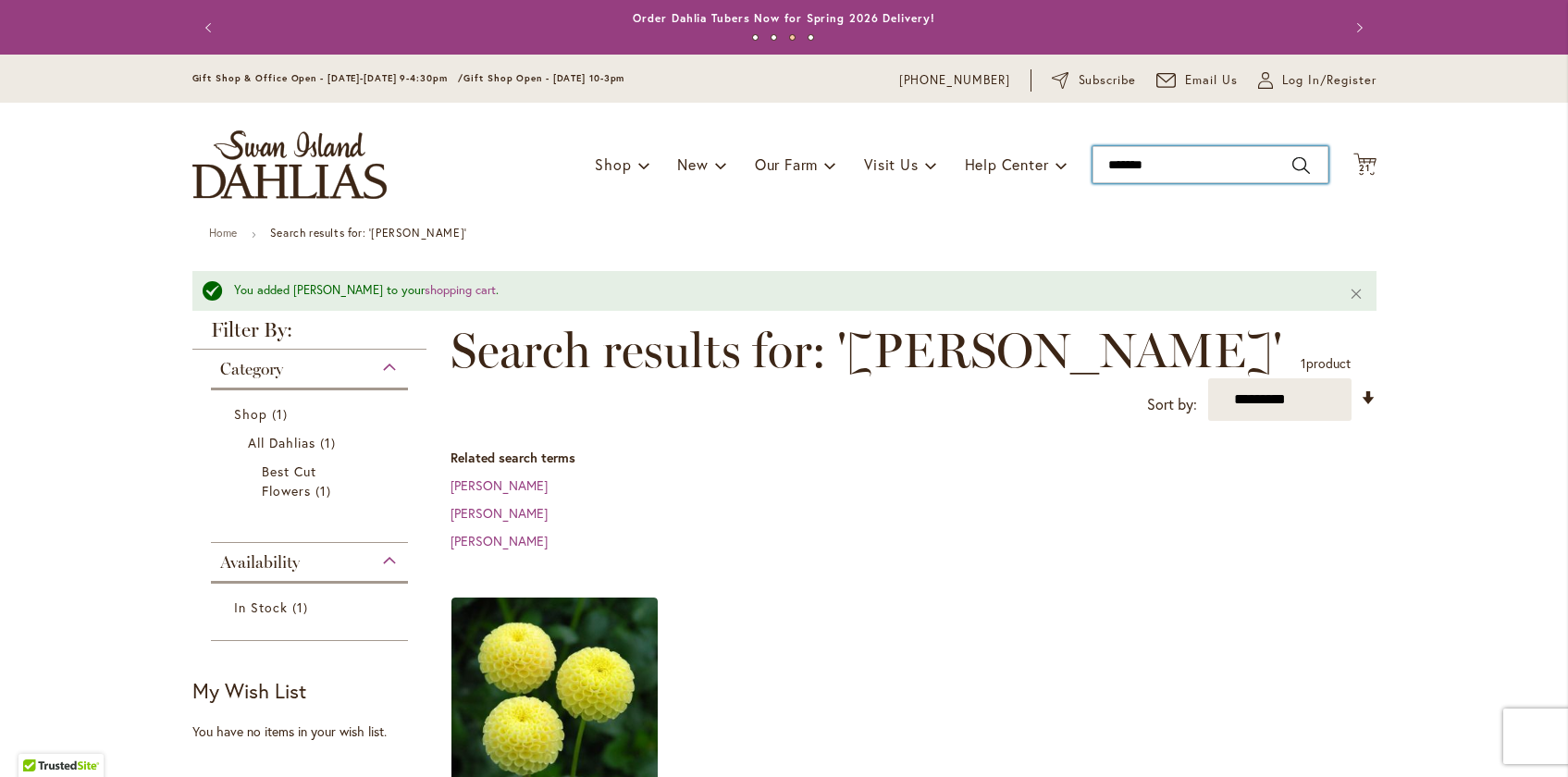
drag, startPoint x: 1164, startPoint y: 157, endPoint x: 1032, endPoint y: 129, distance: 134.9
click at [1032, 129] on div "Toggle Nav Shop Dahlia Tubers Collections Fresh Cut Dahlias Gardening Supplies …" at bounding box center [785, 164] width 1221 height 124
type input "********"
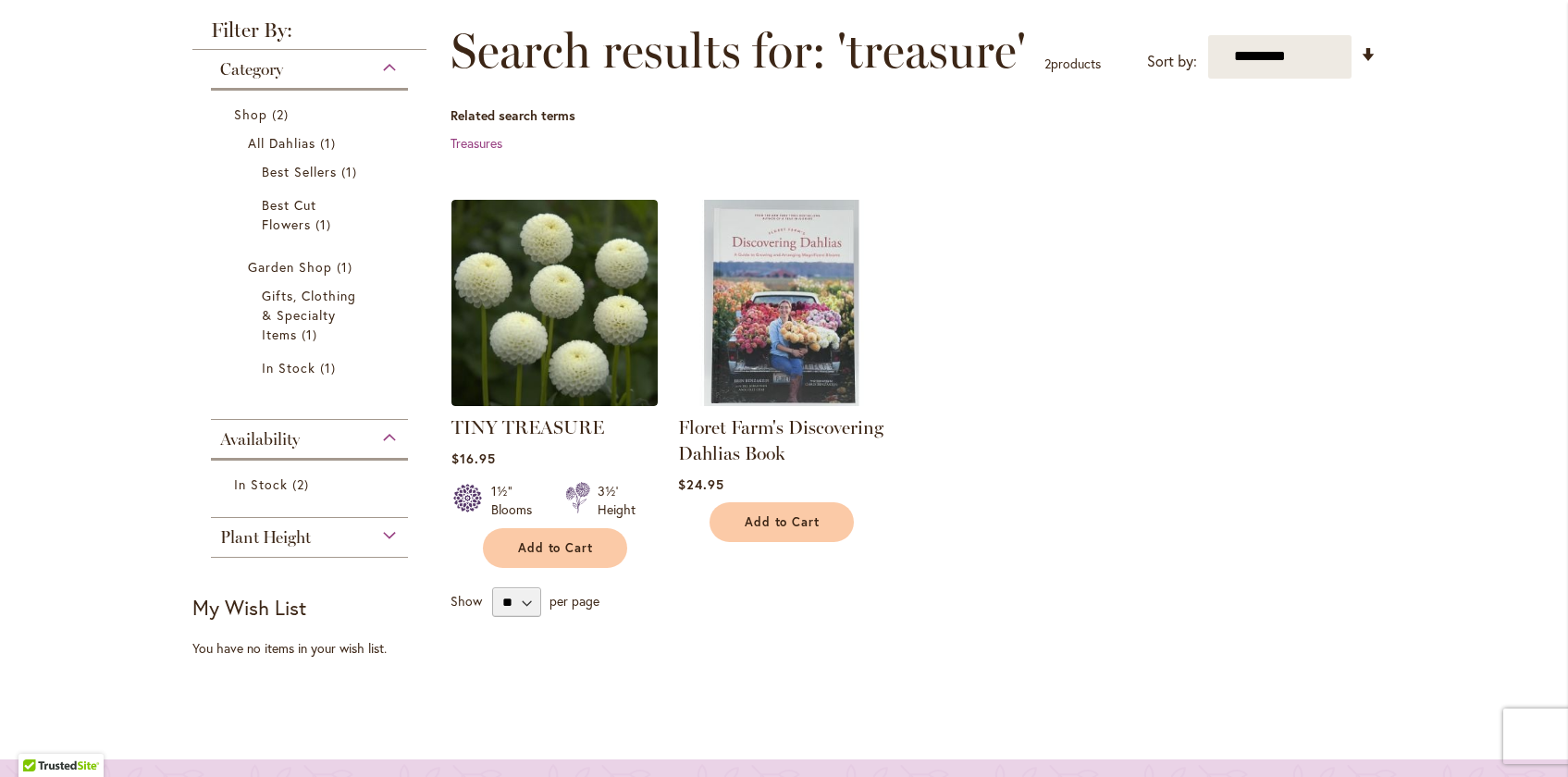
scroll to position [355, 0]
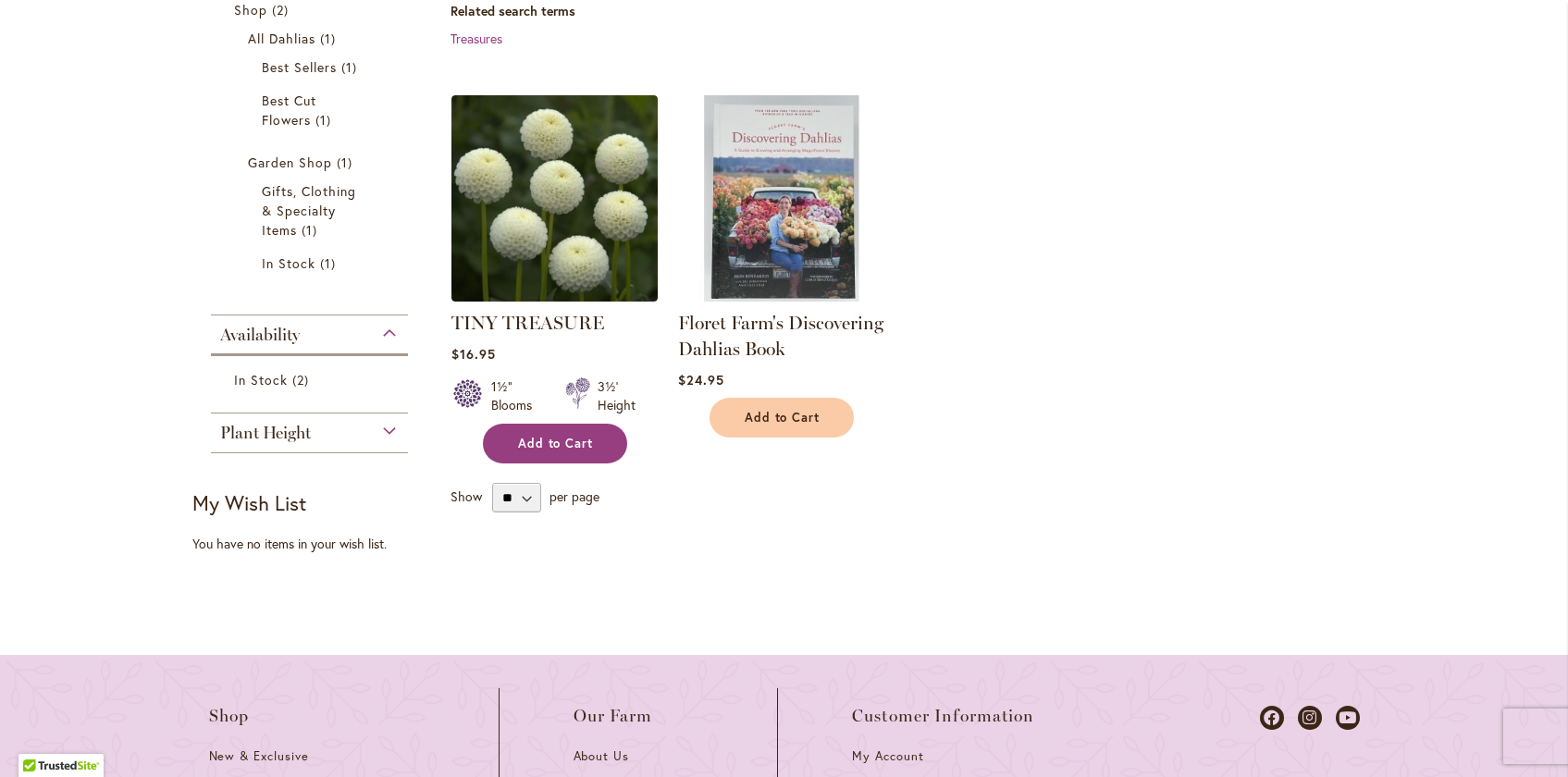
click at [567, 445] on span "Add to Cart" at bounding box center [556, 443] width 76 height 16
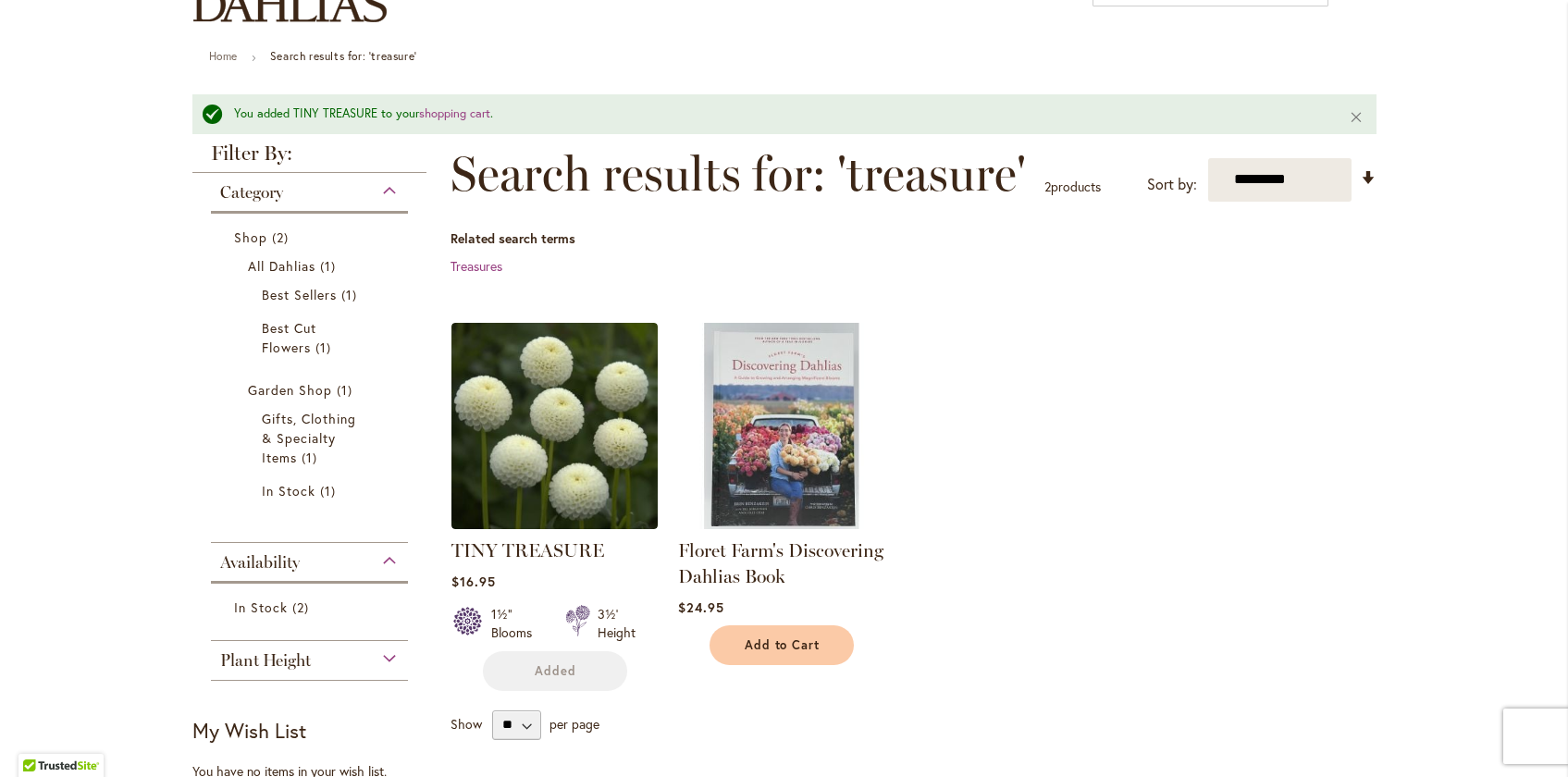
scroll to position [0, 0]
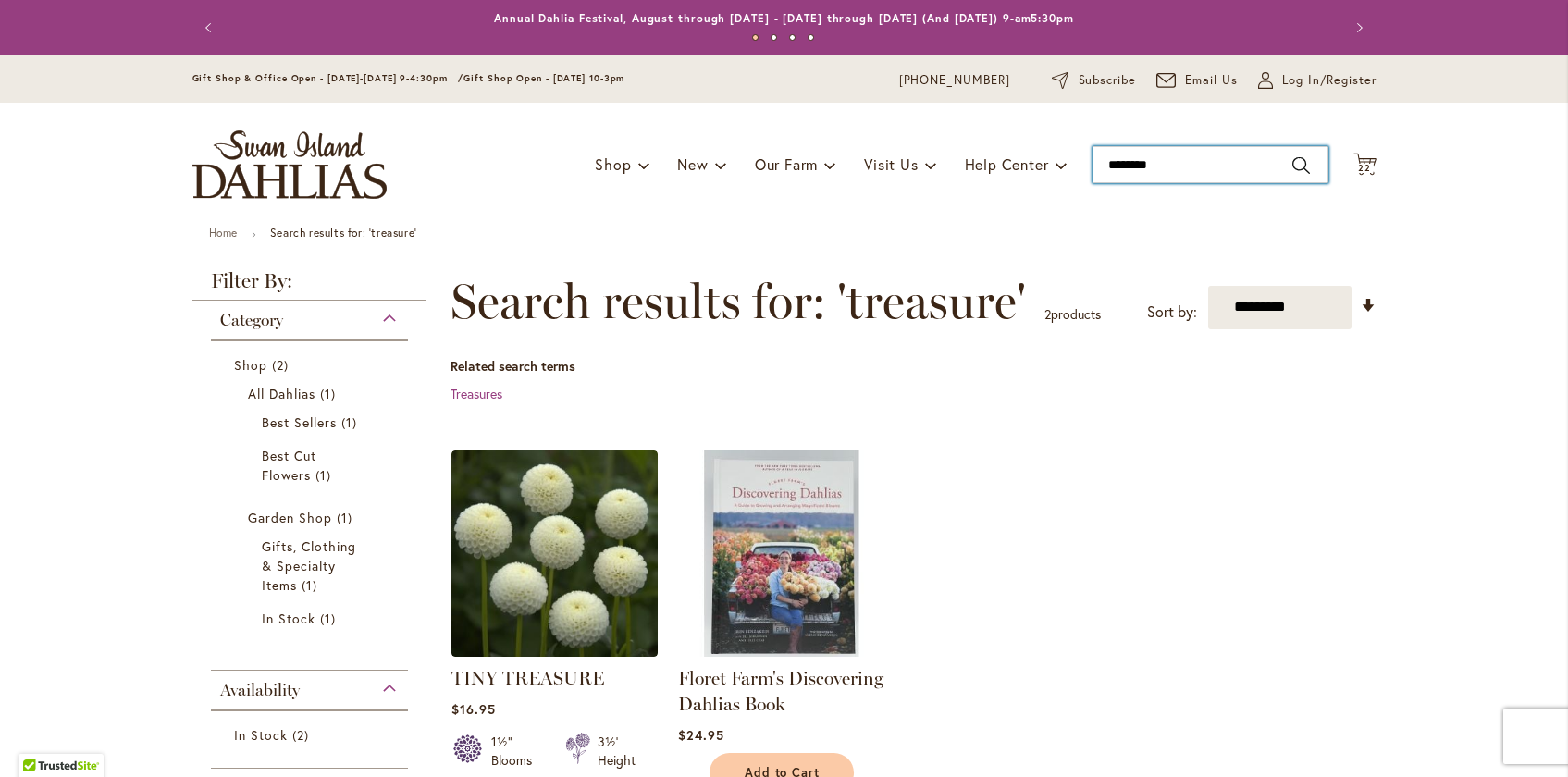
drag, startPoint x: 1181, startPoint y: 156, endPoint x: 1102, endPoint y: 146, distance: 79.6
click at [1102, 146] on input "********" at bounding box center [1210, 165] width 236 height 37
drag, startPoint x: 1171, startPoint y: 166, endPoint x: 1074, endPoint y: 152, distance: 98.0
click at [1074, 152] on div "Toggle Nav Shop Dahlia Tubers Collections Fresh Cut Dahlias Gardening Supplies …" at bounding box center [785, 164] width 1221 height 124
type input "*********"
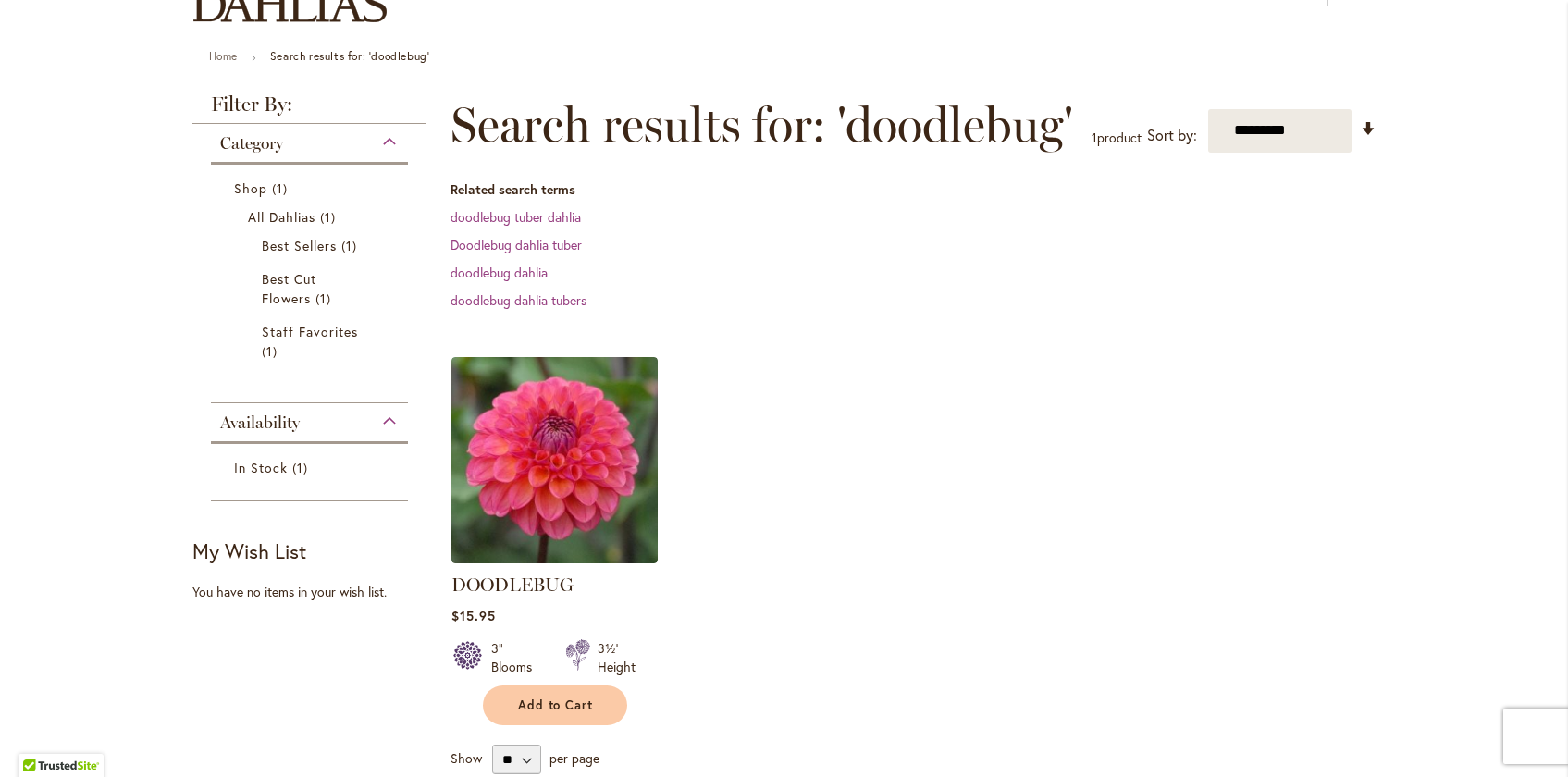
scroll to position [221, 0]
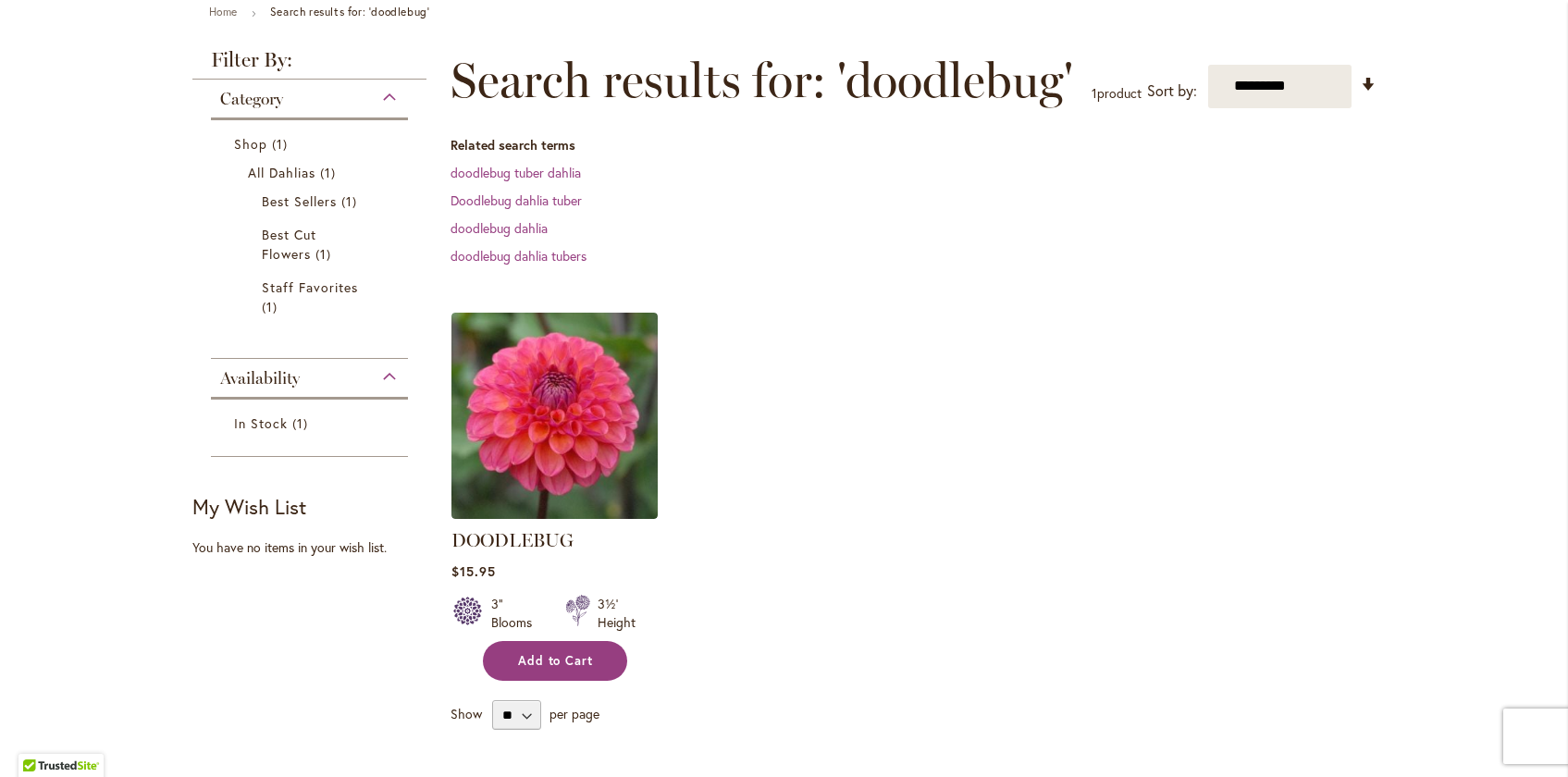
click at [552, 659] on span "Add to Cart" at bounding box center [556, 660] width 76 height 16
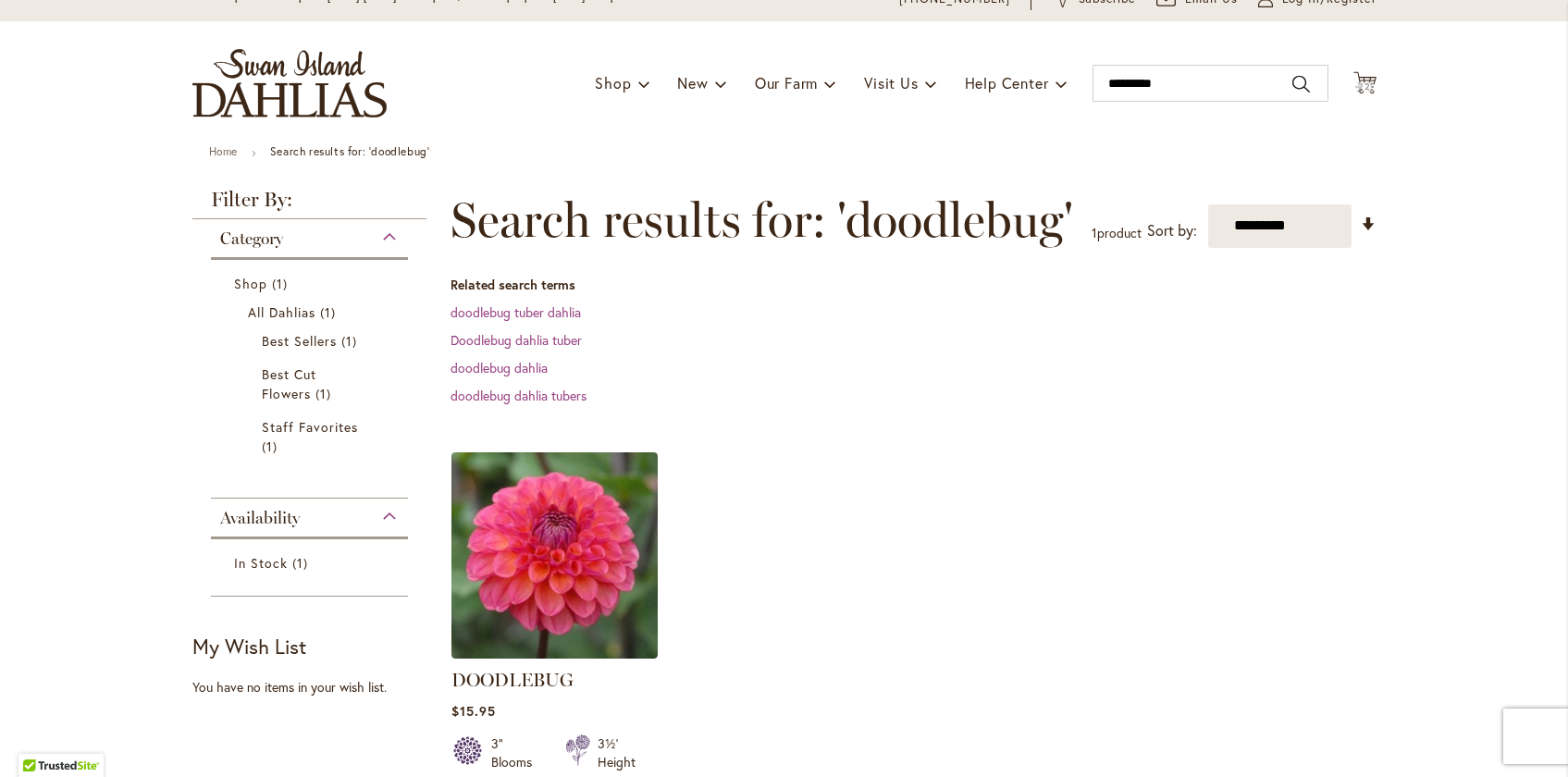
scroll to position [0, 0]
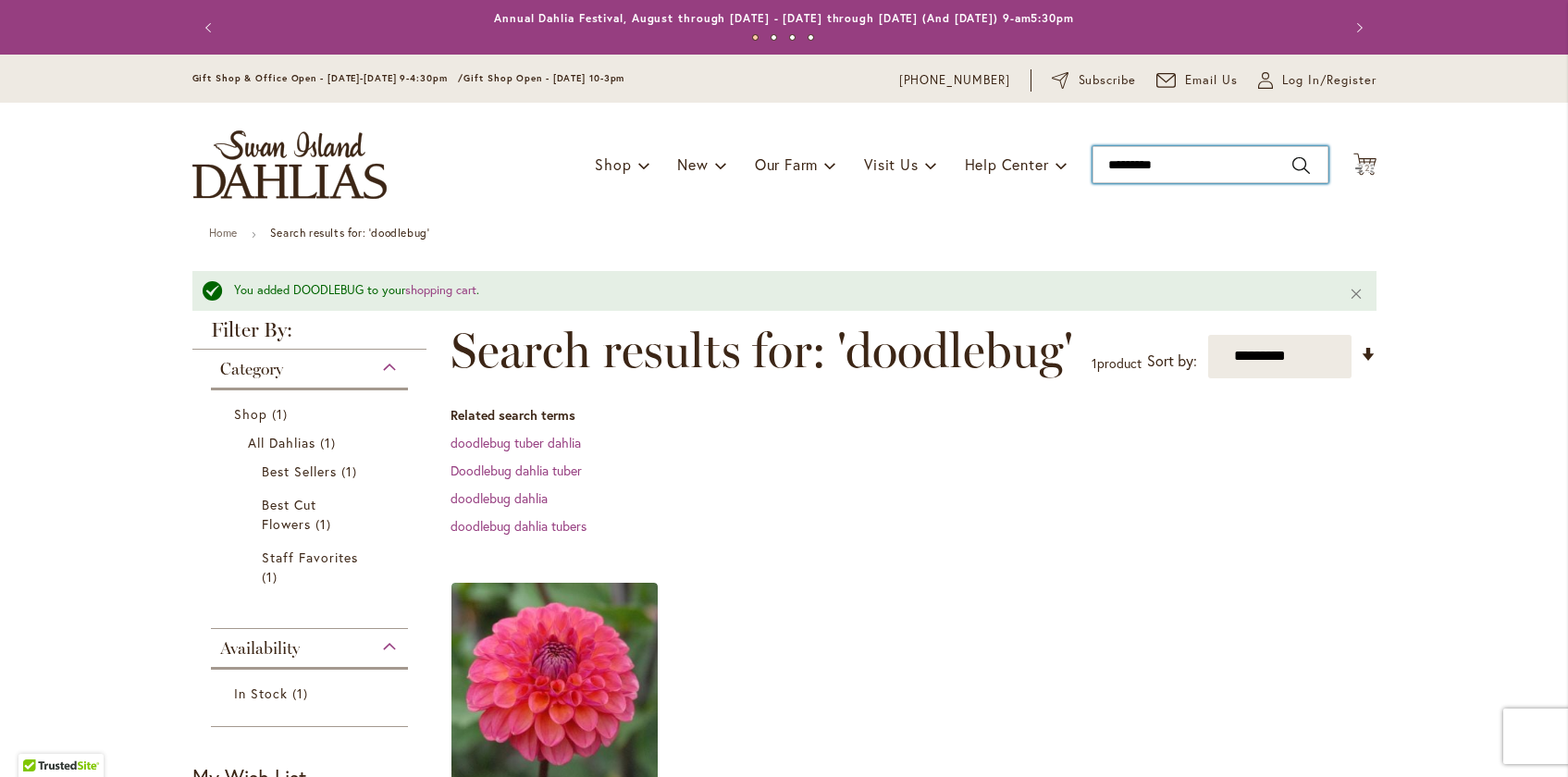
drag, startPoint x: 1191, startPoint y: 165, endPoint x: 1005, endPoint y: 124, distance: 190.5
click at [1005, 127] on div "Toggle Nav Shop Dahlia Tubers Collections Fresh Cut Dahlias Gardening Supplies …" at bounding box center [785, 164] width 1221 height 124
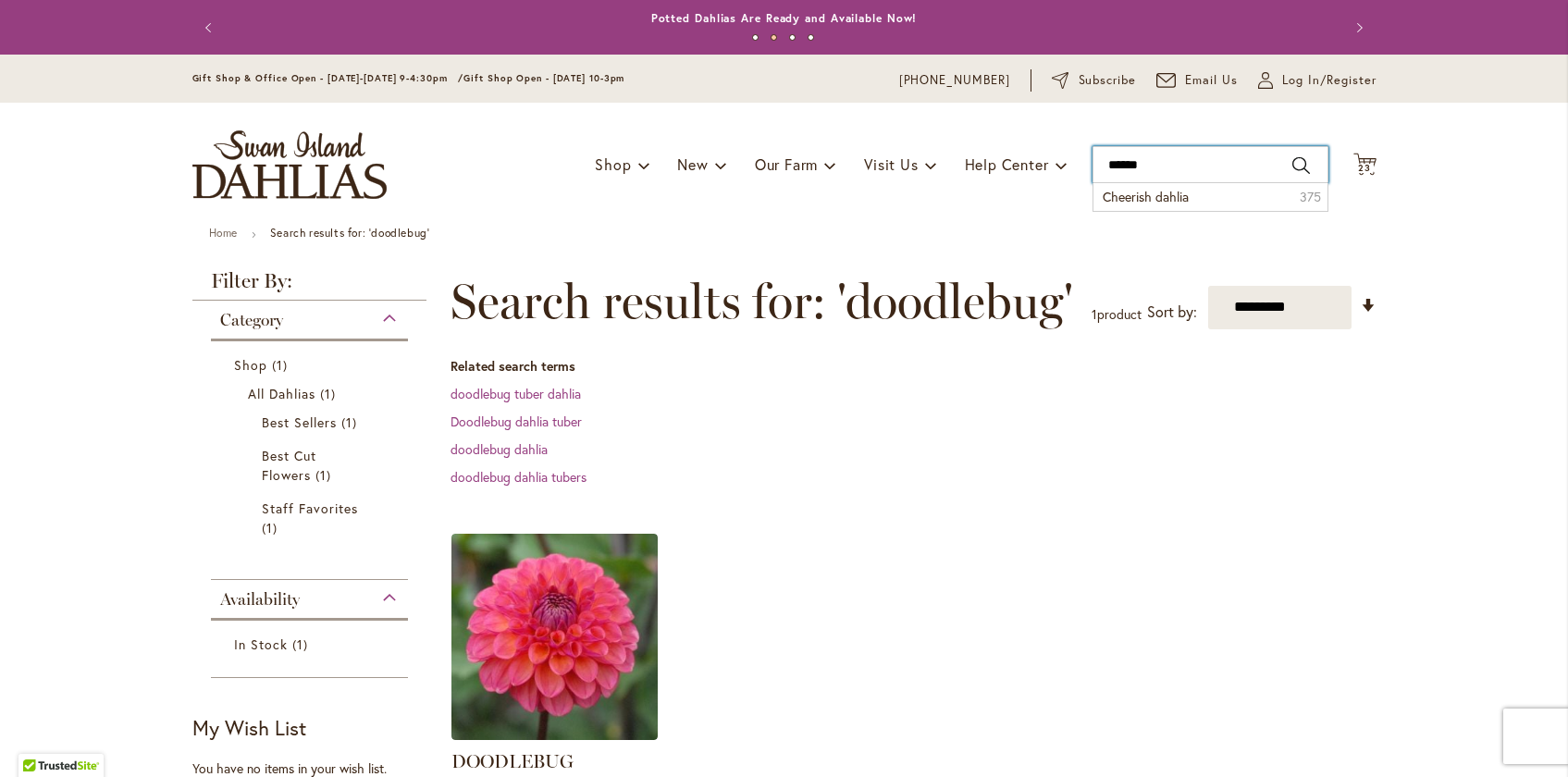
type input "*******"
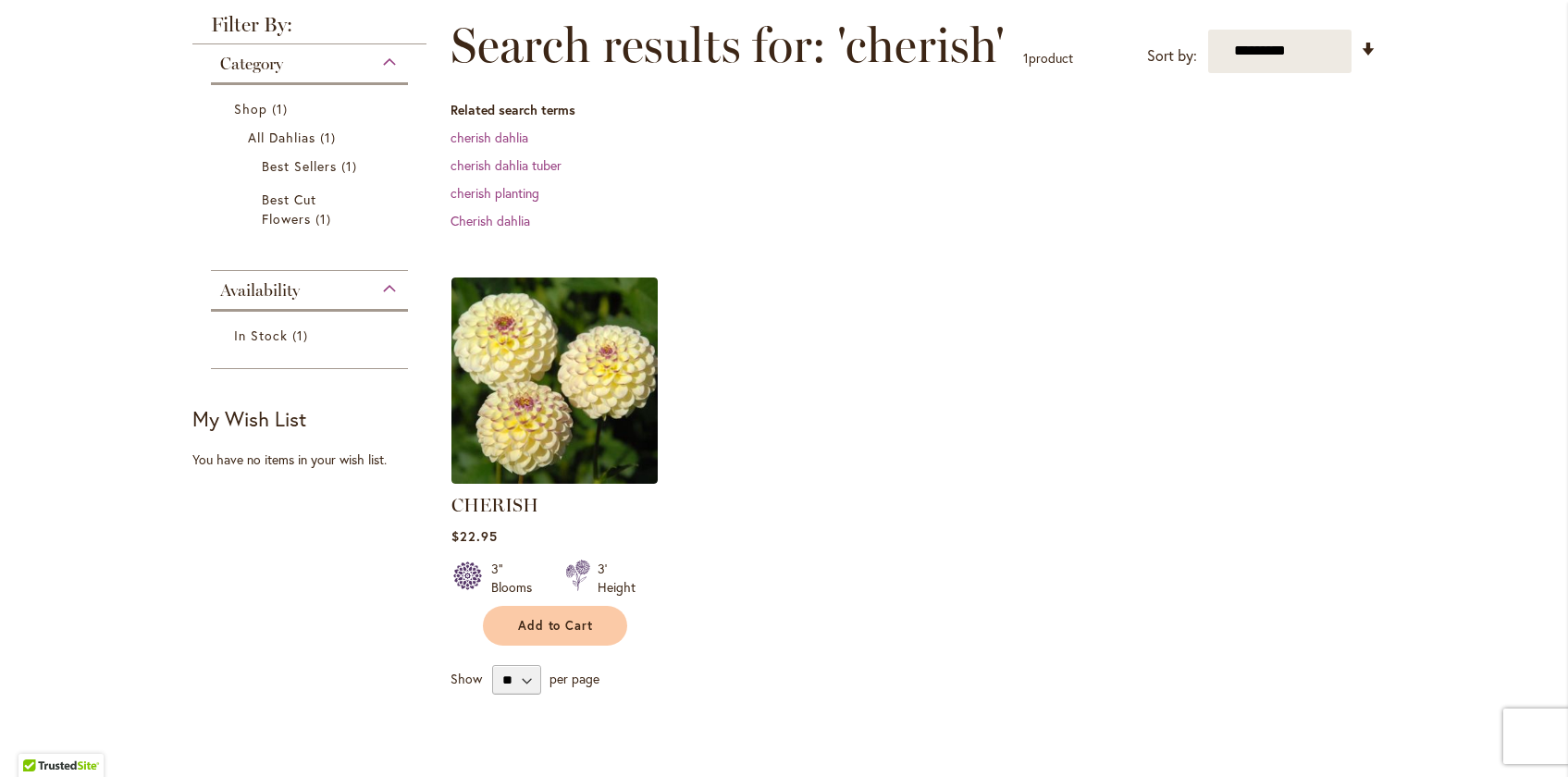
scroll to position [306, 0]
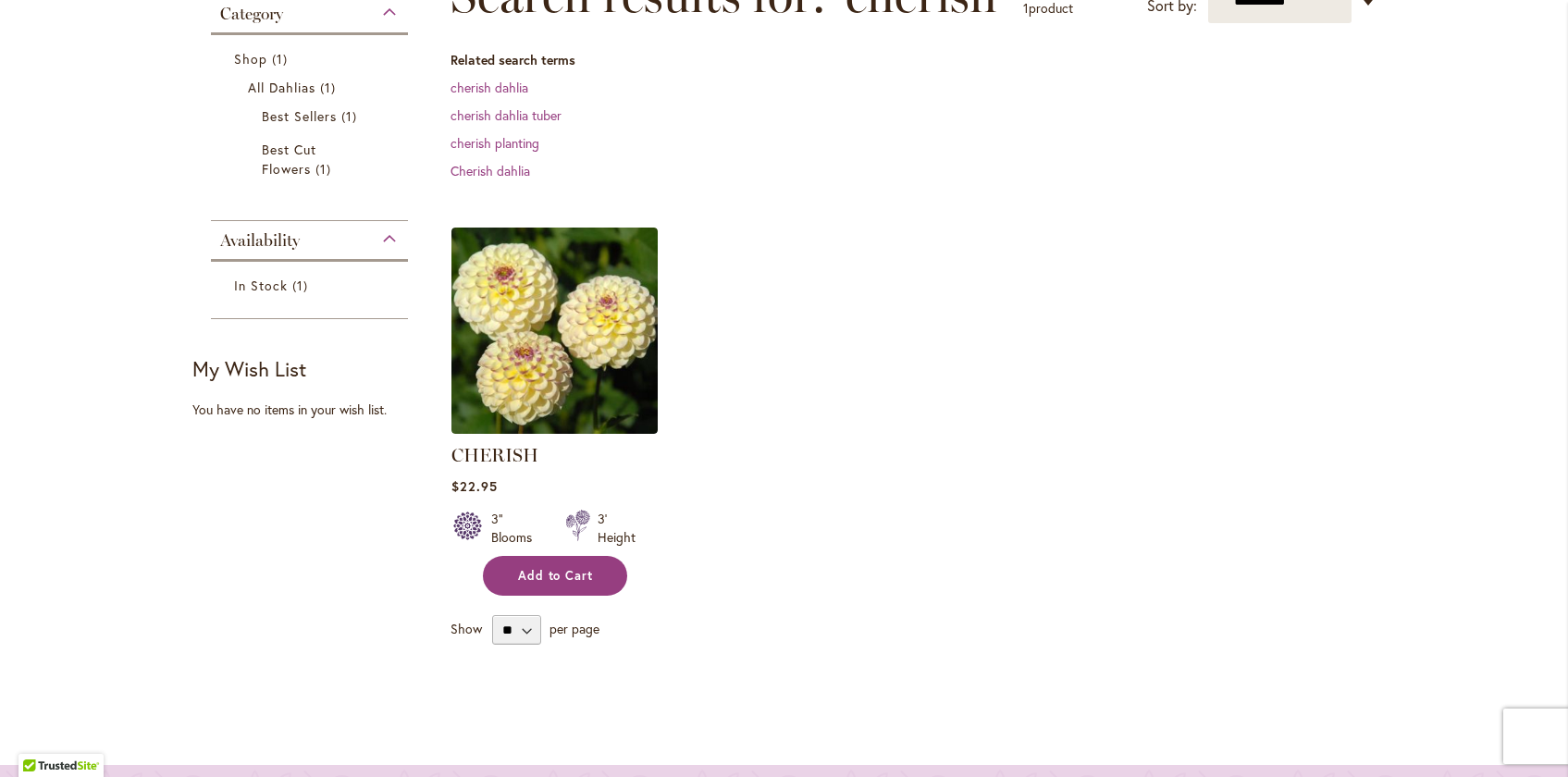
click at [533, 584] on button "Add to Cart" at bounding box center [555, 576] width 144 height 40
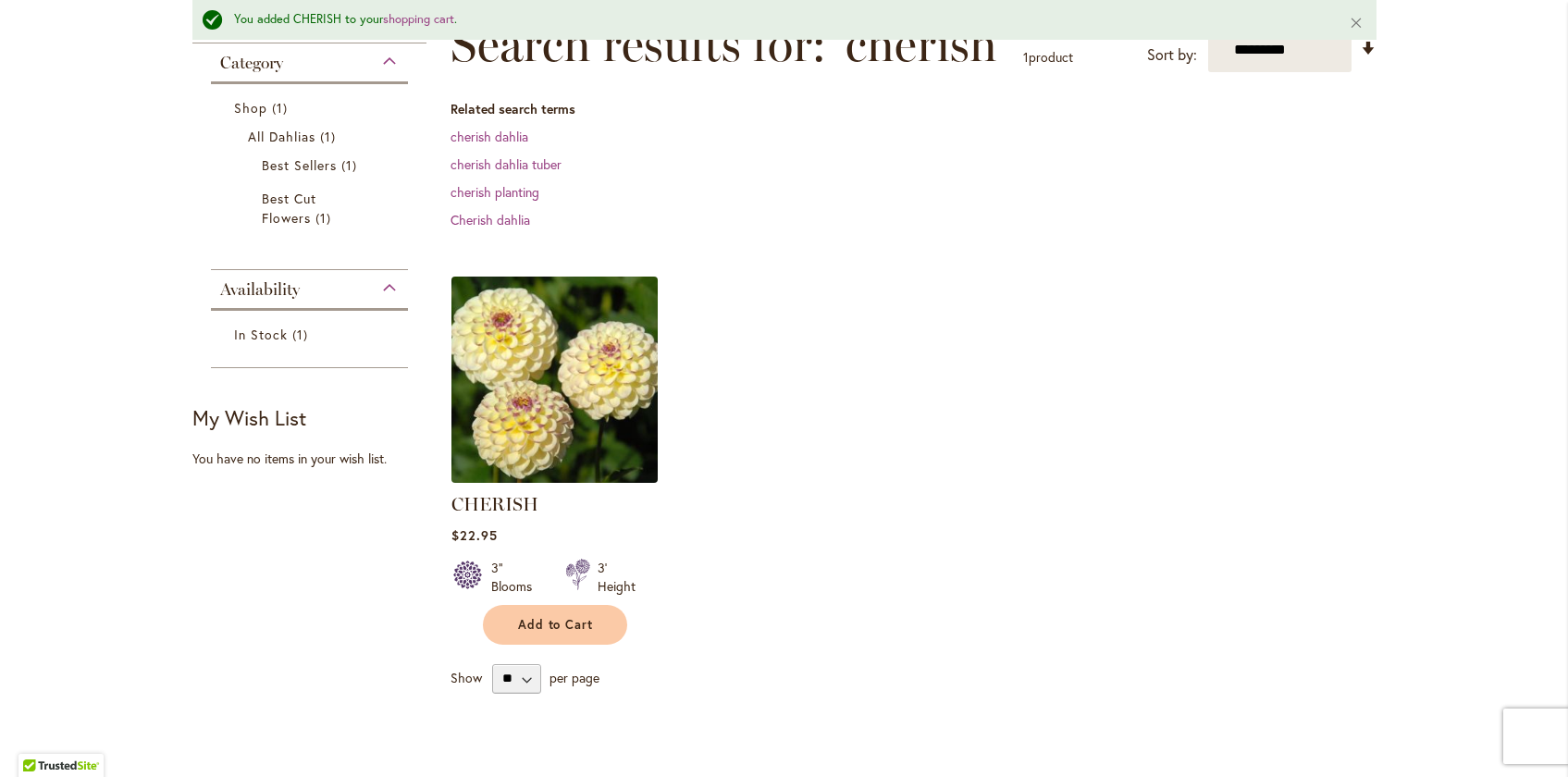
click at [534, 314] on img at bounding box center [554, 380] width 216 height 216
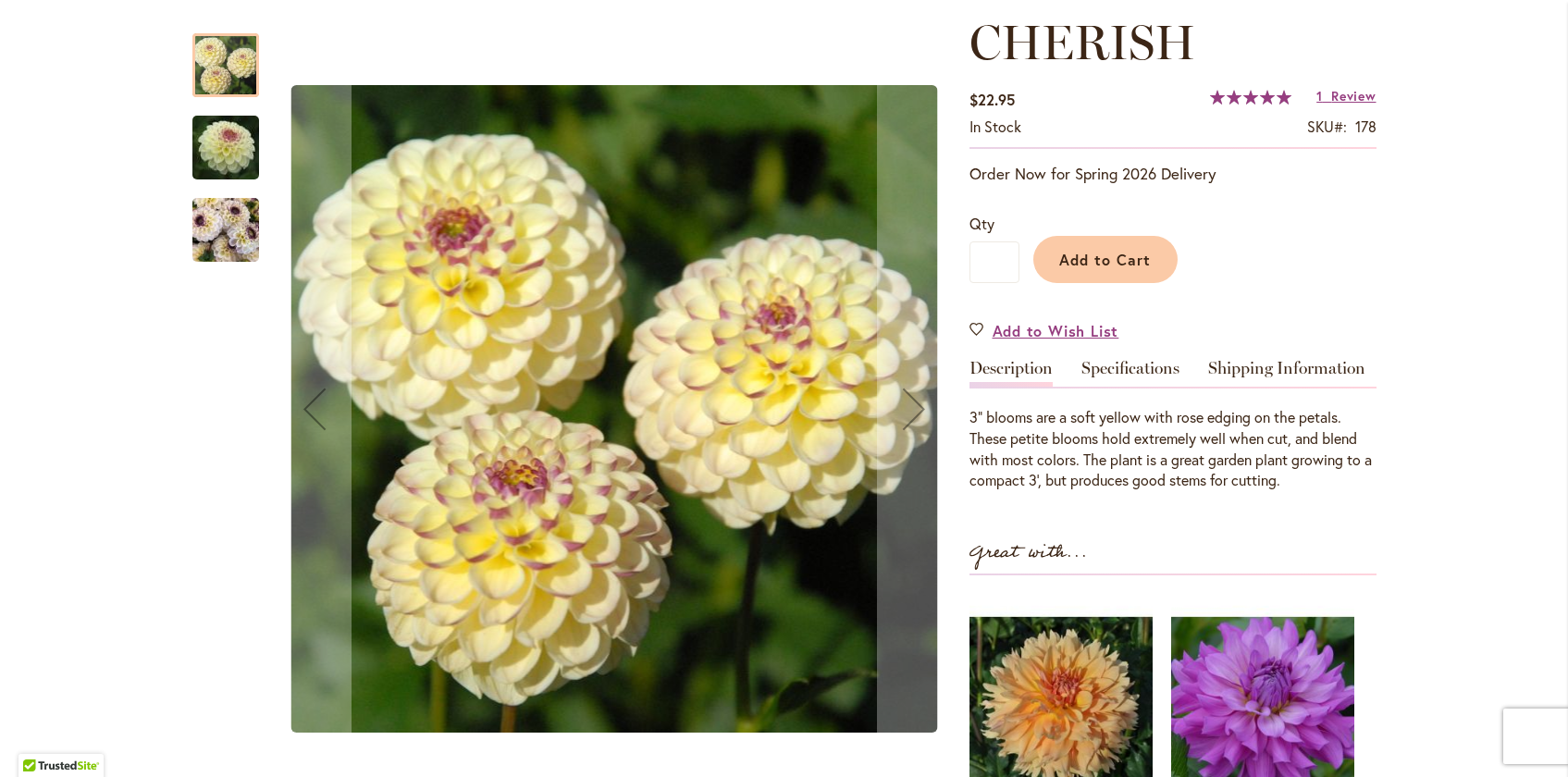
scroll to position [258, 0]
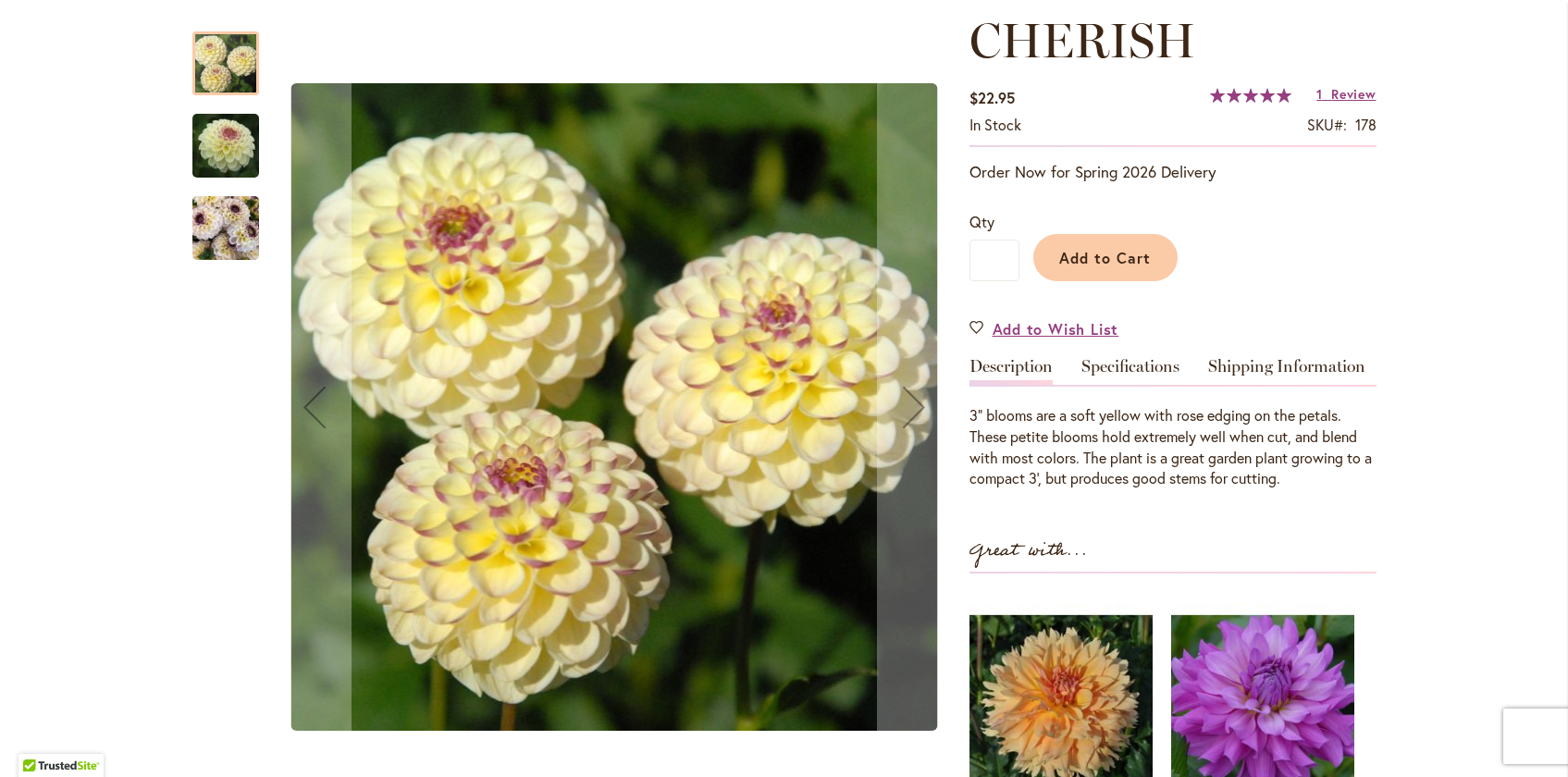
click at [236, 223] on img "CHERISH" at bounding box center [225, 228] width 66 height 89
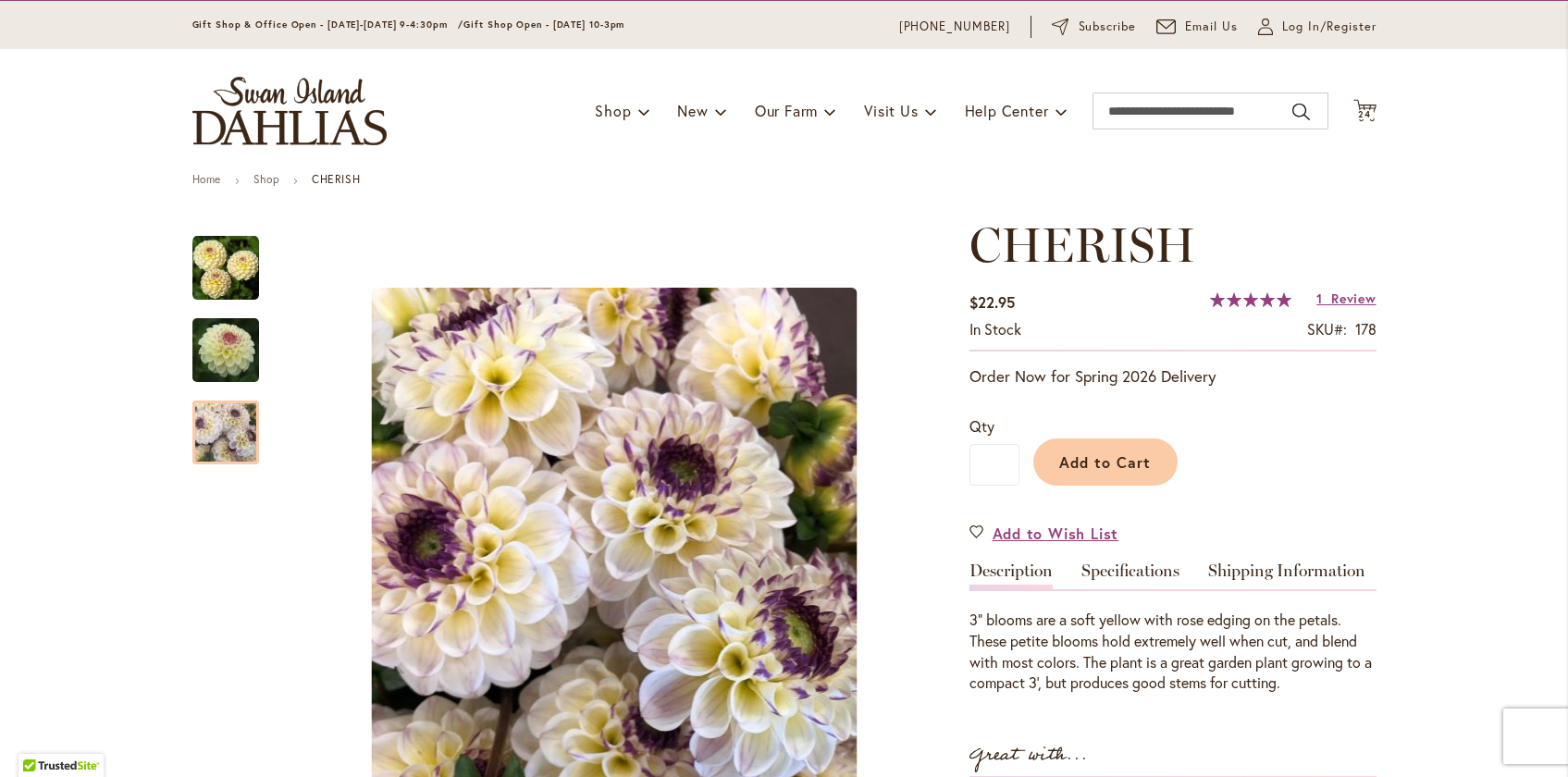
scroll to position [0, 0]
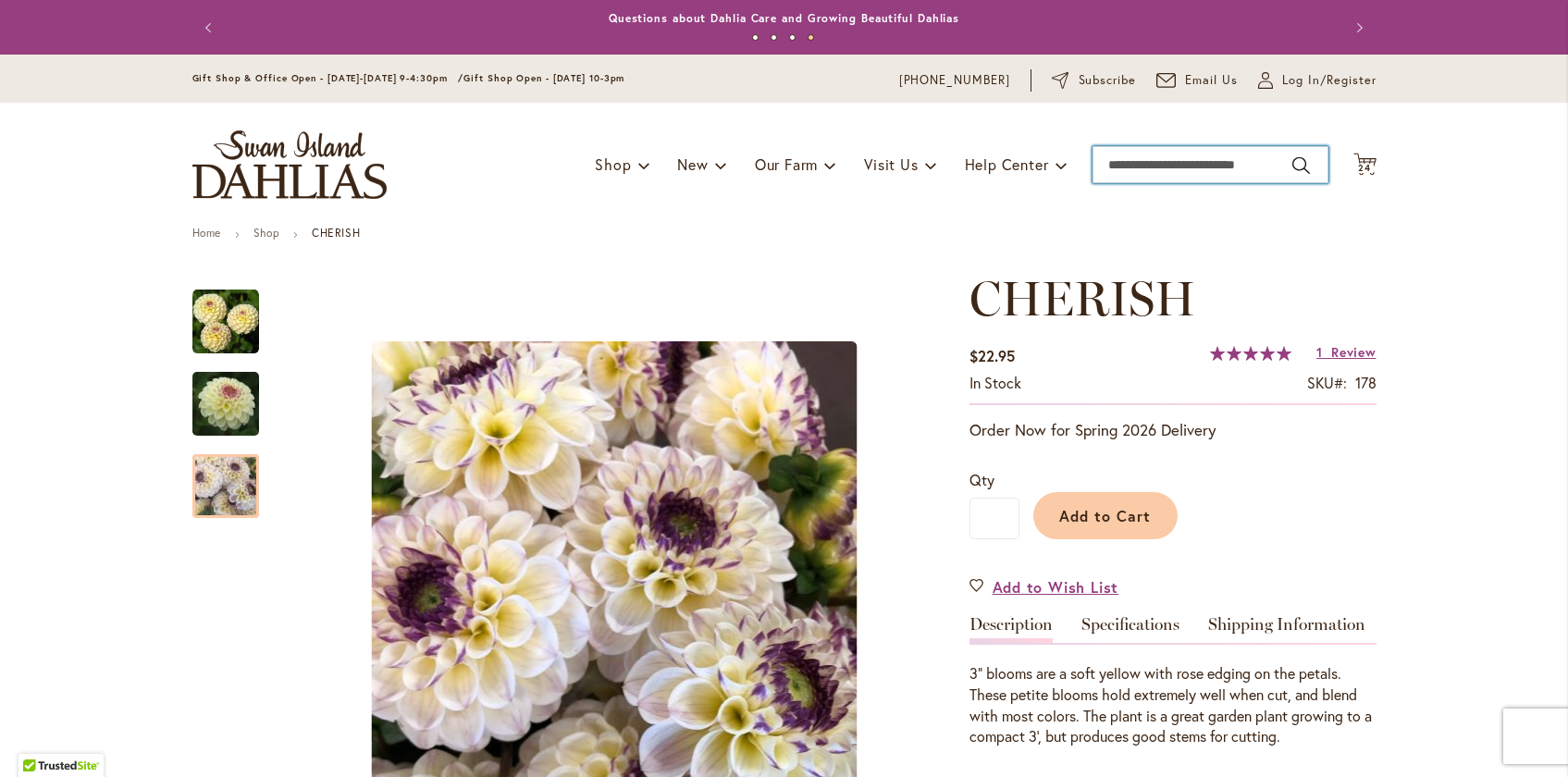
click at [1203, 172] on input "Search" at bounding box center [1210, 165] width 236 height 37
type input "****"
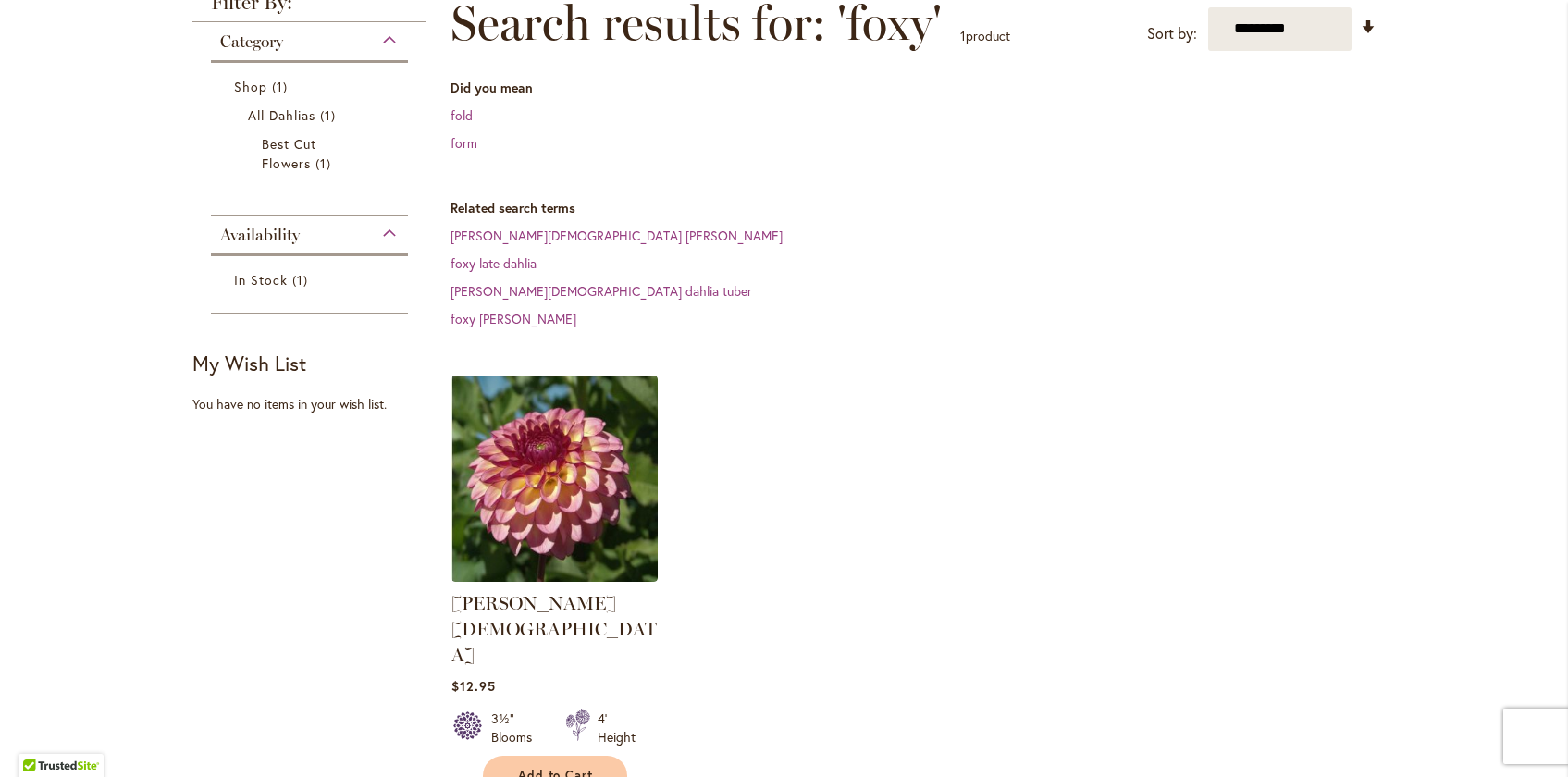
scroll to position [395, 0]
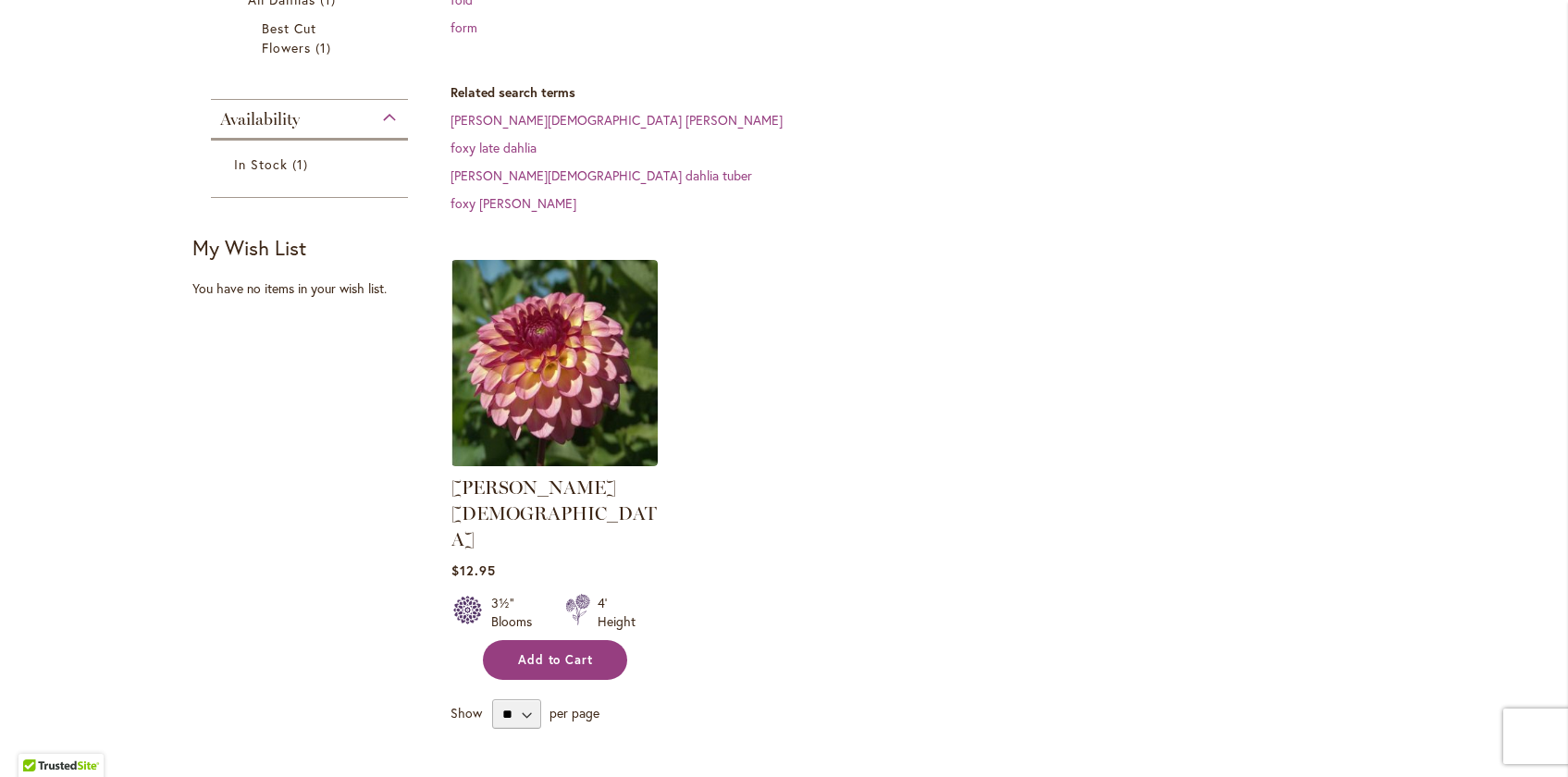
click at [557, 641] on button "Add to Cart" at bounding box center [555, 660] width 144 height 40
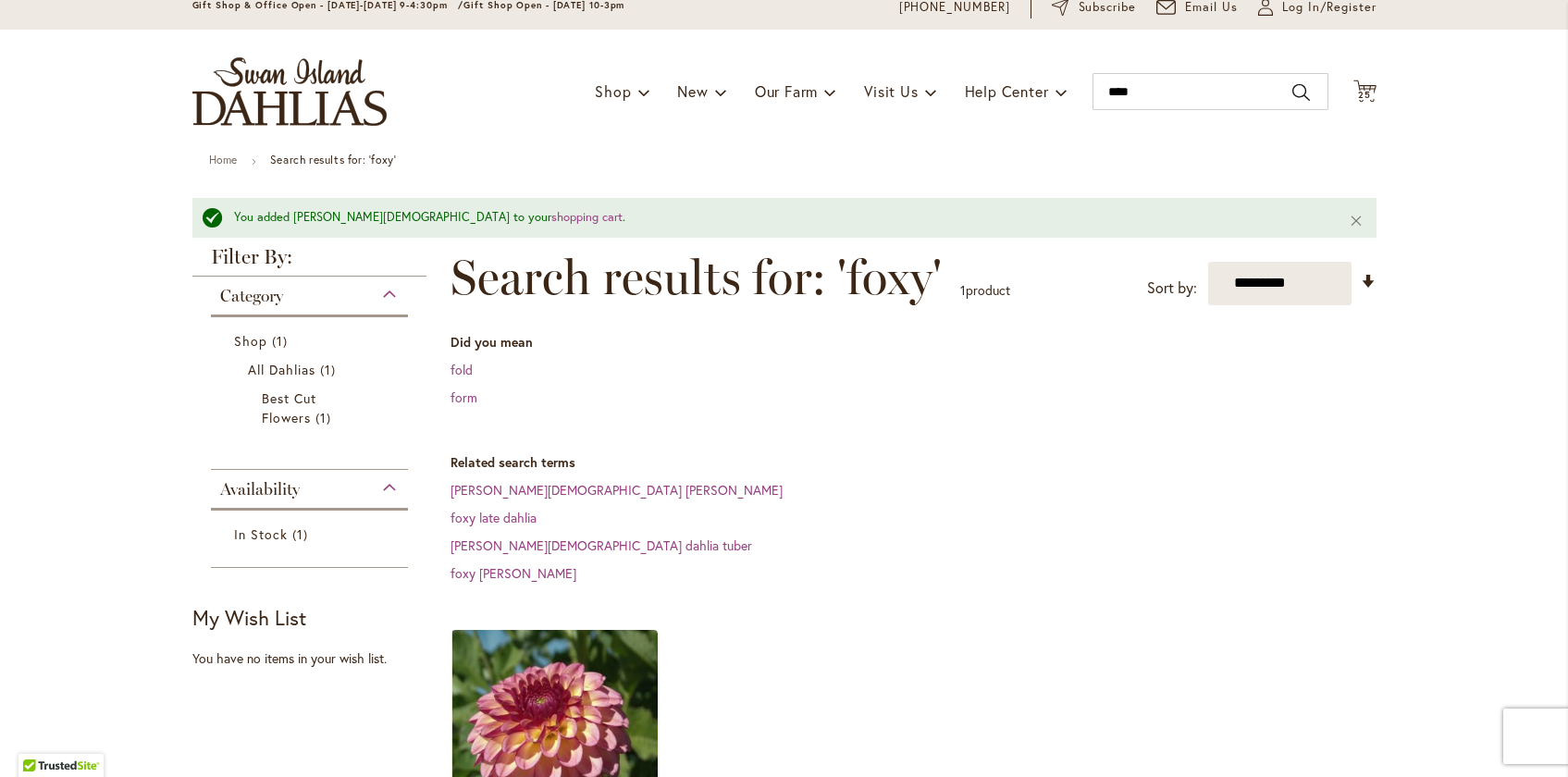
scroll to position [0, 0]
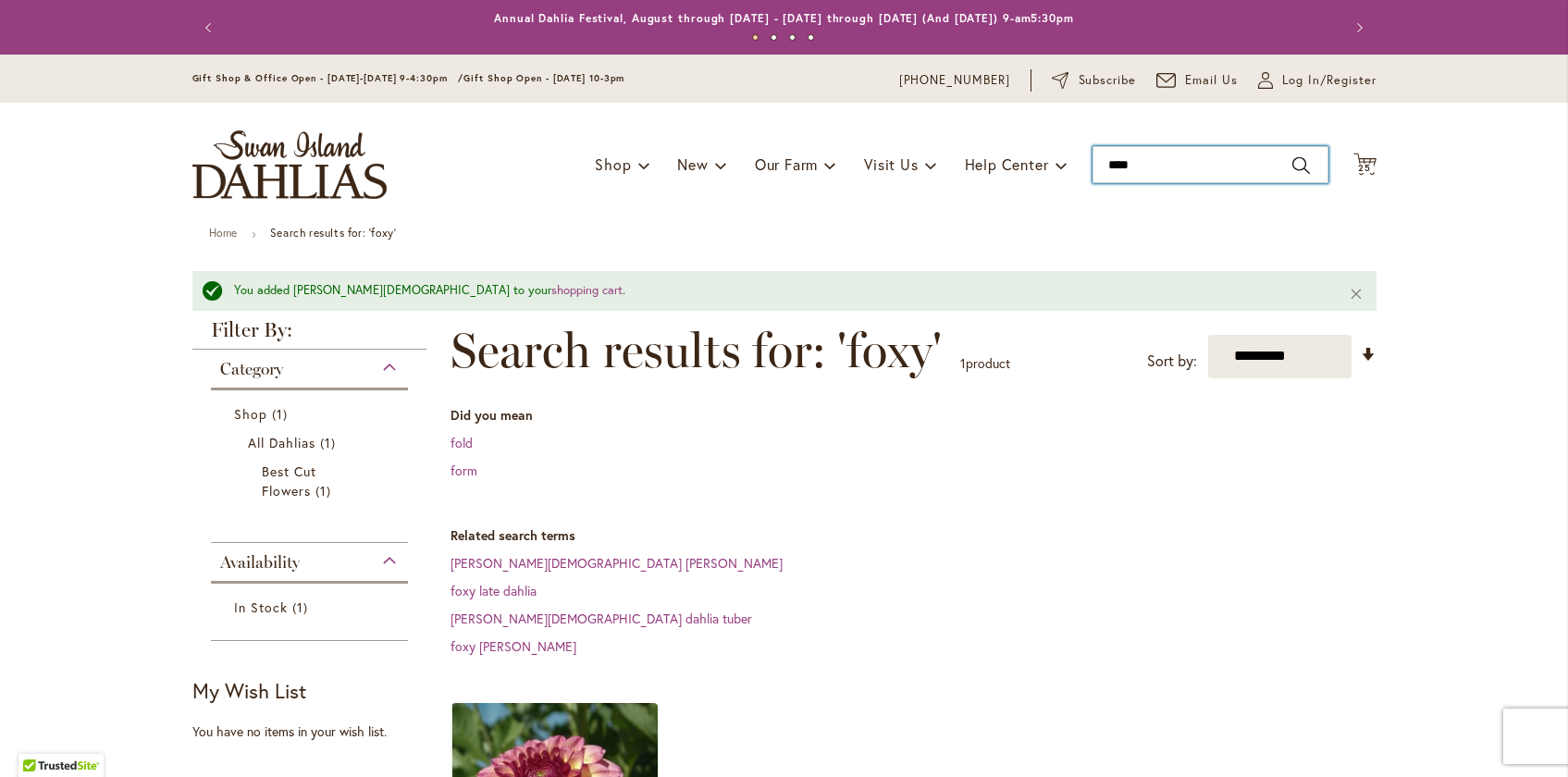
drag, startPoint x: 1148, startPoint y: 165, endPoint x: 904, endPoint y: 117, distance: 248.7
click at [904, 117] on div "Toggle Nav Shop Dahlia Tubers Collections Fresh Cut Dahlias Gardening Supplies …" at bounding box center [785, 164] width 1221 height 124
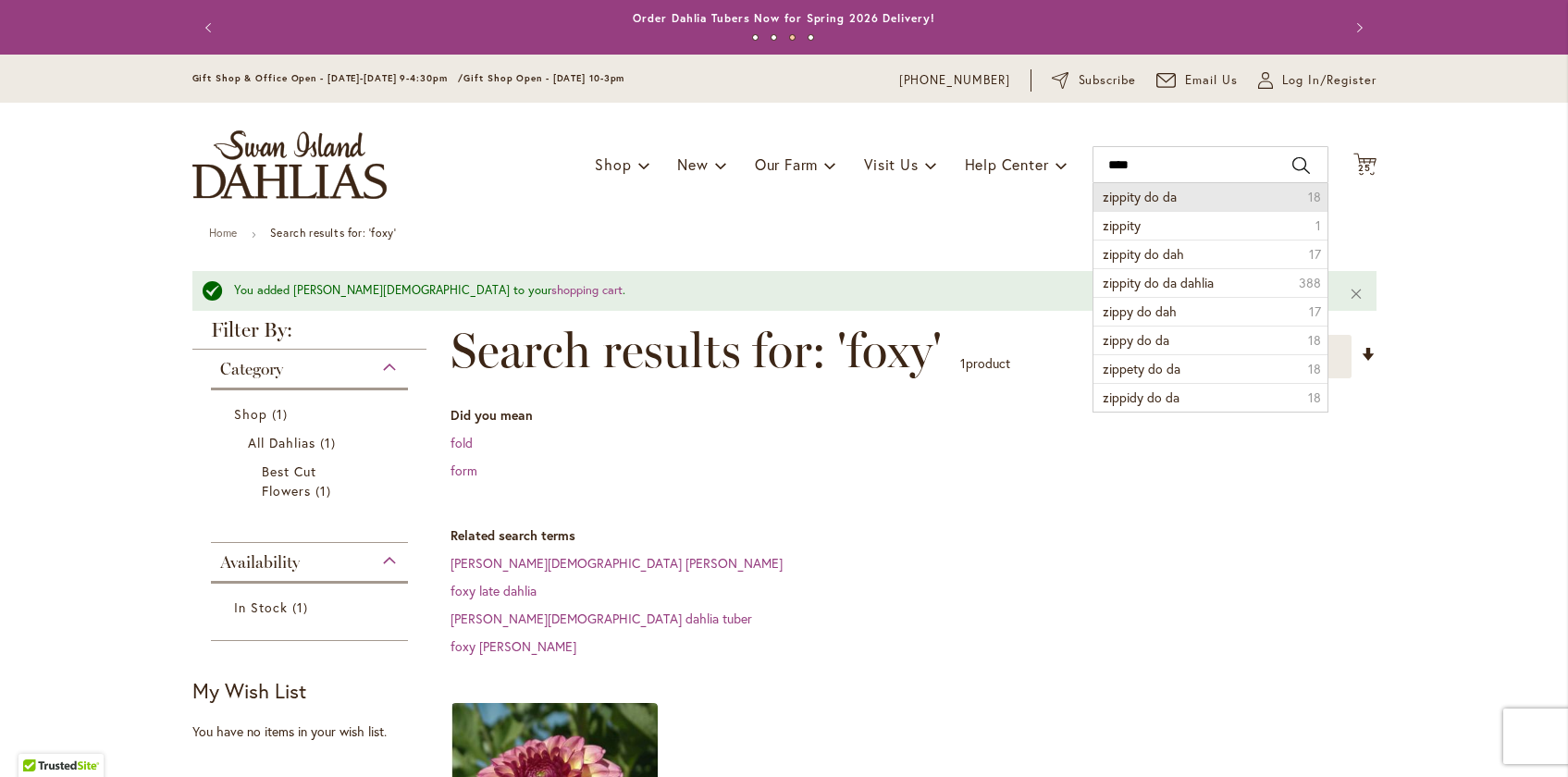
click at [1159, 192] on span "zippity do da" at bounding box center [1139, 196] width 74 height 18
type input "**********"
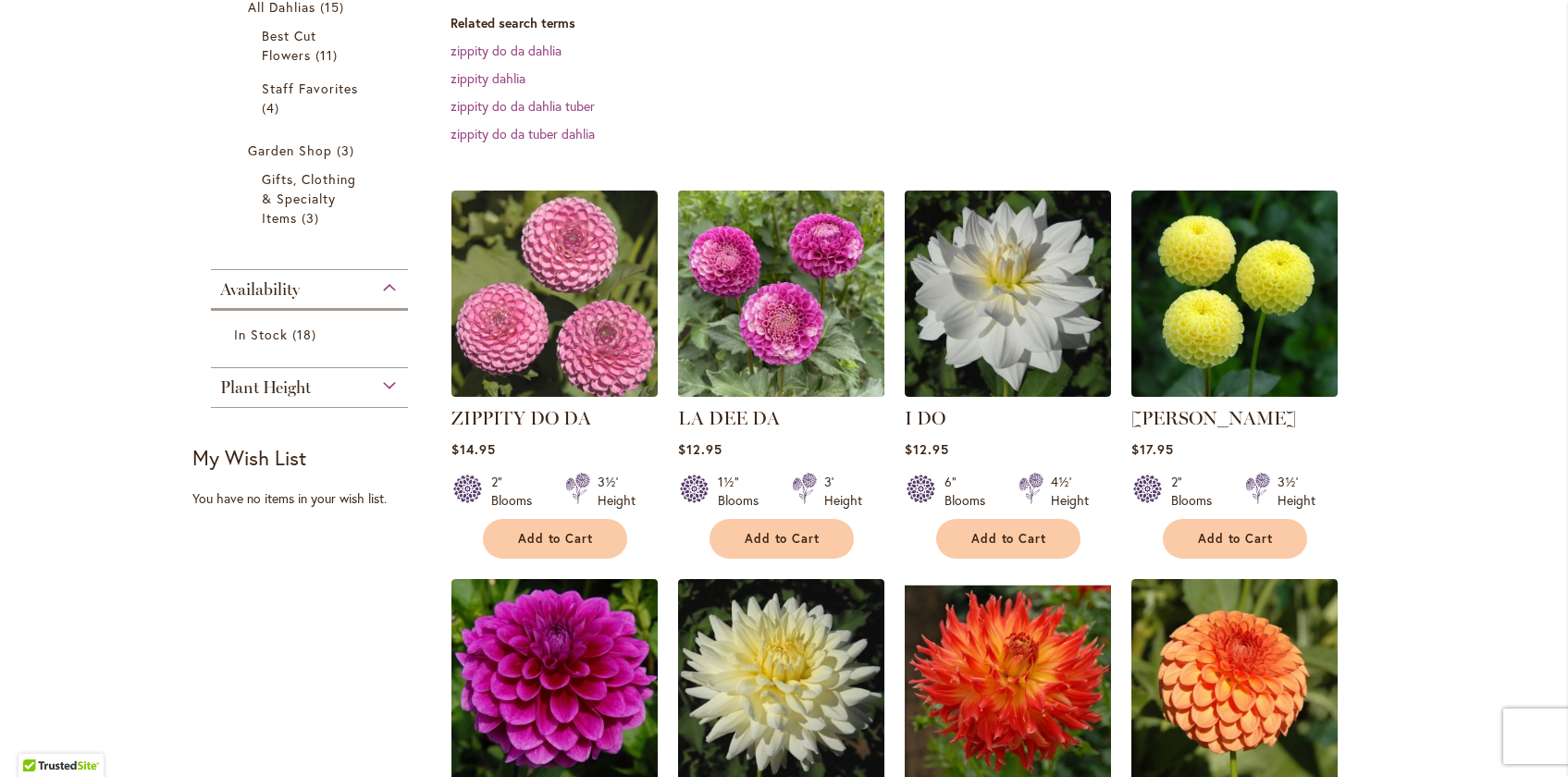
scroll to position [395, 0]
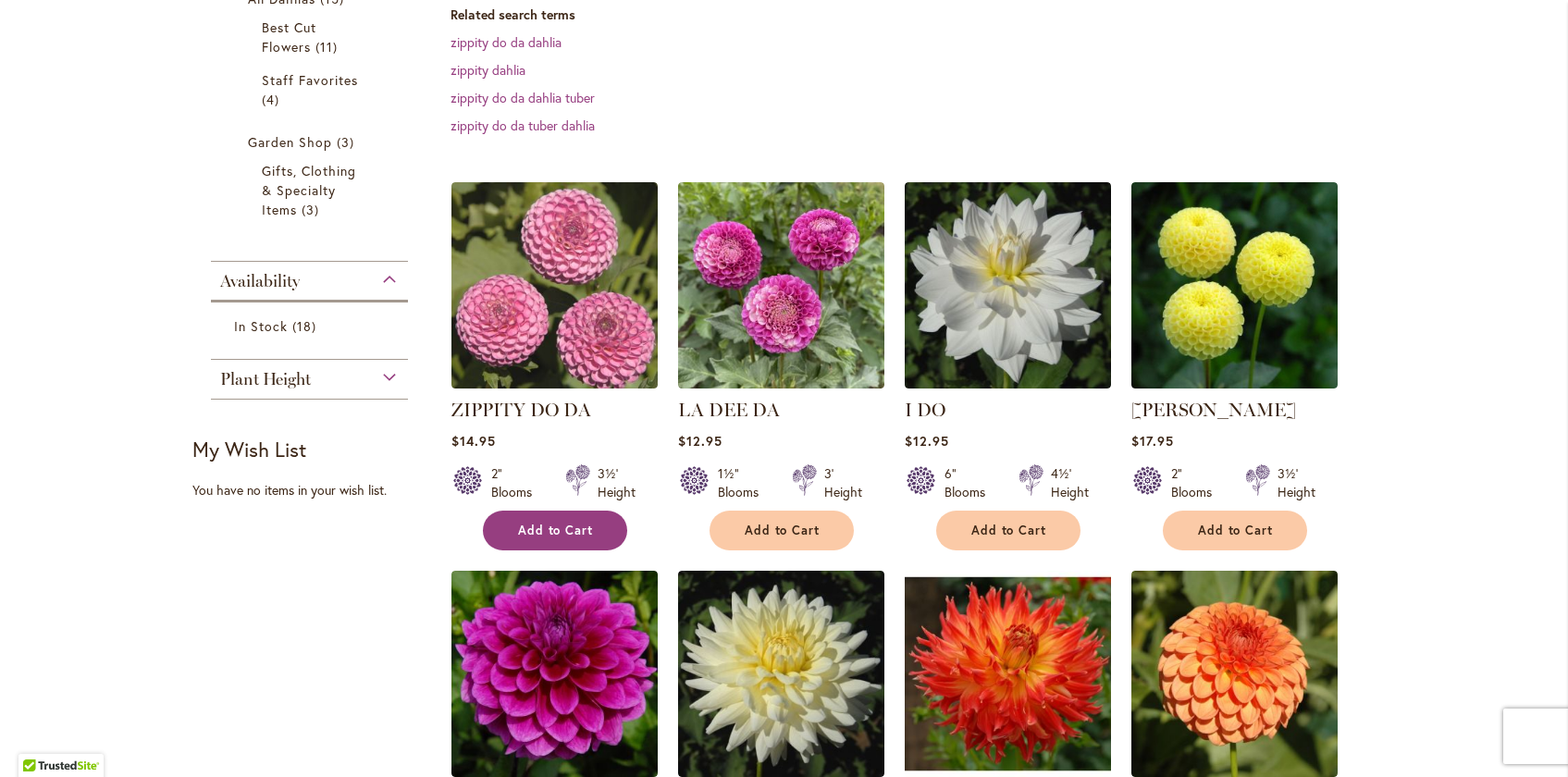
click at [555, 529] on span "Add to Cart" at bounding box center [556, 531] width 76 height 16
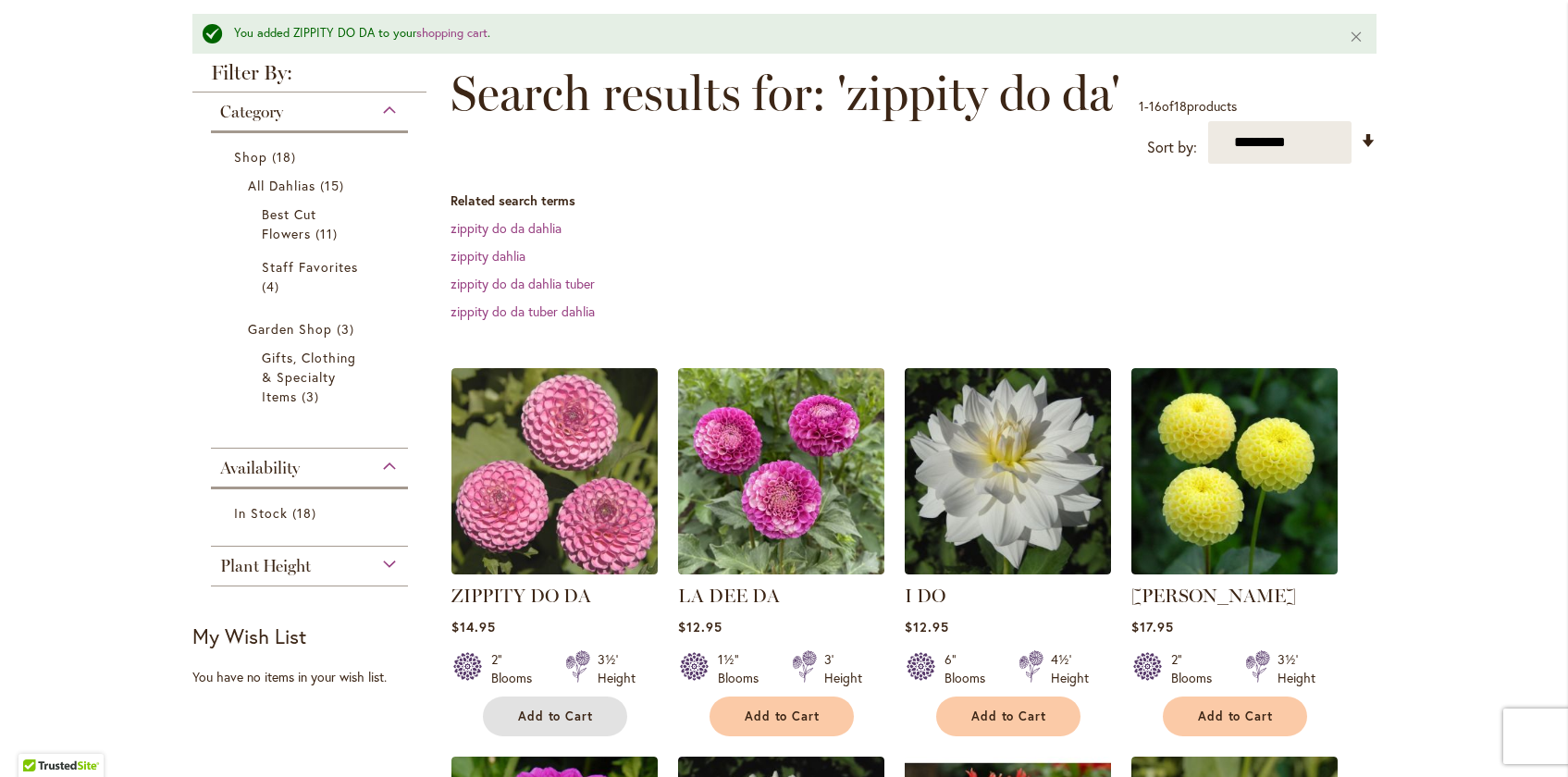
scroll to position [0, 0]
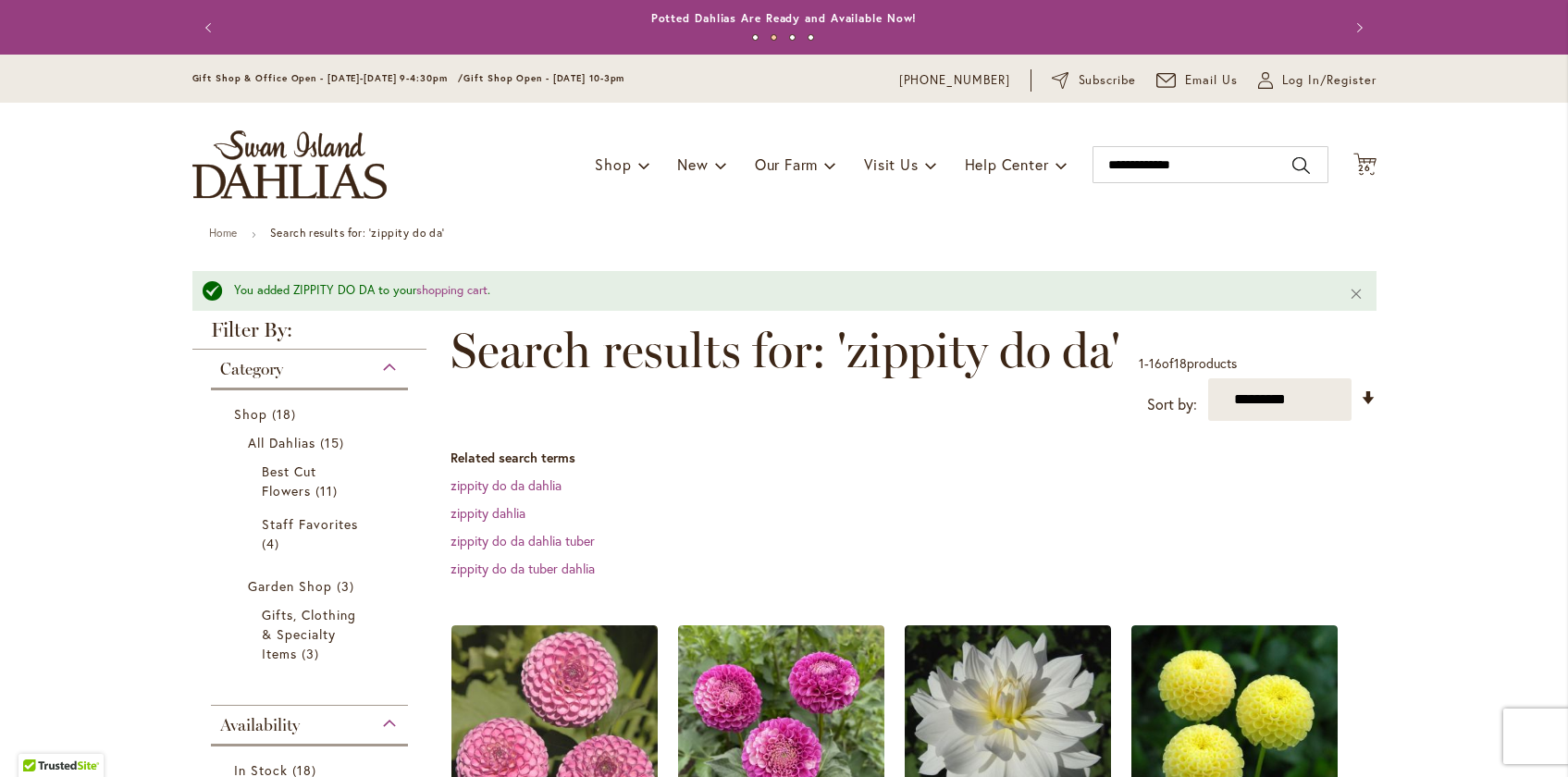
click at [283, 195] on img "store logo" at bounding box center [289, 164] width 194 height 68
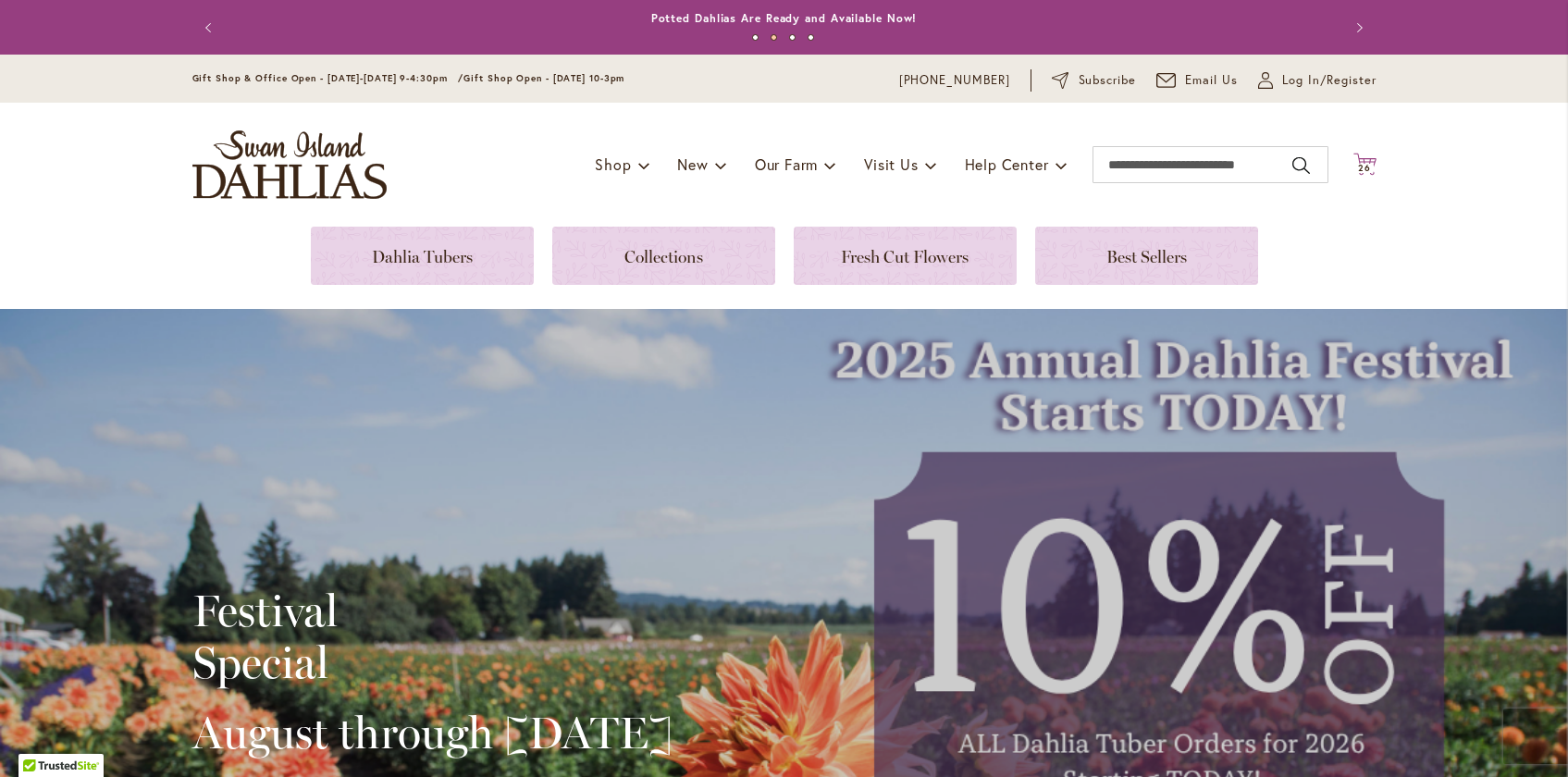
click at [1363, 164] on span "26" at bounding box center [1365, 168] width 13 height 12
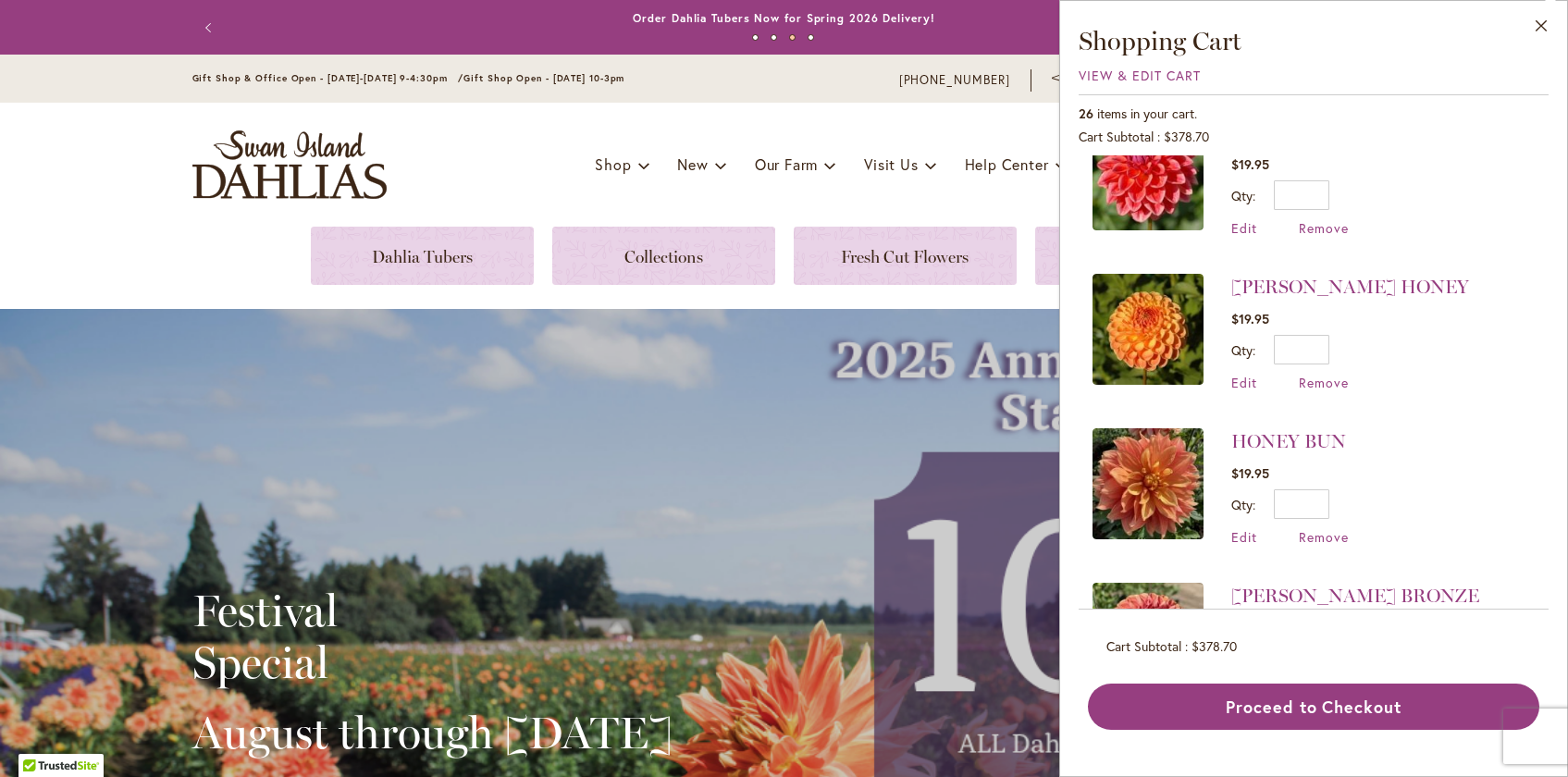
scroll to position [3410, 0]
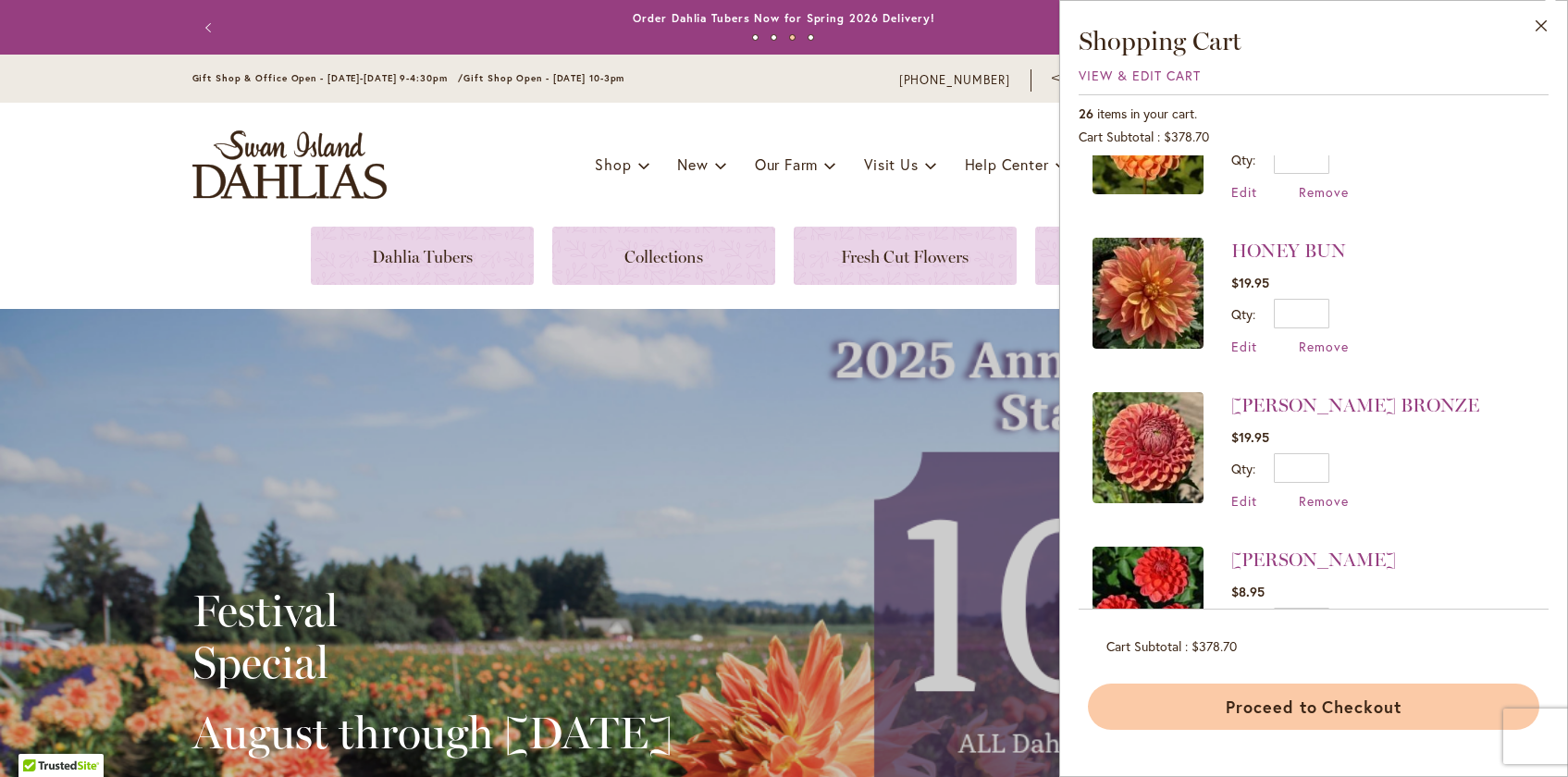
click at [1250, 707] on button "Proceed to Checkout" at bounding box center [1314, 707] width 451 height 47
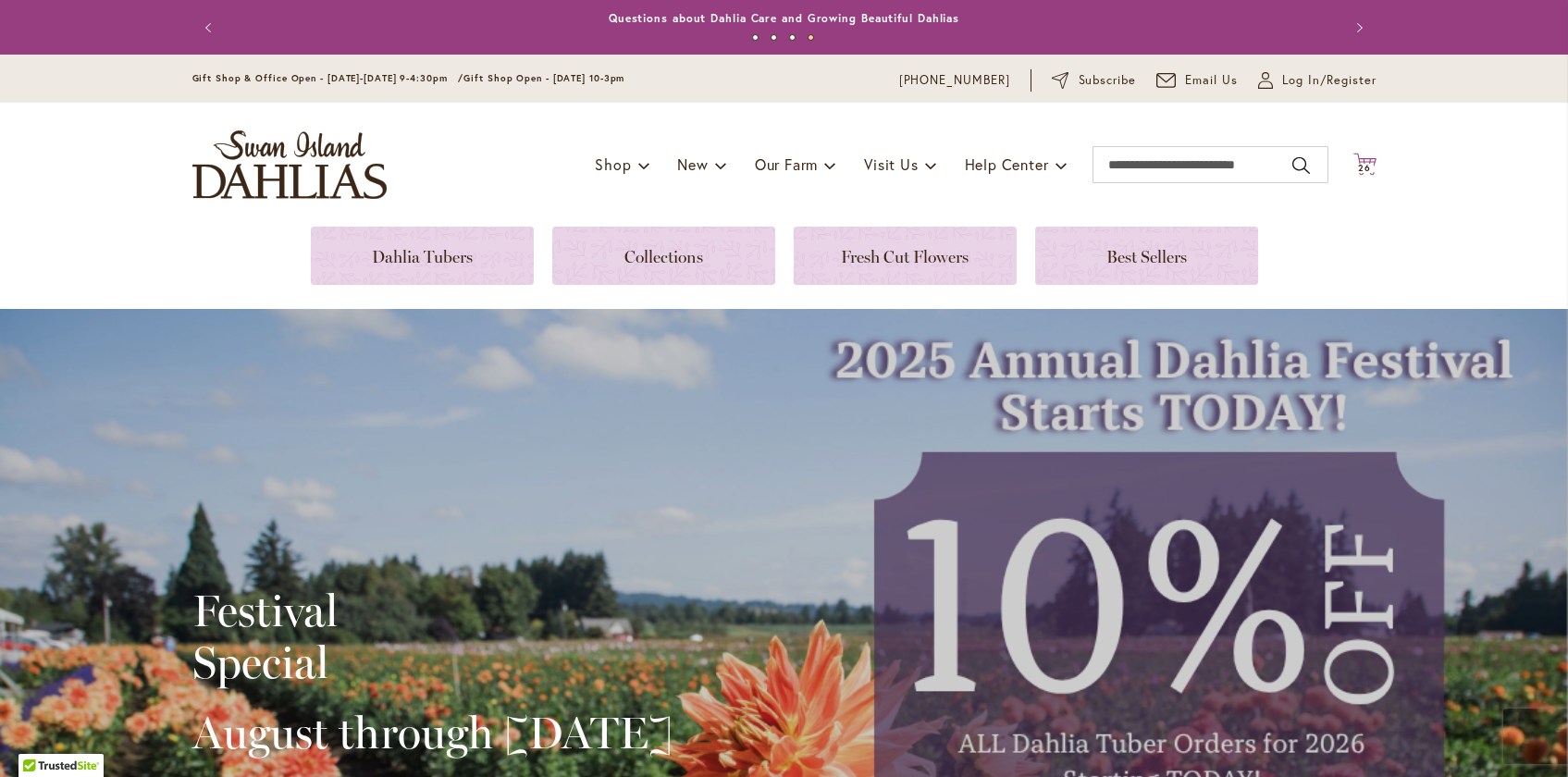
click at [1373, 161] on icon at bounding box center [1365, 164] width 23 height 22
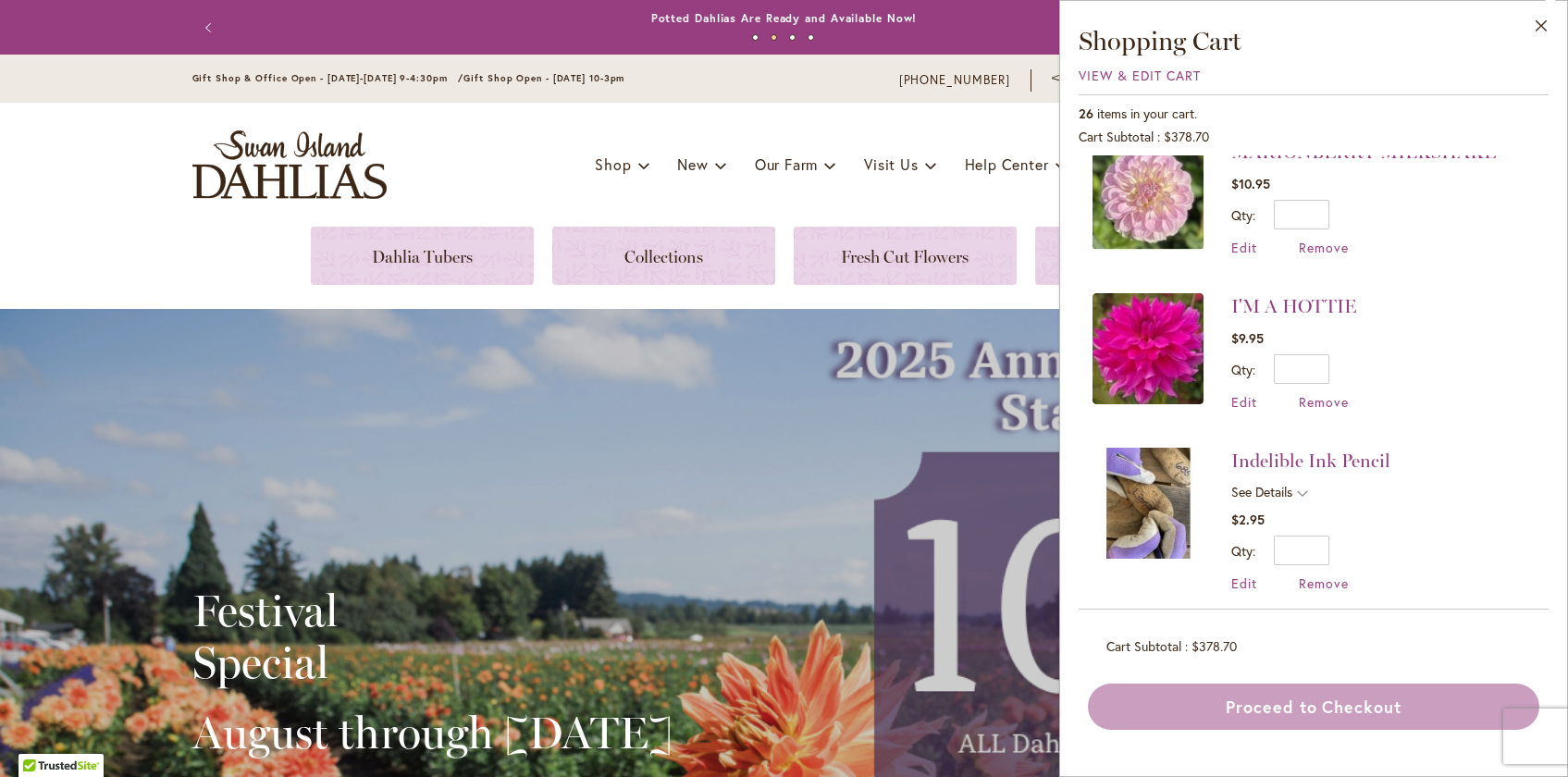
scroll to position [2241, 0]
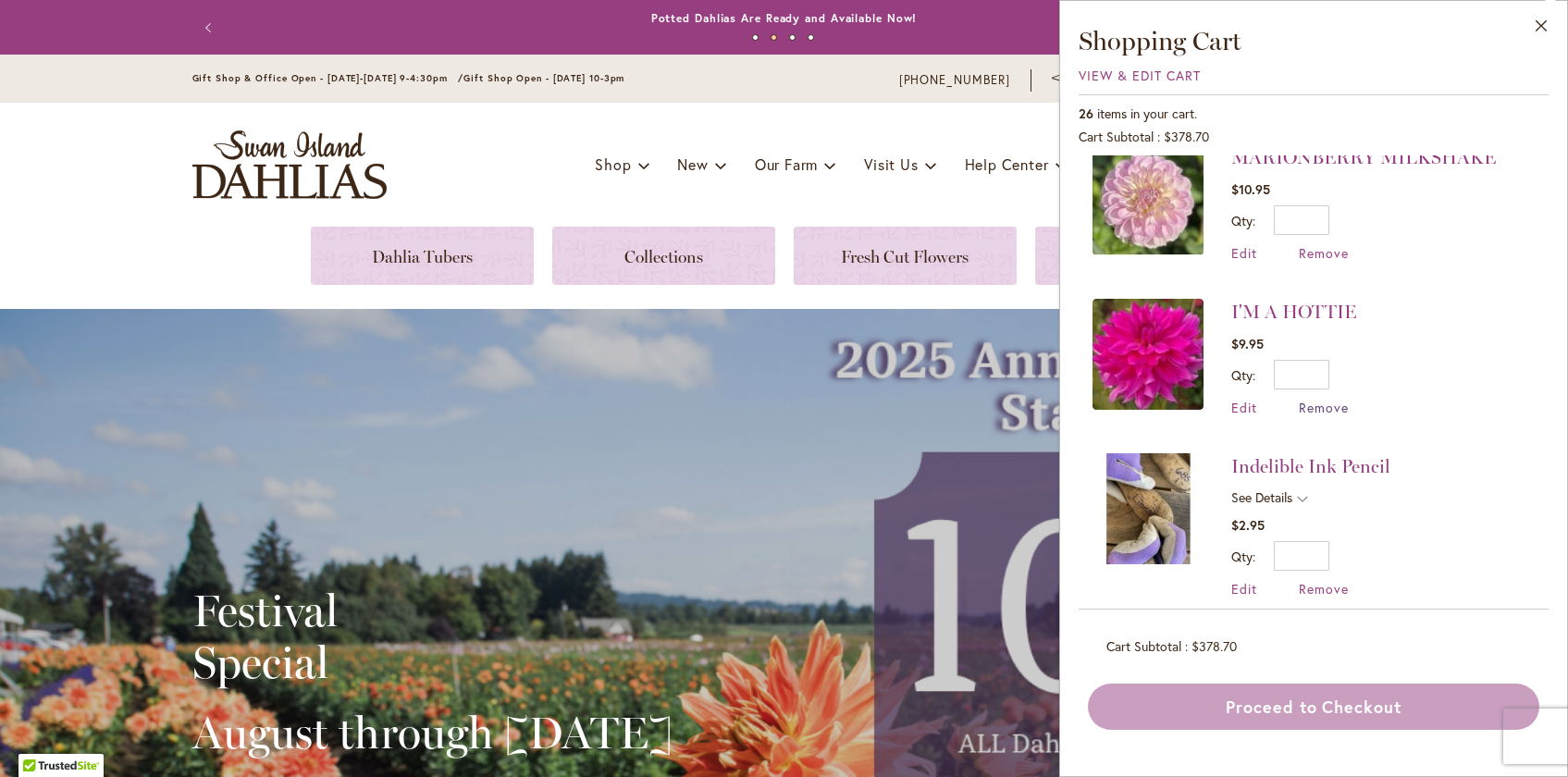
click at [1309, 399] on span "Remove" at bounding box center [1324, 408] width 50 height 18
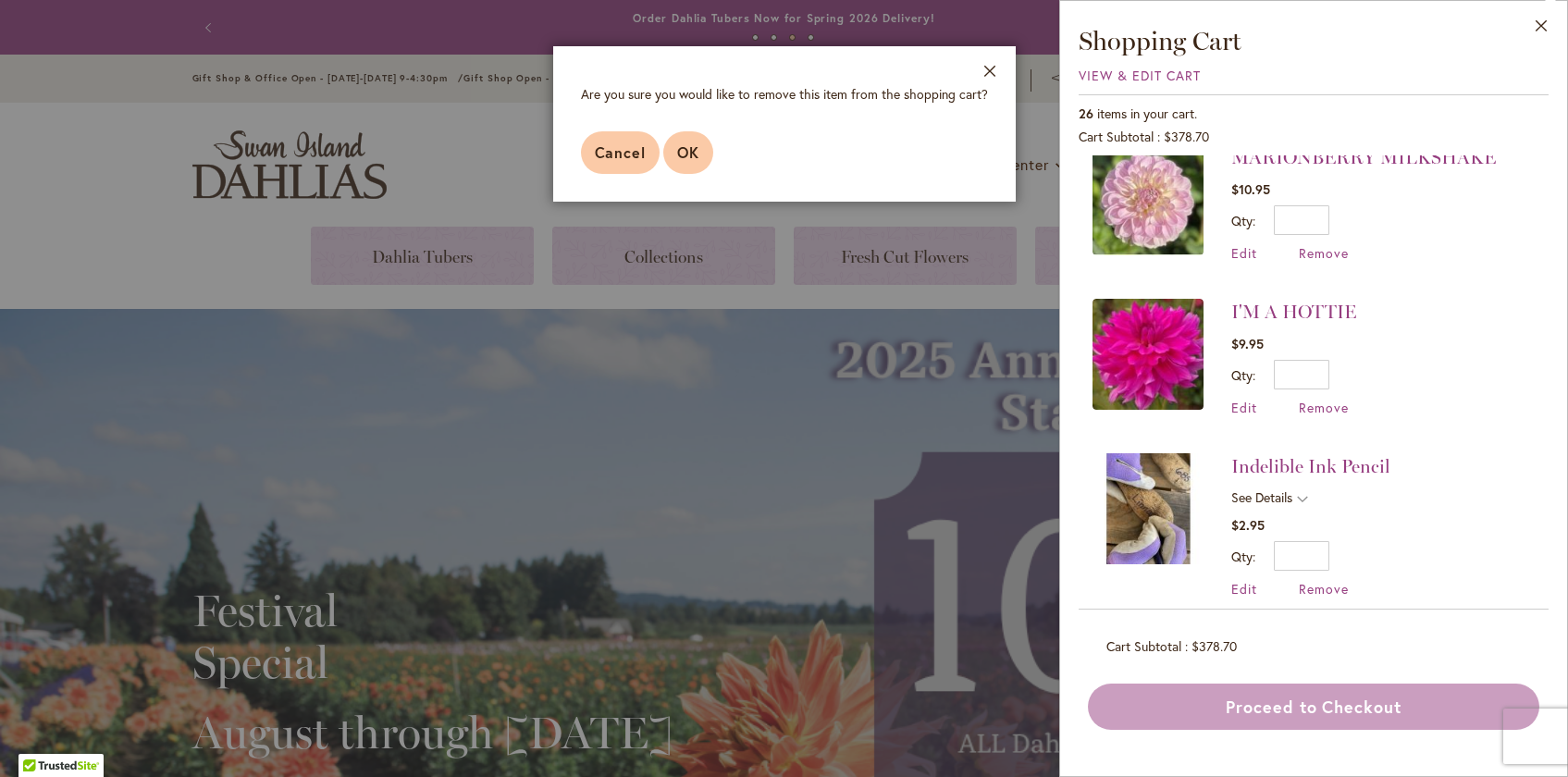
click at [702, 155] on button "OK" at bounding box center [688, 153] width 50 height 43
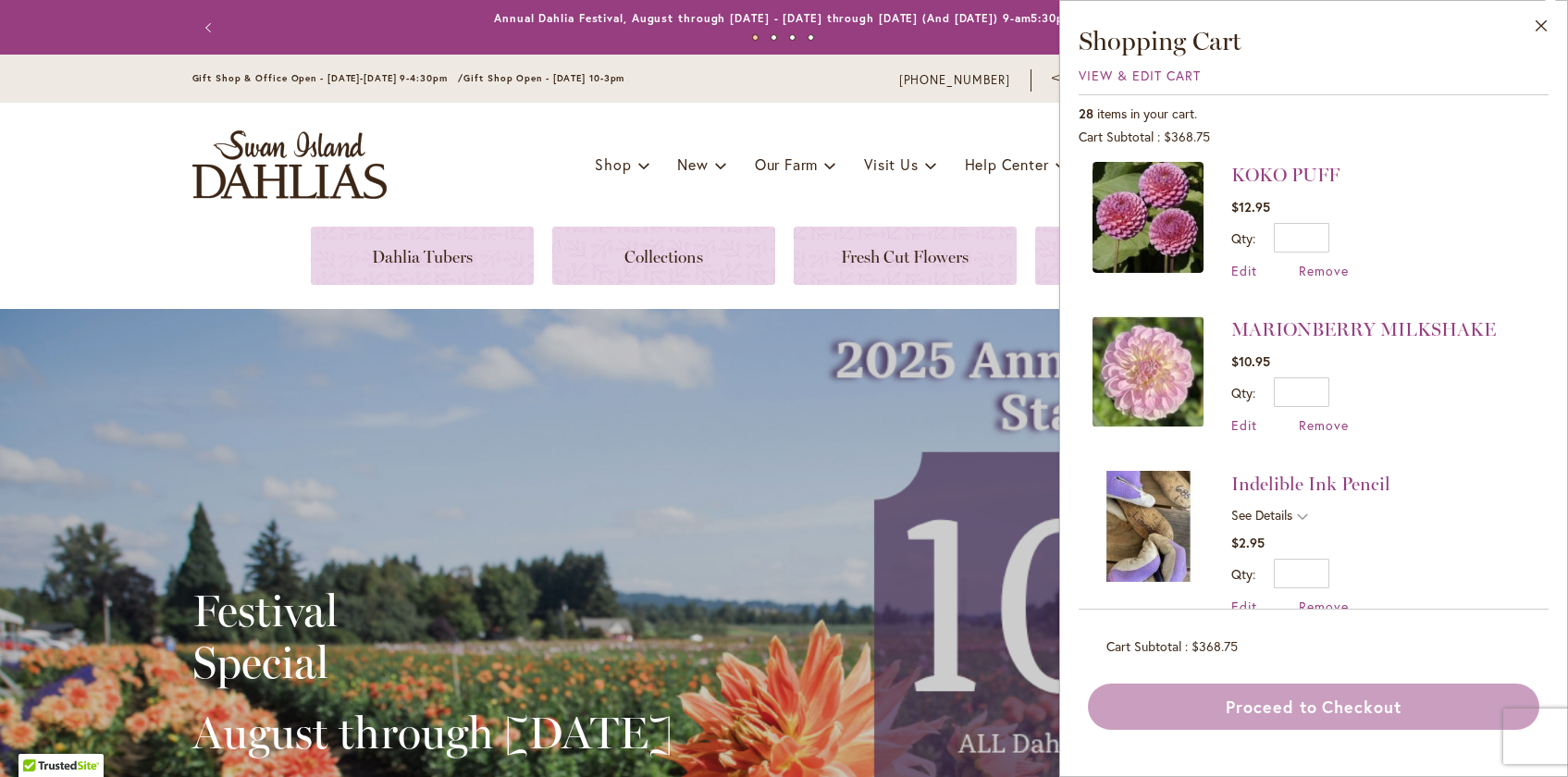
scroll to position [2559, 0]
click at [1363, 317] on link "MARIONBERRY MILKSHAKE" at bounding box center [1364, 328] width 265 height 22
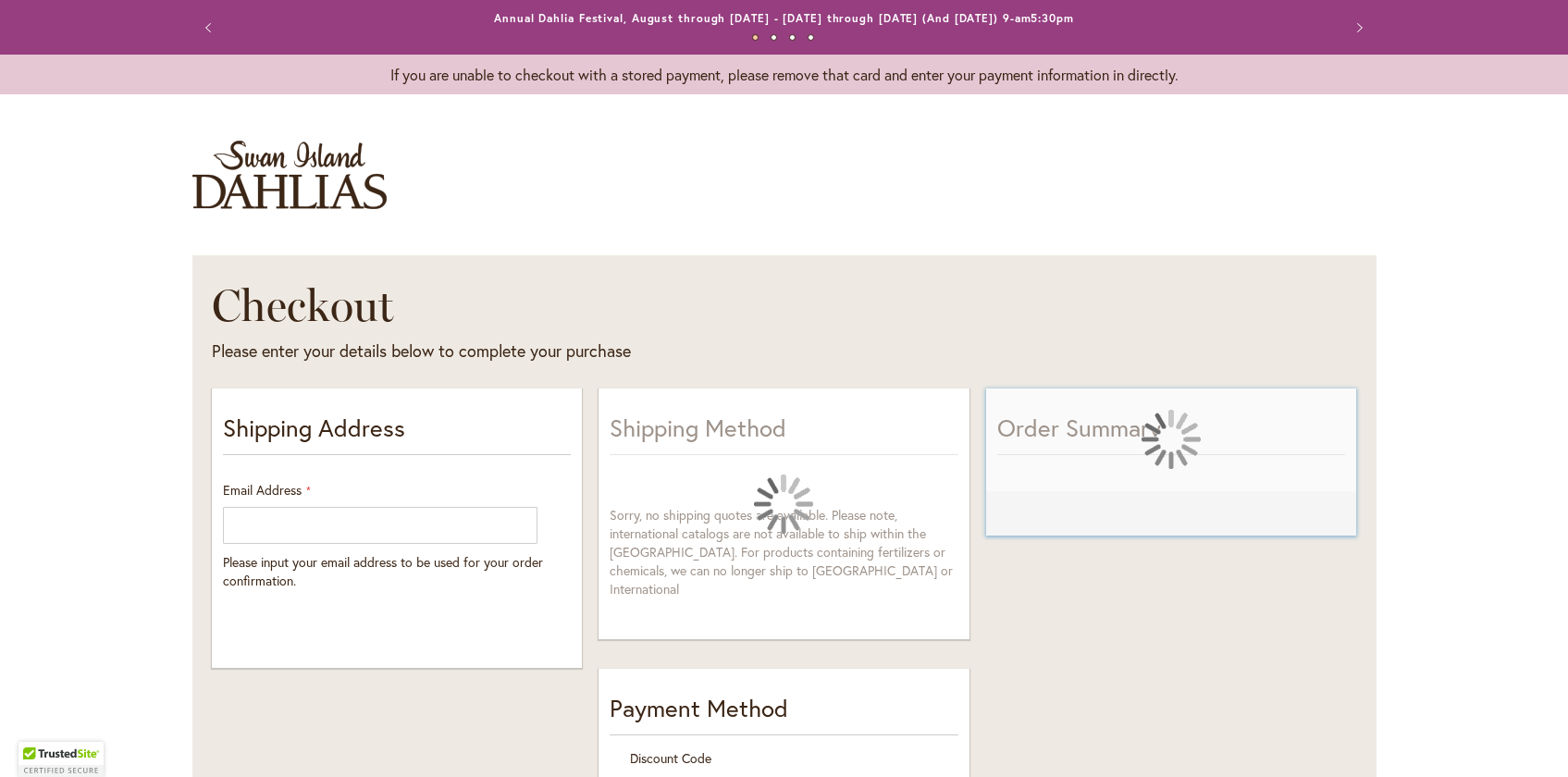
select select "**"
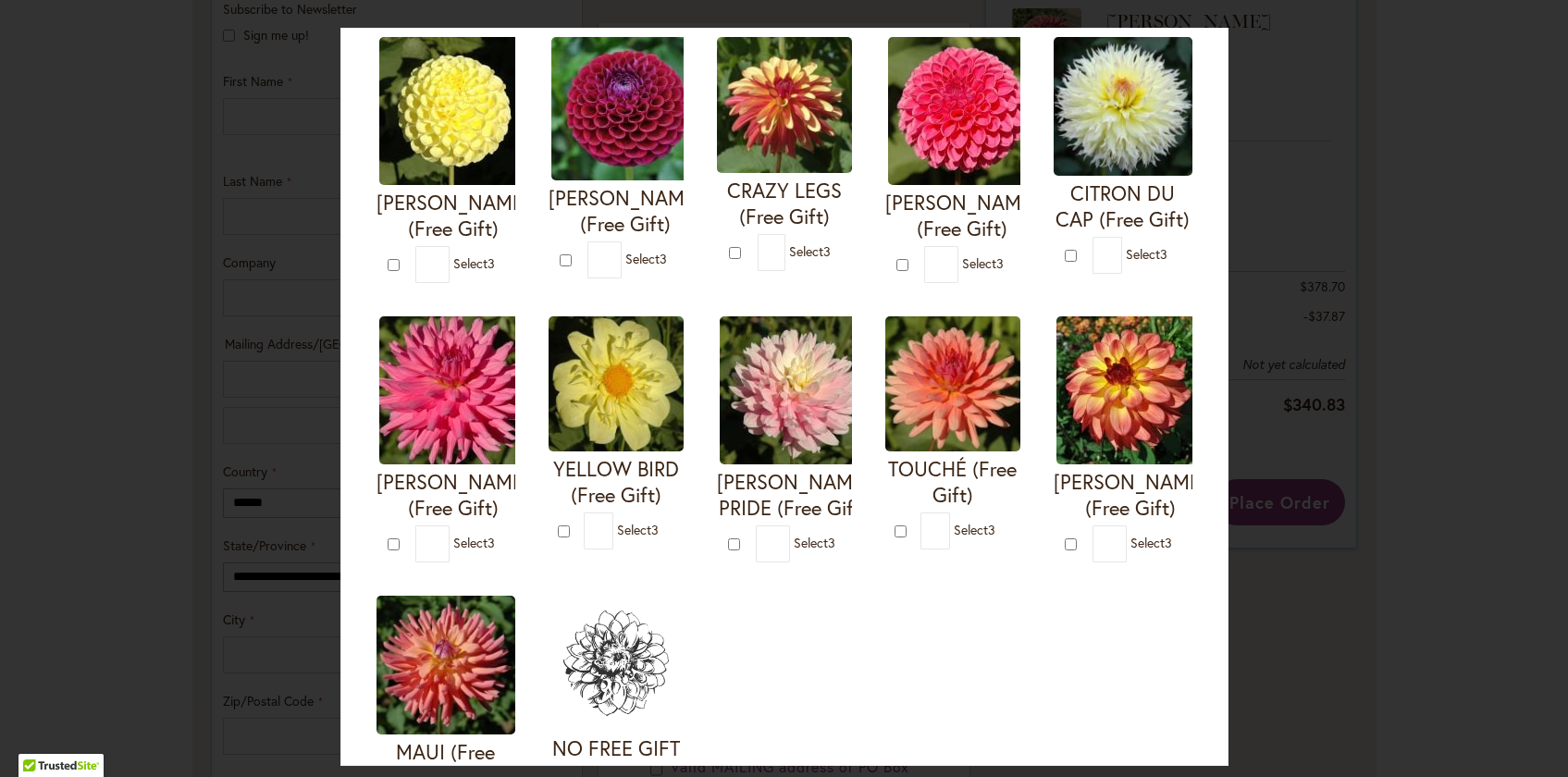
scroll to position [437, 0]
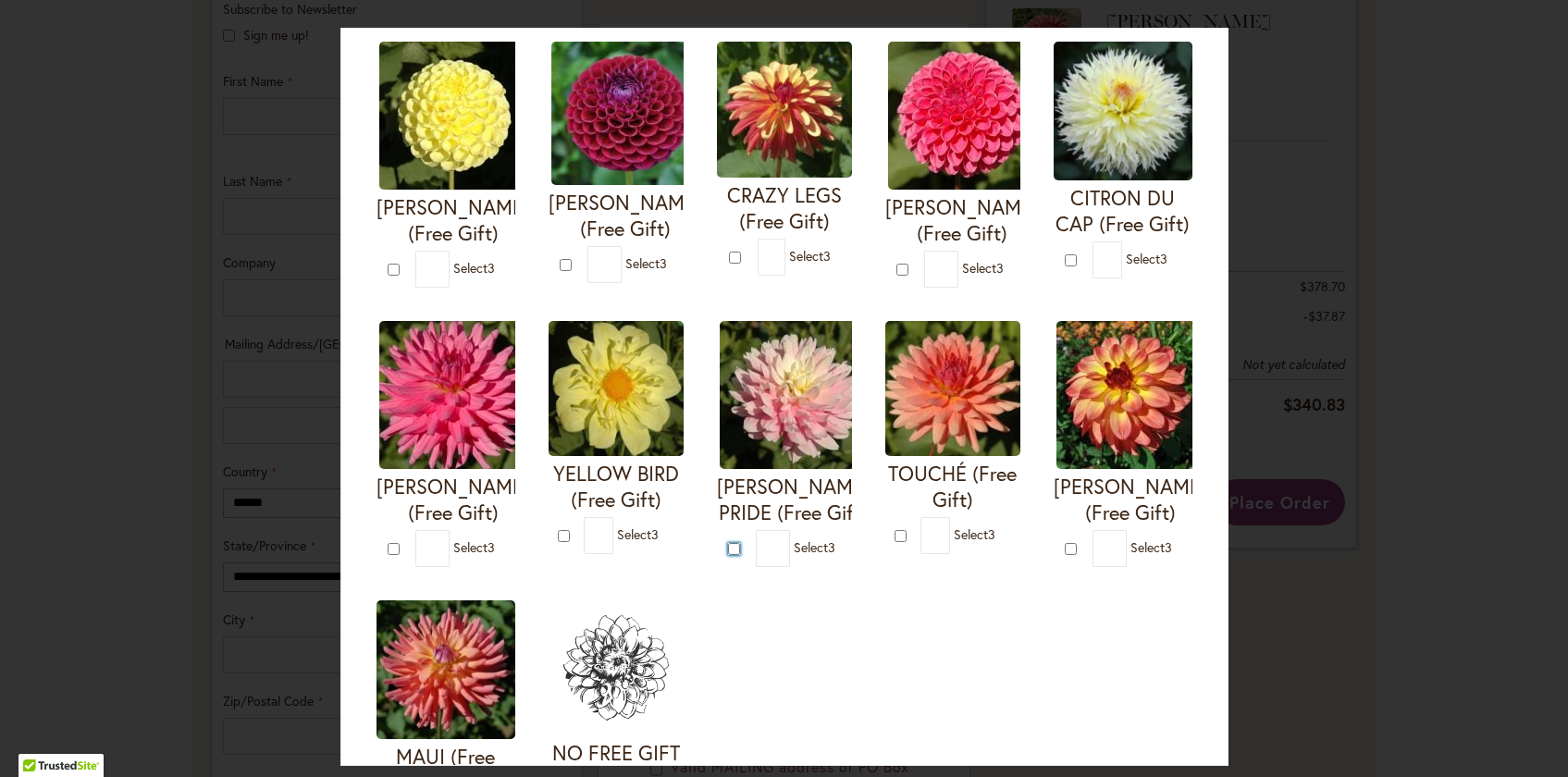
type input "*"
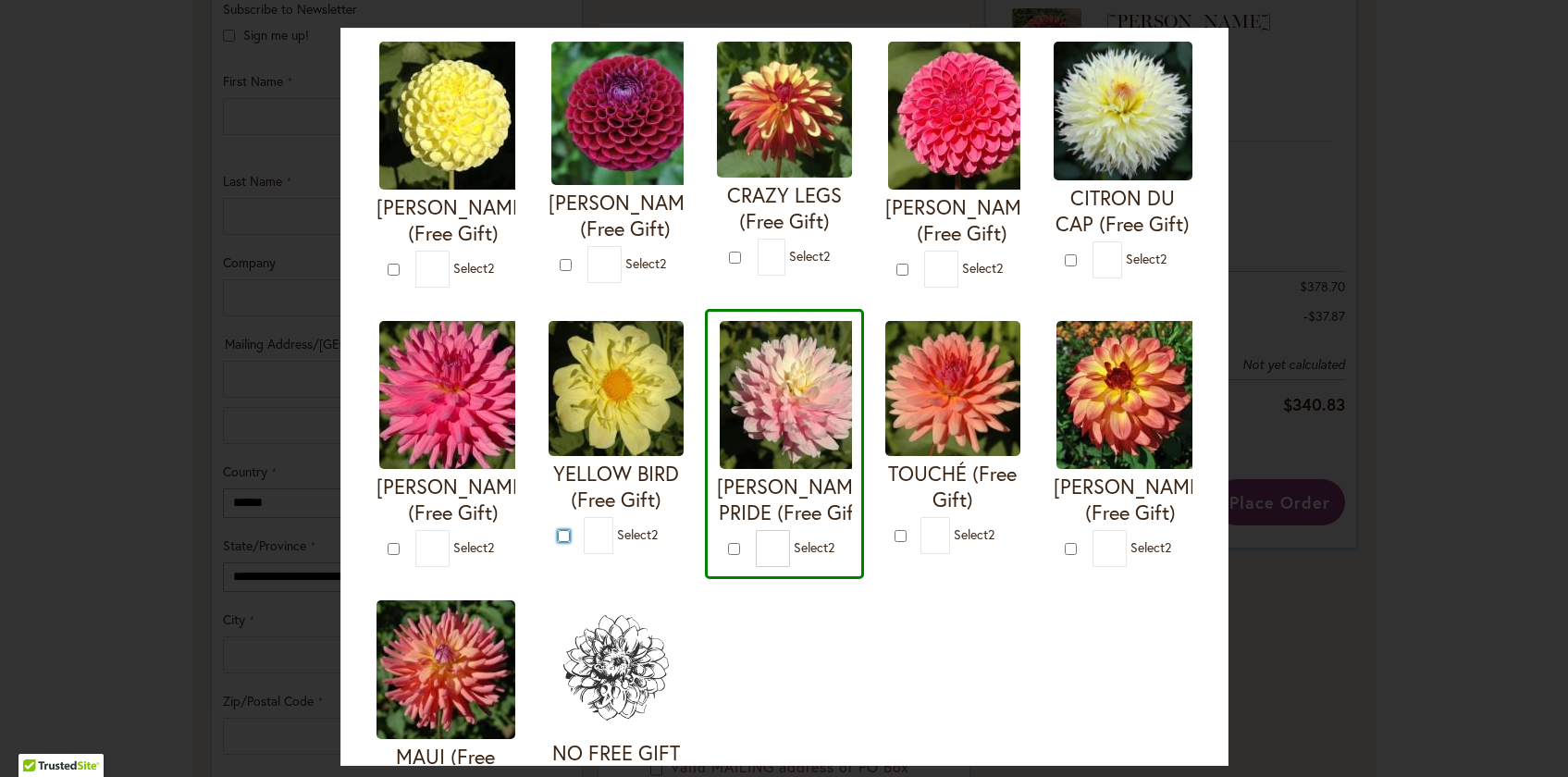
type input "*"
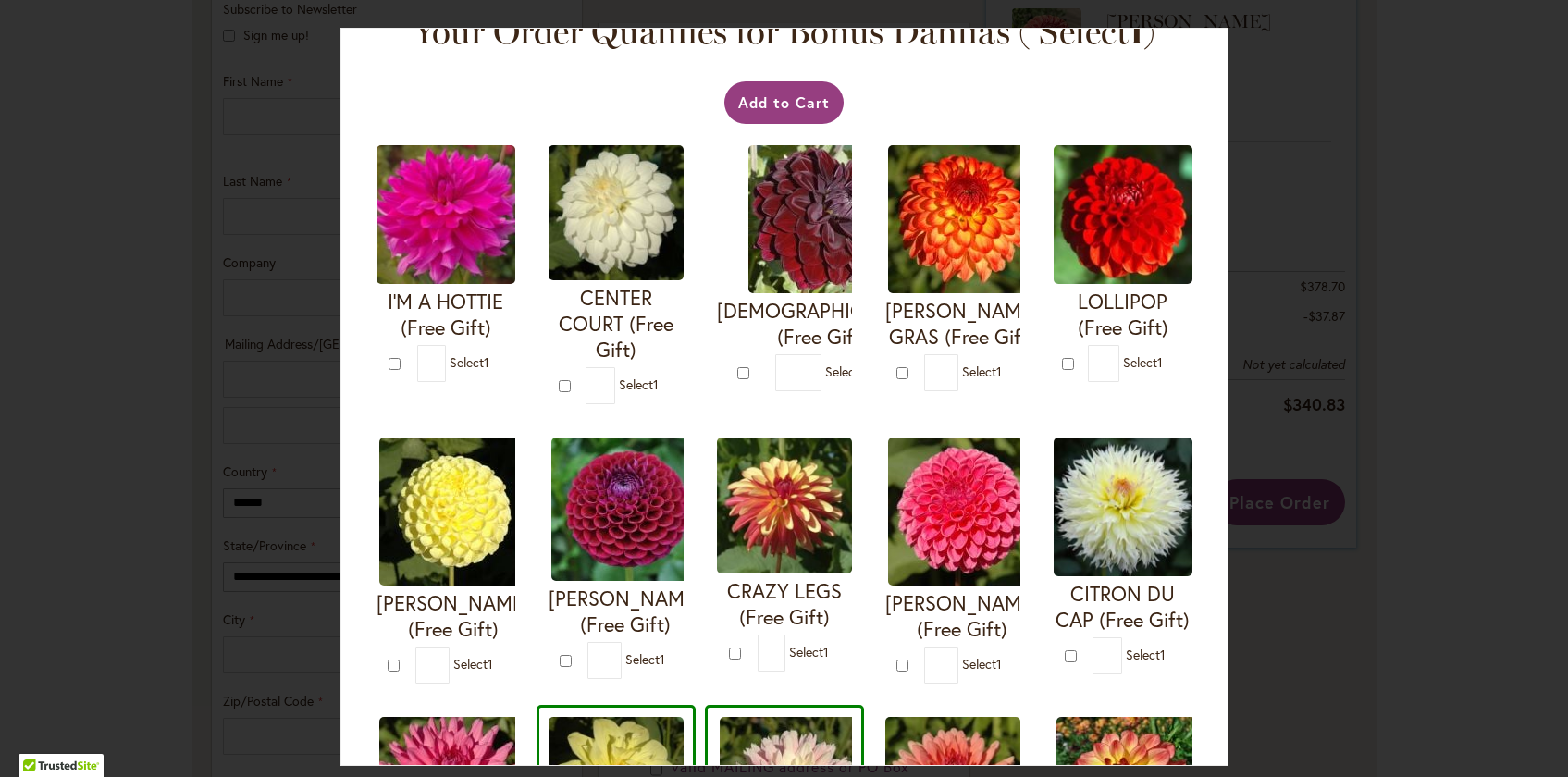
scroll to position [0, 0]
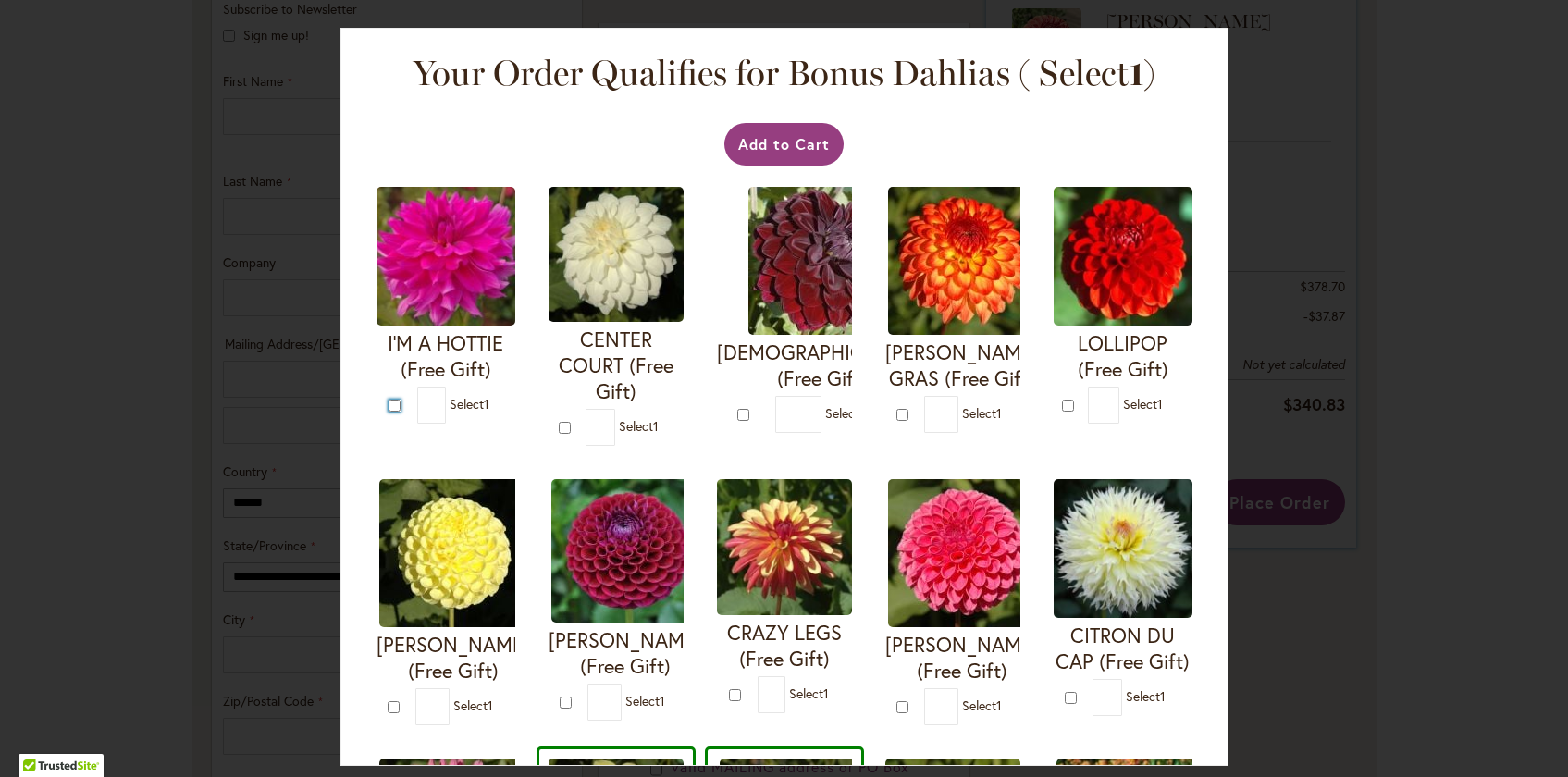
type input "*"
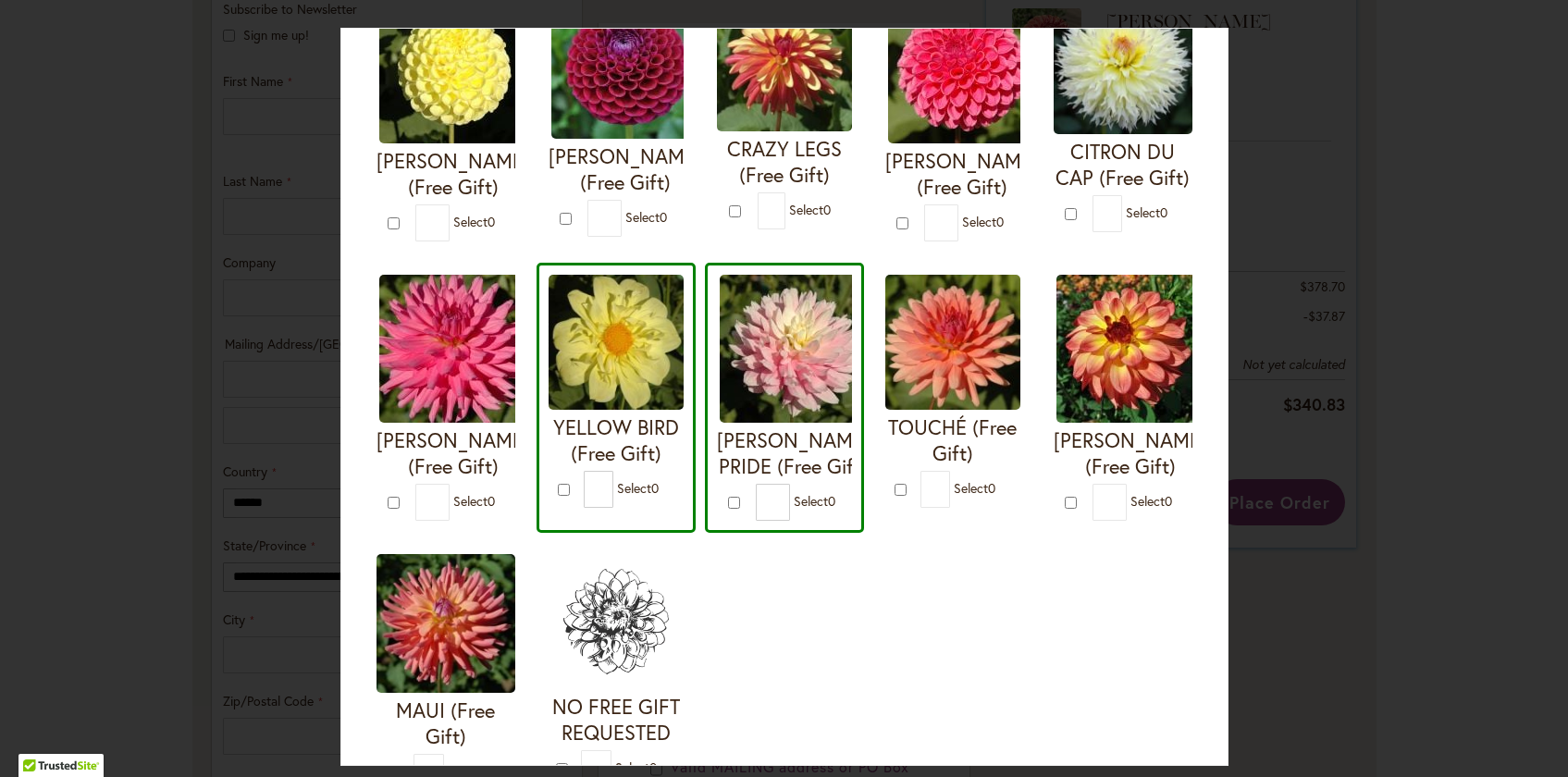
scroll to position [635, 0]
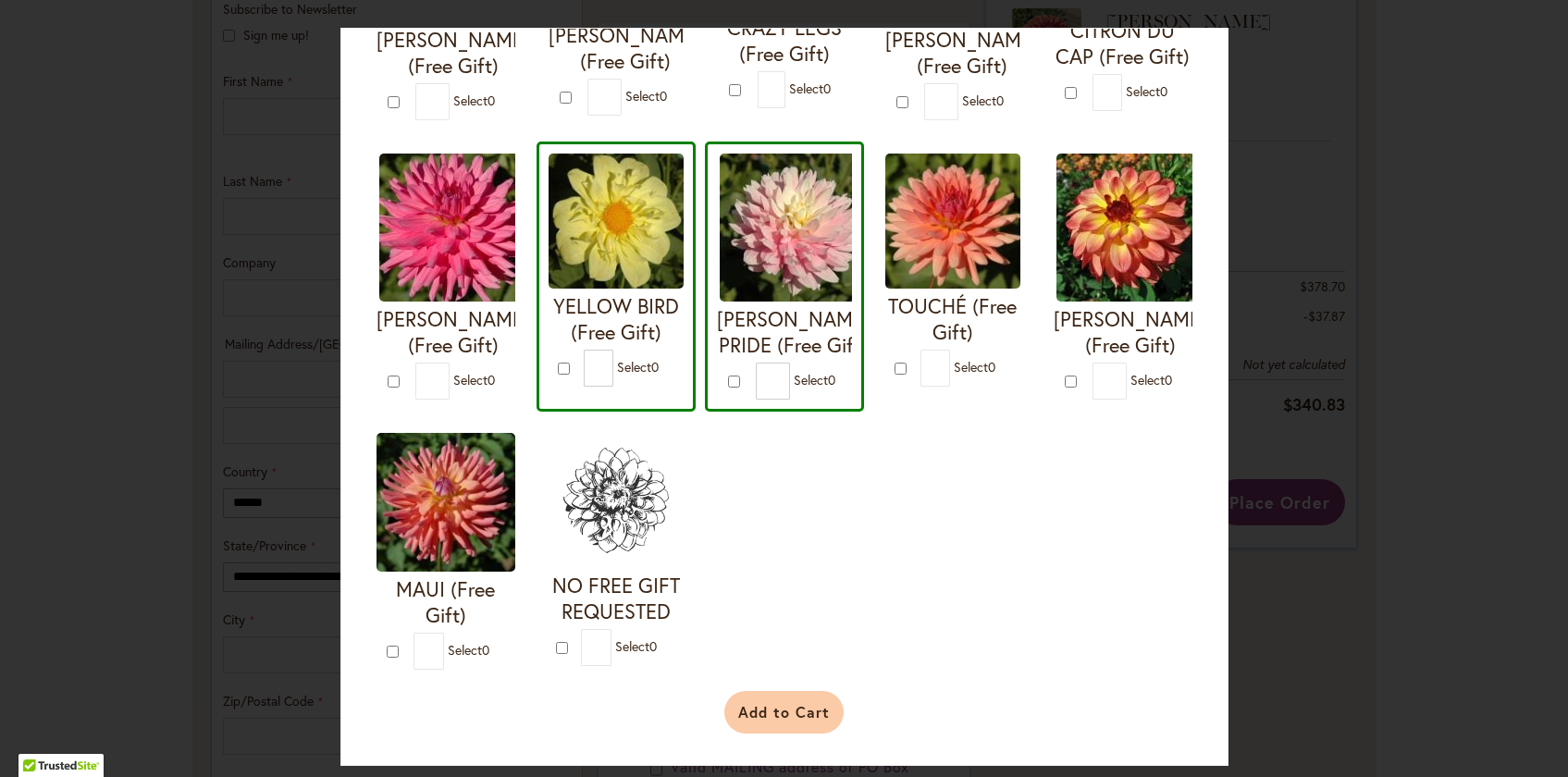
click at [769, 711] on button "Add to Cart" at bounding box center [784, 713] width 119 height 43
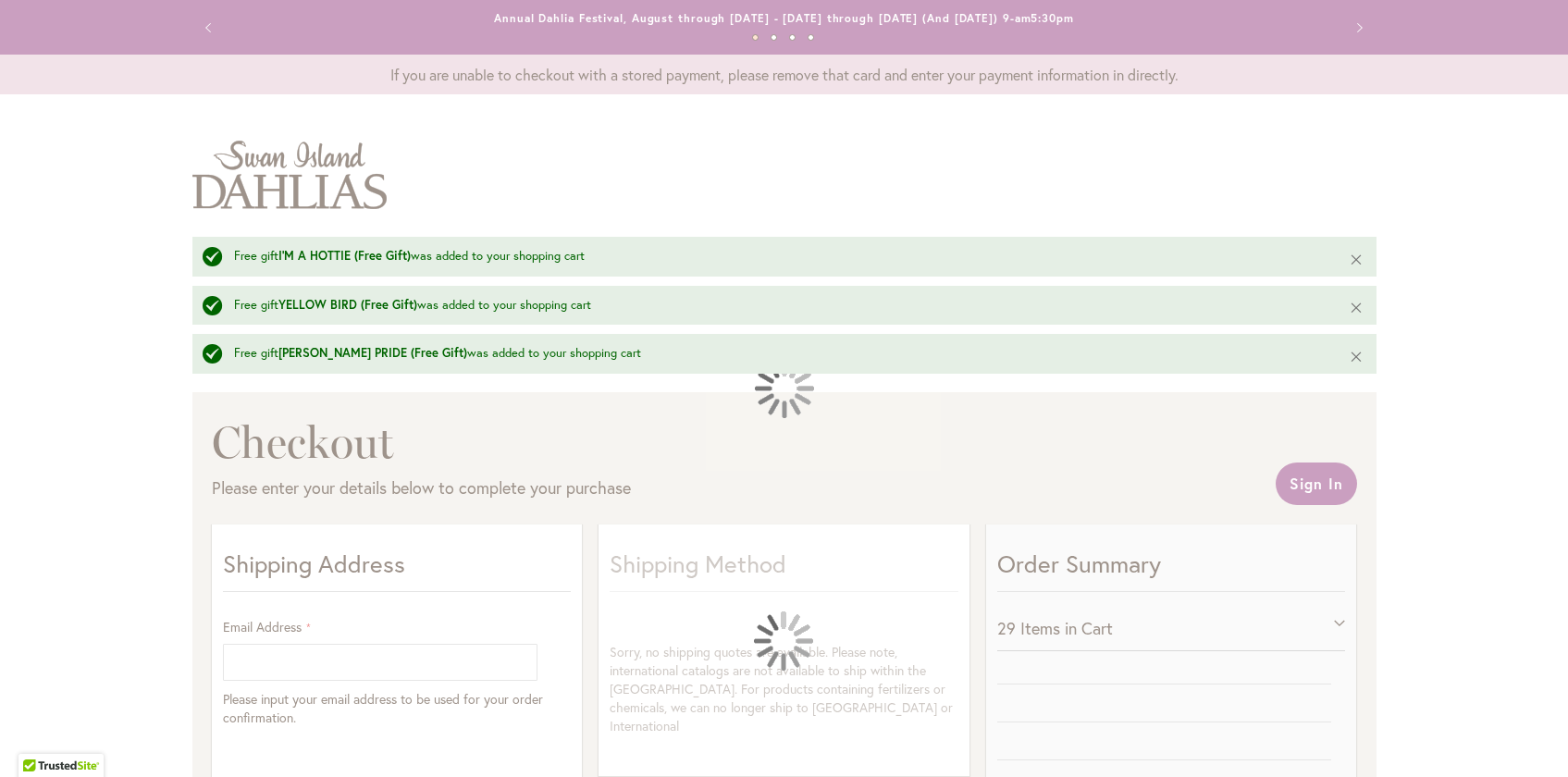
select select "**"
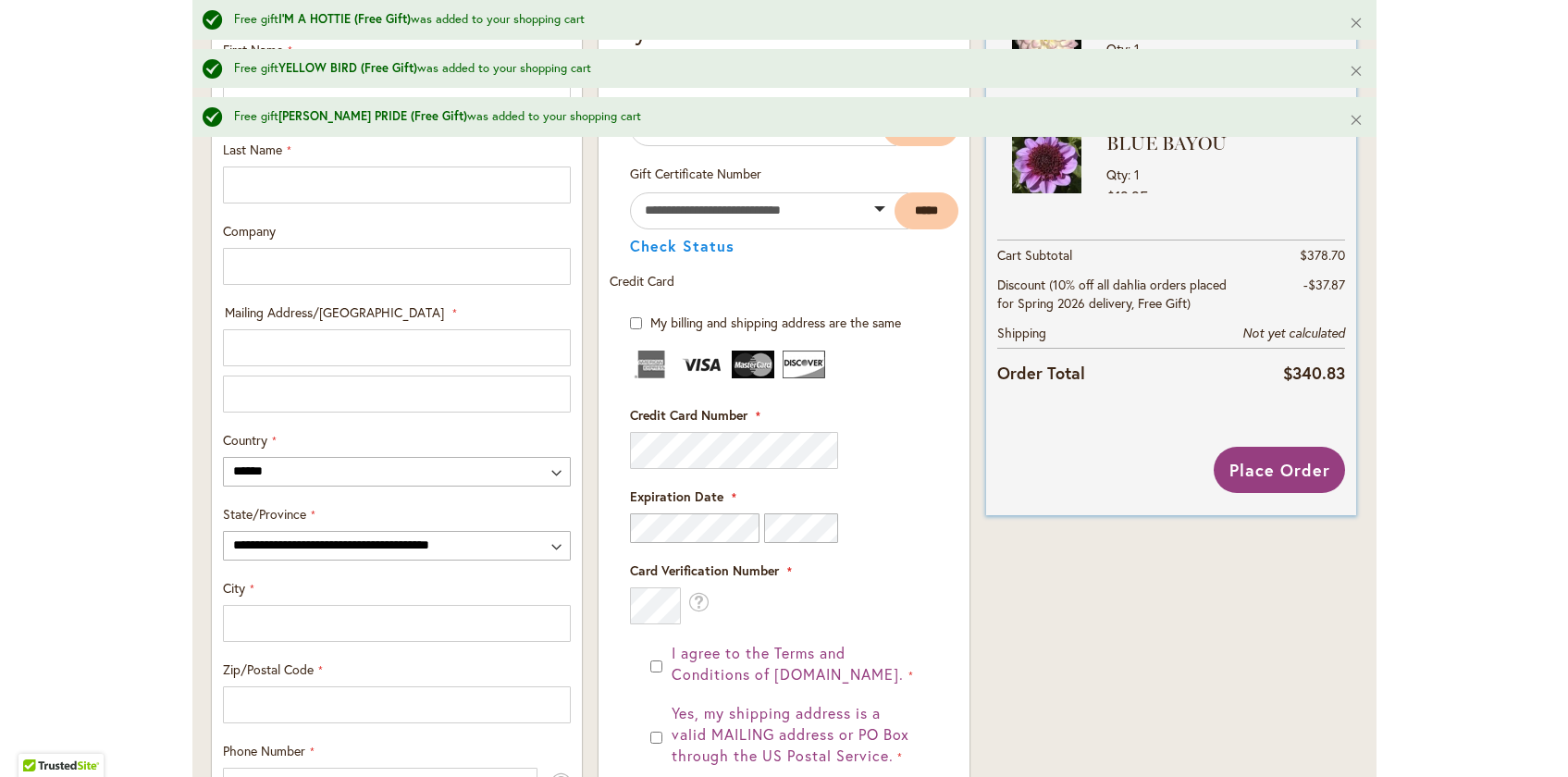
scroll to position [968, 0]
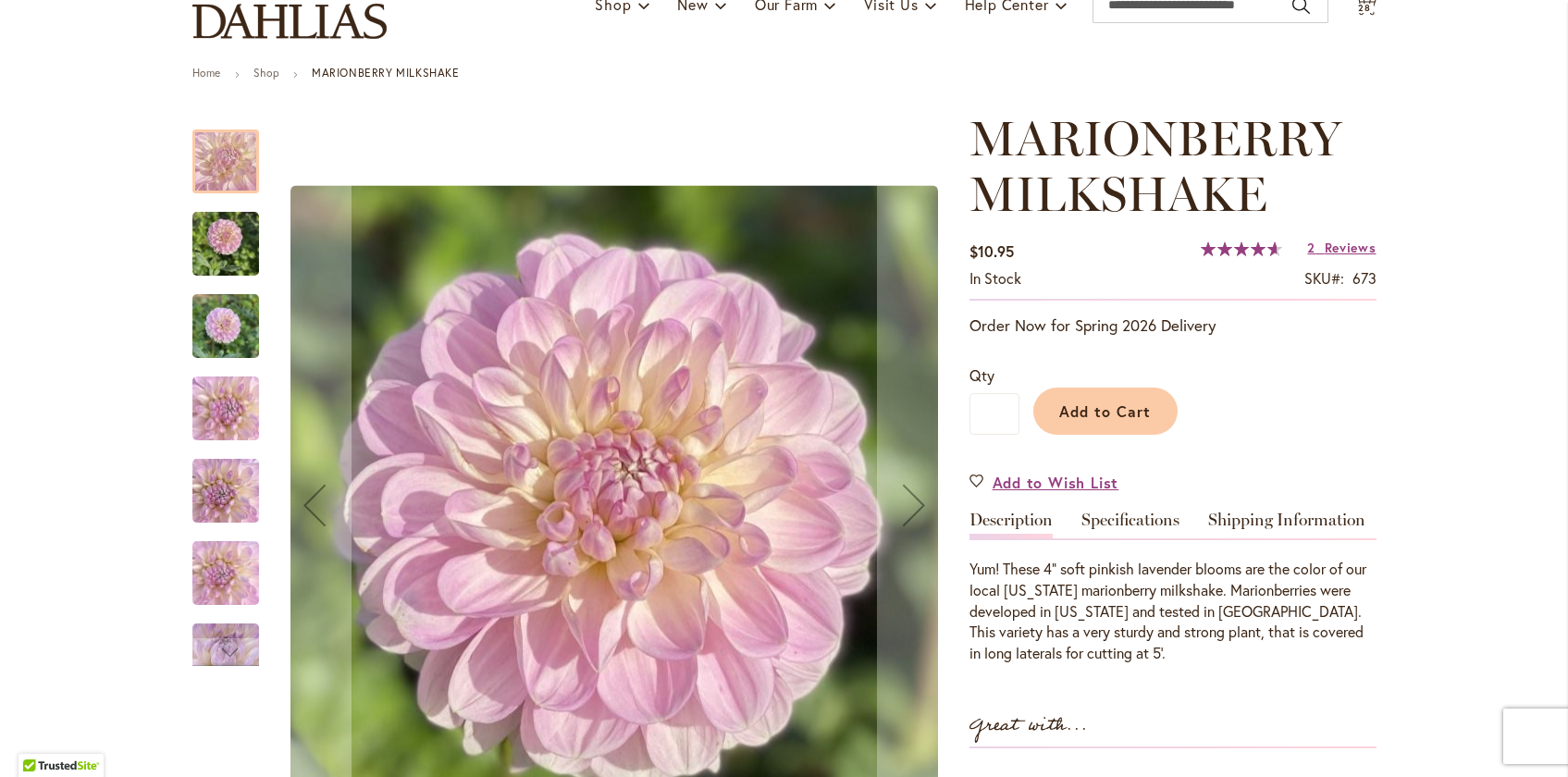
scroll to position [164, 0]
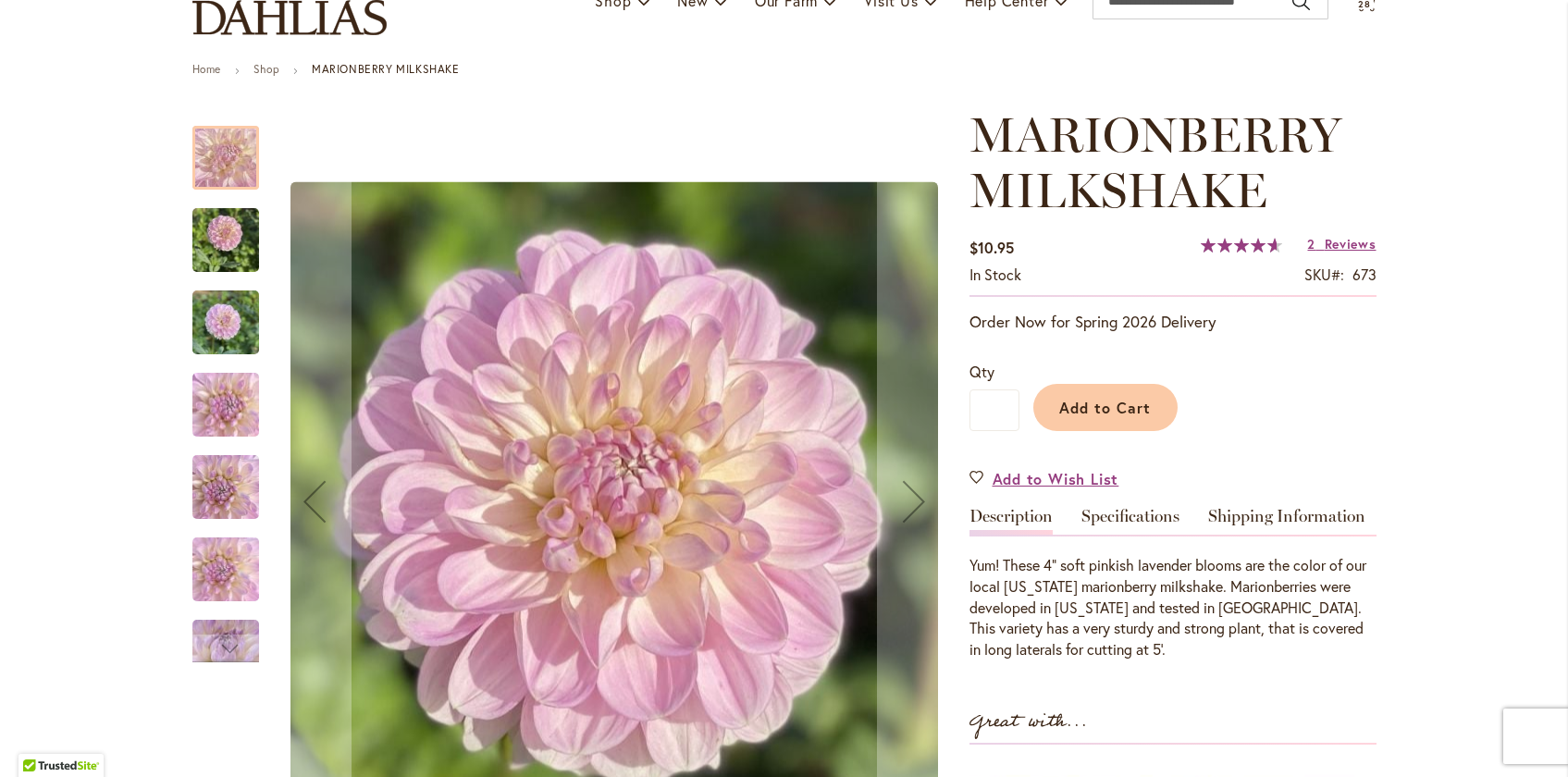
click at [230, 256] on img "MARIONBERRY MILKSHAKE" at bounding box center [225, 240] width 66 height 89
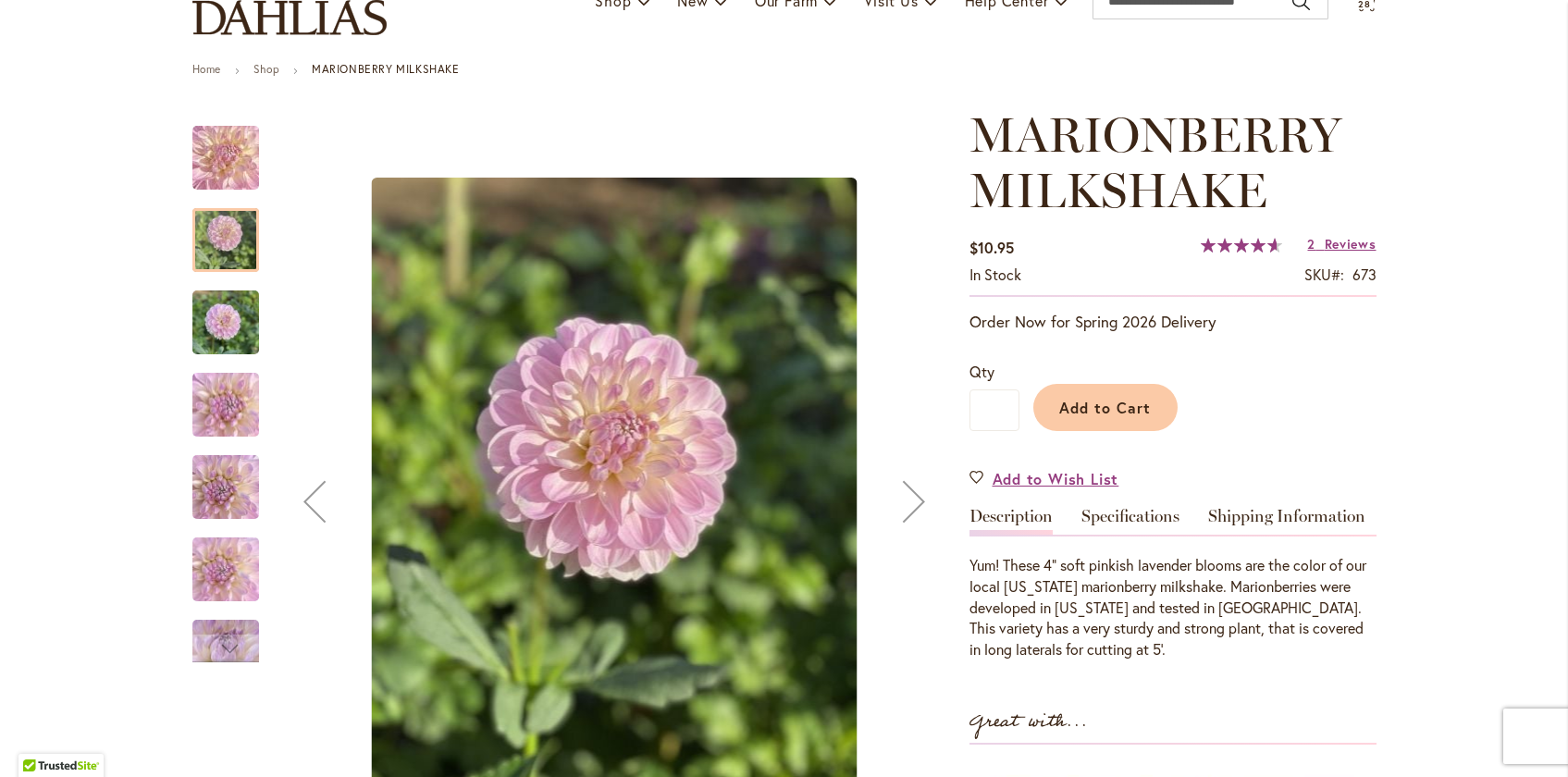
click at [220, 381] on img "MARIONBERRY MILKSHAKE" at bounding box center [226, 405] width 133 height 75
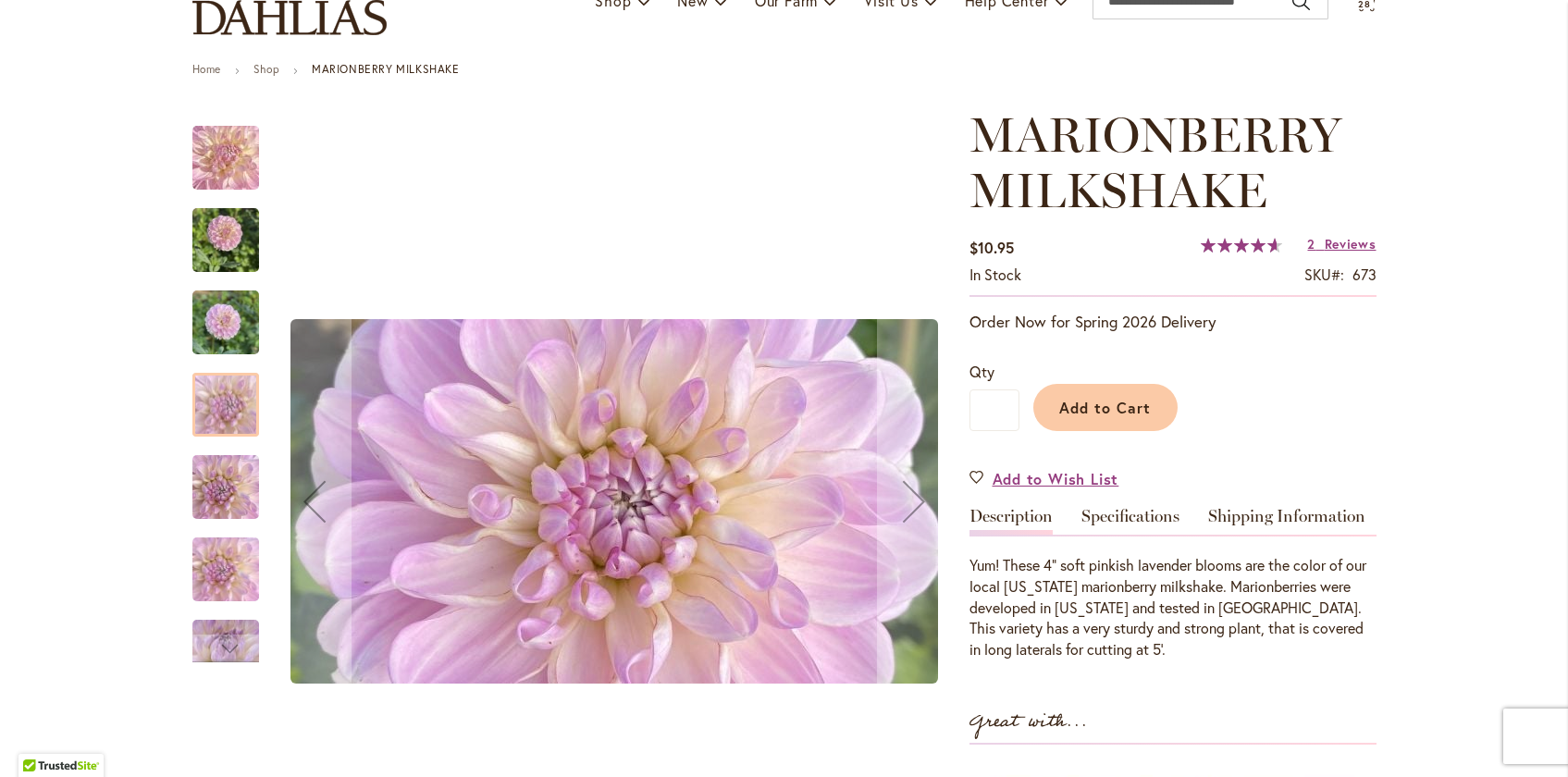
click at [221, 425] on div at bounding box center [225, 405] width 66 height 63
click at [219, 491] on img "MARIONBERRY MILKSHAKE" at bounding box center [225, 487] width 66 height 89
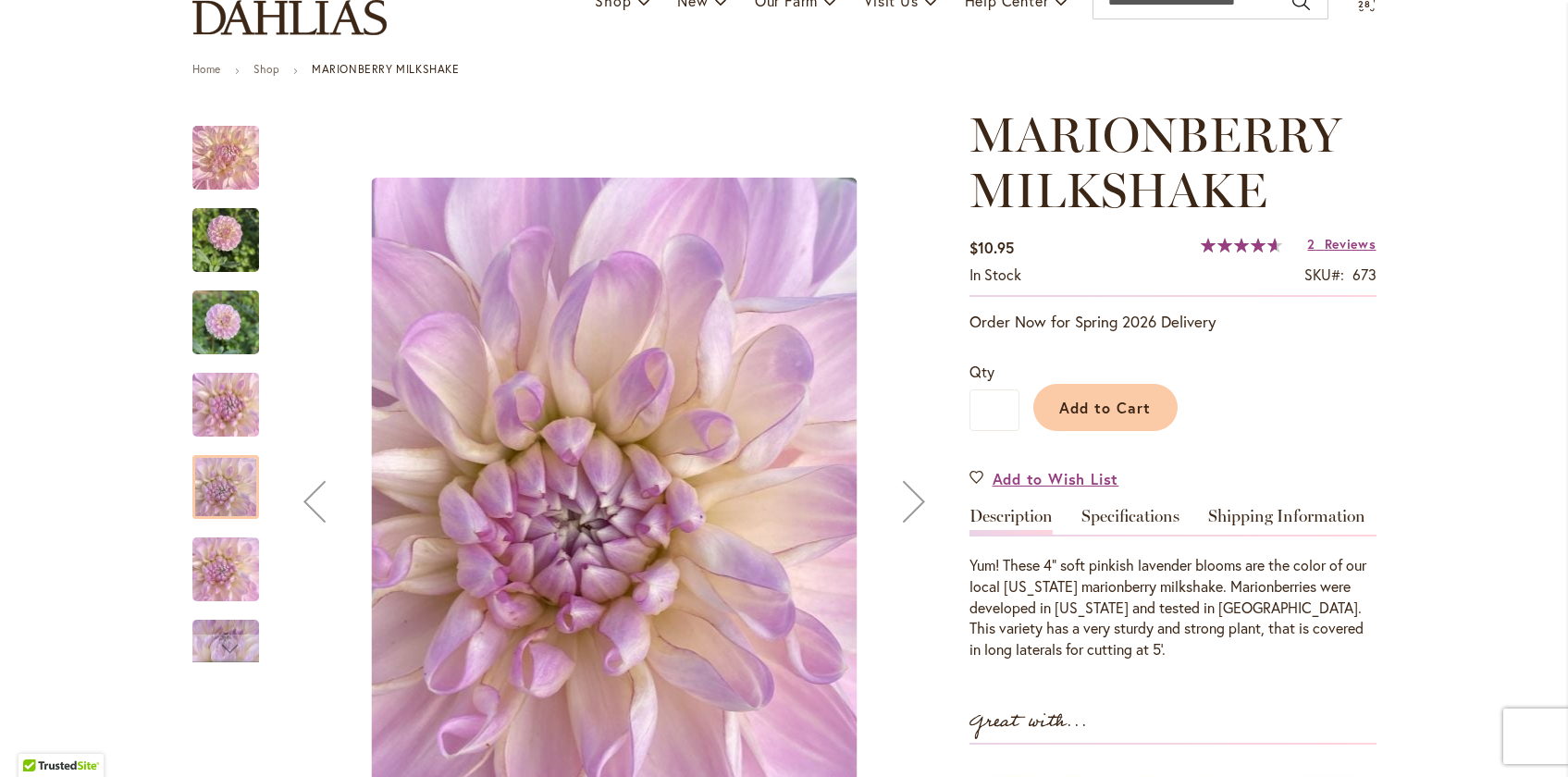
click at [225, 581] on img "MARIONBERRY MILKSHAKE" at bounding box center [225, 570] width 66 height 118
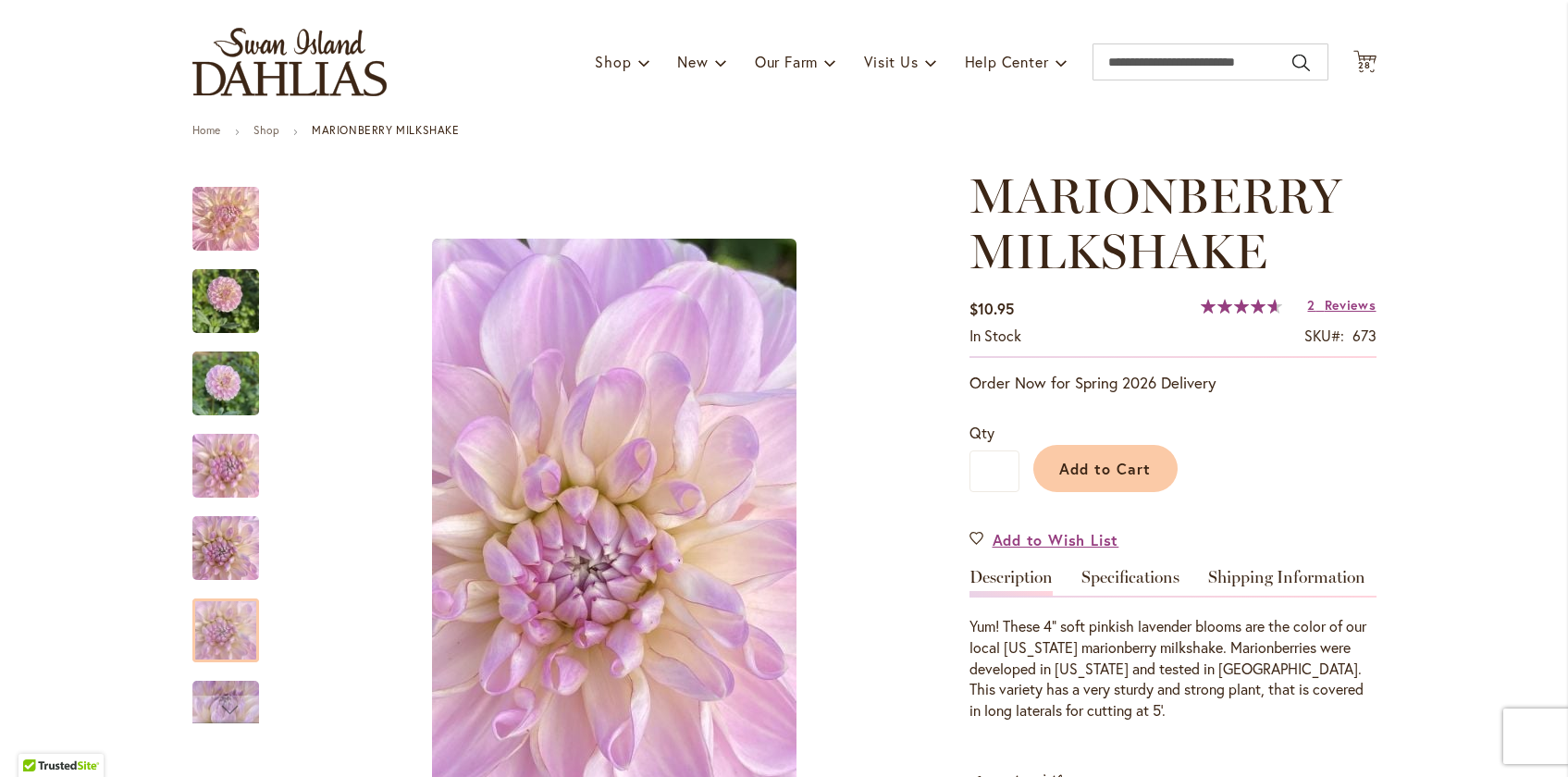
scroll to position [0, 0]
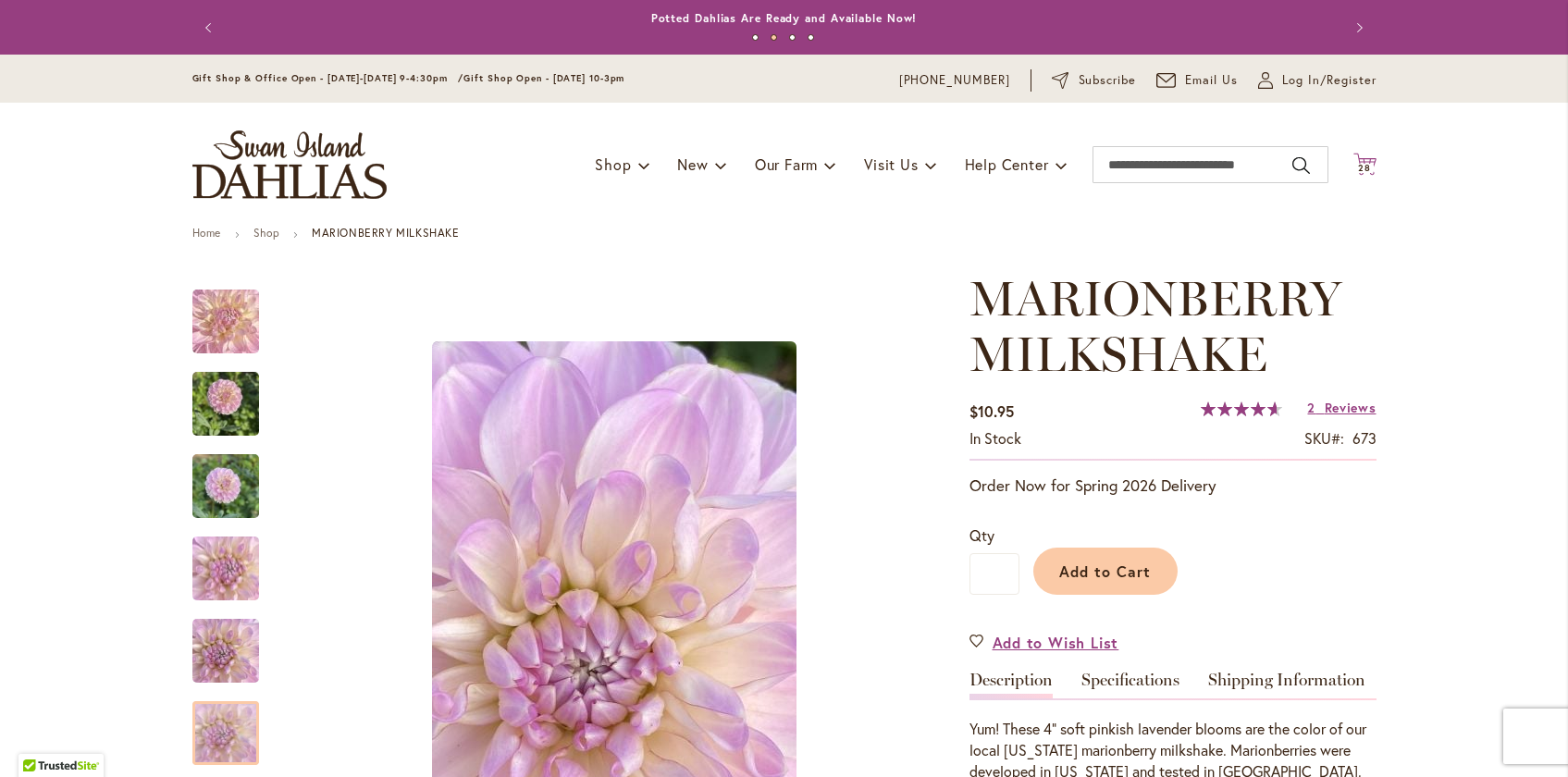
click at [1357, 167] on span "28 28 items" at bounding box center [1365, 169] width 19 height 9
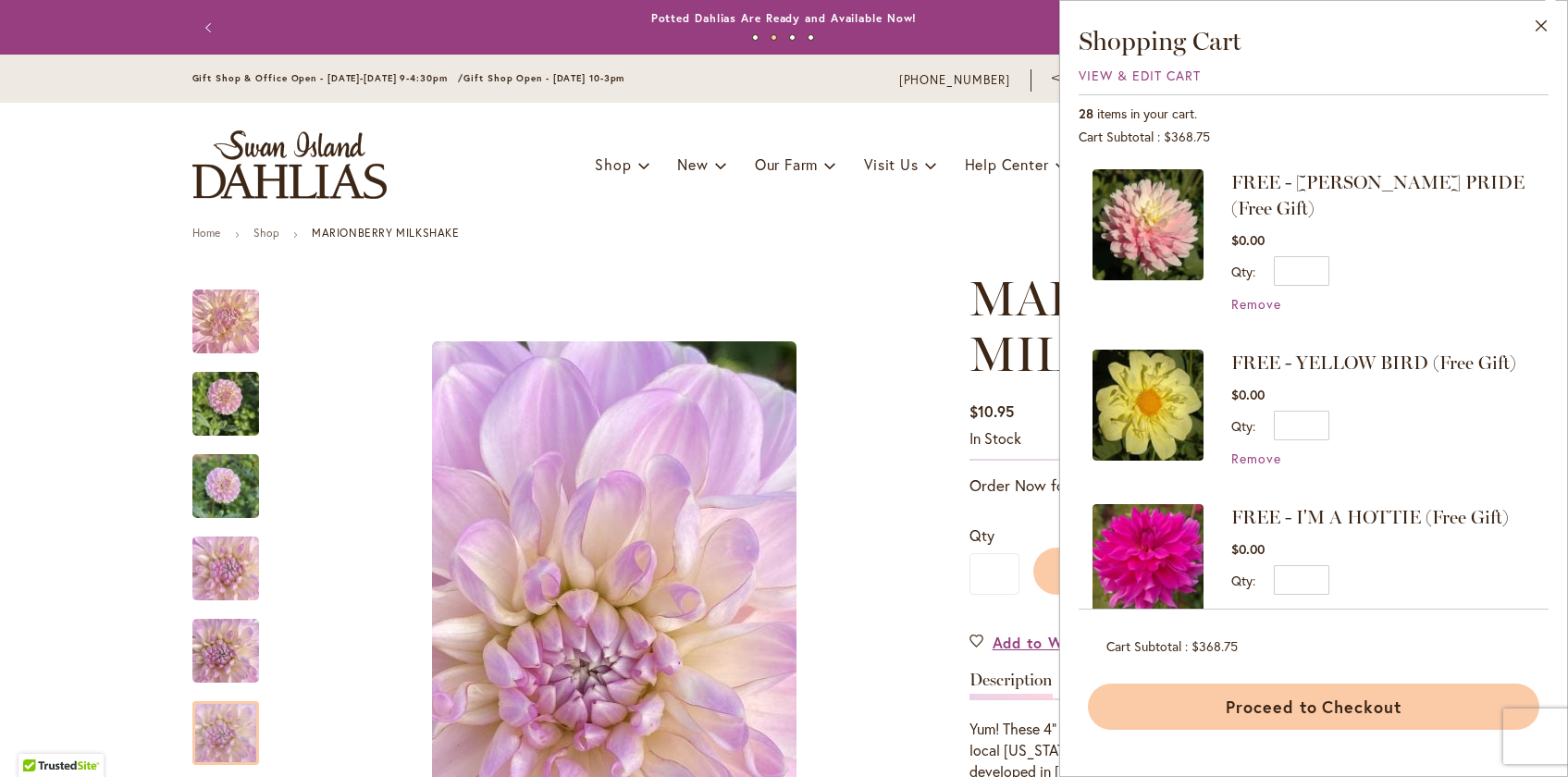
click at [1272, 710] on button "Proceed to Checkout" at bounding box center [1314, 707] width 451 height 47
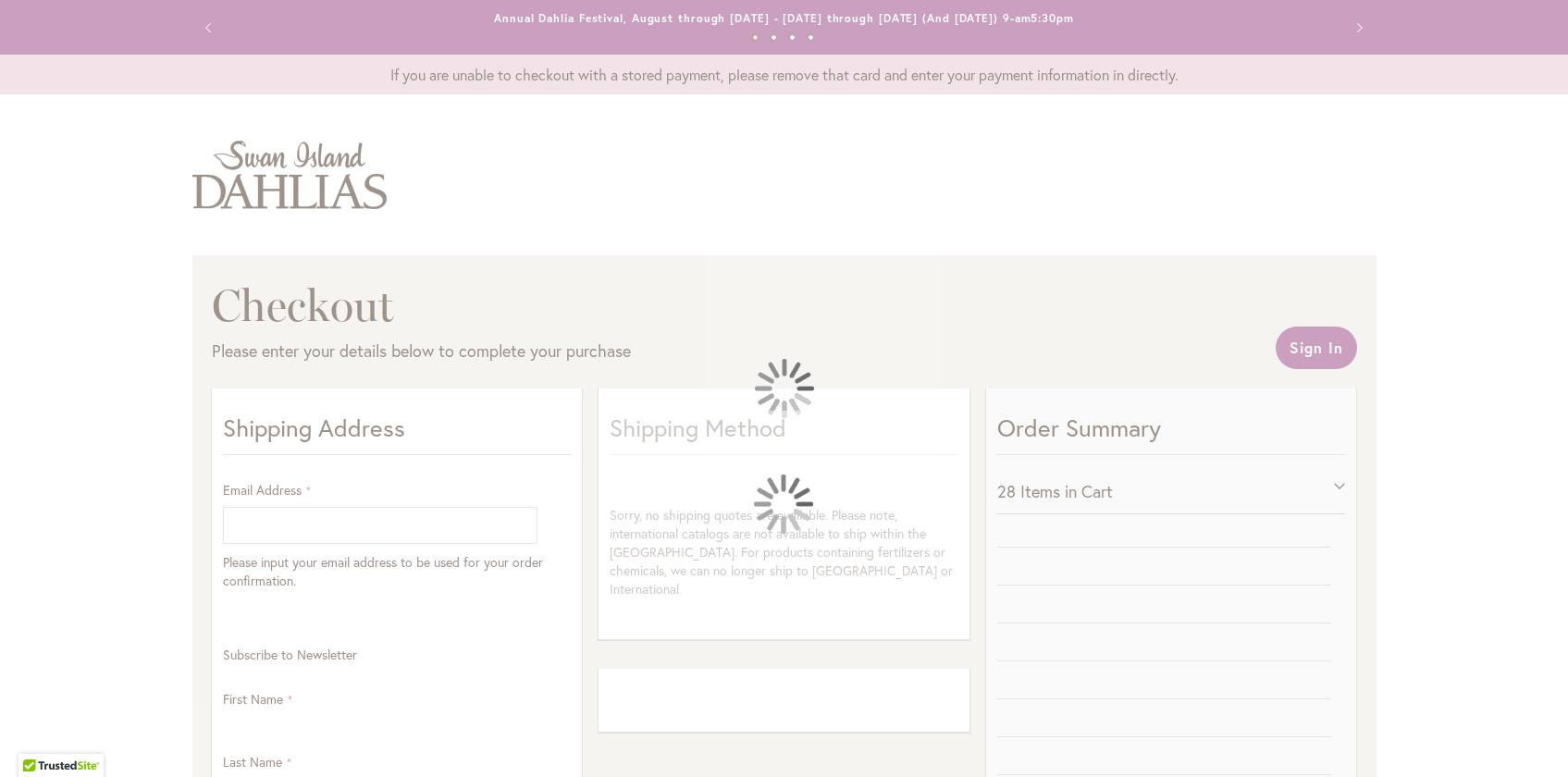
select select "**"
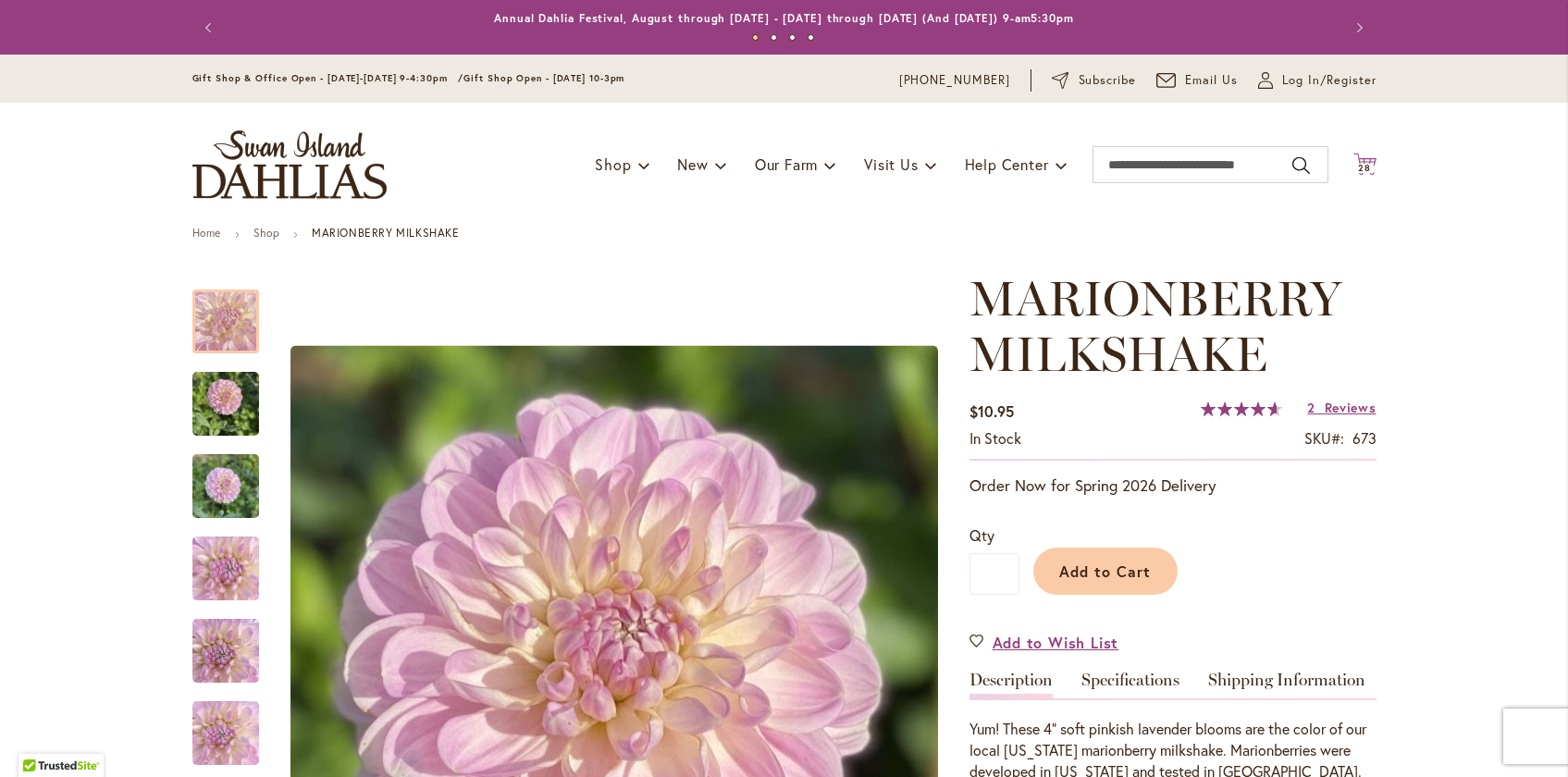
click at [1368, 156] on icon "Cart .cls-1 { fill: #231f20; }" at bounding box center [1365, 164] width 23 height 23
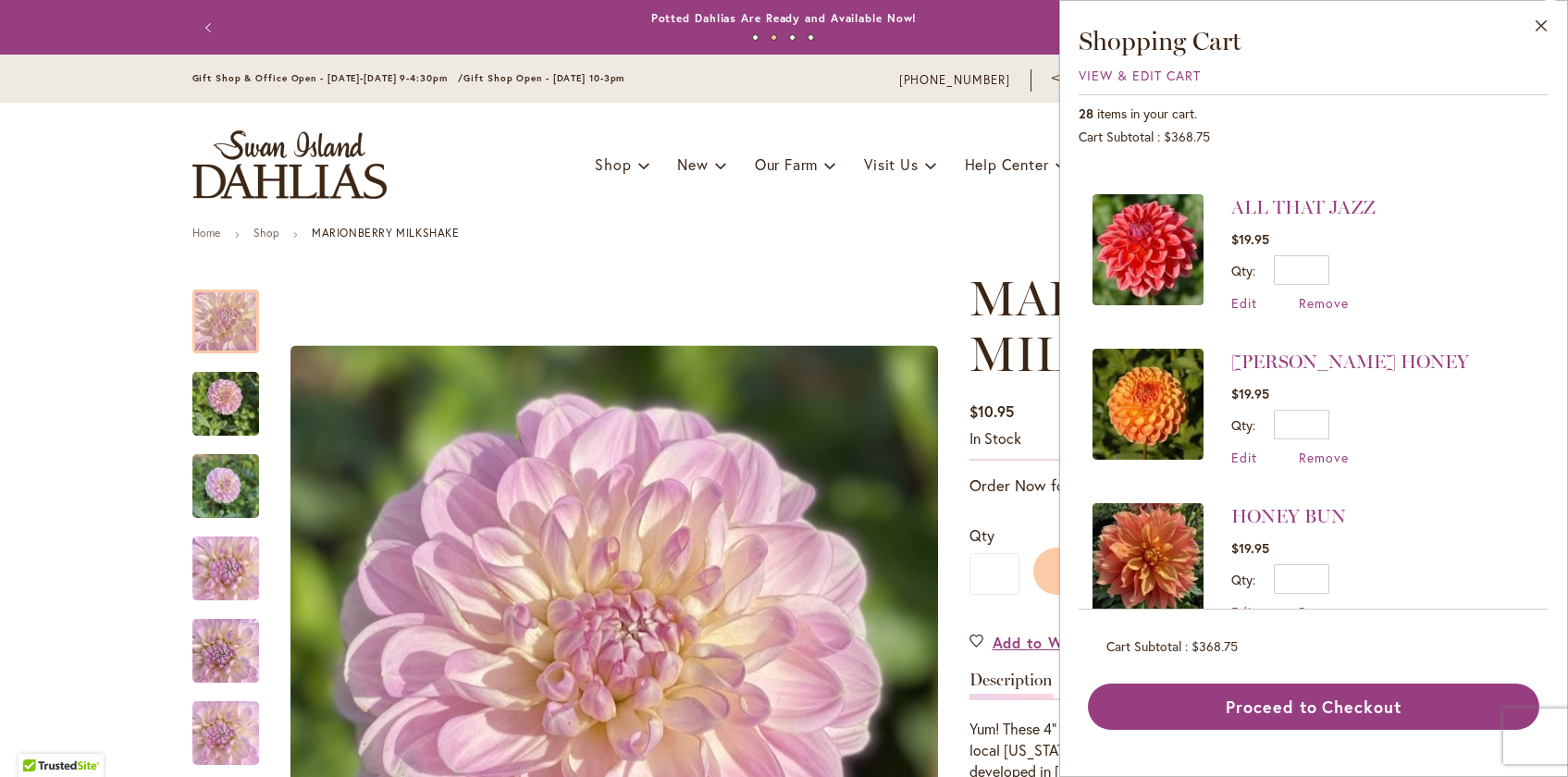
scroll to position [3476, 0]
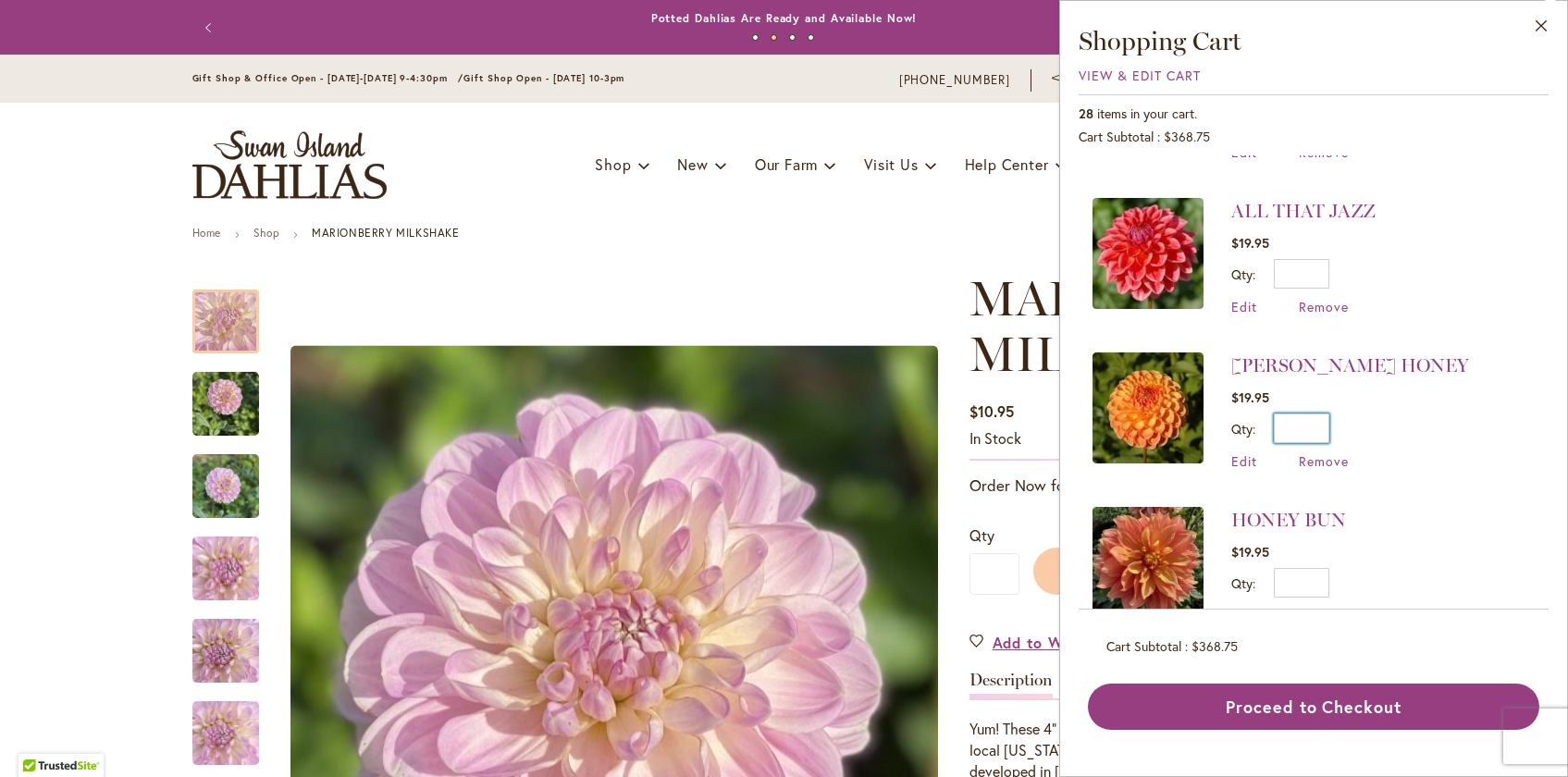
click at [1318, 414] on input "*" at bounding box center [1301, 429] width 56 height 30
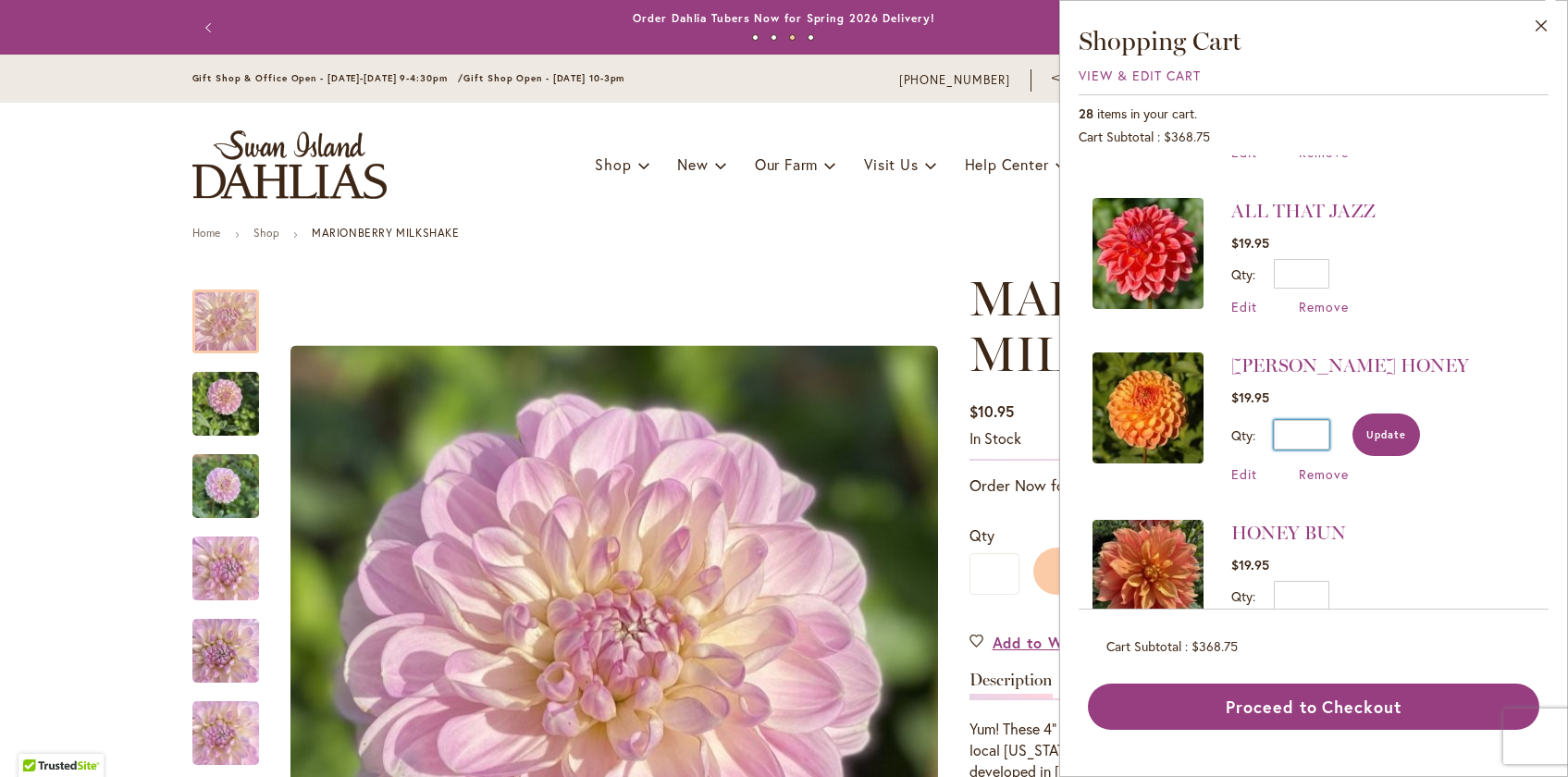
type input "*"
click at [1369, 414] on button "Update" at bounding box center [1386, 436] width 67 height 43
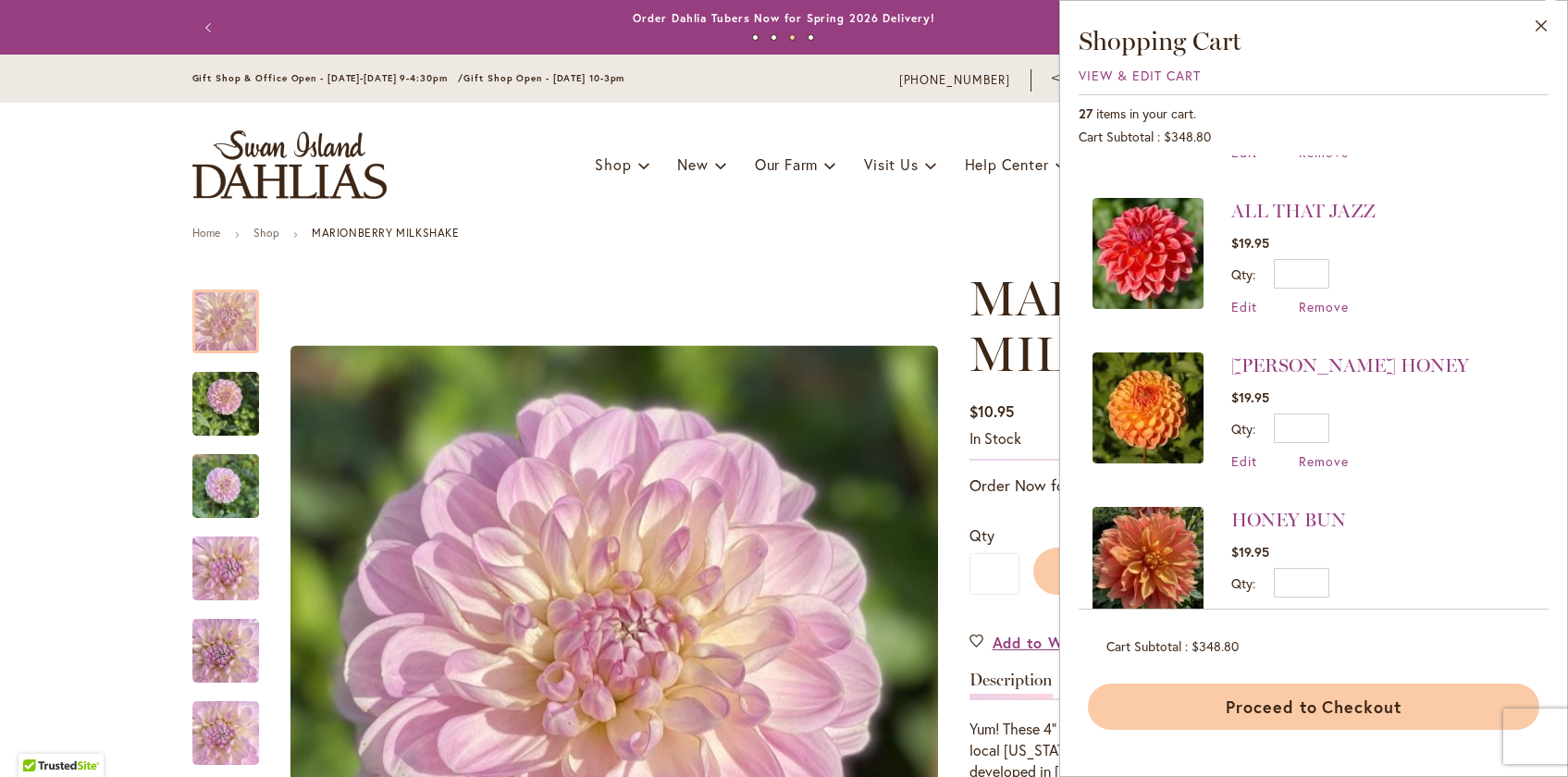
scroll to position [0, 0]
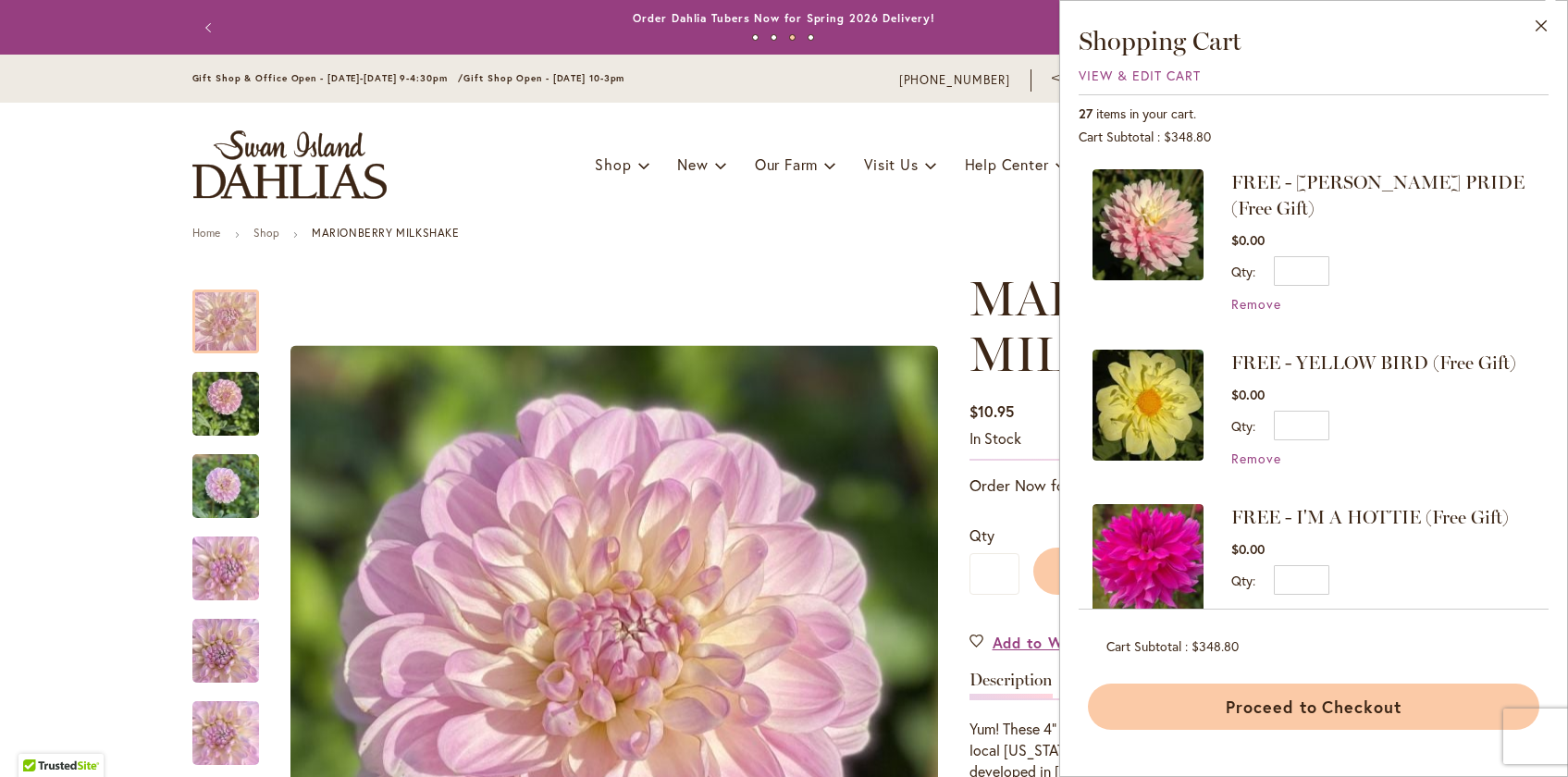
click at [1243, 708] on button "Proceed to Checkout" at bounding box center [1314, 707] width 451 height 47
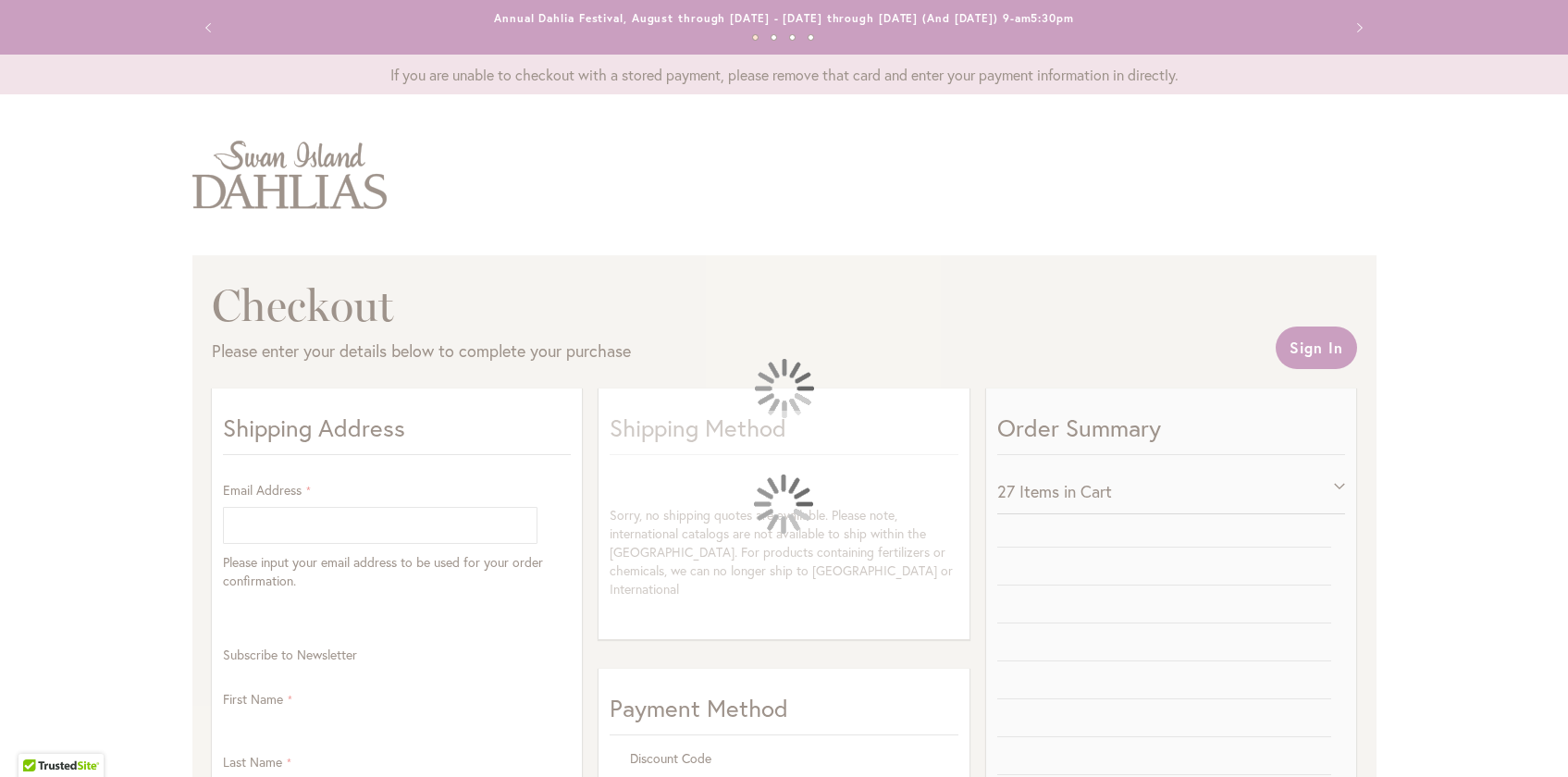
select select "**"
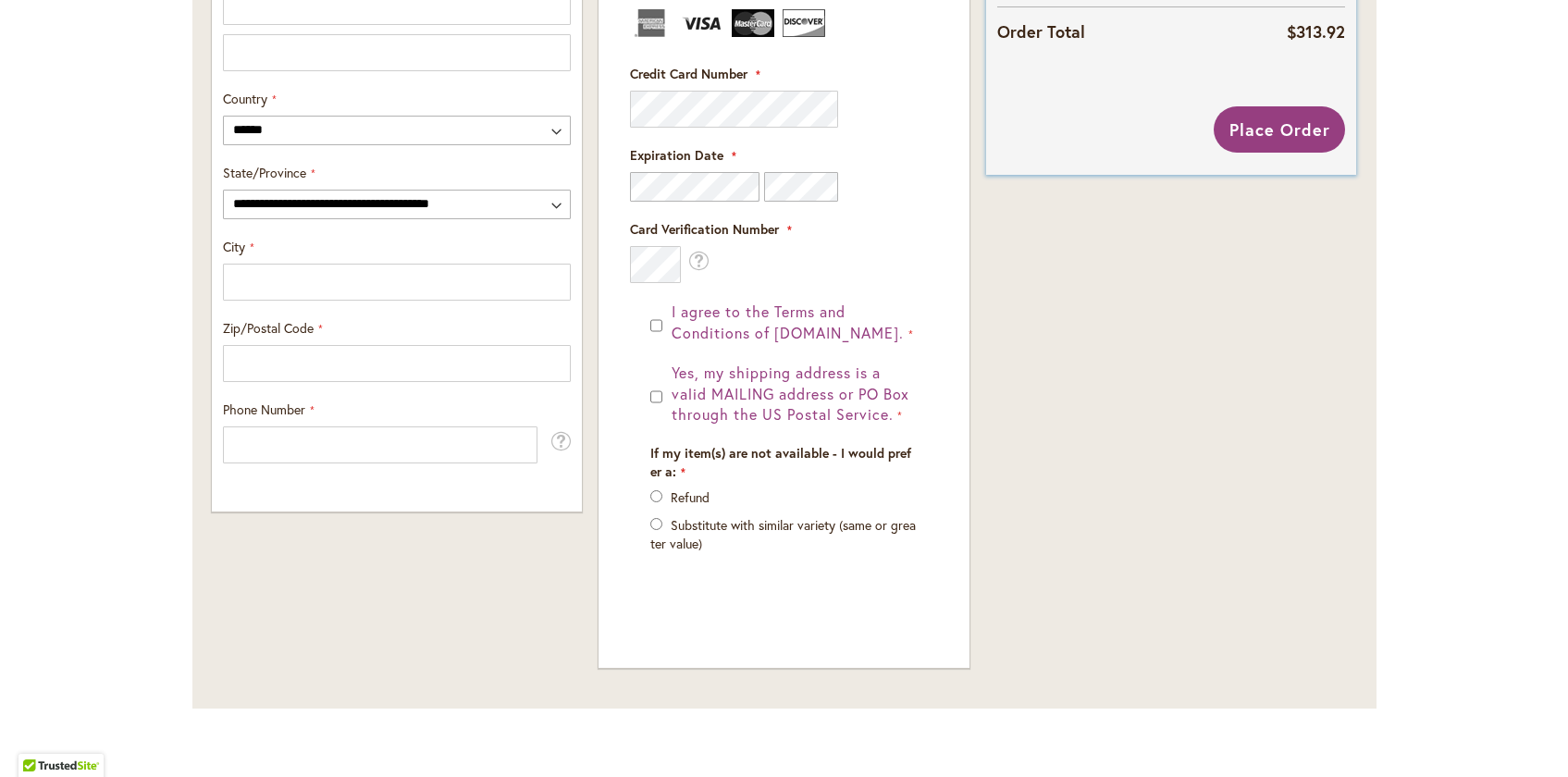
scroll to position [1017, 0]
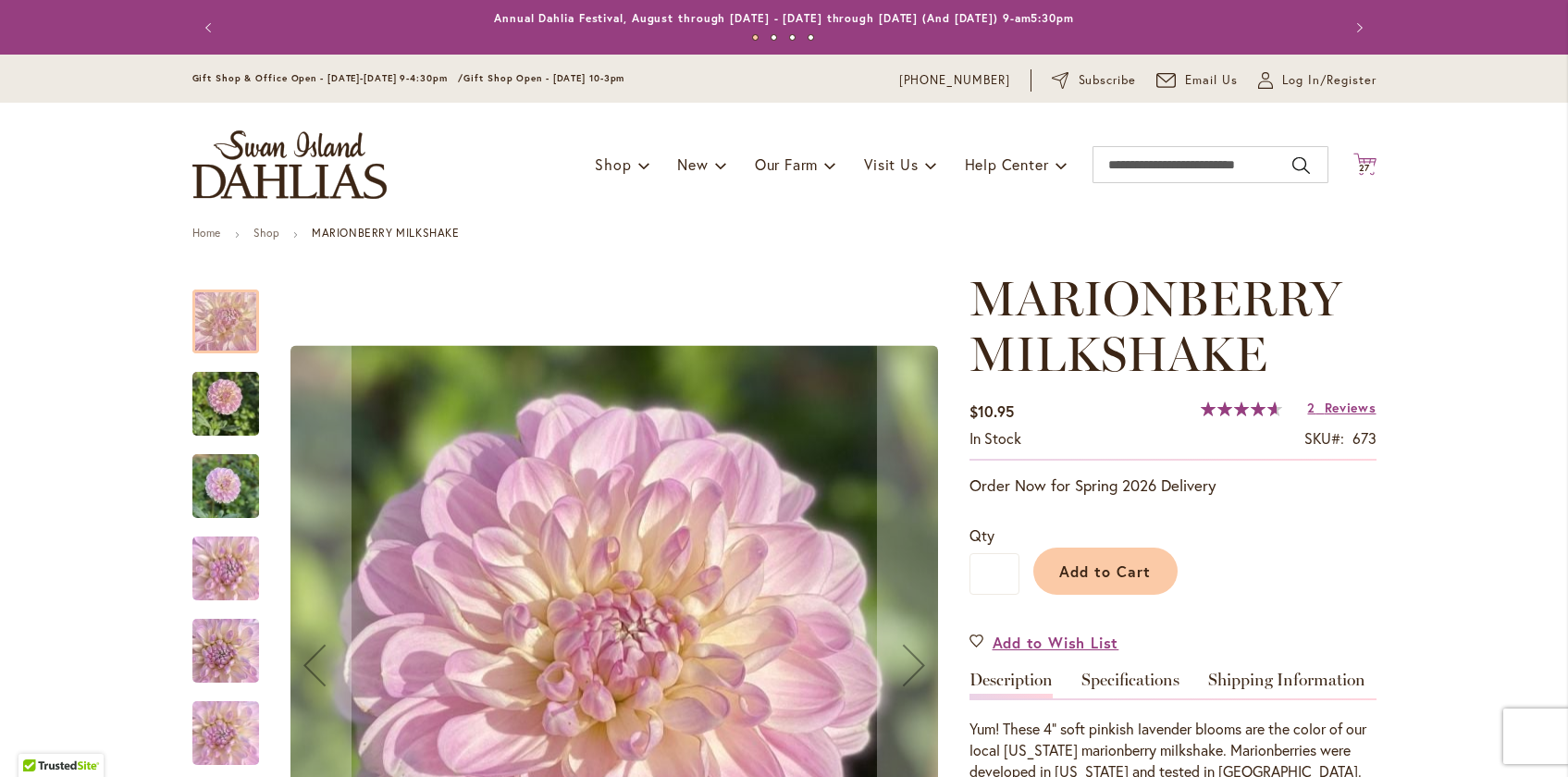
click at [1372, 167] on span "27 27 items" at bounding box center [1365, 169] width 19 height 9
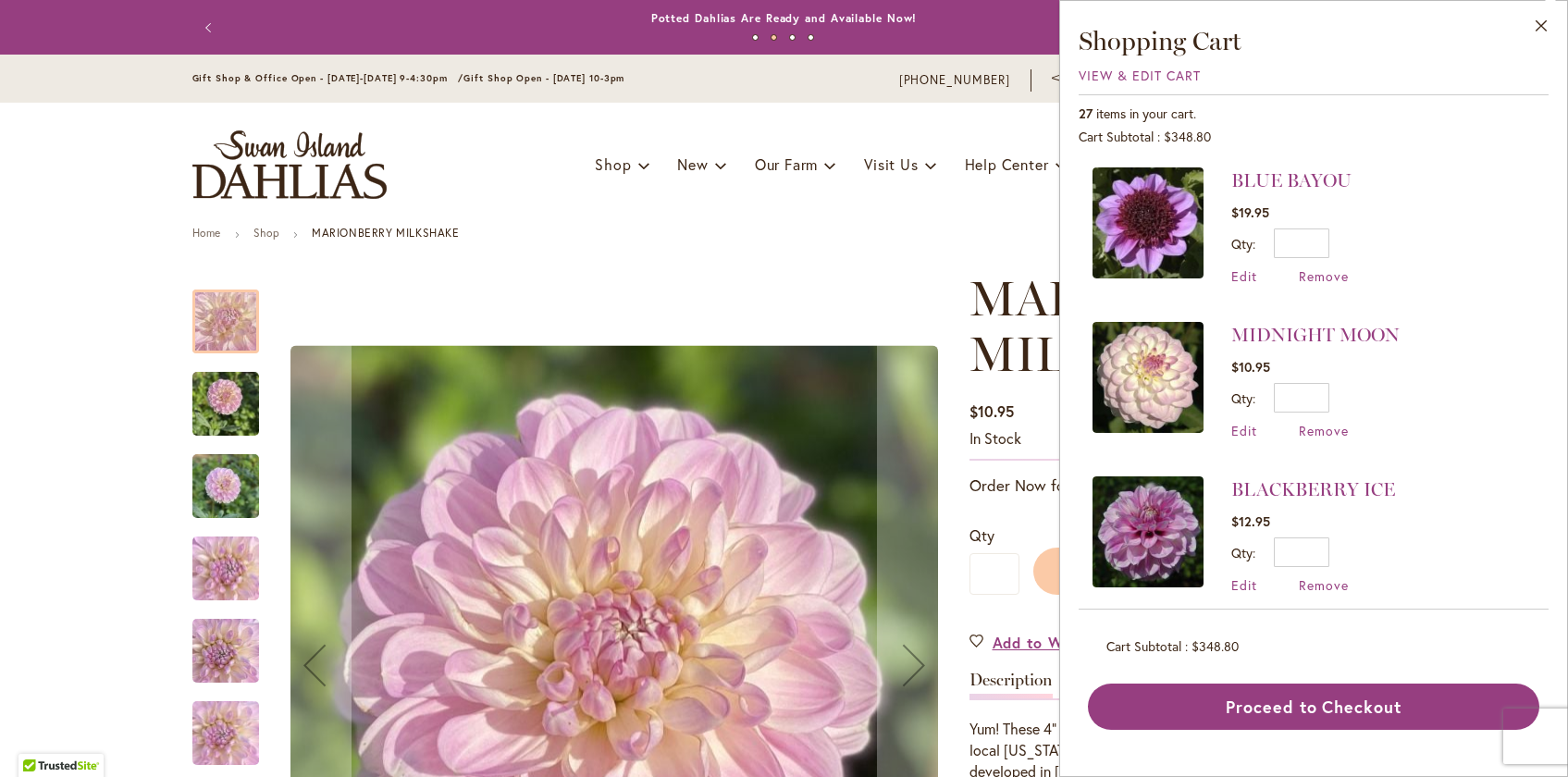
scroll to position [3002, 0]
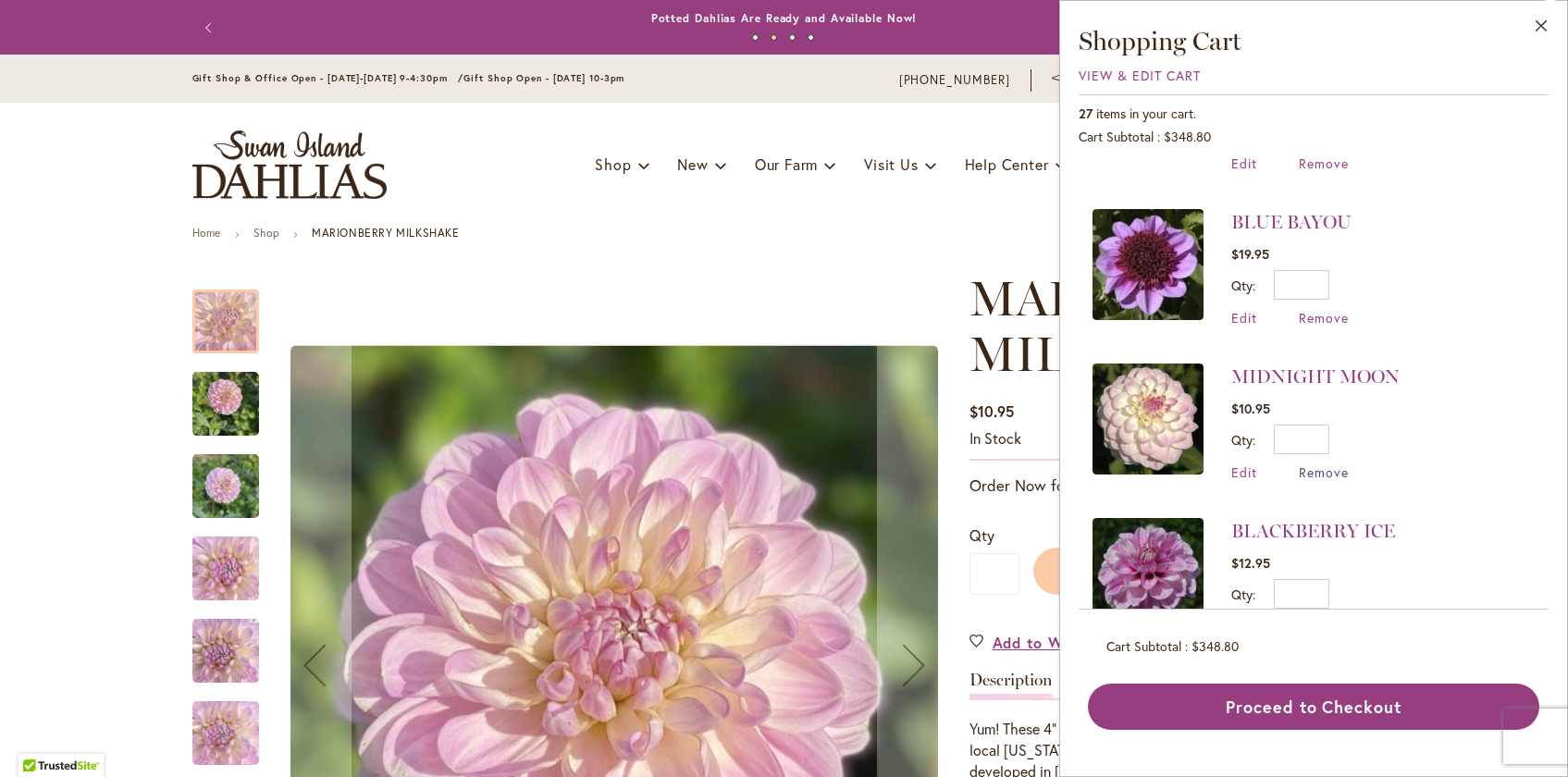
click at [1309, 464] on span "Remove" at bounding box center [1324, 472] width 50 height 18
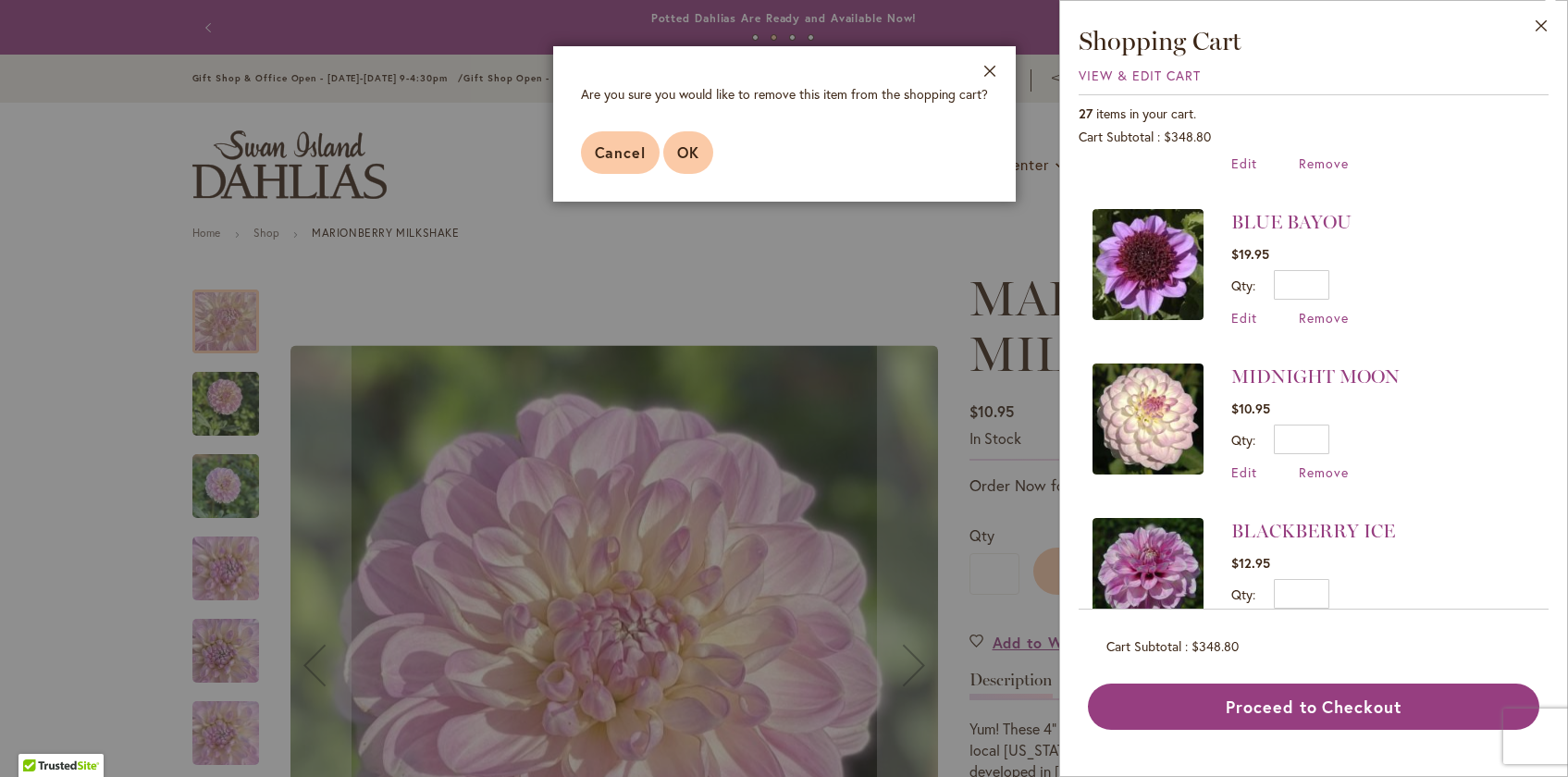
click at [693, 166] on button "OK" at bounding box center [688, 153] width 50 height 43
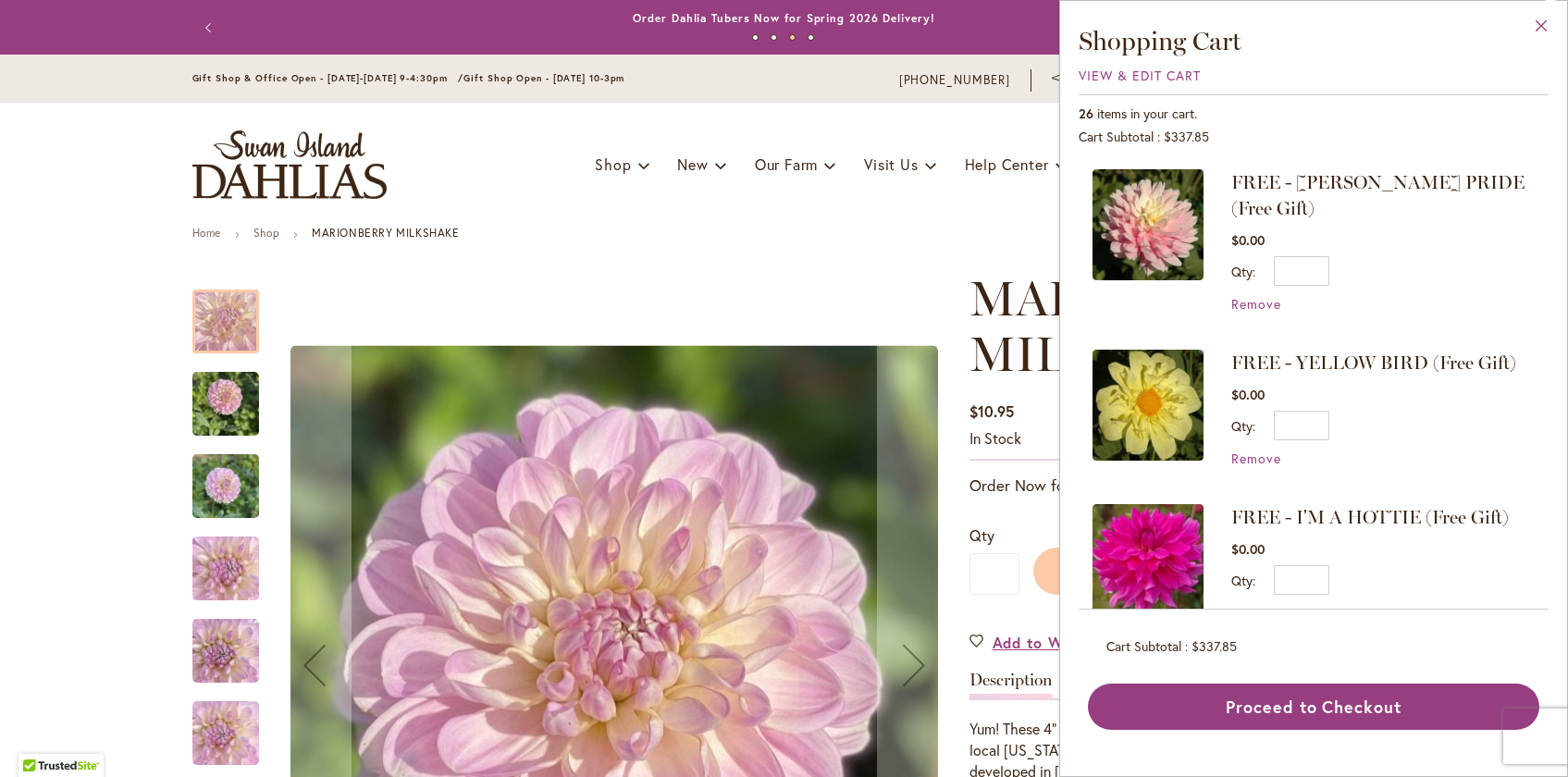
click at [1541, 27] on button "Close" at bounding box center [1541, 30] width 51 height 59
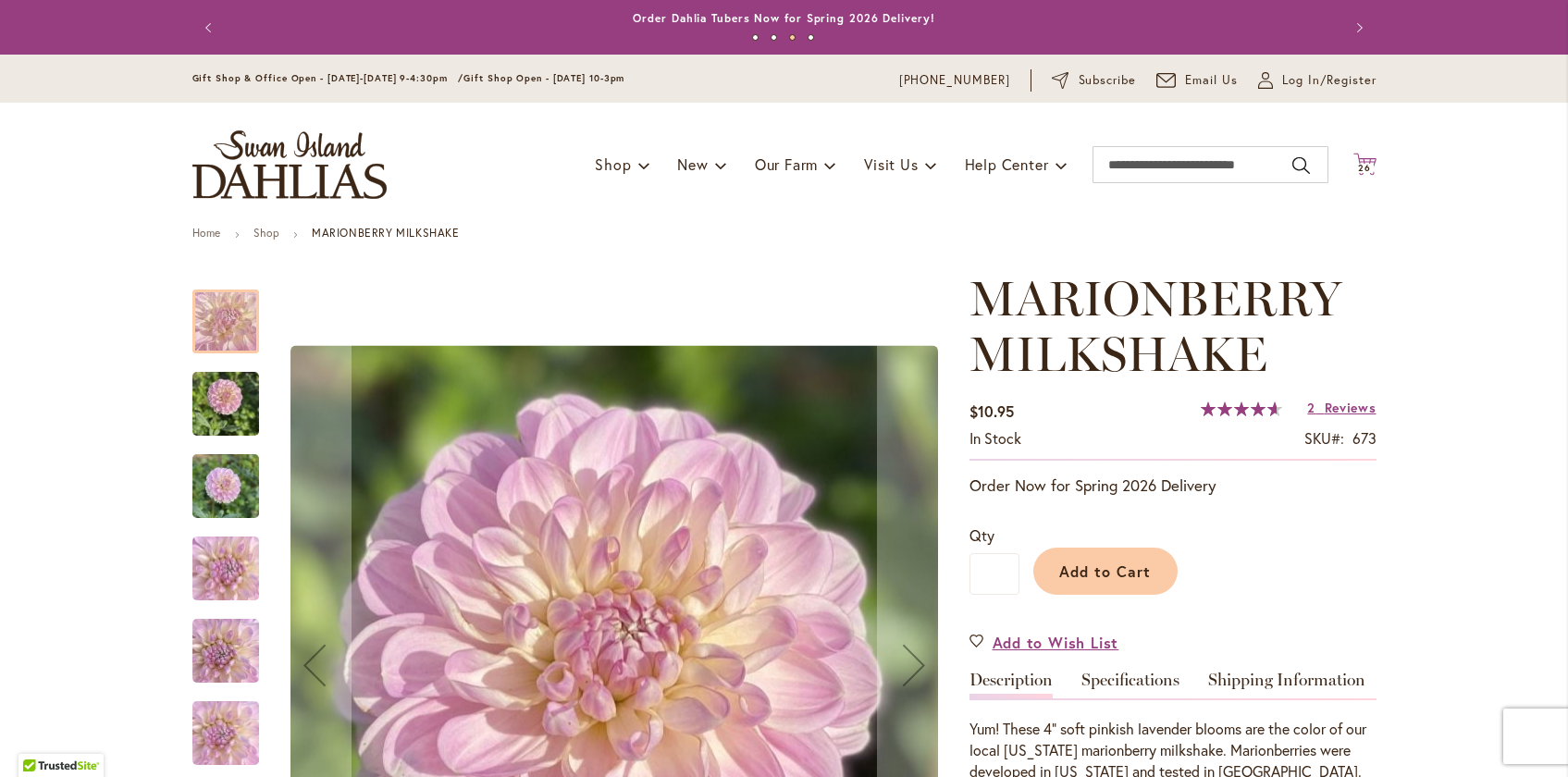
click at [1363, 169] on span "26" at bounding box center [1365, 168] width 13 height 12
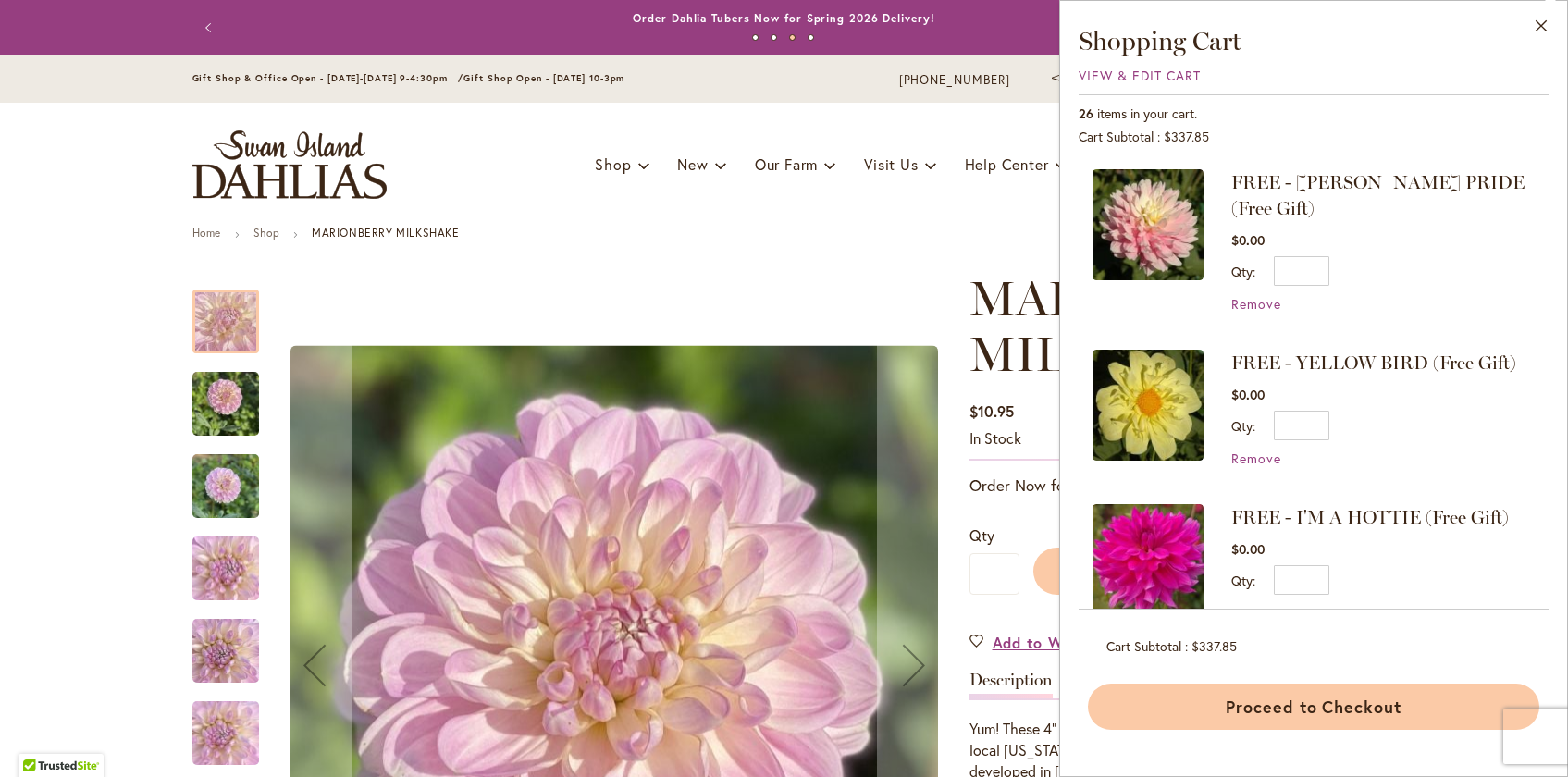
click at [1272, 699] on button "Proceed to Checkout" at bounding box center [1314, 707] width 451 height 47
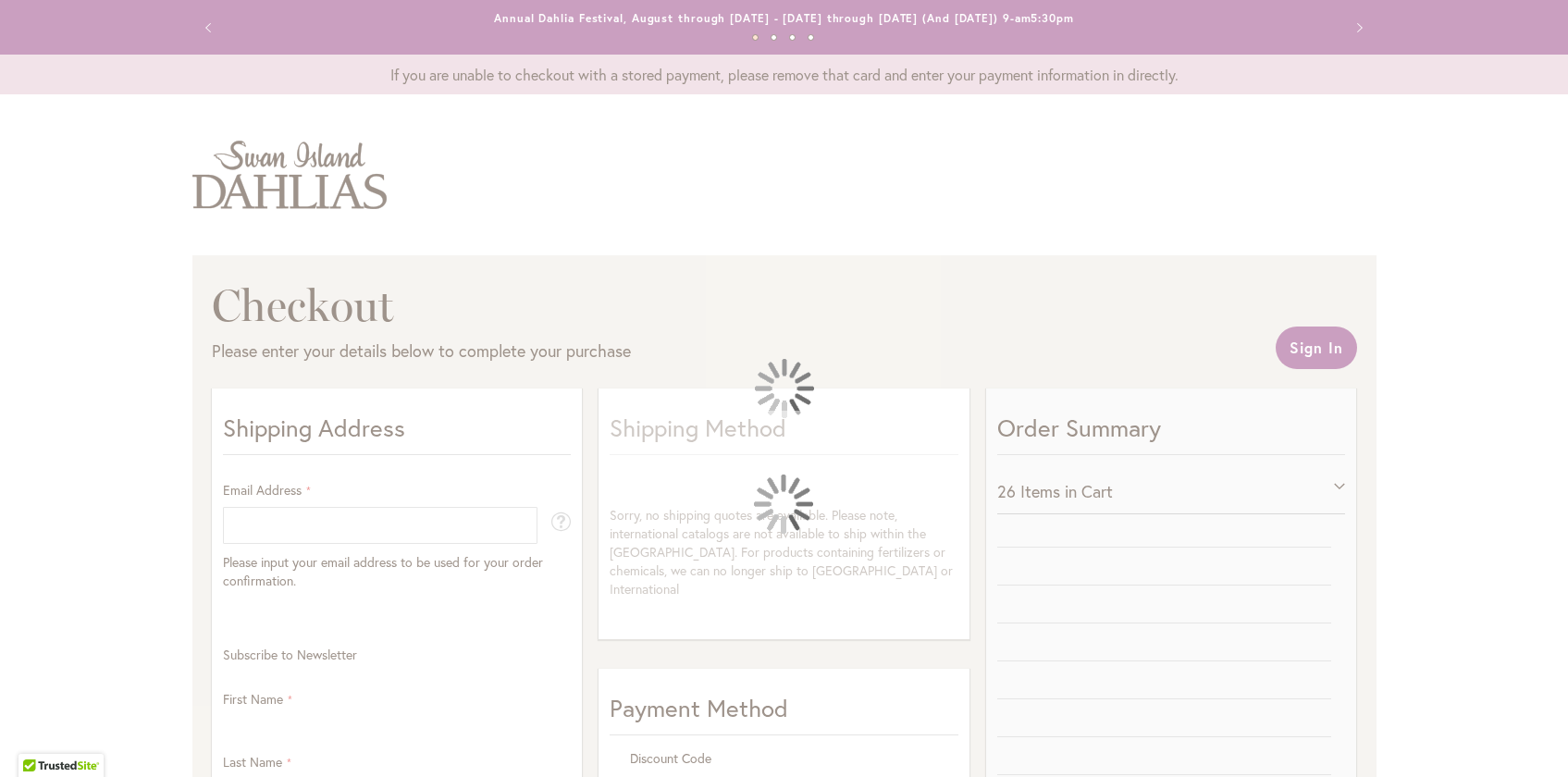
select select "**"
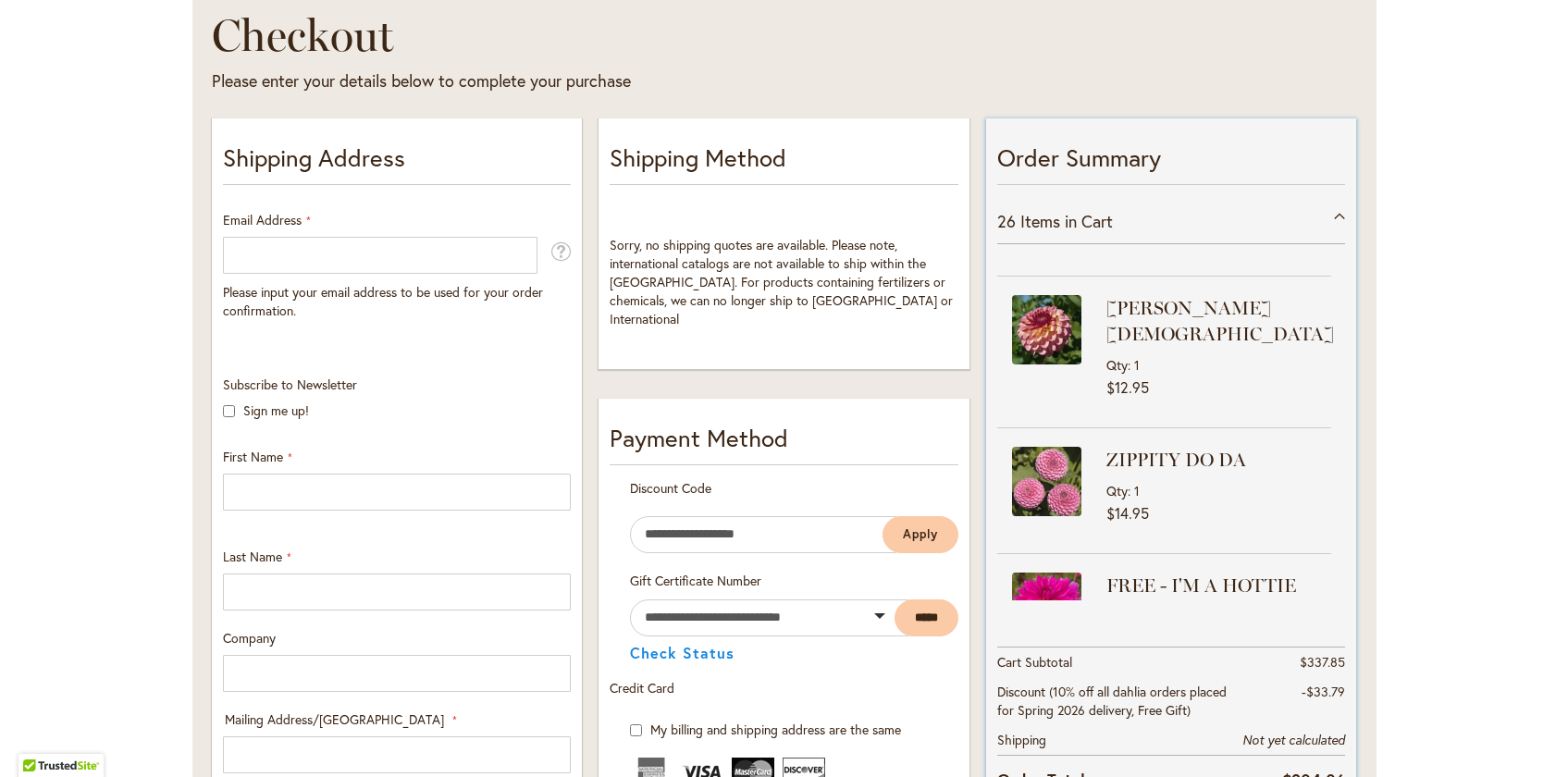
scroll to position [2746, 0]
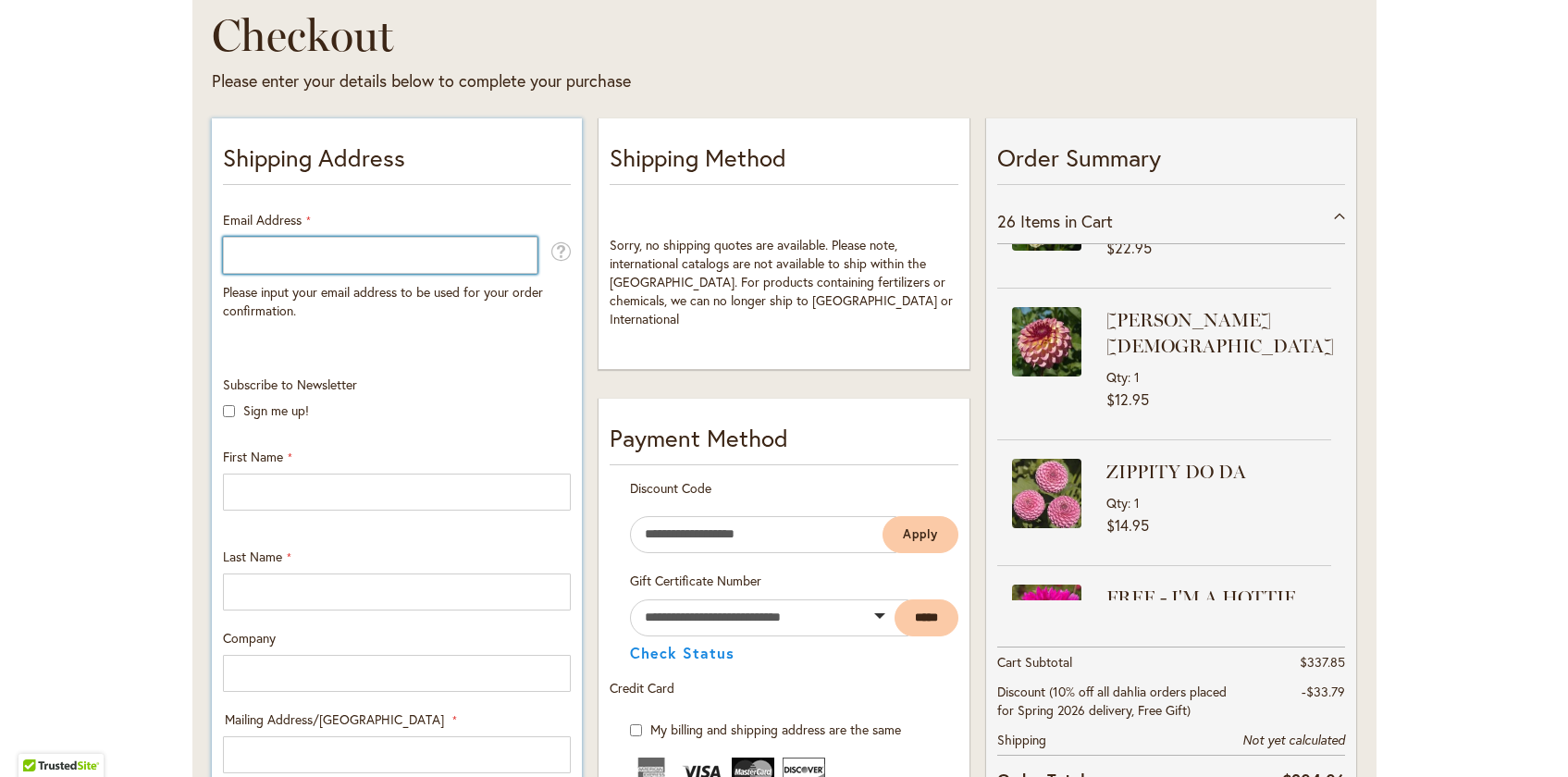
click at [454, 257] on input "Email Address" at bounding box center [379, 256] width 314 height 37
type input "**********"
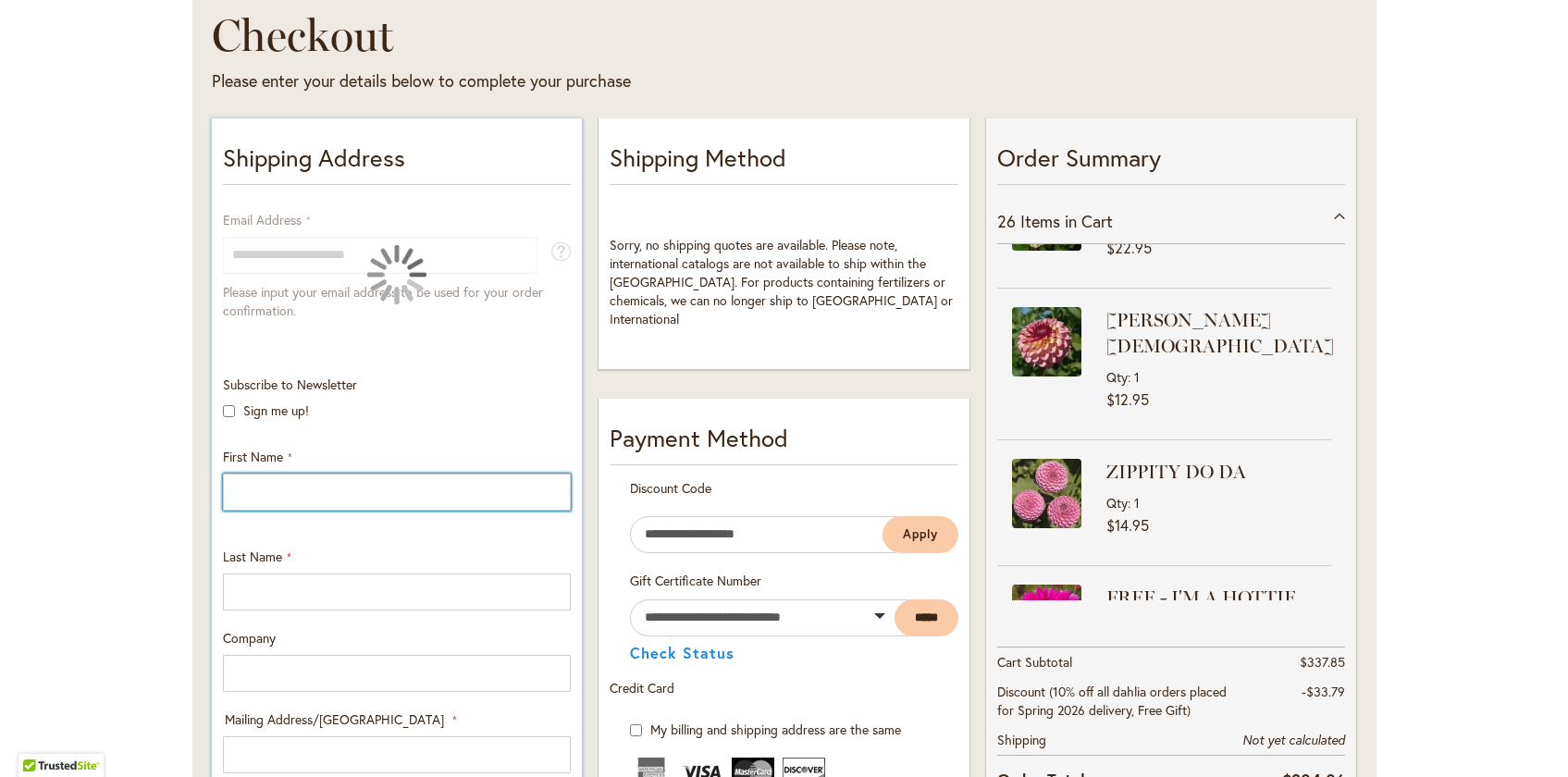
click at [256, 493] on input "First Name" at bounding box center [396, 493] width 348 height 37
click at [347, 482] on input "First Name" at bounding box center [396, 493] width 348 height 37
type input "********"
type input "*****"
type input "**********"
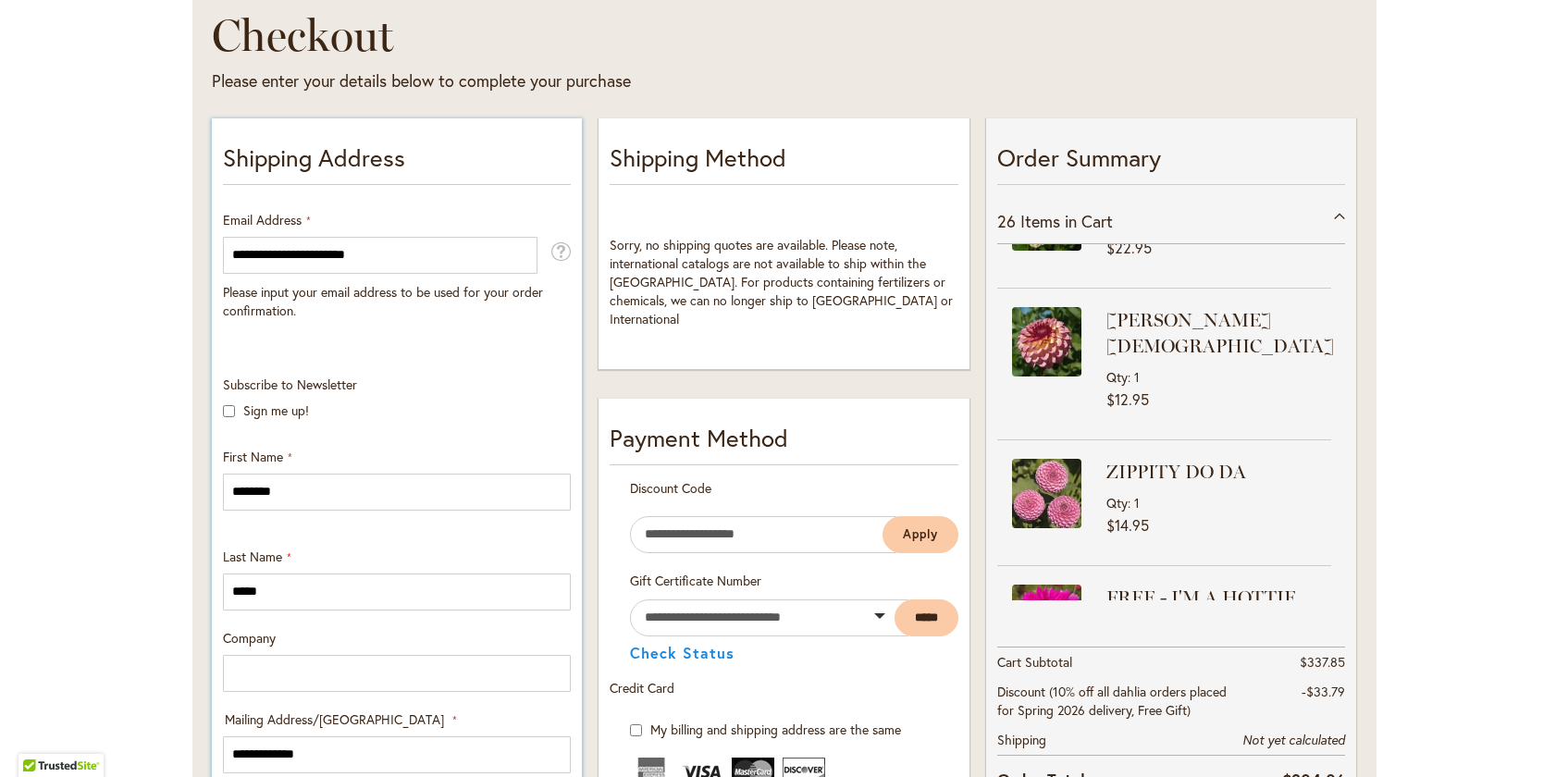
select select "**"
type input "*******"
type input "*****"
type input "**********"
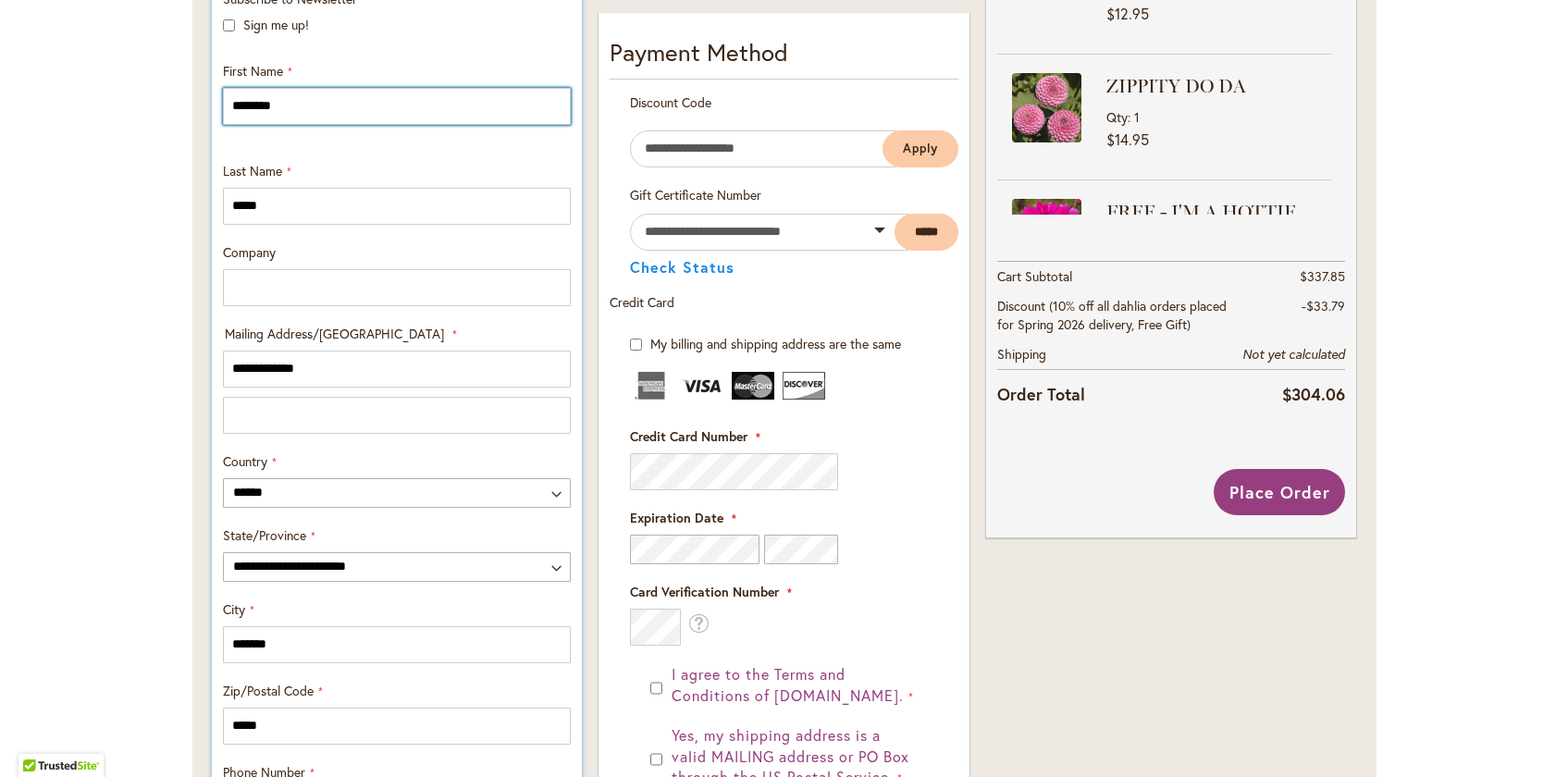
scroll to position [659, 0]
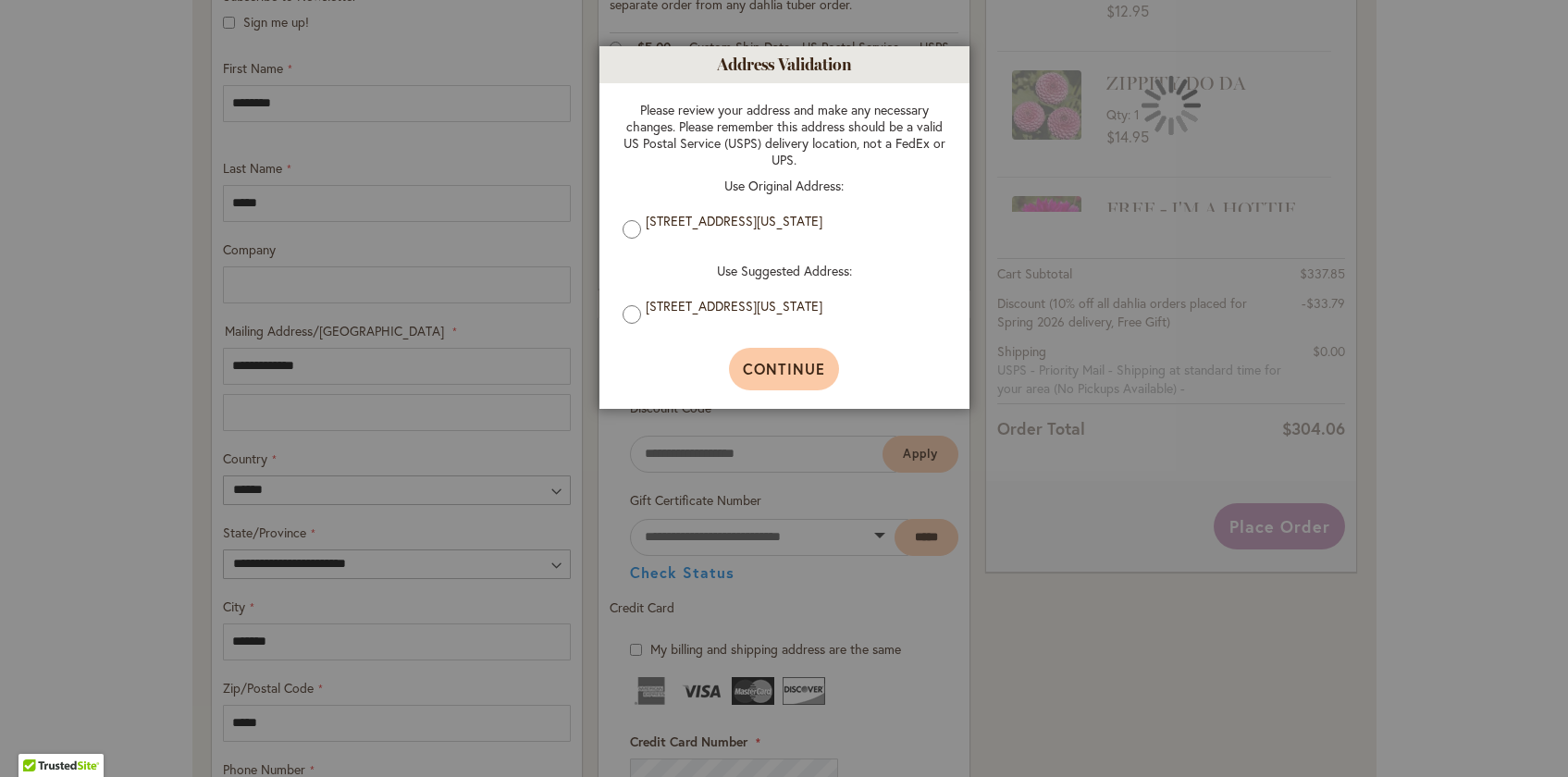
click at [777, 376] on span "Continue" at bounding box center [784, 368] width 82 height 20
type input "**********"
type input "*******"
type input "**********"
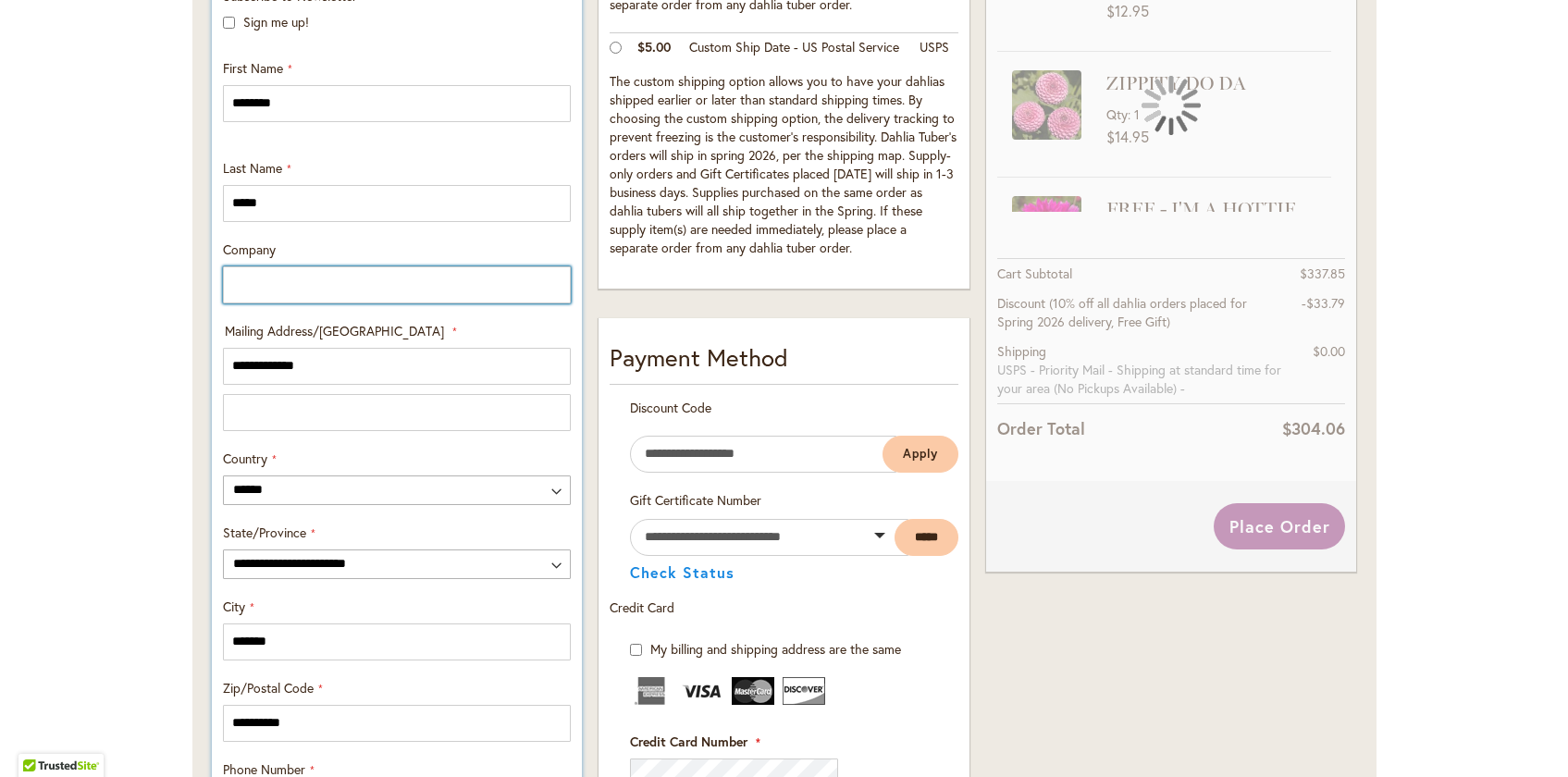
click at [320, 288] on input "Company" at bounding box center [396, 285] width 348 height 37
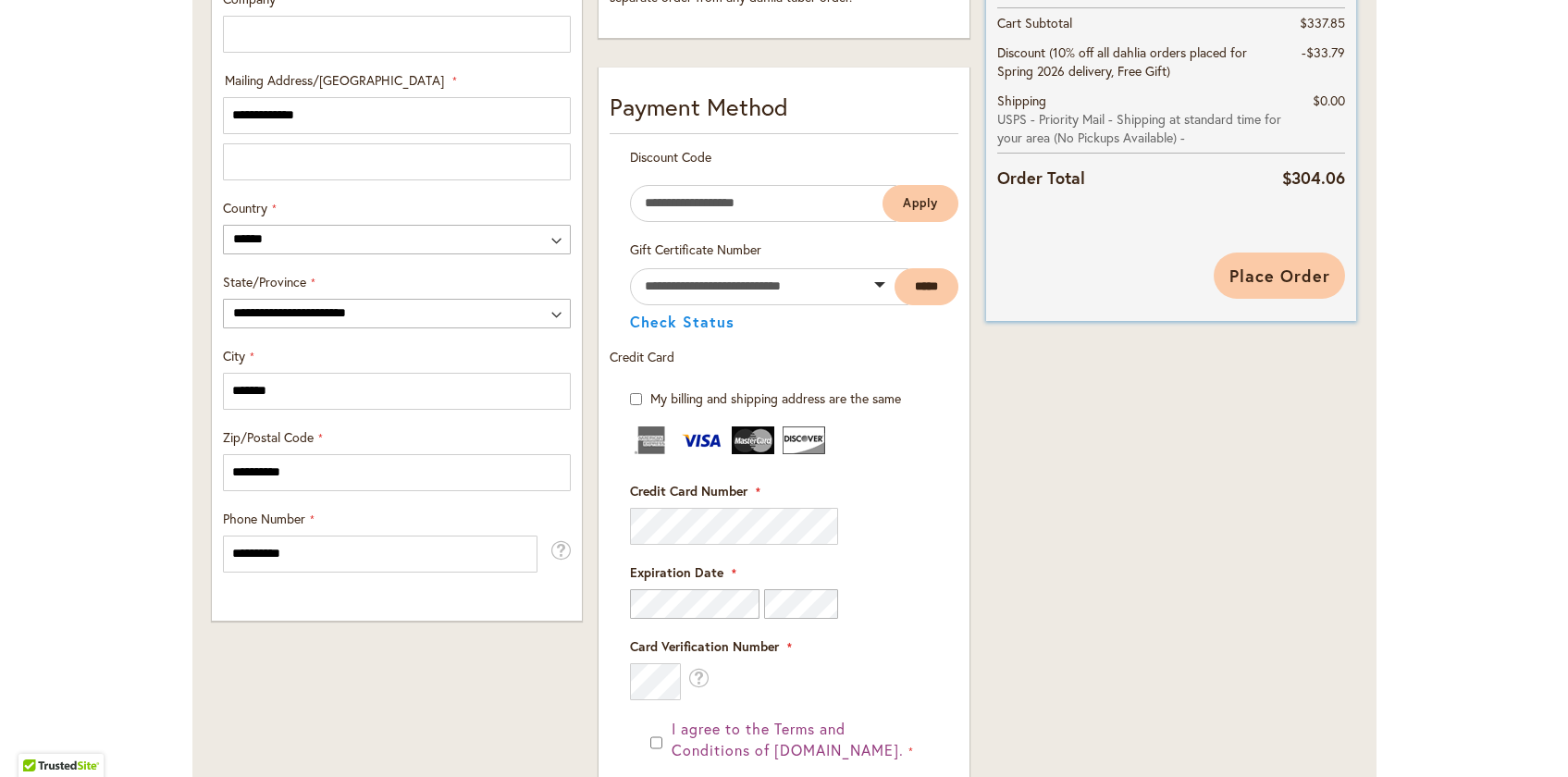
scroll to position [901, 0]
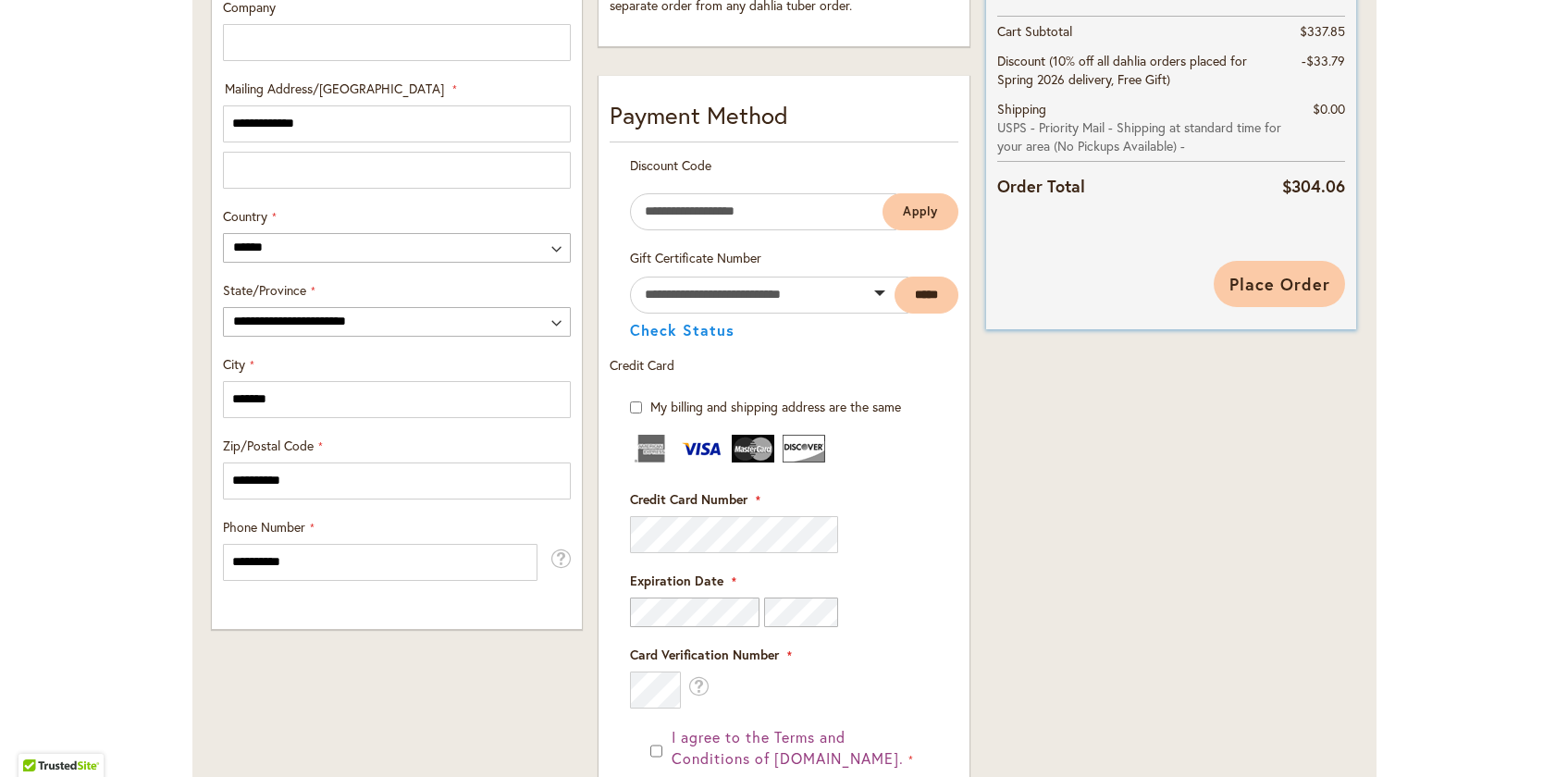
click at [1269, 293] on span "Place Order" at bounding box center [1280, 284] width 101 height 22
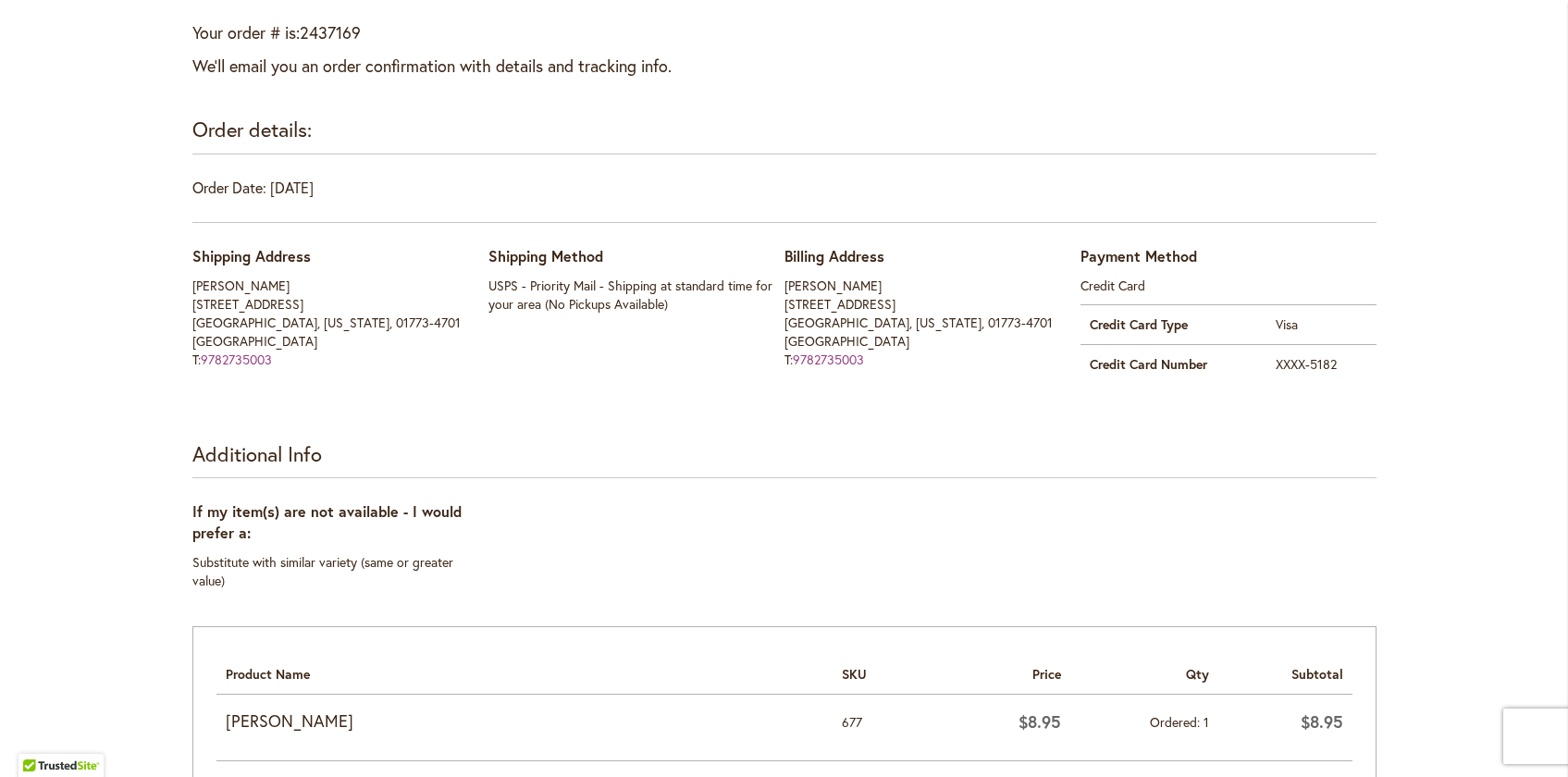
scroll to position [526, 0]
